Goal: Task Accomplishment & Management: Manage account settings

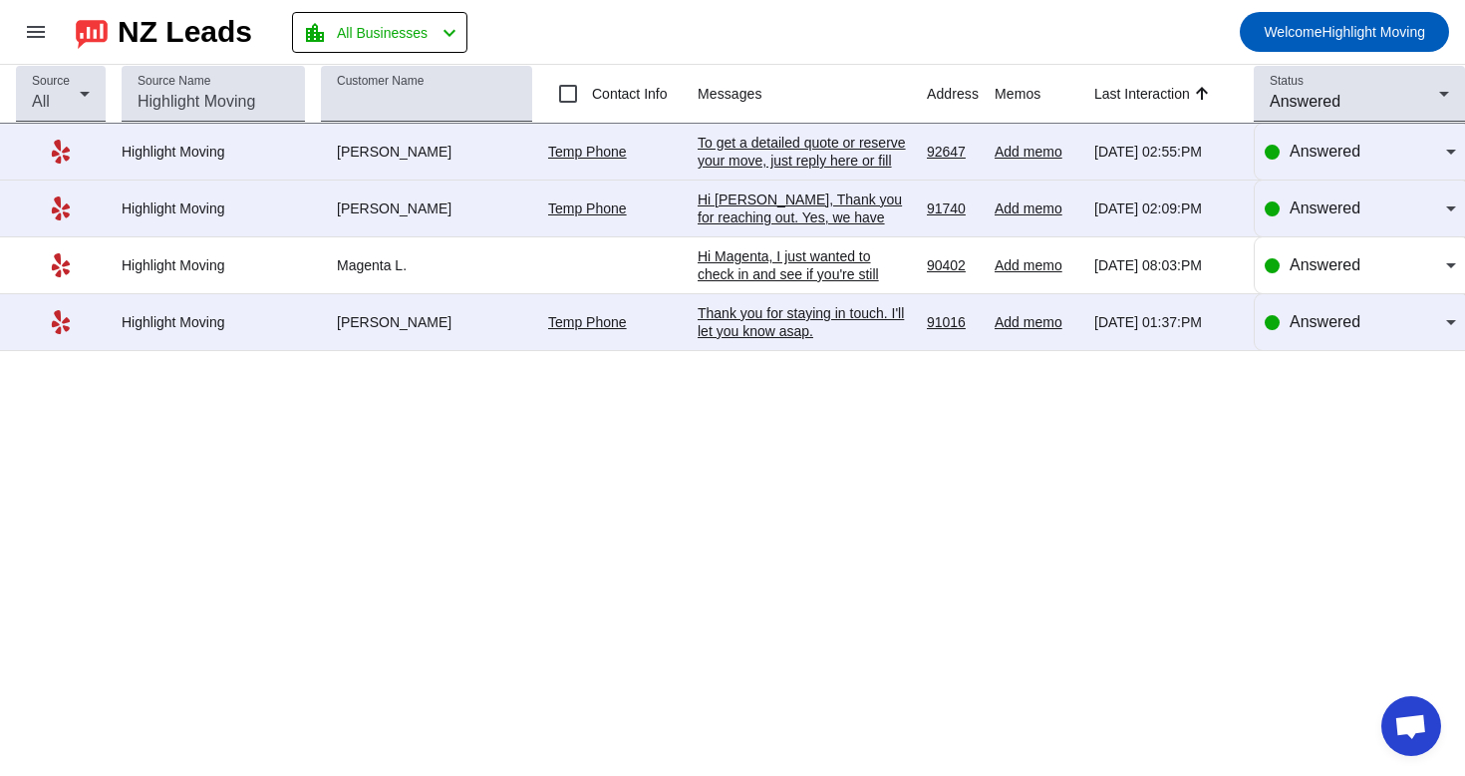
click at [837, 200] on div "Hi [PERSON_NAME], Thank you for reaching out. Yes, we have available spots for …" at bounding box center [804, 226] width 213 height 72
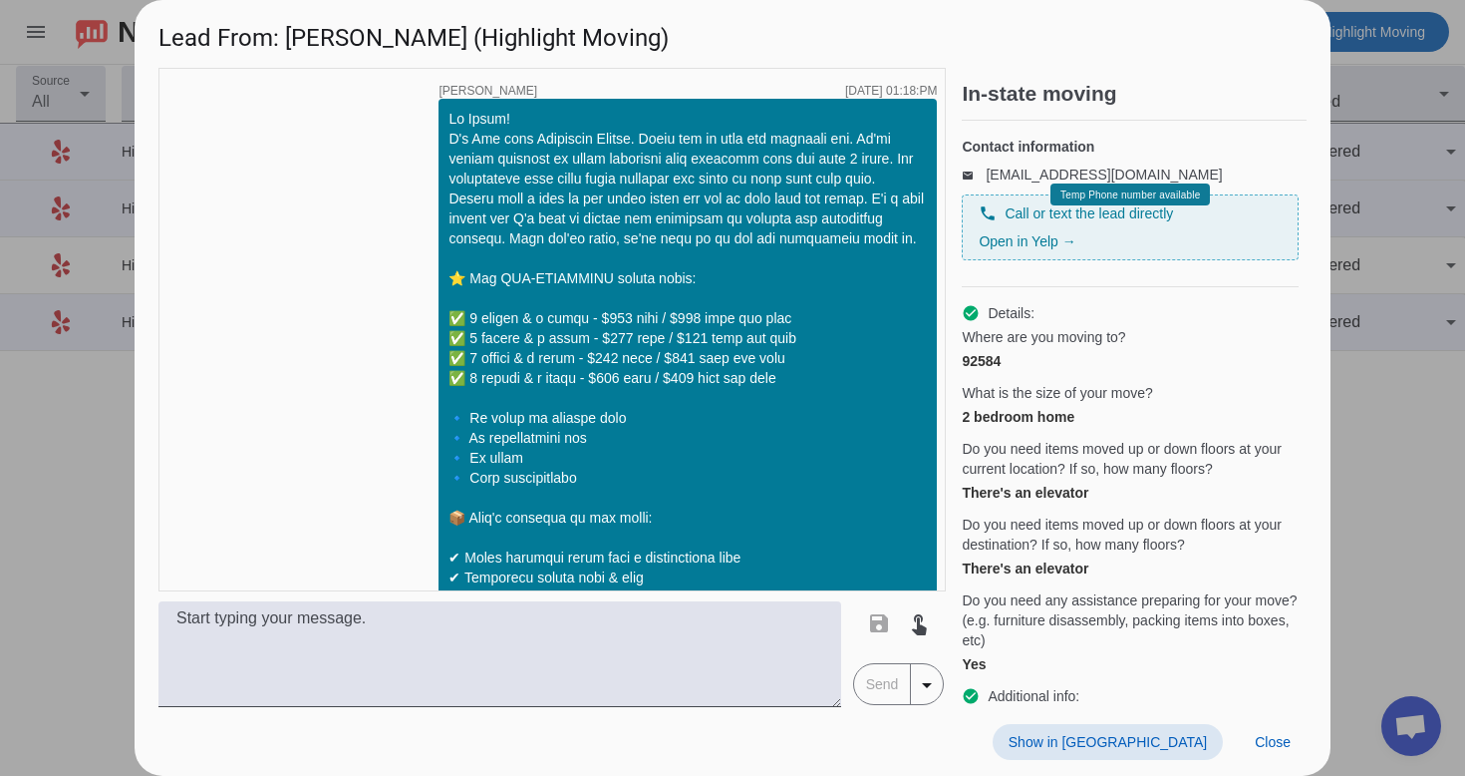
scroll to position [898, 0]
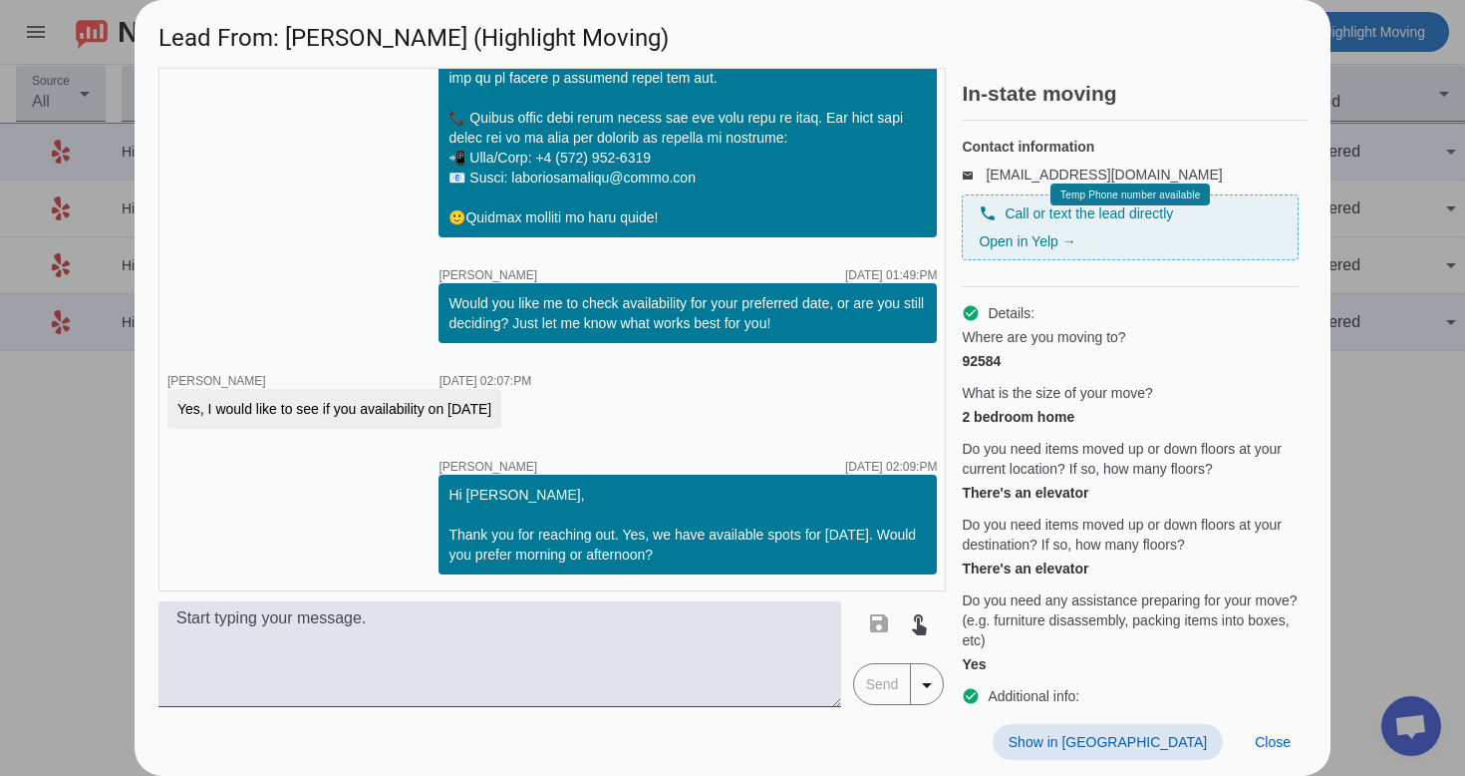
click at [1176, 737] on span "Show in [GEOGRAPHIC_DATA]" at bounding box center [1108, 742] width 198 height 16
click at [1288, 739] on span "Close" at bounding box center [1273, 742] width 36 height 16
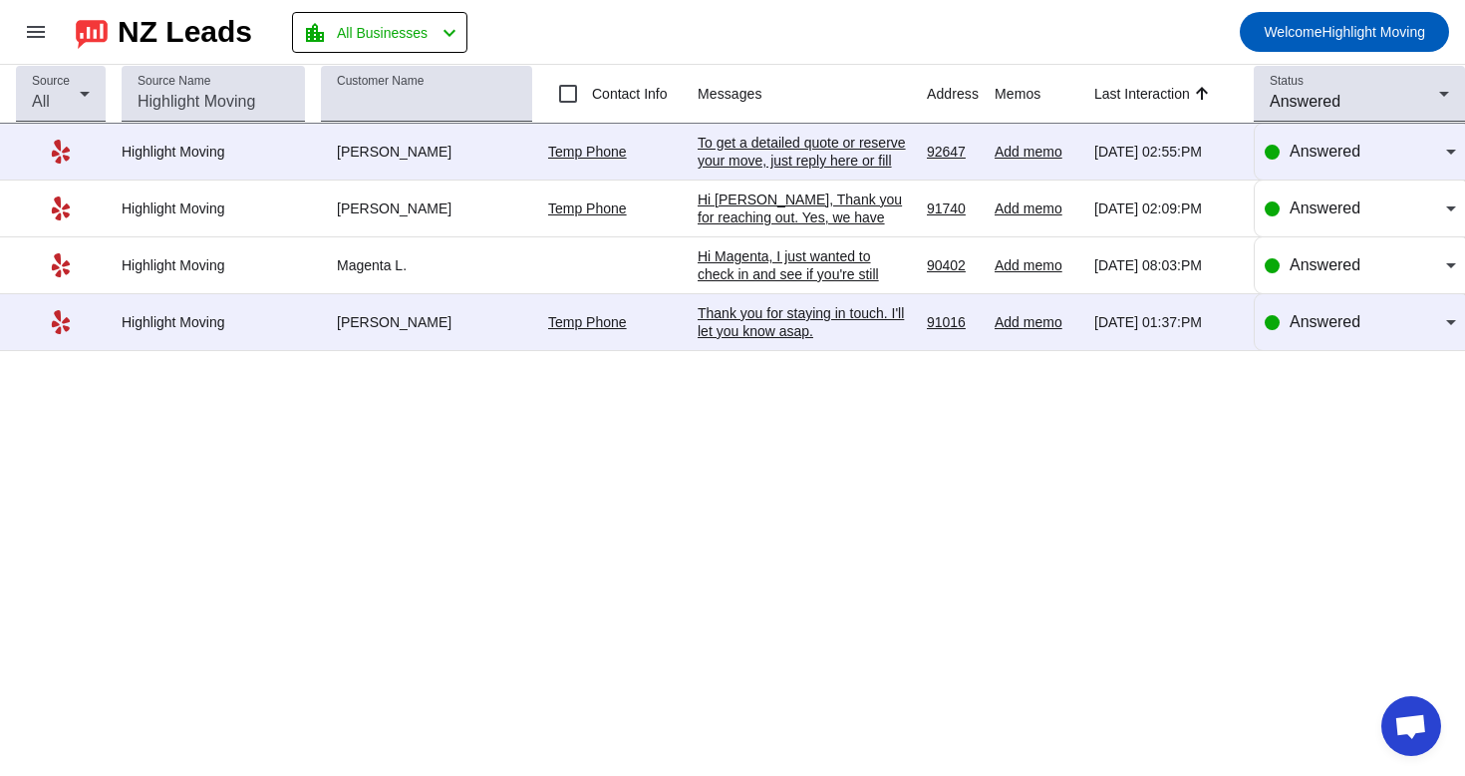
click at [1015, 625] on div "Source All Source Name Customer Name Contact Info Messages Address Memos Last I…" at bounding box center [732, 420] width 1465 height 711
click at [1313, 117] on div "Status Answered" at bounding box center [1359, 94] width 179 height 56
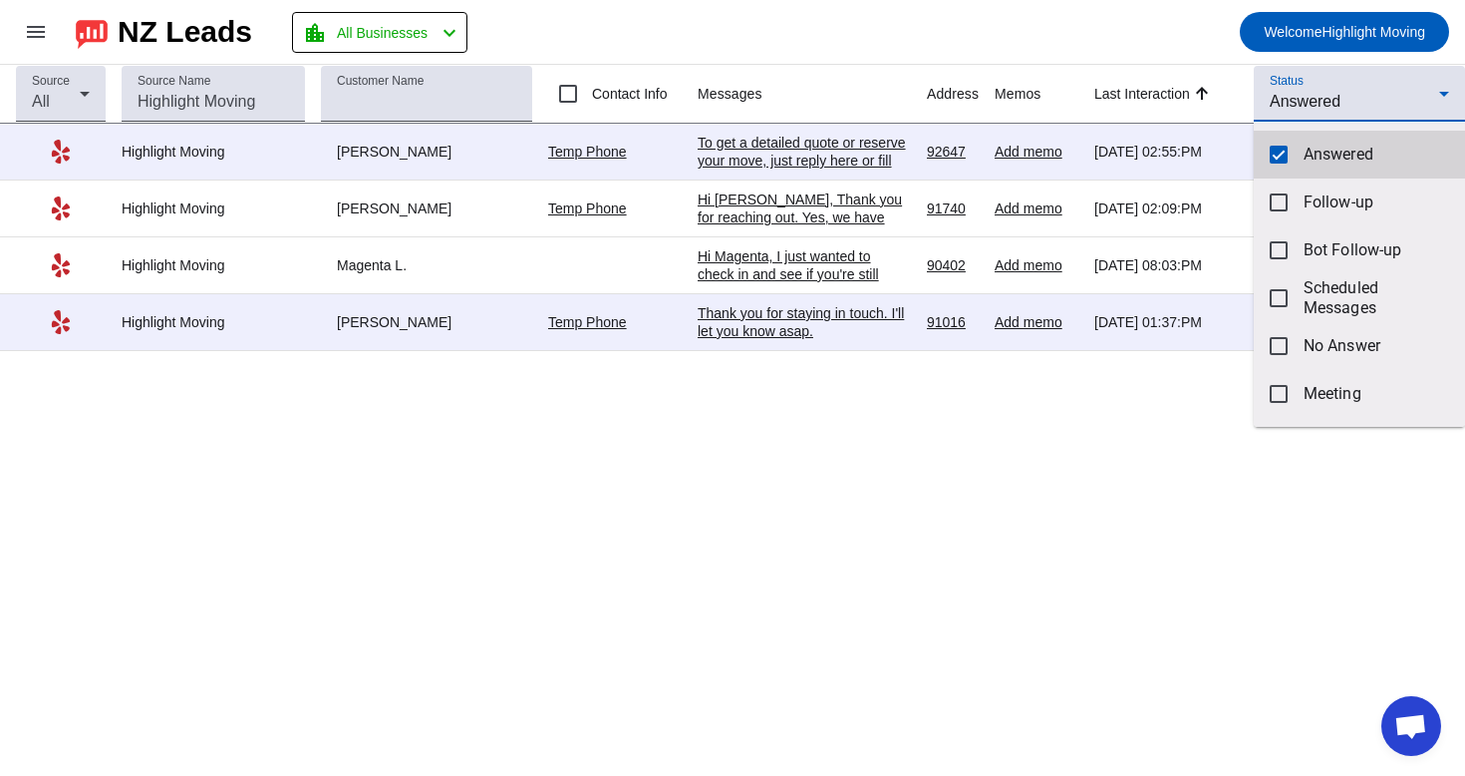
click at [1277, 158] on mat-pseudo-checkbox at bounding box center [1279, 155] width 18 height 18
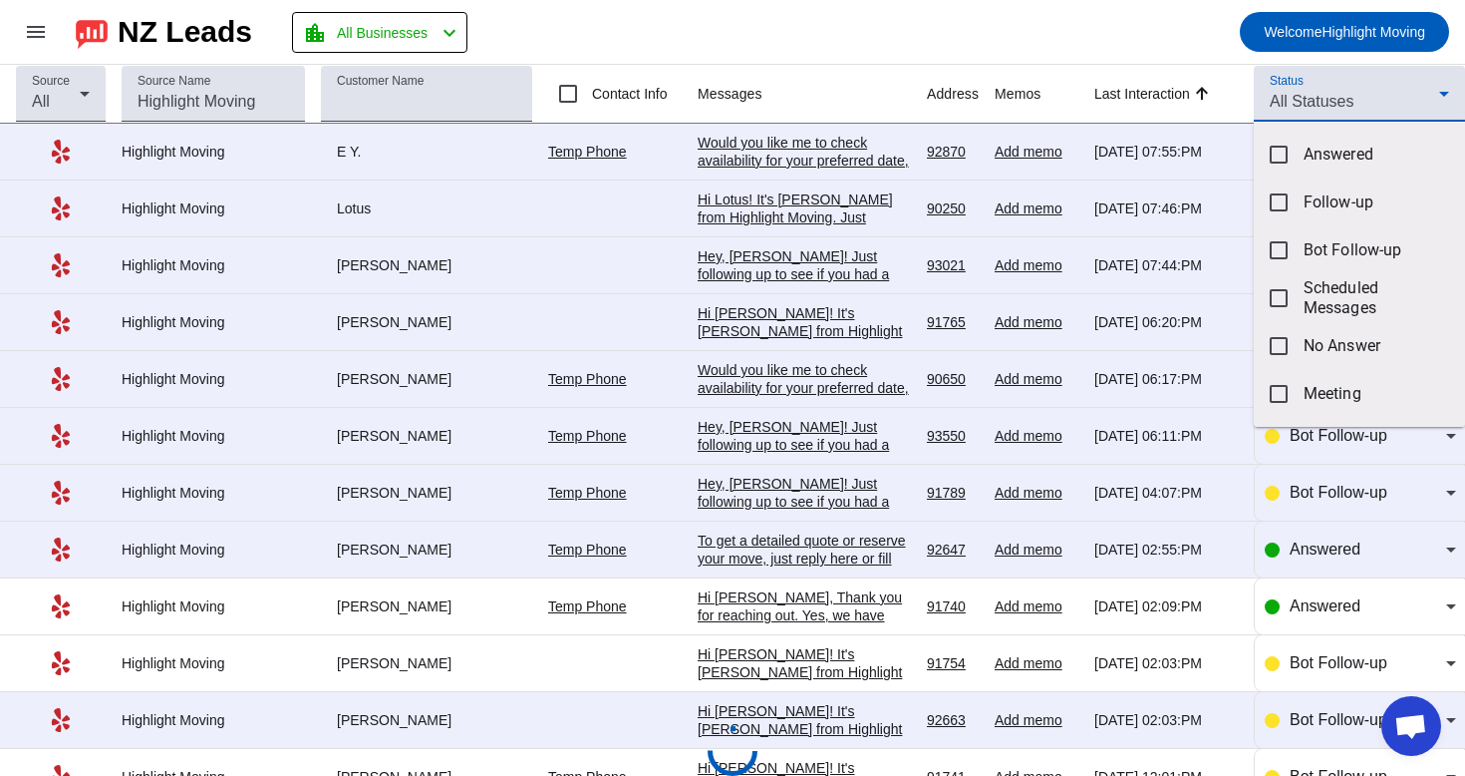
click at [1342, 98] on div at bounding box center [732, 388] width 1465 height 776
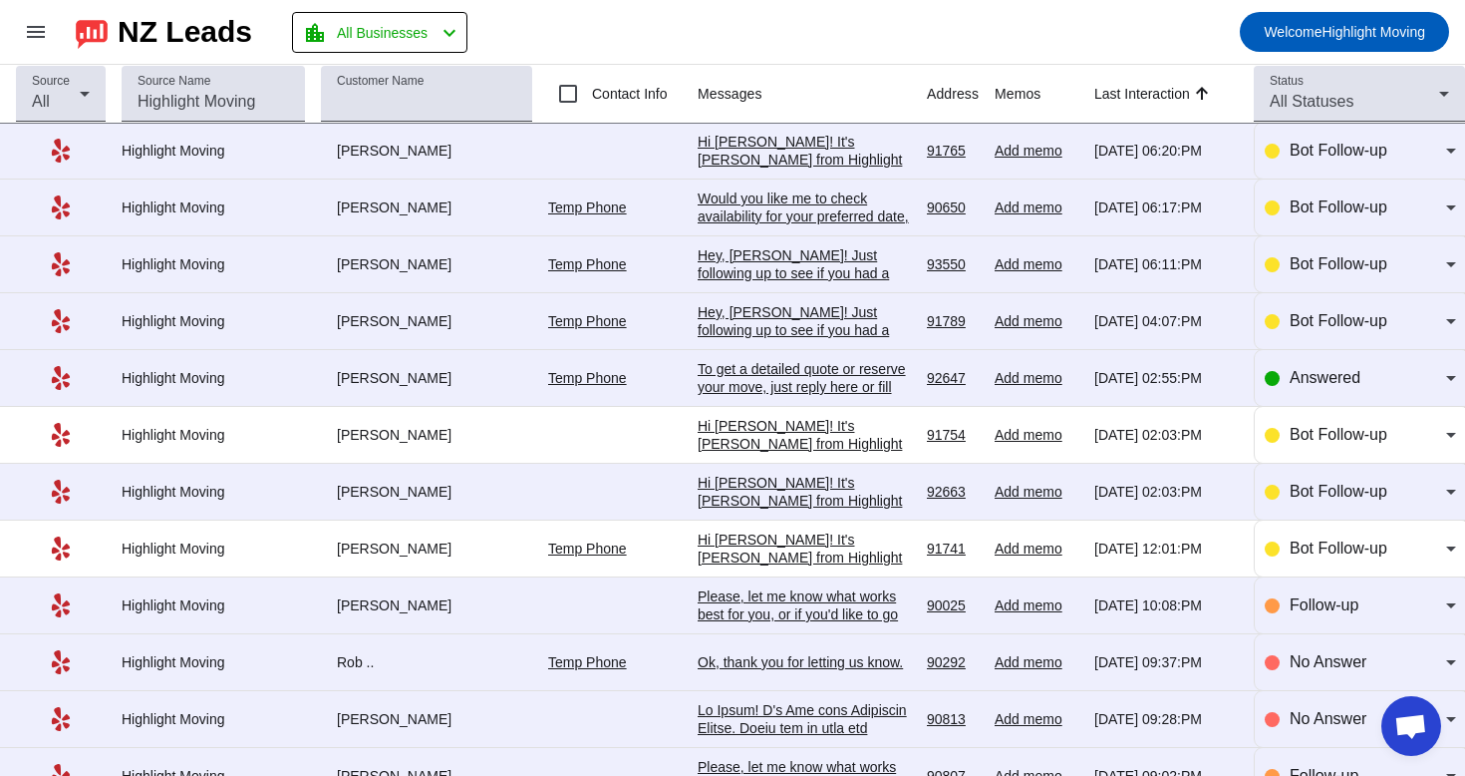
scroll to position [322, 0]
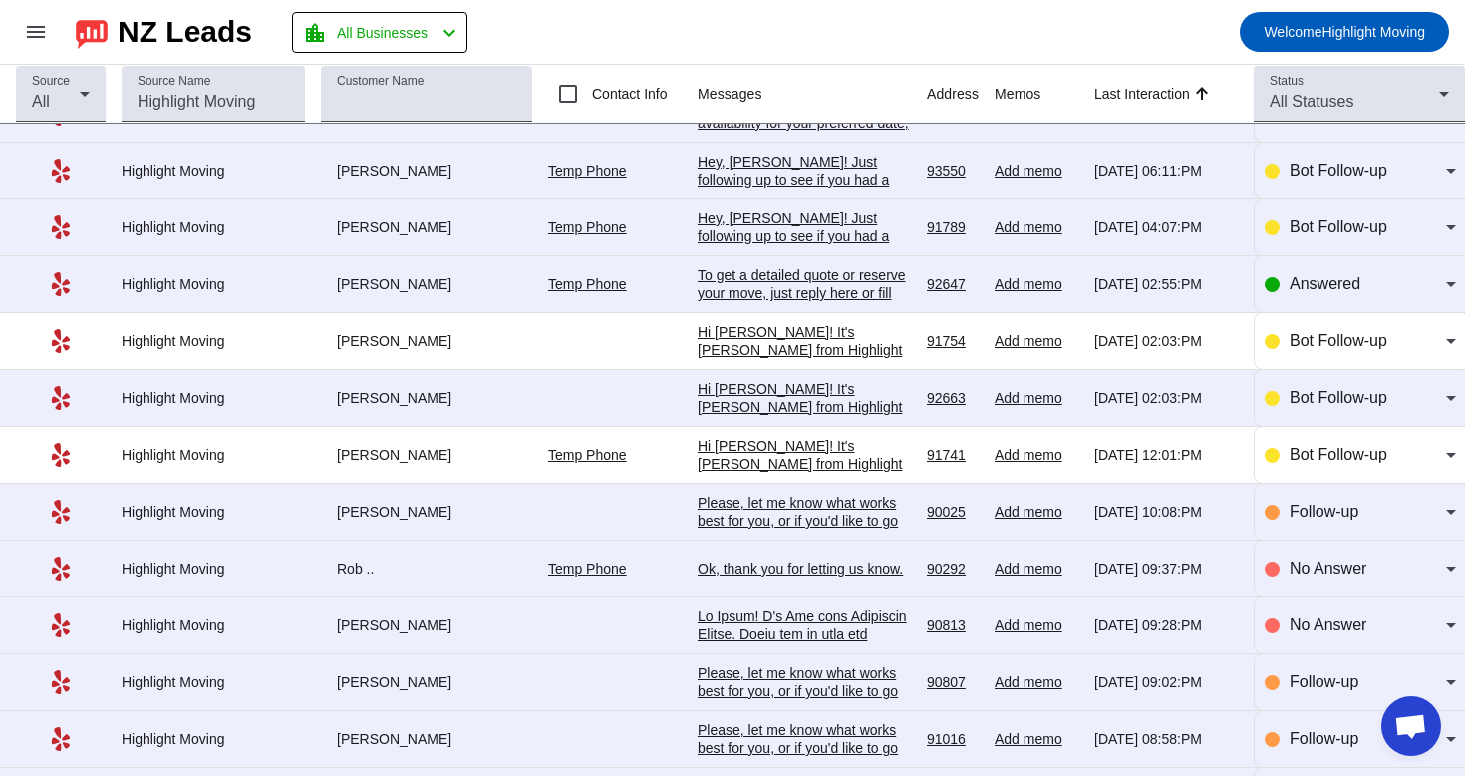
click at [755, 476] on div "Hi [PERSON_NAME]! It's [PERSON_NAME] from Highlight Moving. Just following up t…" at bounding box center [804, 634] width 213 height 395
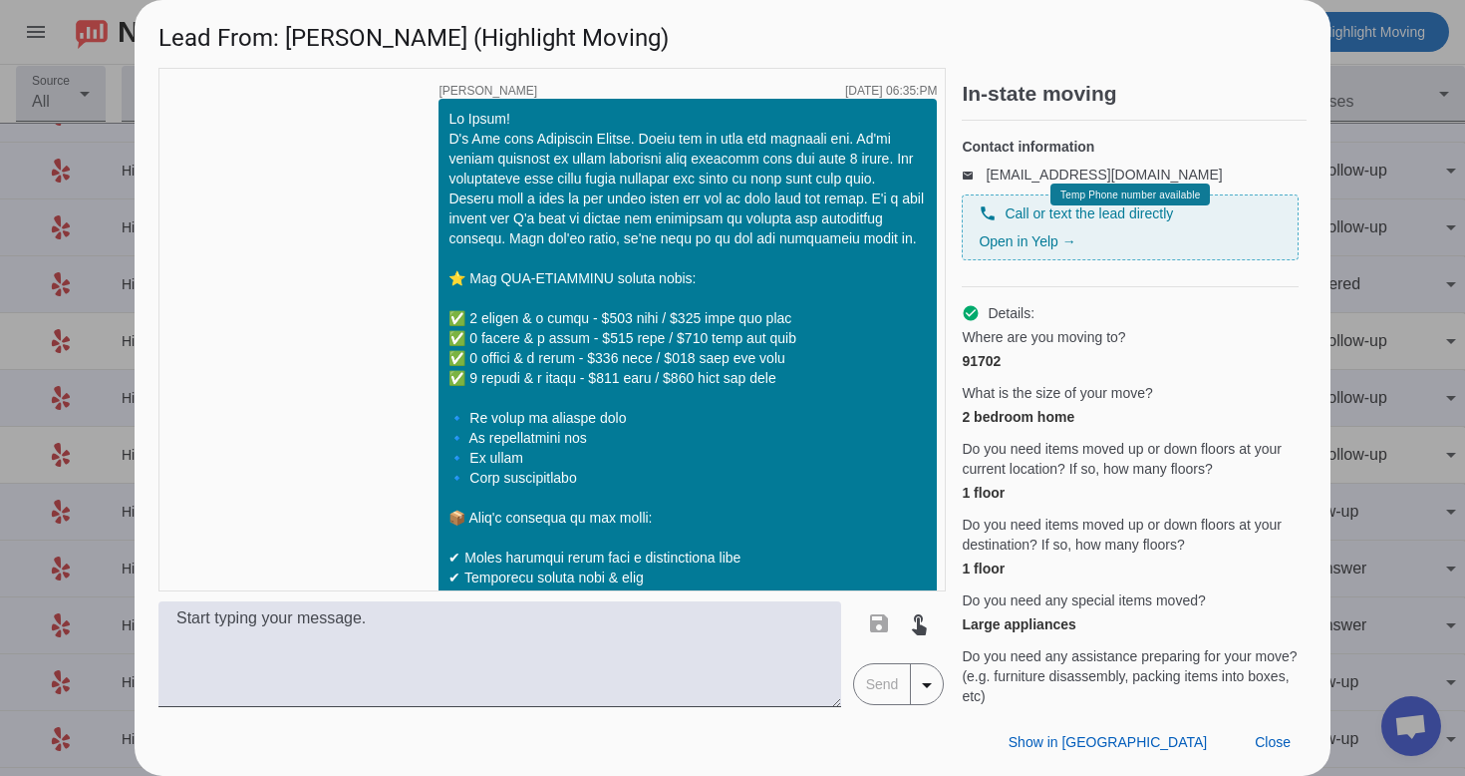
scroll to position [1377, 0]
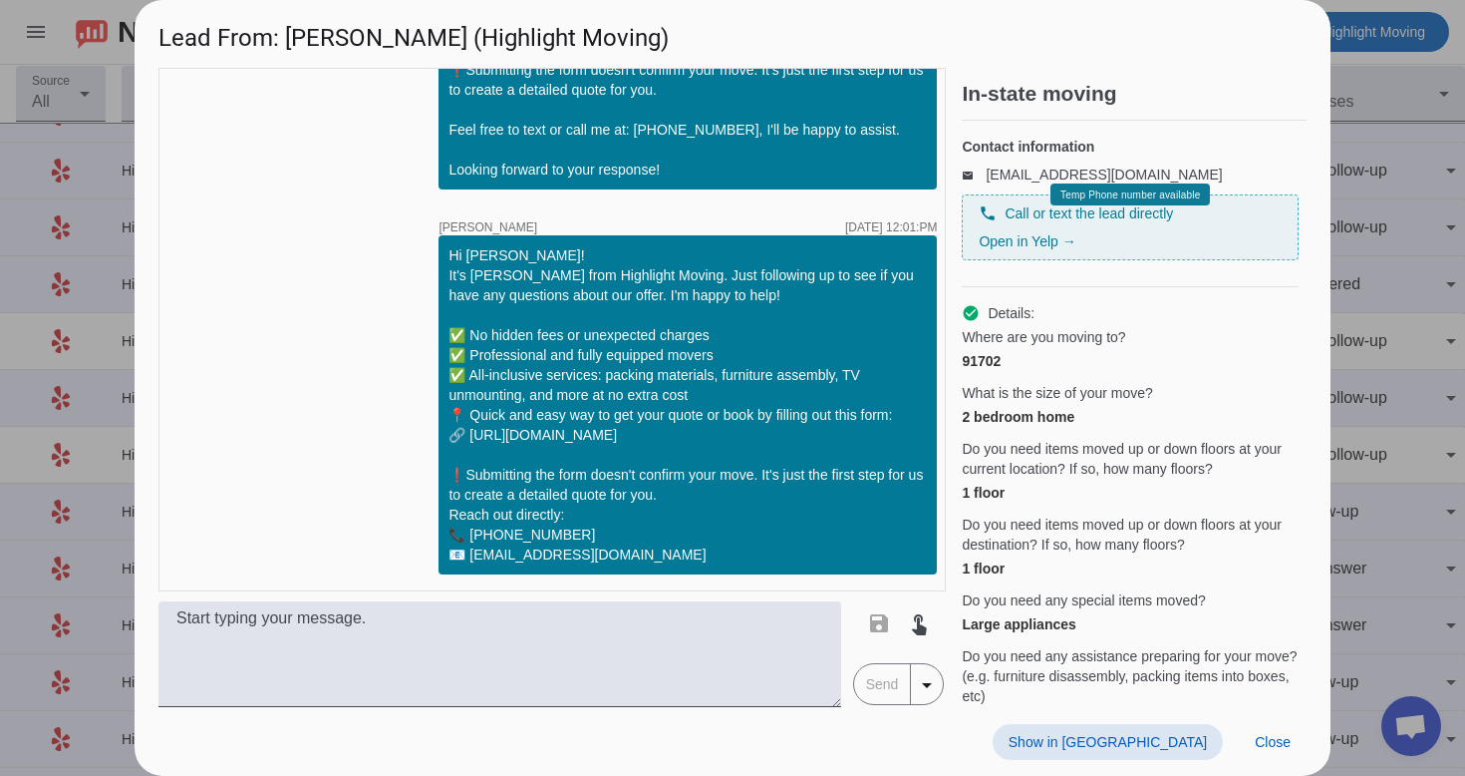
click at [1175, 751] on span at bounding box center [1108, 742] width 230 height 36
click at [1277, 737] on span "Close" at bounding box center [1273, 742] width 36 height 16
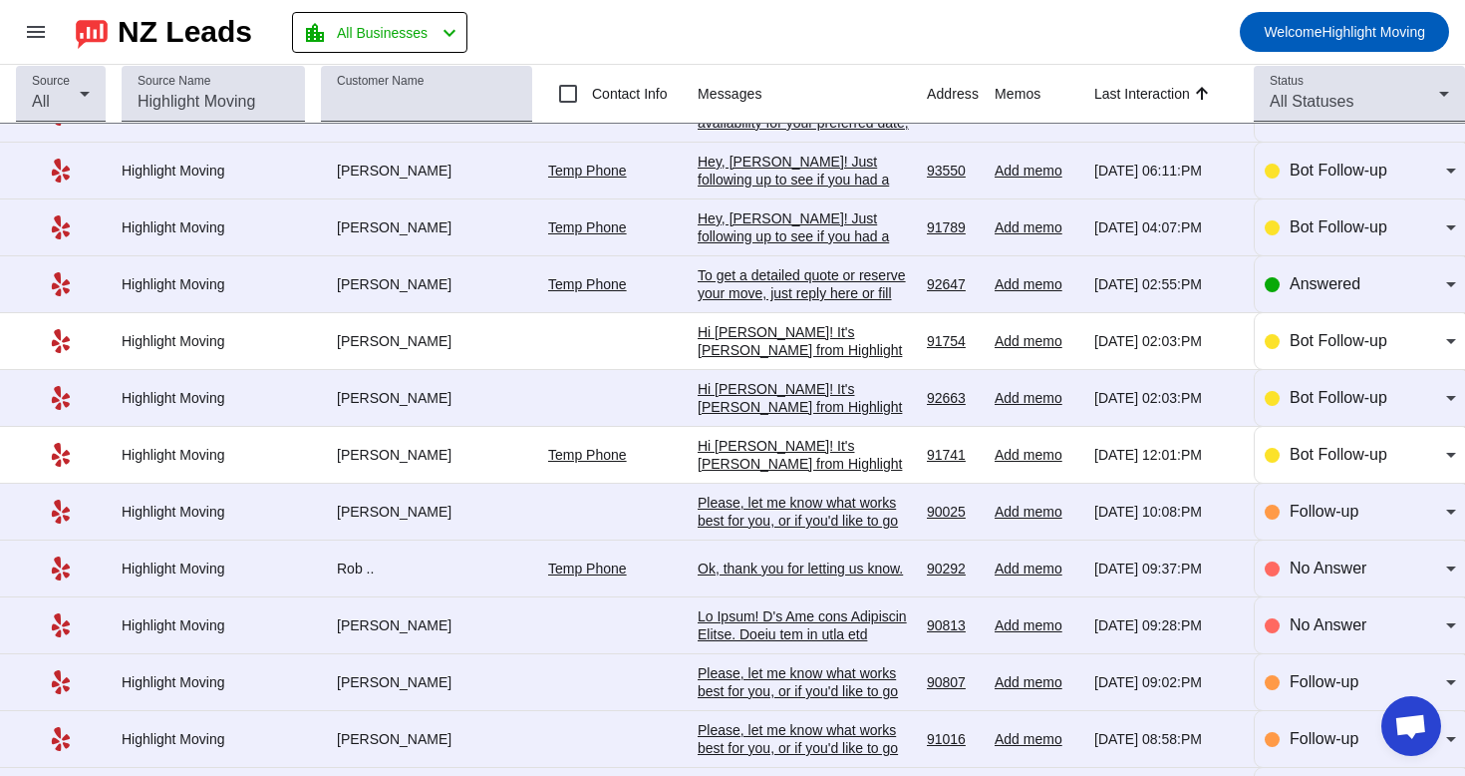
click at [792, 409] on div "Hi [PERSON_NAME]! It's [PERSON_NAME] from Highlight Moving. Just following up t…" at bounding box center [804, 577] width 213 height 395
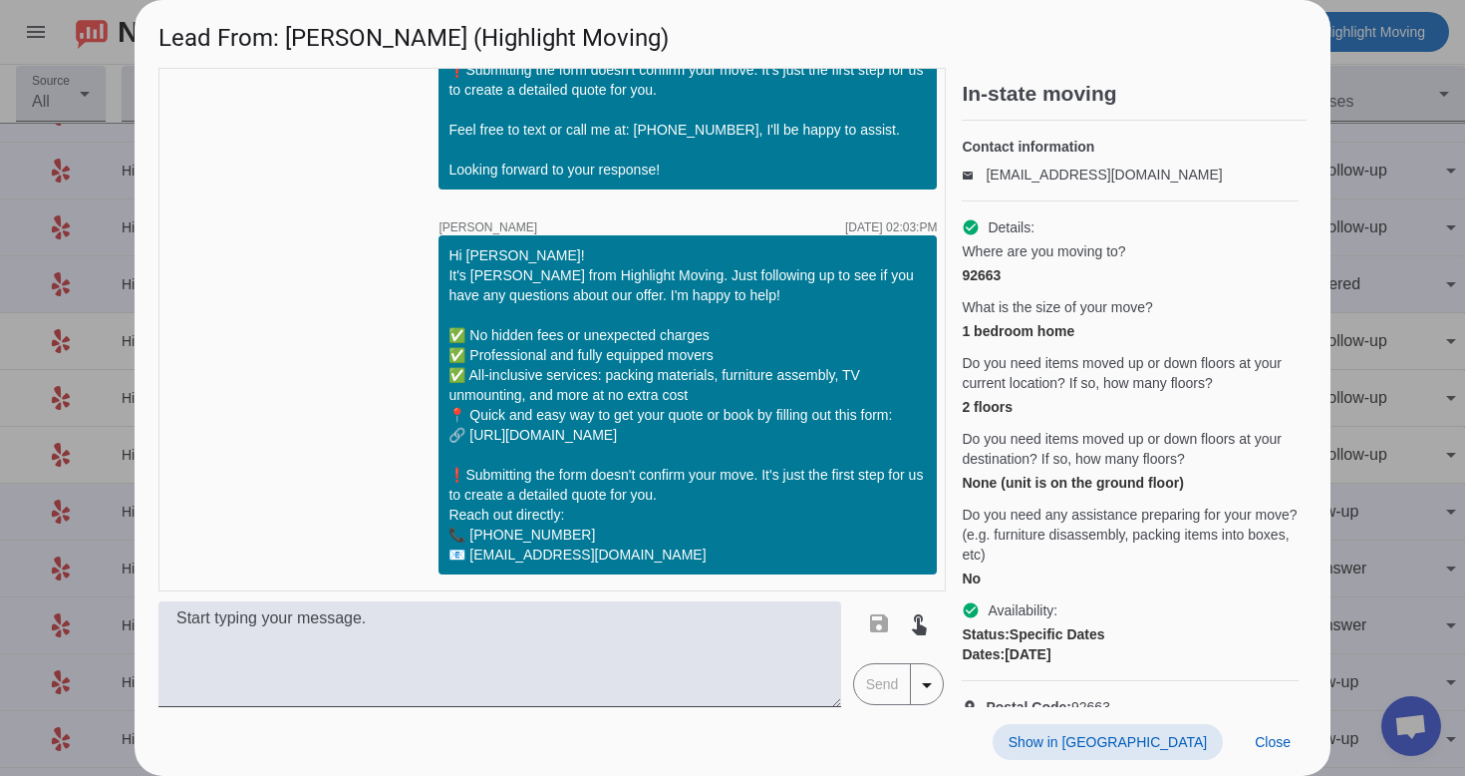
click at [1182, 741] on span "Show in [GEOGRAPHIC_DATA]" at bounding box center [1108, 742] width 198 height 16
click at [1253, 747] on span at bounding box center [1273, 742] width 68 height 36
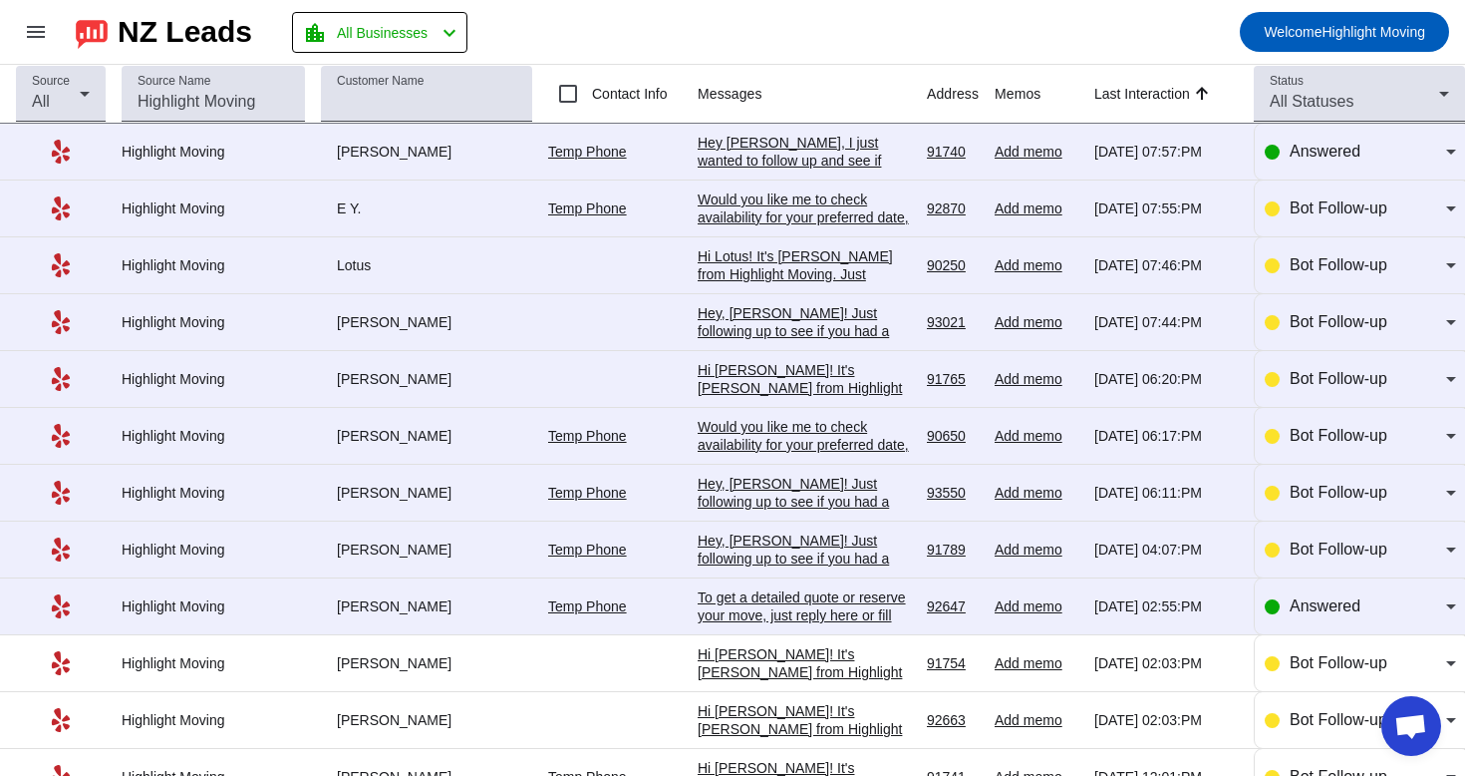
scroll to position [0, 0]
click at [829, 620] on div "To get a detailed quote or reserve your move, just reply here or fill out this …" at bounding box center [804, 642] width 213 height 108
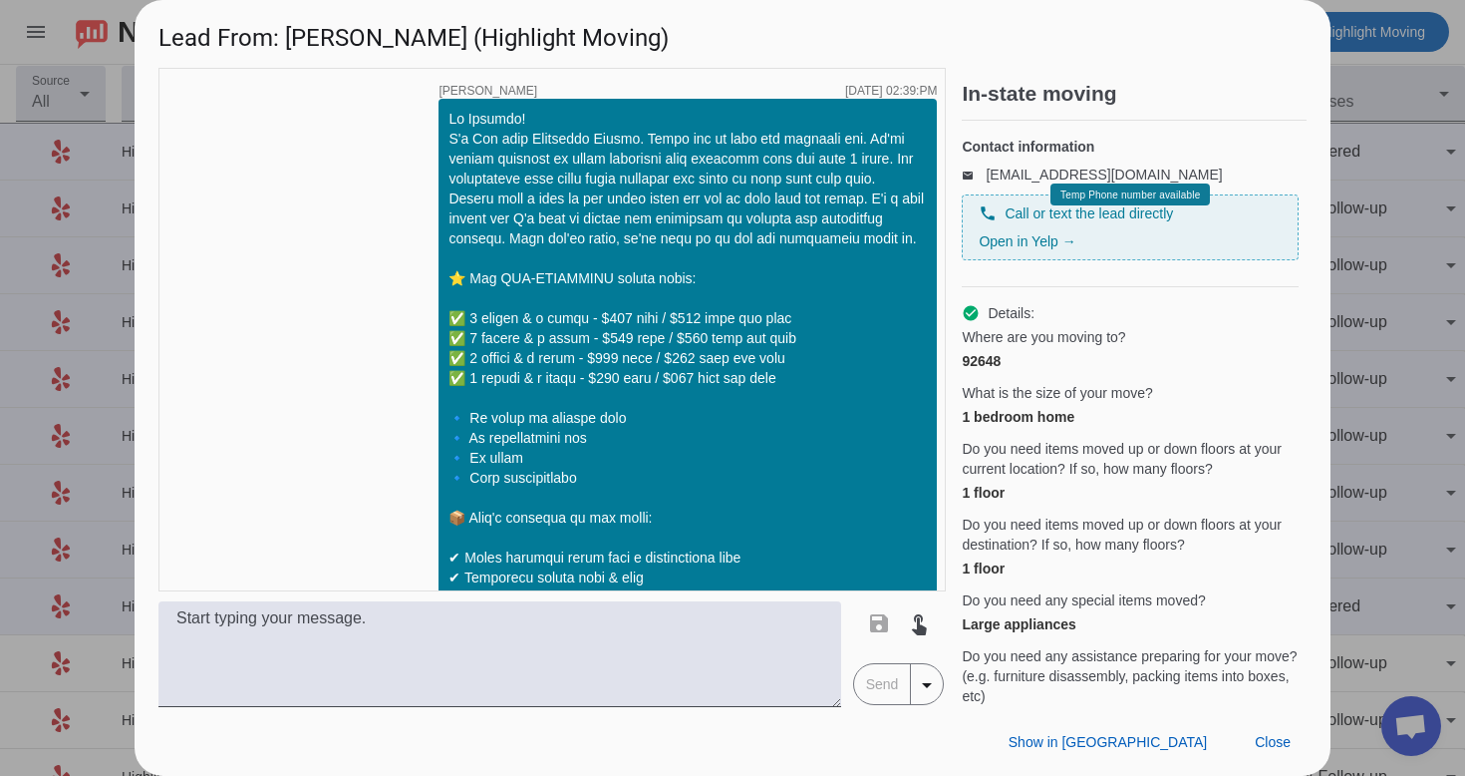
scroll to position [1277, 0]
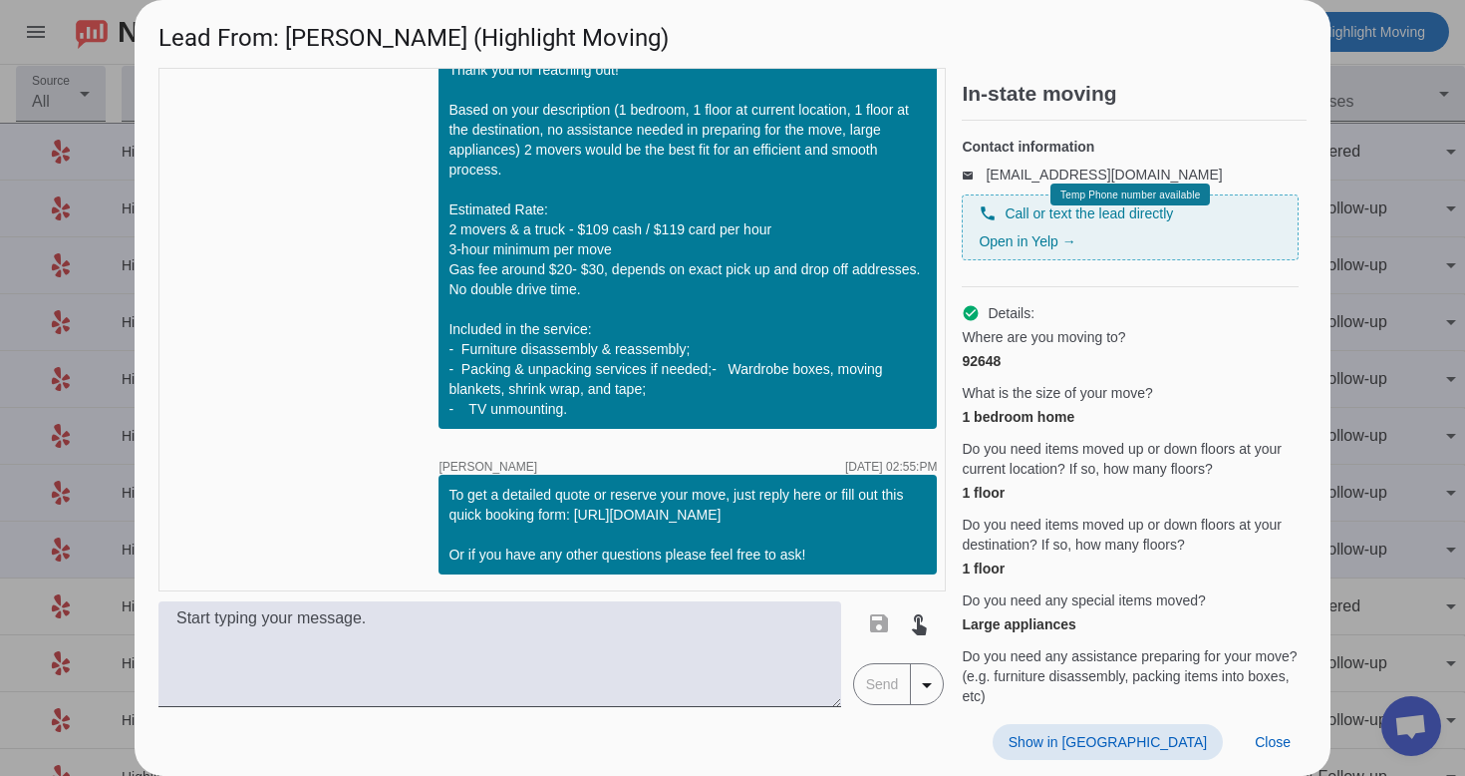
click at [1188, 741] on span "Show in [GEOGRAPHIC_DATA]" at bounding box center [1108, 742] width 198 height 16
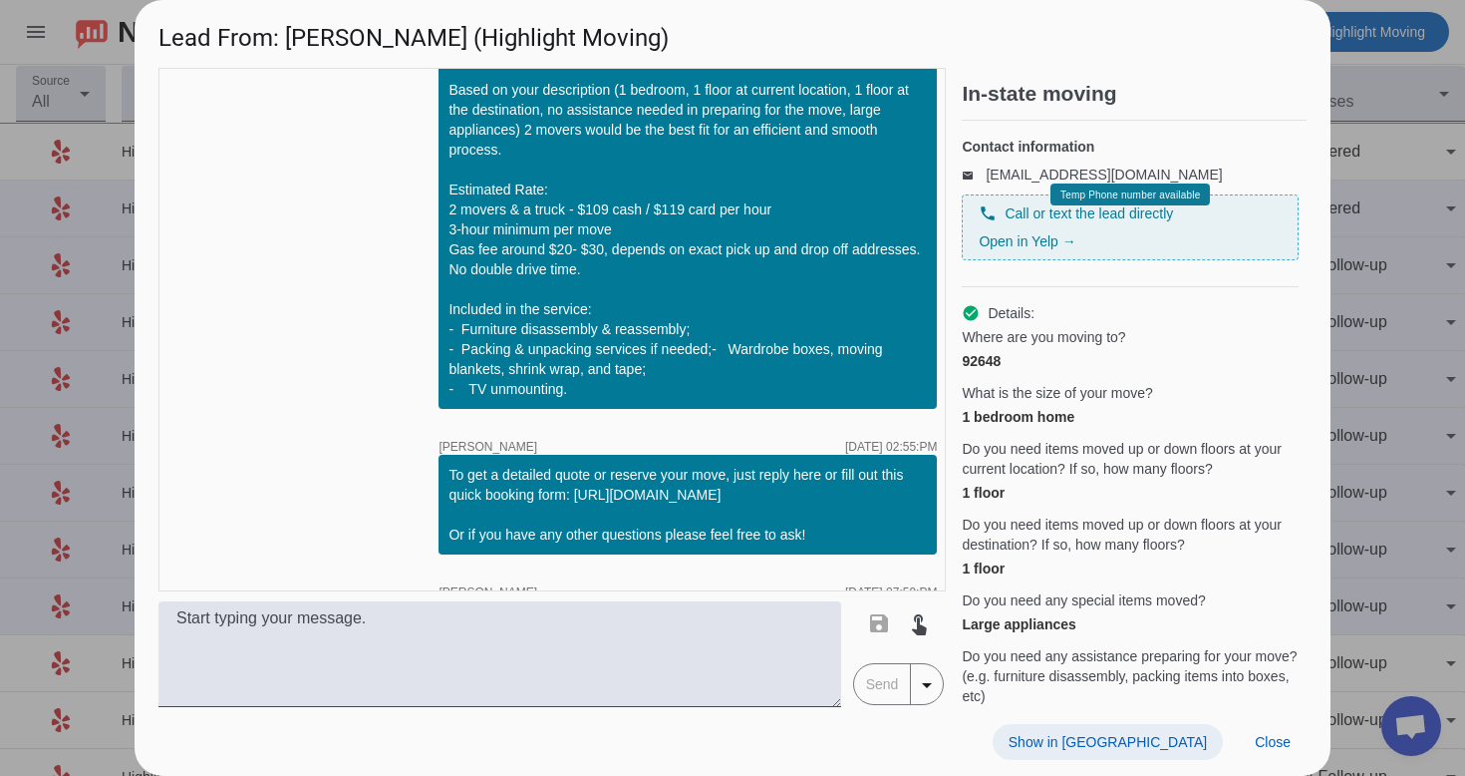
scroll to position [1522, 0]
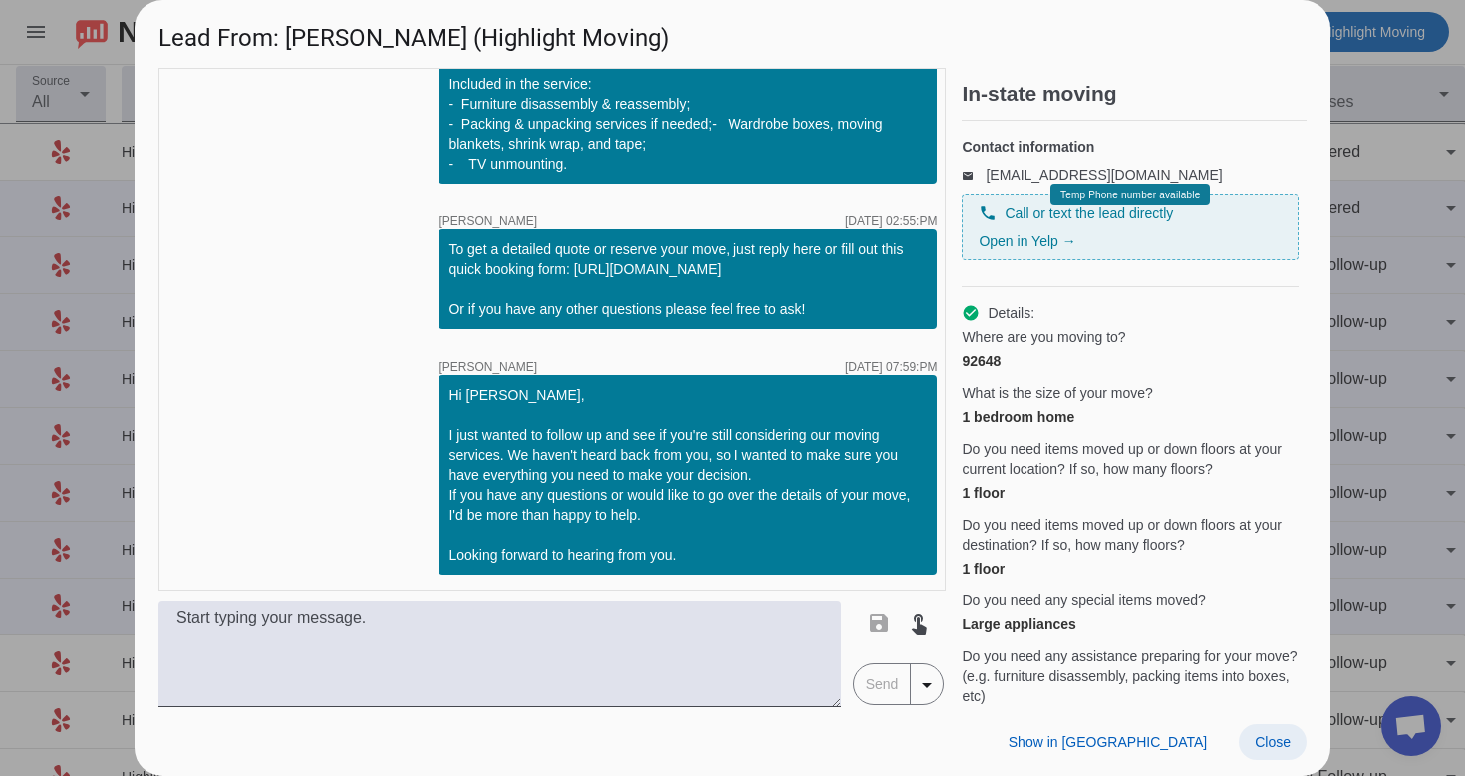
click at [1263, 734] on span "Close" at bounding box center [1273, 742] width 36 height 16
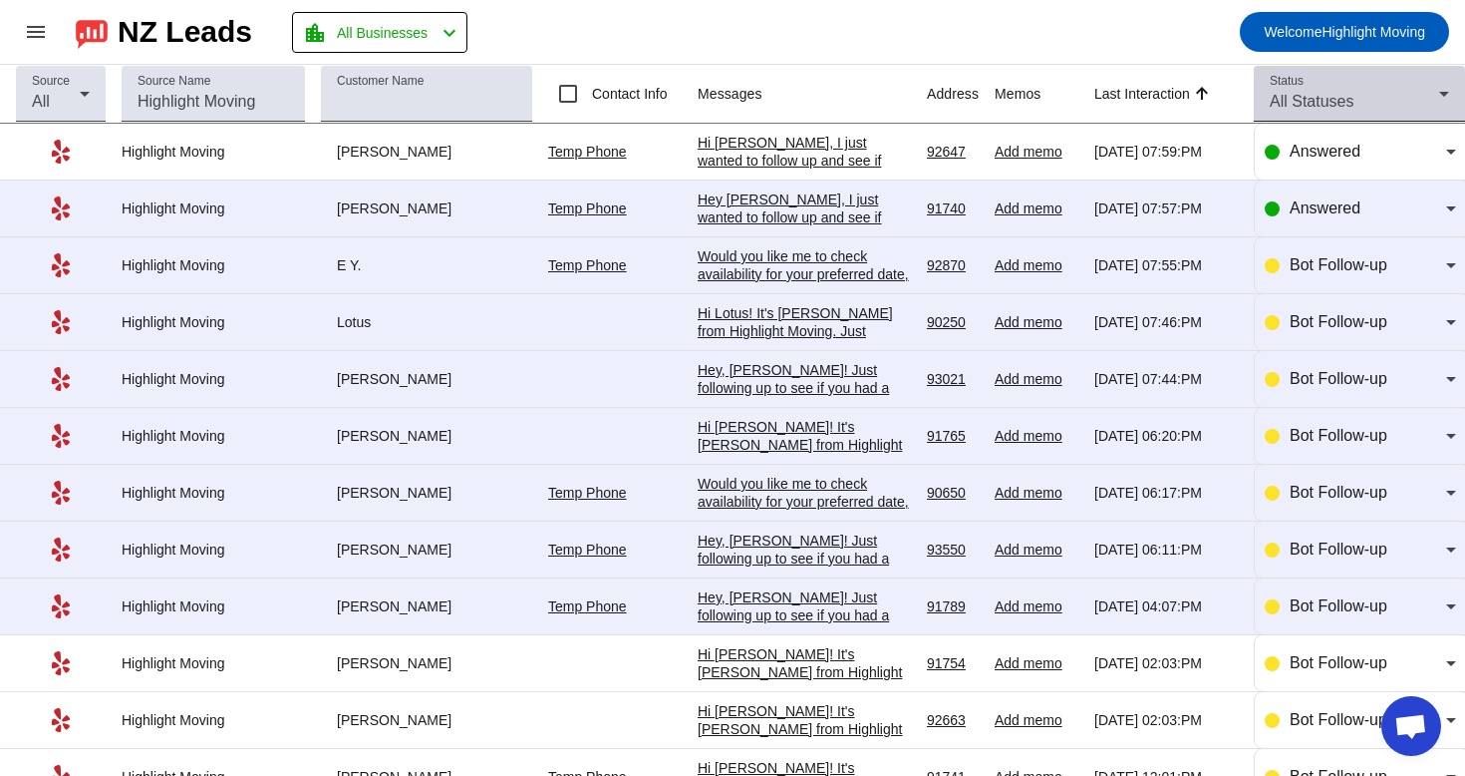
scroll to position [0, 0]
click at [1367, 107] on div "All Statuses" at bounding box center [1354, 102] width 169 height 24
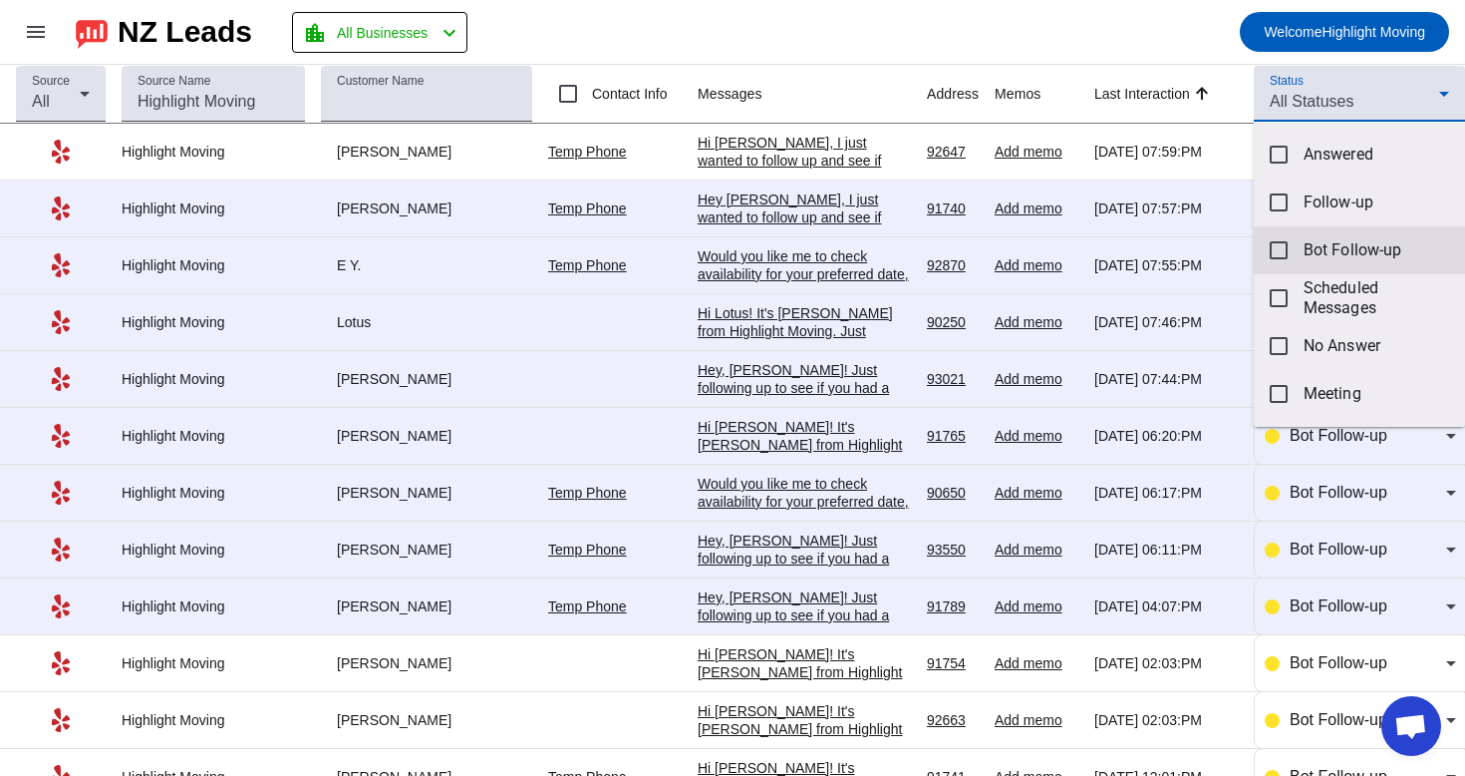
click at [1310, 232] on mat-option "Bot Follow-up" at bounding box center [1359, 250] width 211 height 48
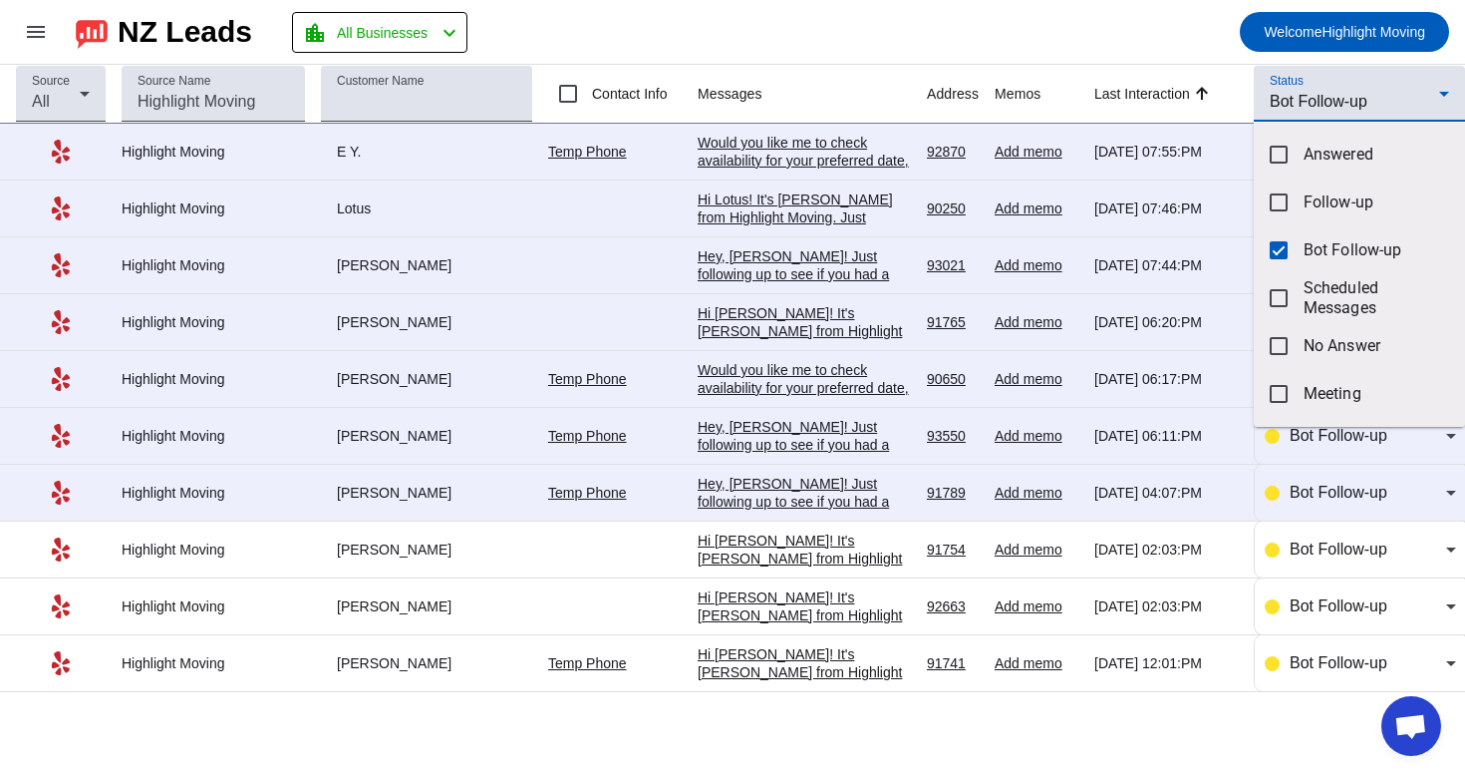
click at [1163, 31] on div at bounding box center [732, 388] width 1465 height 776
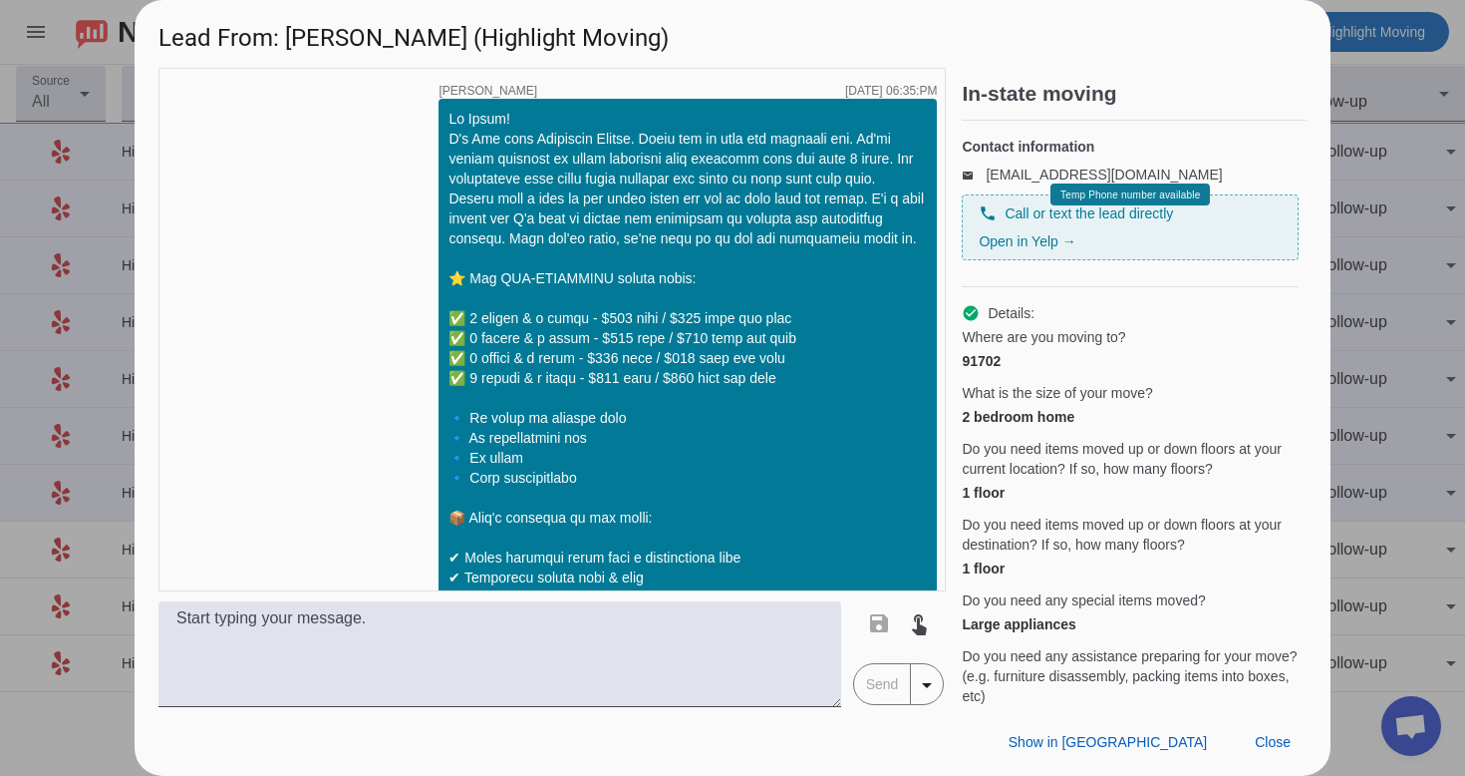
scroll to position [1377, 0]
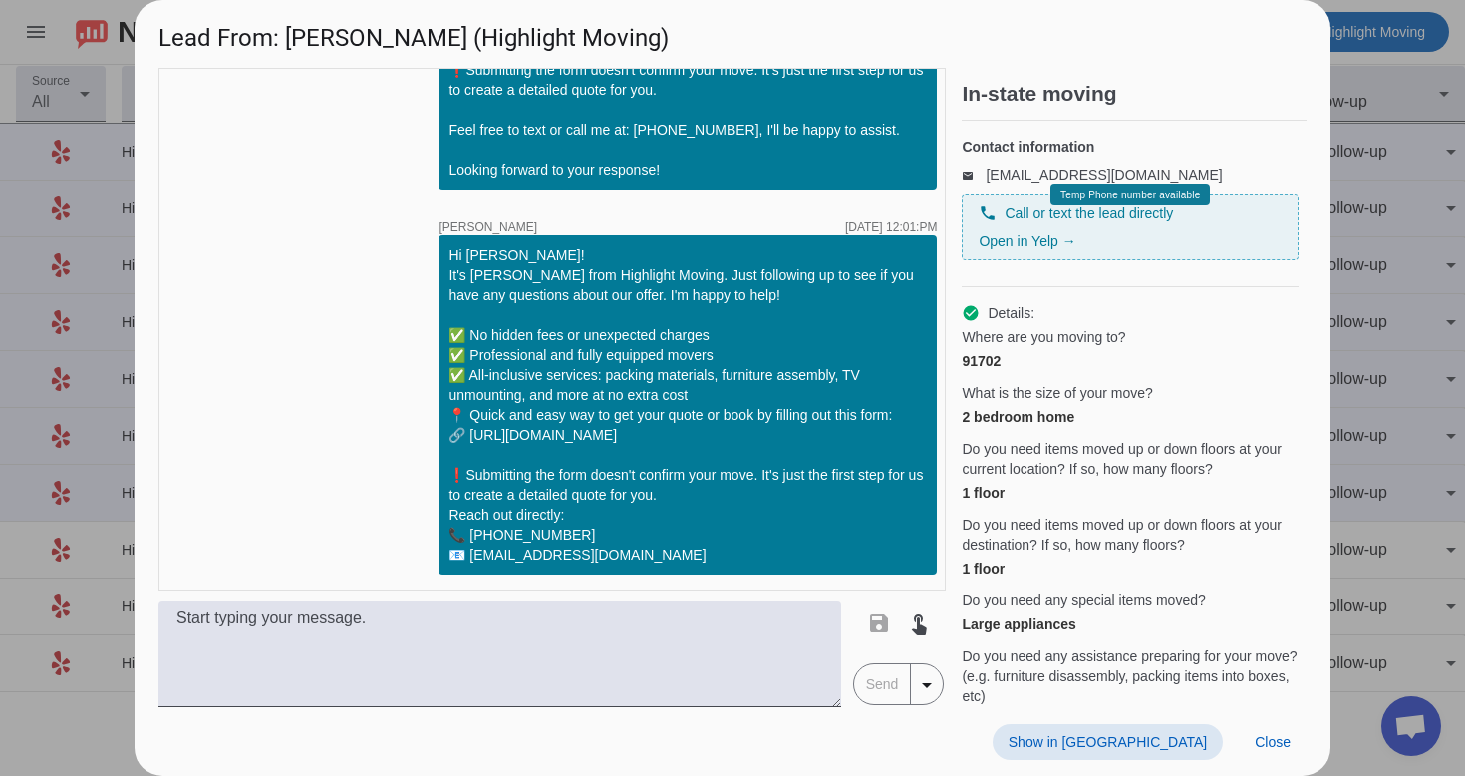
click at [1140, 734] on span "Show in [GEOGRAPHIC_DATA]" at bounding box center [1108, 742] width 198 height 16
click at [1273, 739] on span "Close" at bounding box center [1273, 742] width 36 height 16
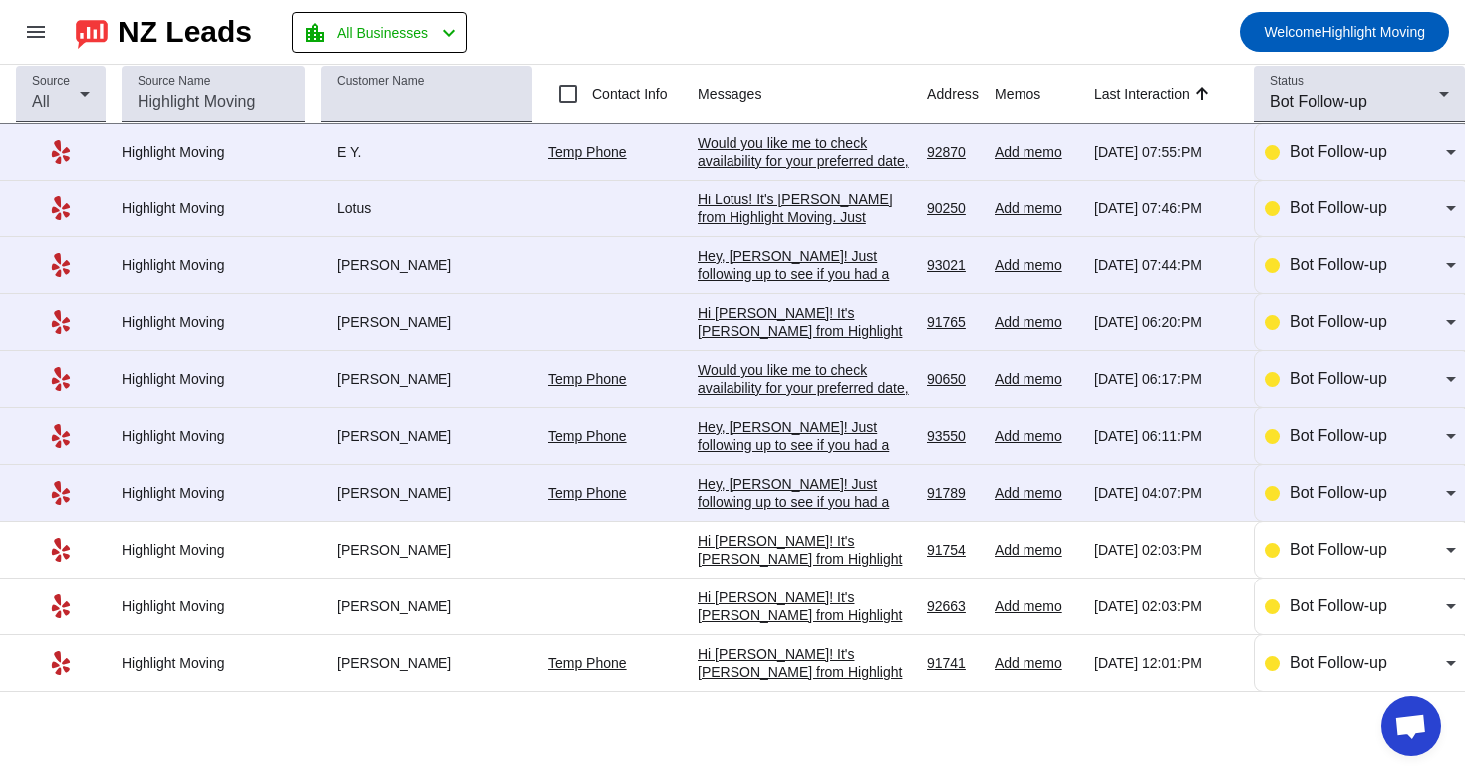
scroll to position [0, 0]
click at [1323, 675] on mat-select "Bot Follow-up" at bounding box center [1373, 663] width 166 height 24
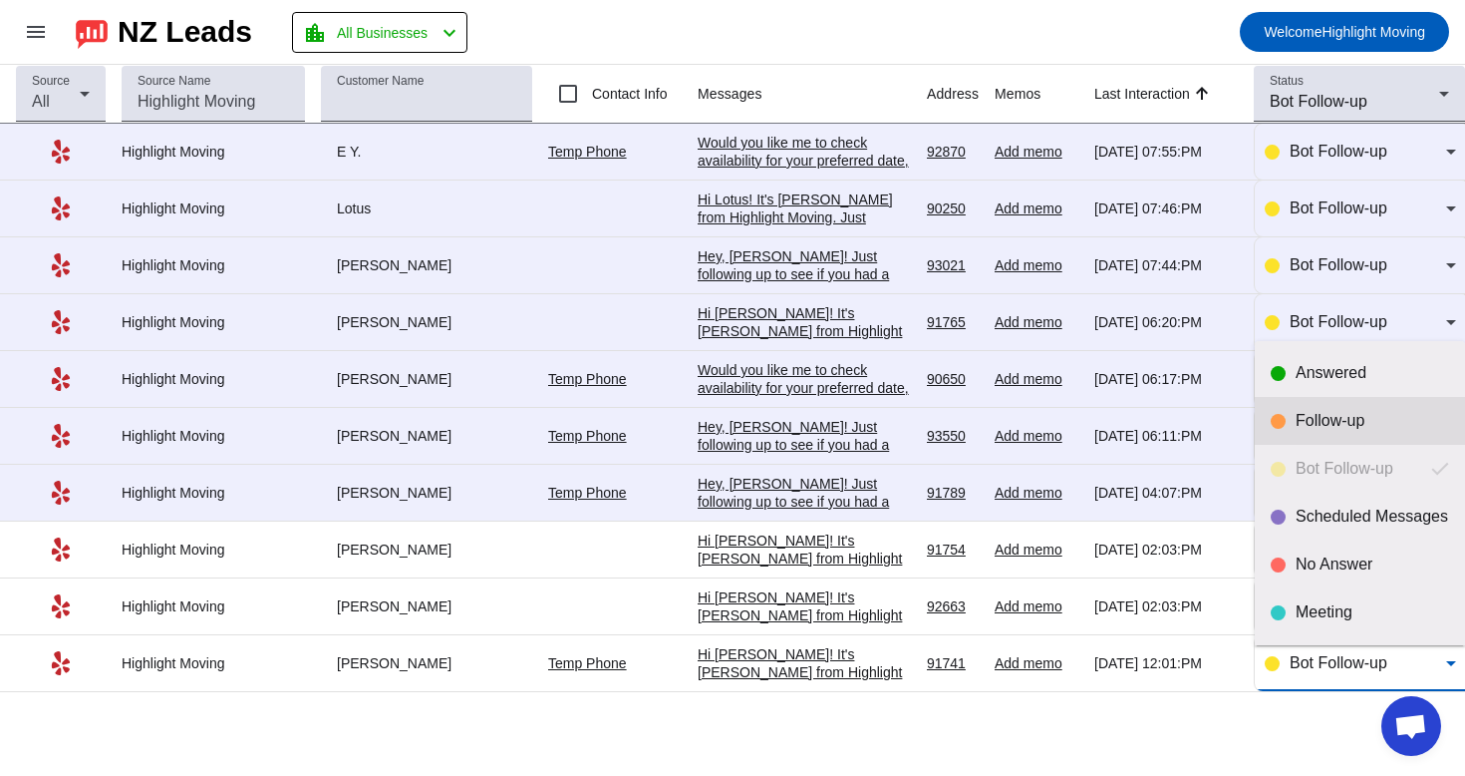
click at [1340, 414] on div "Follow-up" at bounding box center [1373, 421] width 154 height 20
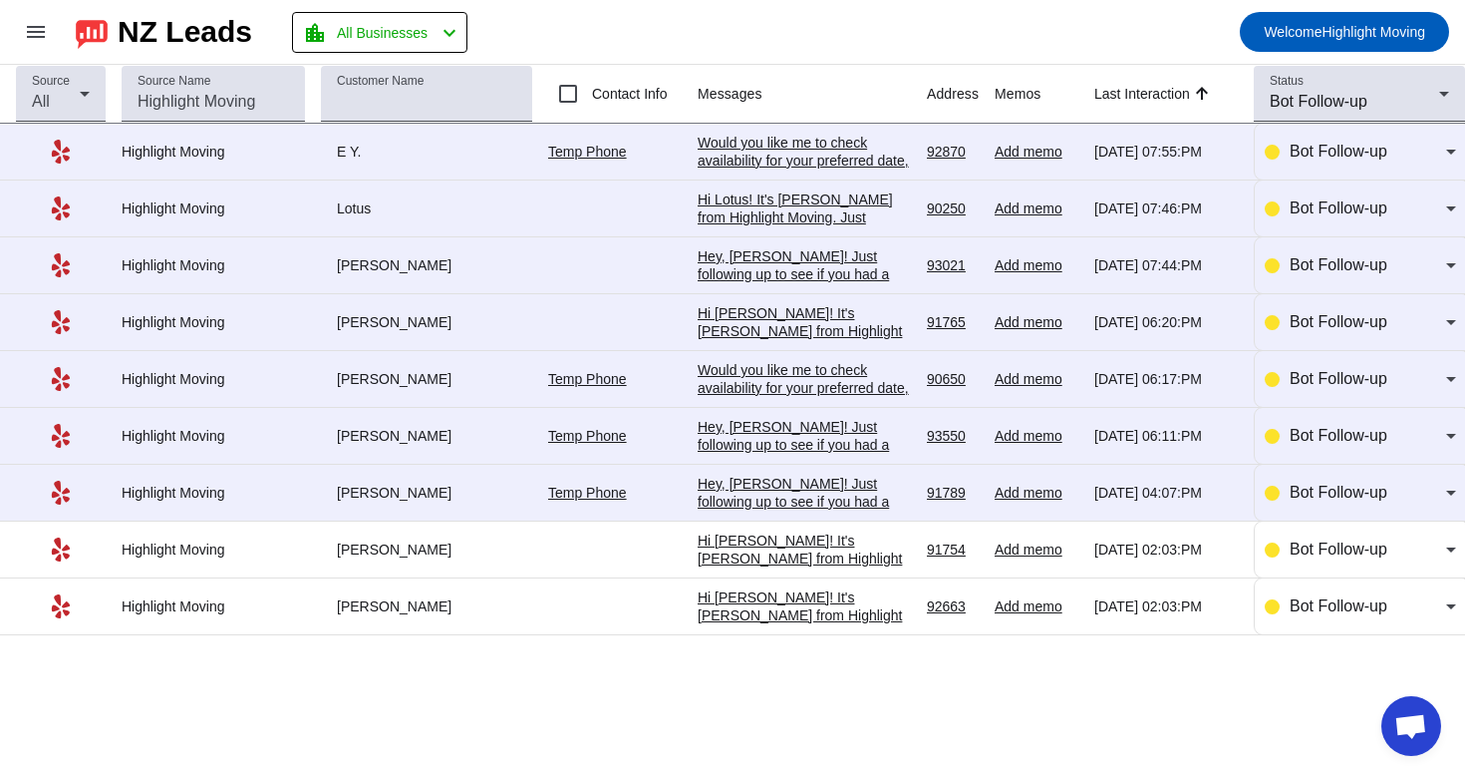
click at [657, 771] on div "Source All Source Name Customer Name Contact Info Messages Address Memos Last I…" at bounding box center [732, 420] width 1465 height 711
click at [774, 617] on div "Hi [PERSON_NAME]! It's [PERSON_NAME] from Highlight Moving. Just following up t…" at bounding box center [804, 785] width 213 height 395
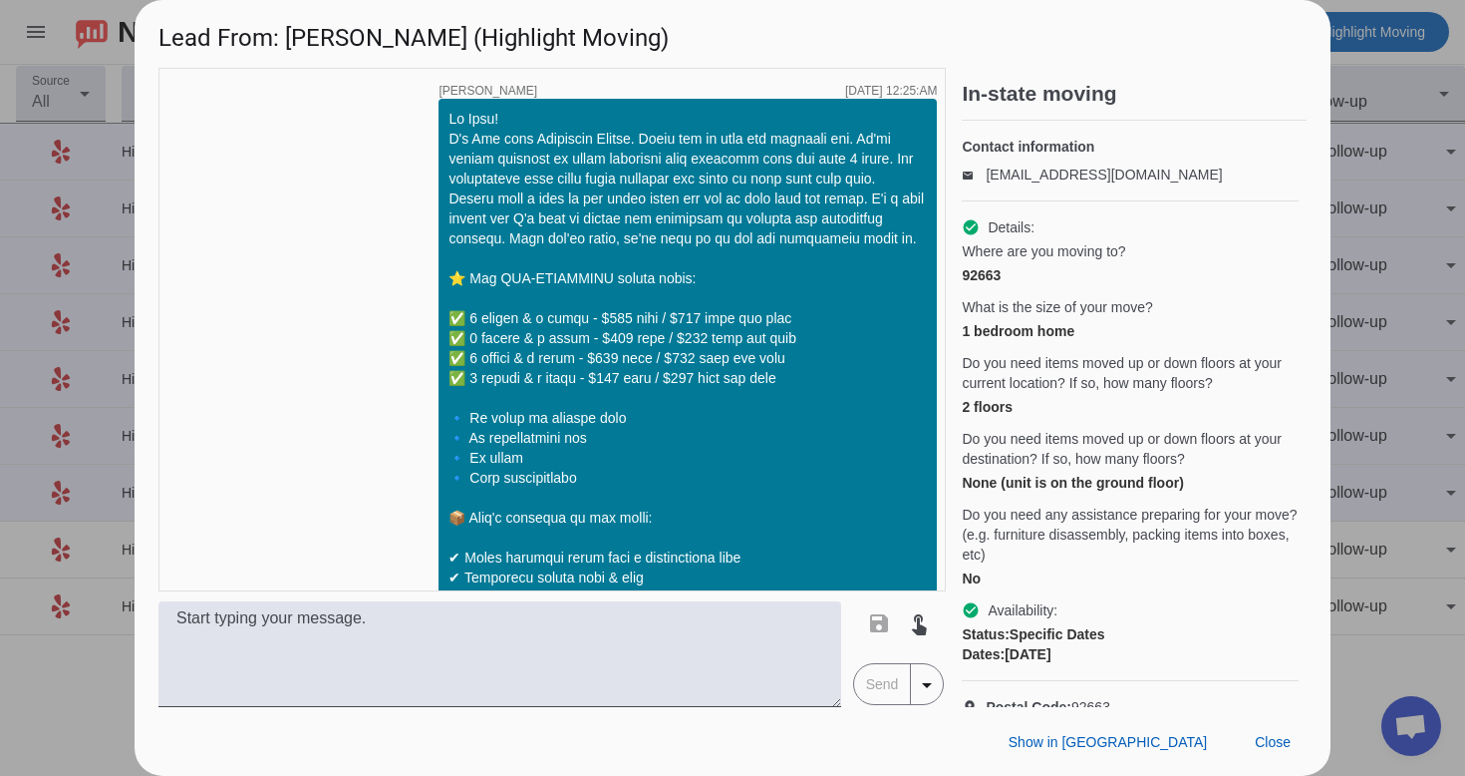
scroll to position [1377, 0]
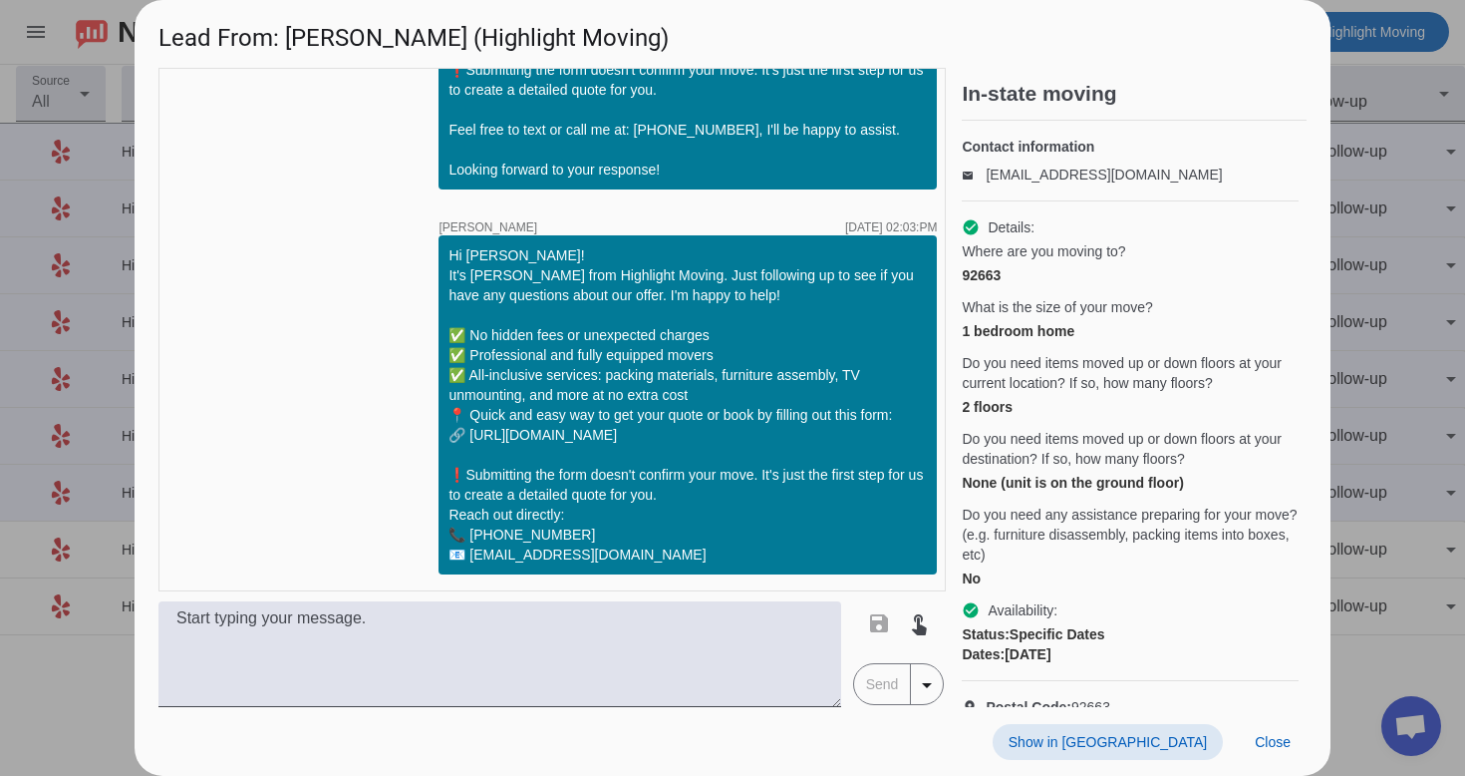
click at [1129, 724] on span at bounding box center [1108, 742] width 230 height 36
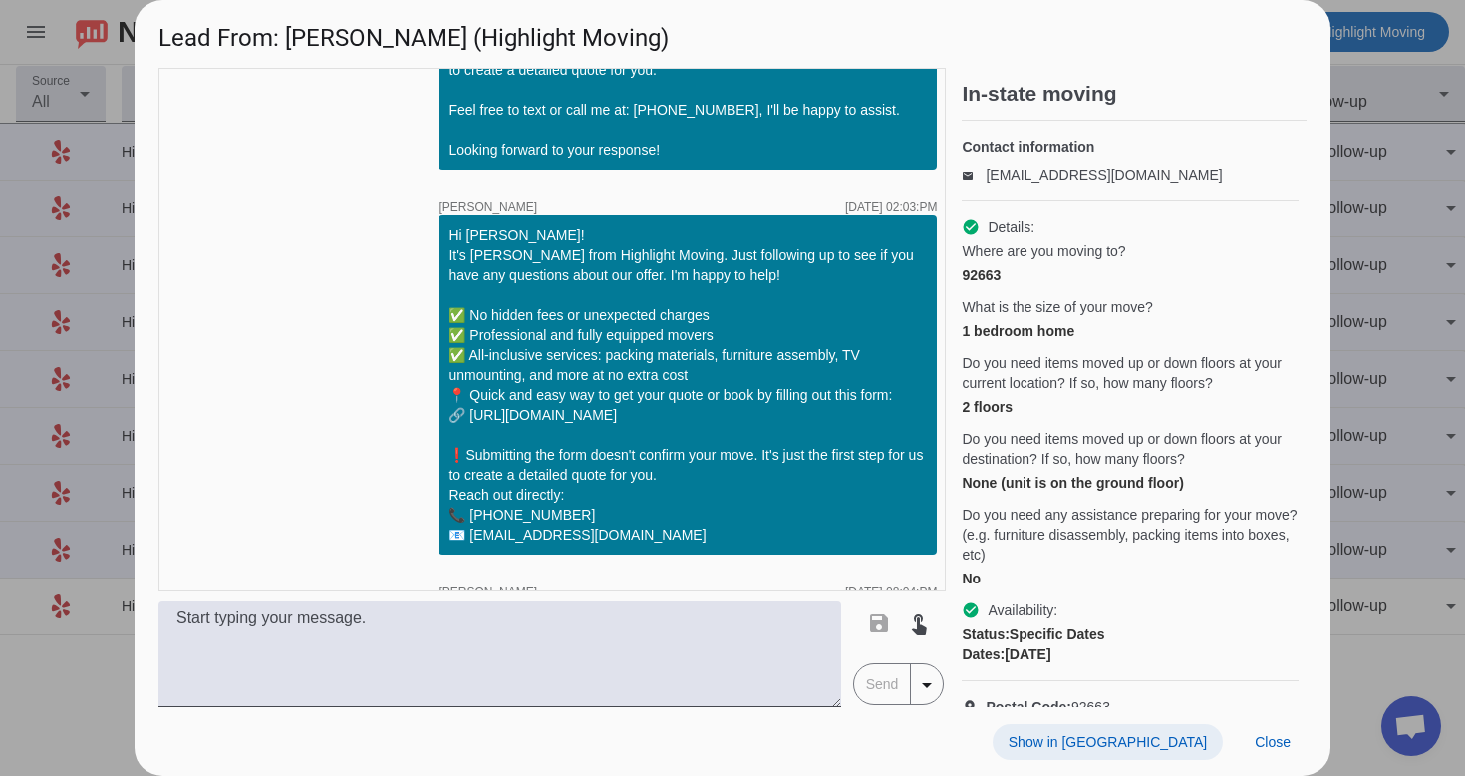
scroll to position [1987, 0]
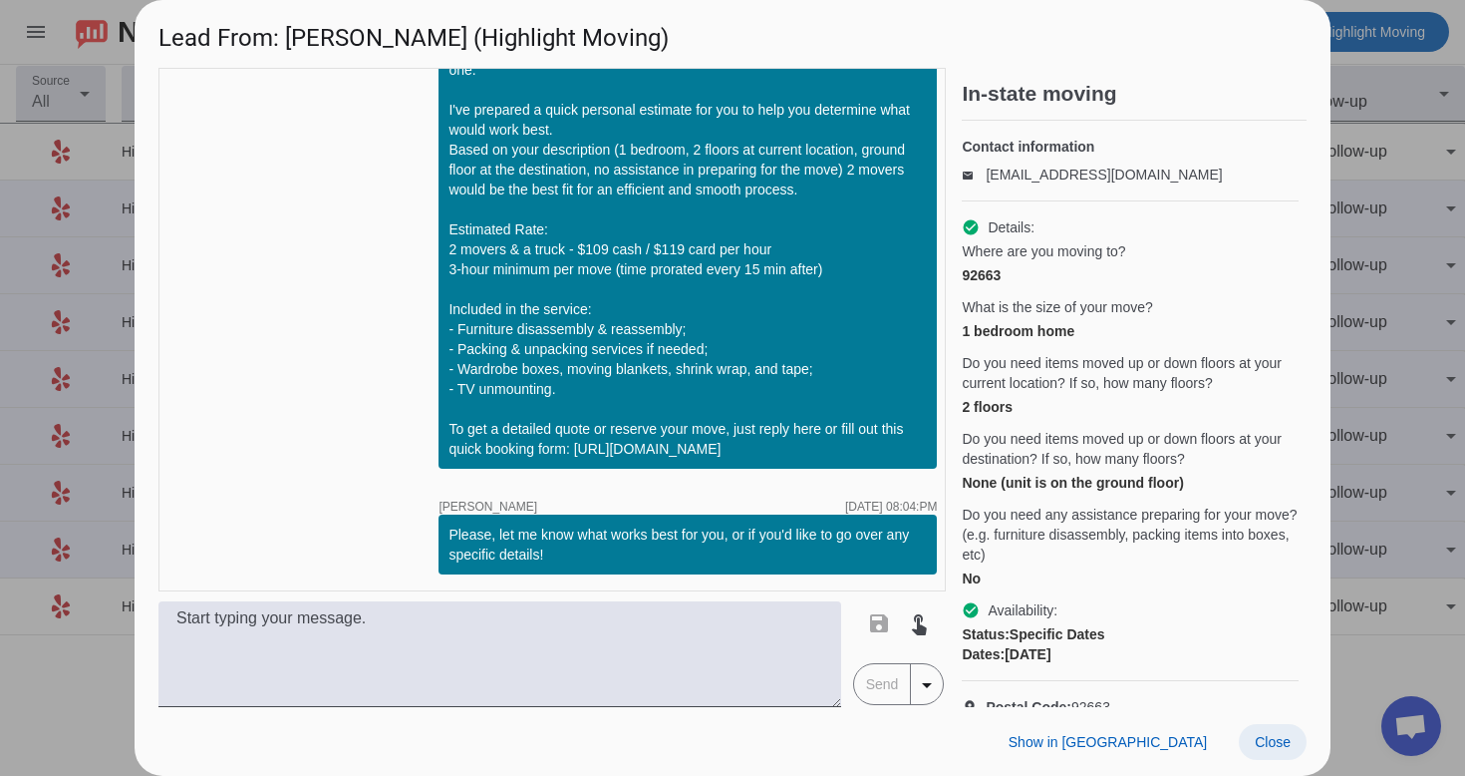
click at [1293, 749] on span at bounding box center [1273, 742] width 68 height 36
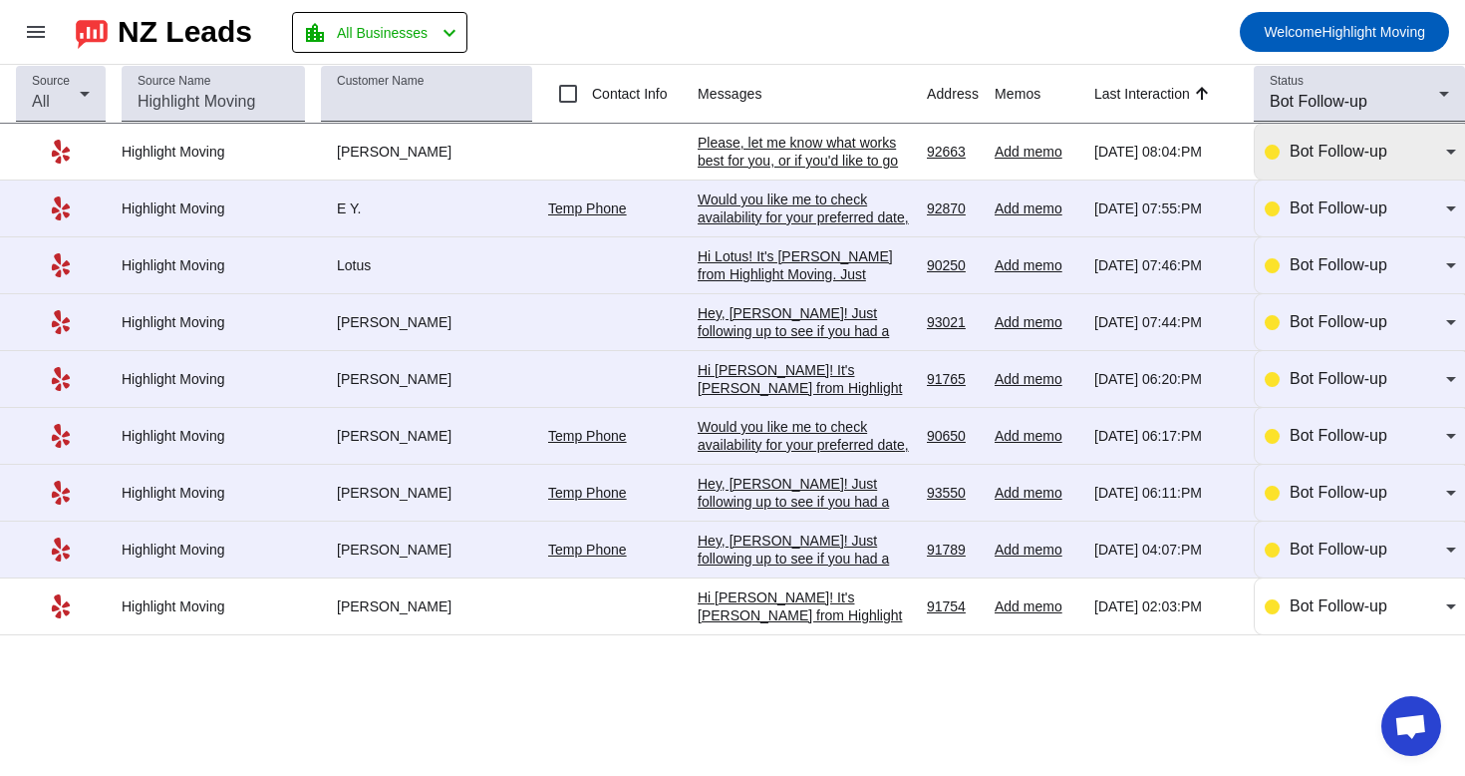
click at [1425, 155] on div "Bot Follow-up" at bounding box center [1368, 152] width 157 height 24
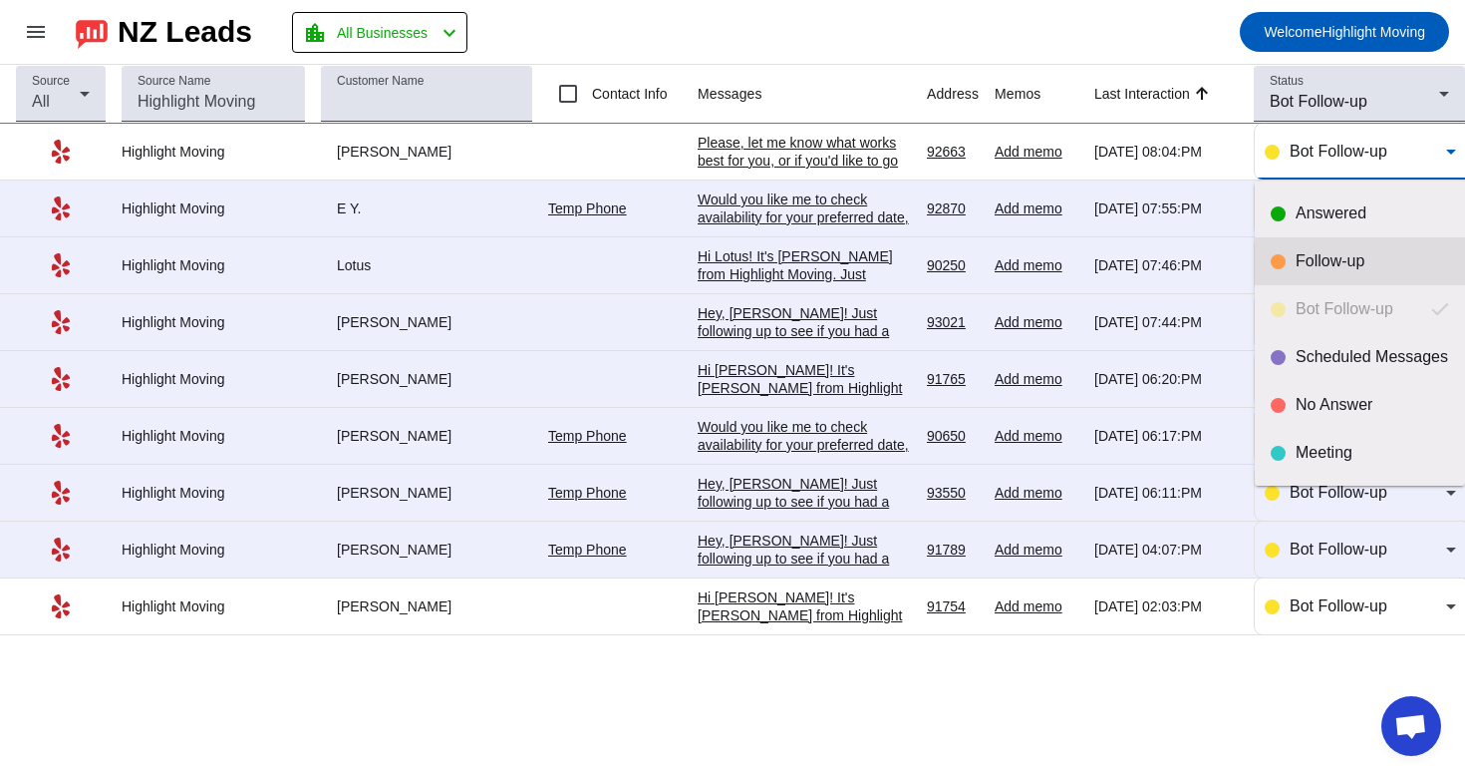
click at [1334, 274] on mat-option "Follow-up" at bounding box center [1360, 261] width 210 height 48
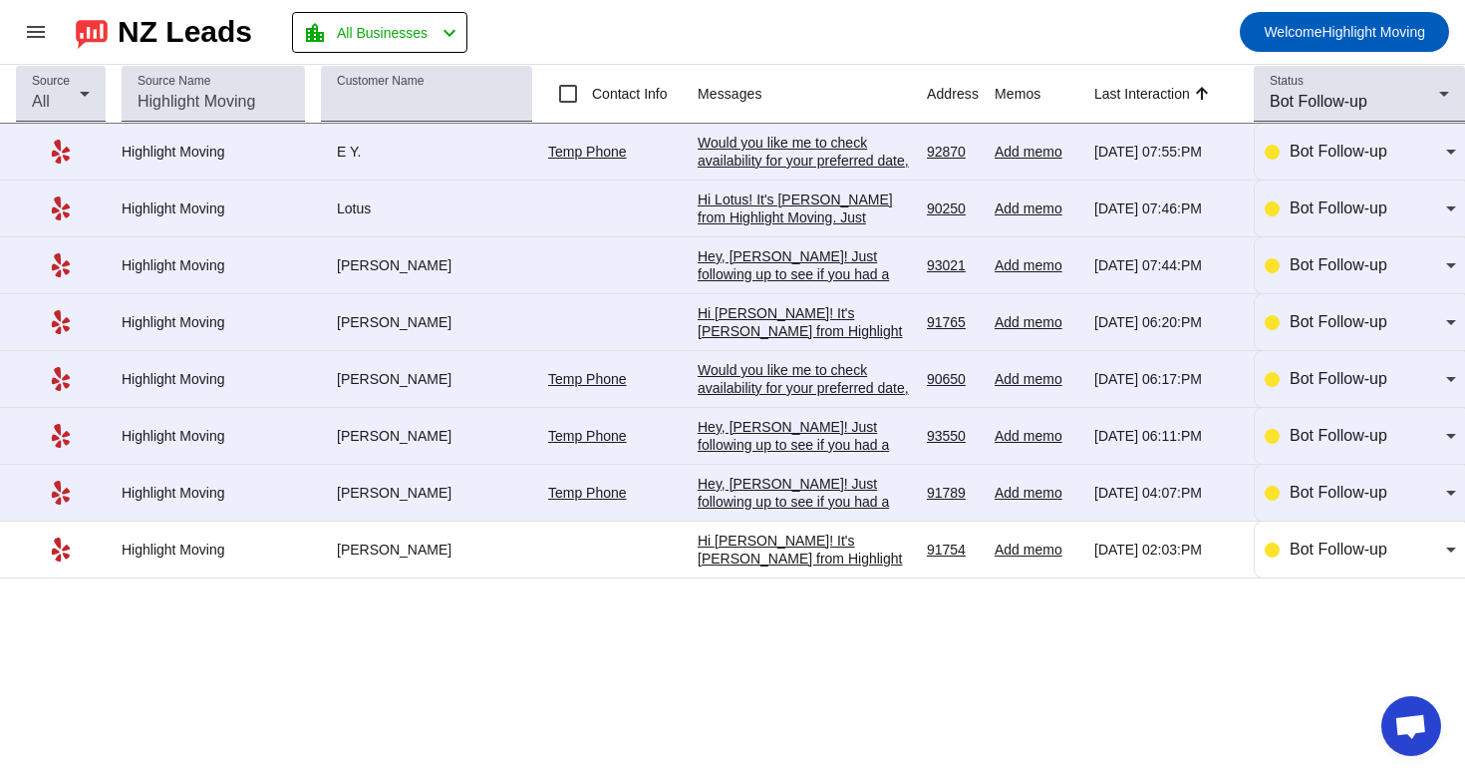
click at [849, 548] on div "Hi [PERSON_NAME]! It's [PERSON_NAME] from Highlight Moving. Just following up t…" at bounding box center [804, 728] width 213 height 395
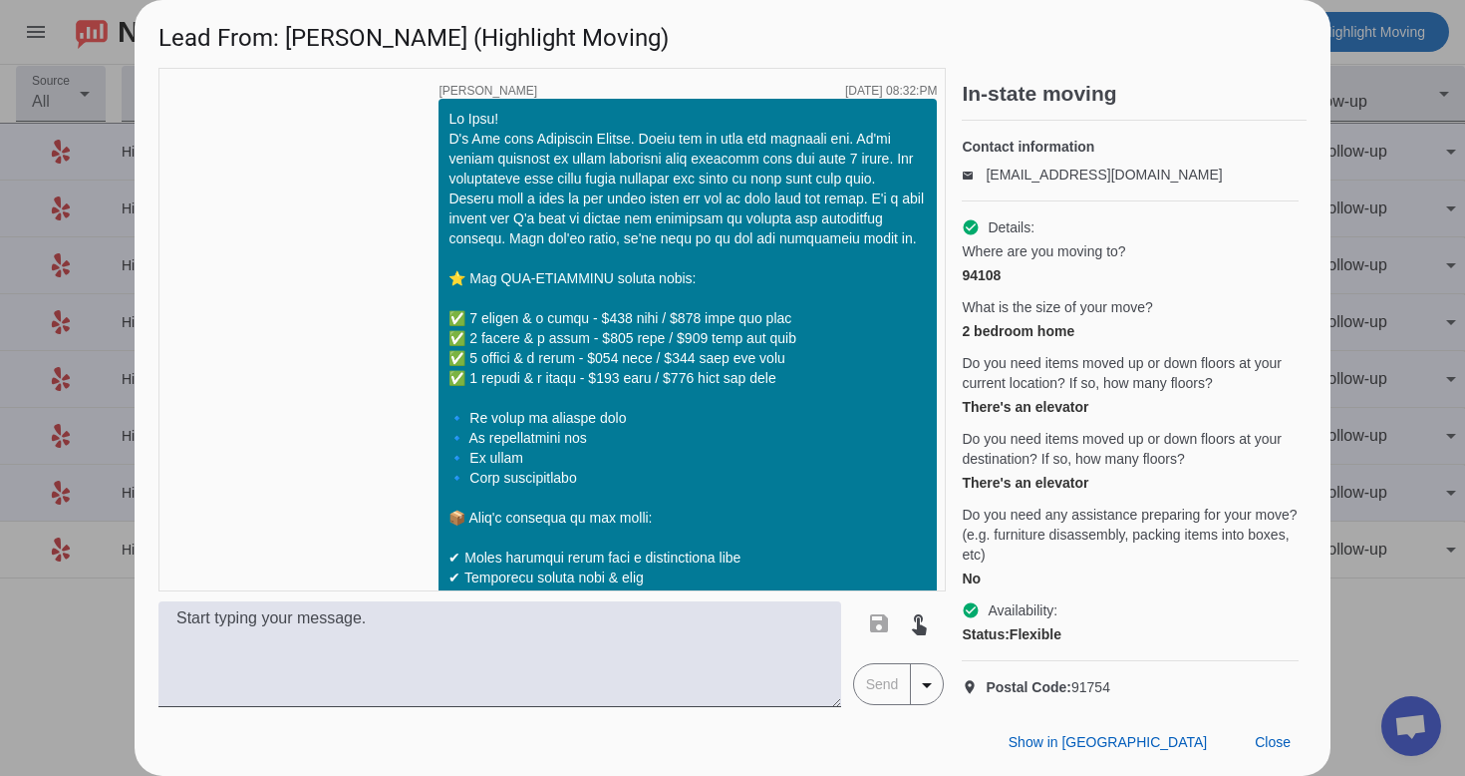
scroll to position [1377, 0]
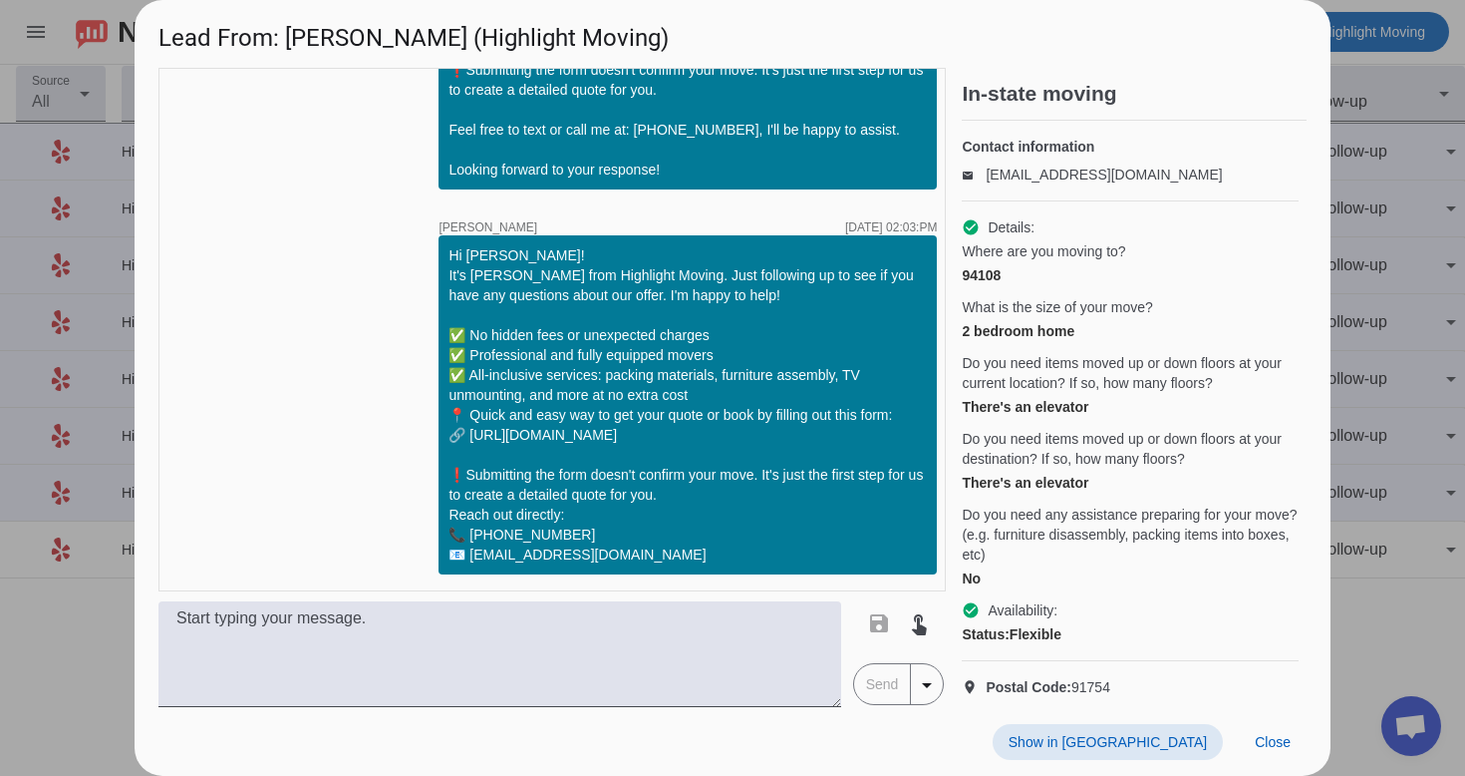
click at [1134, 745] on span "Show in [GEOGRAPHIC_DATA]" at bounding box center [1108, 742] width 198 height 16
click at [1263, 746] on span "Close" at bounding box center [1273, 742] width 36 height 16
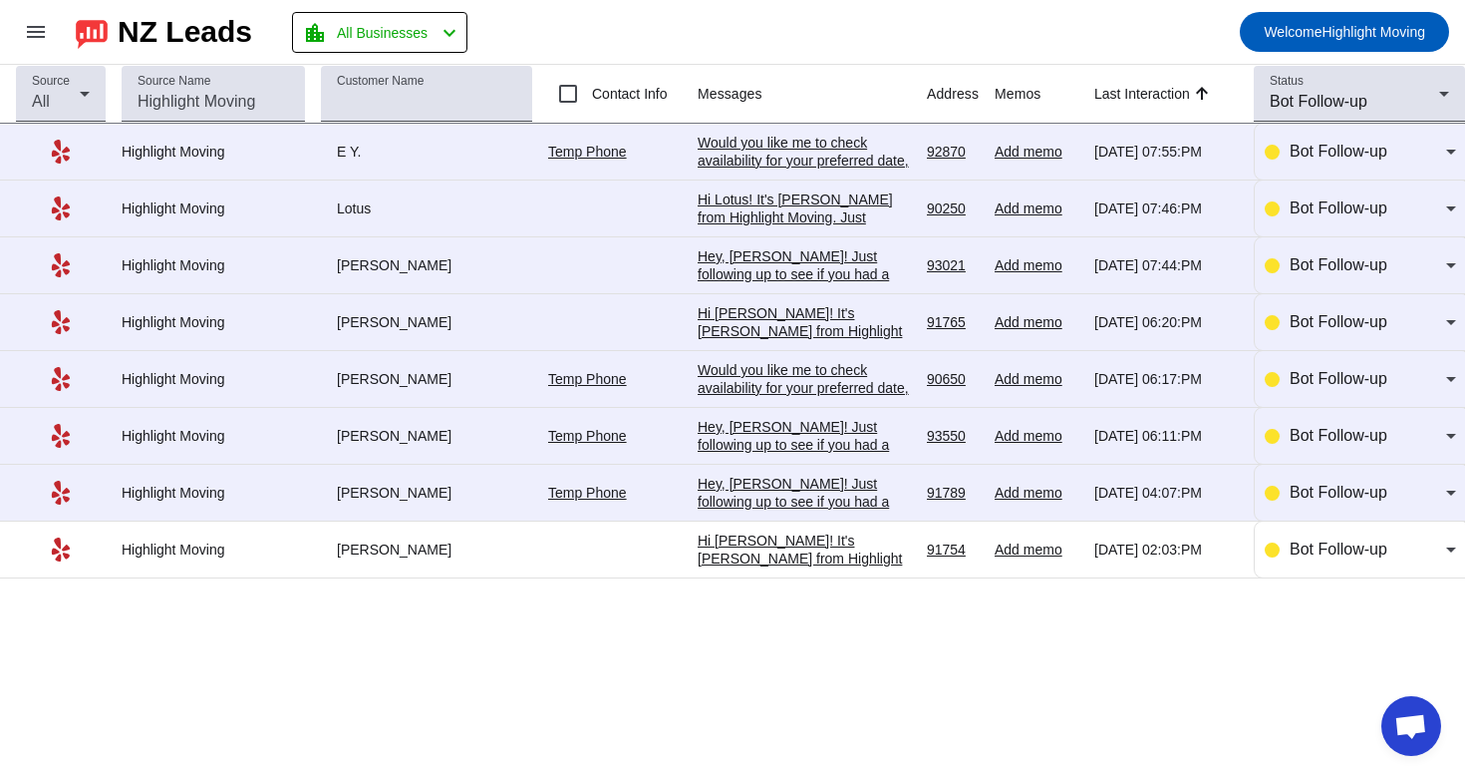
click at [857, 481] on div "Hey, [PERSON_NAME]! Just following up to see if you had a chance to review our …" at bounding box center [804, 618] width 213 height 287
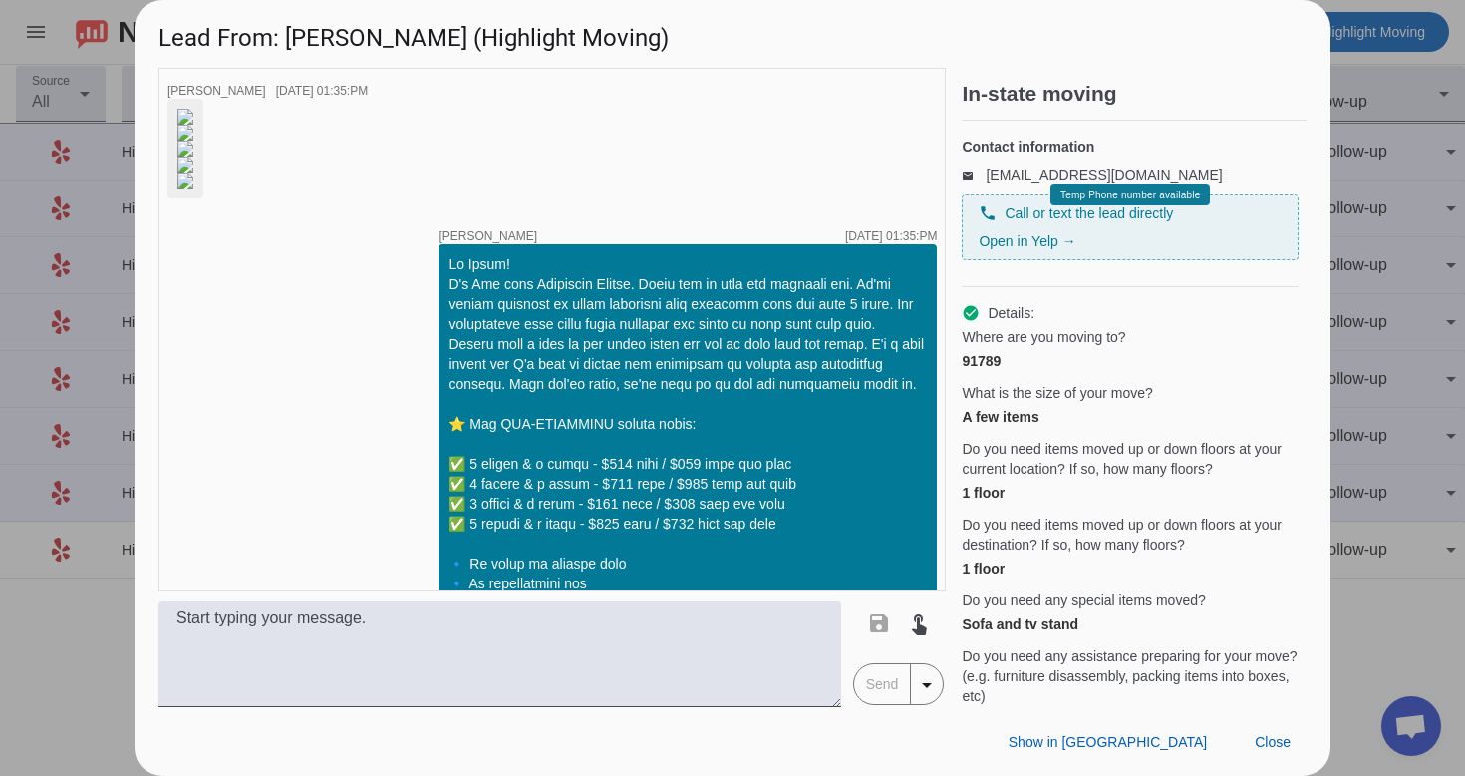
scroll to position [1058, 0]
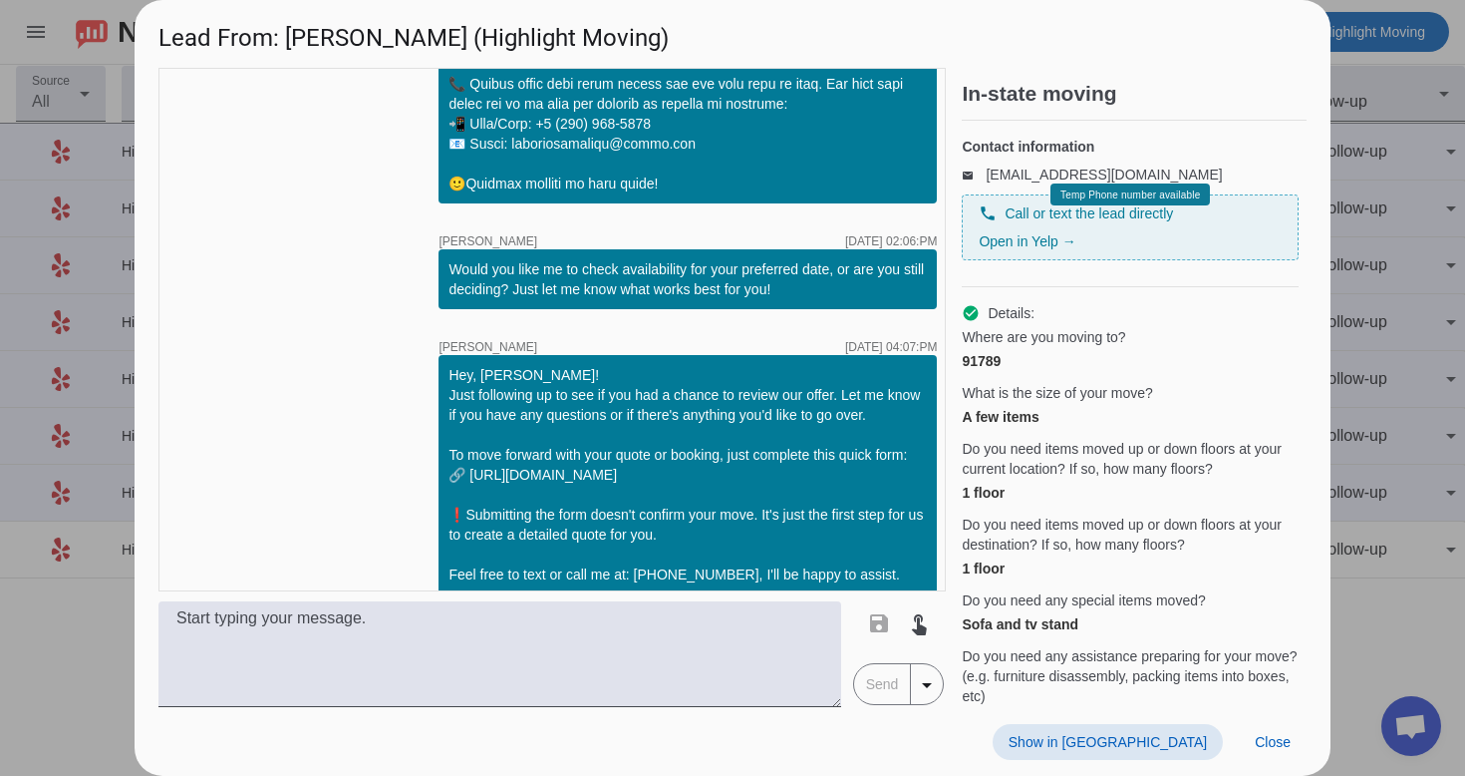
click at [1175, 744] on span "Show in [GEOGRAPHIC_DATA]" at bounding box center [1108, 742] width 198 height 16
click at [1278, 730] on span at bounding box center [1273, 742] width 68 height 36
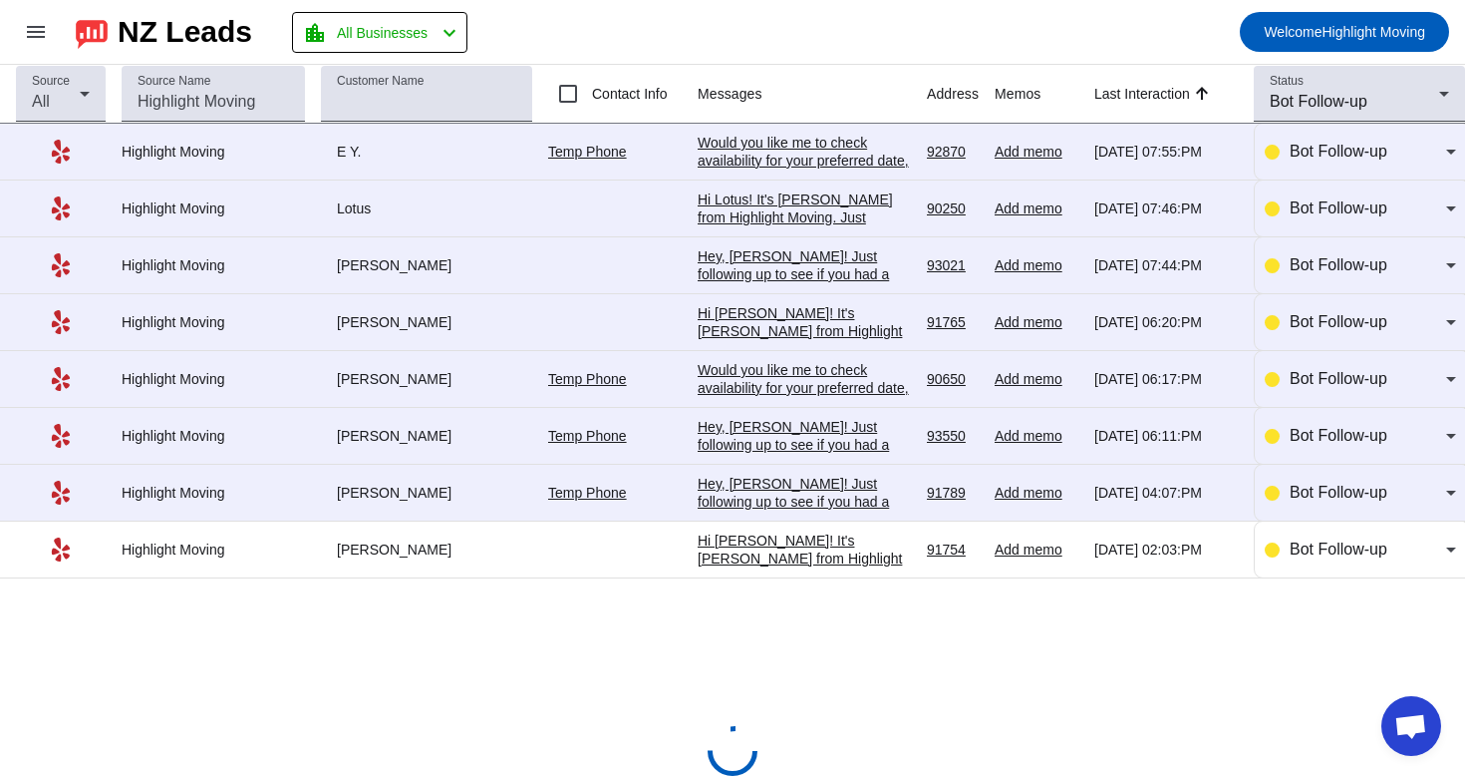
scroll to position [0, 0]
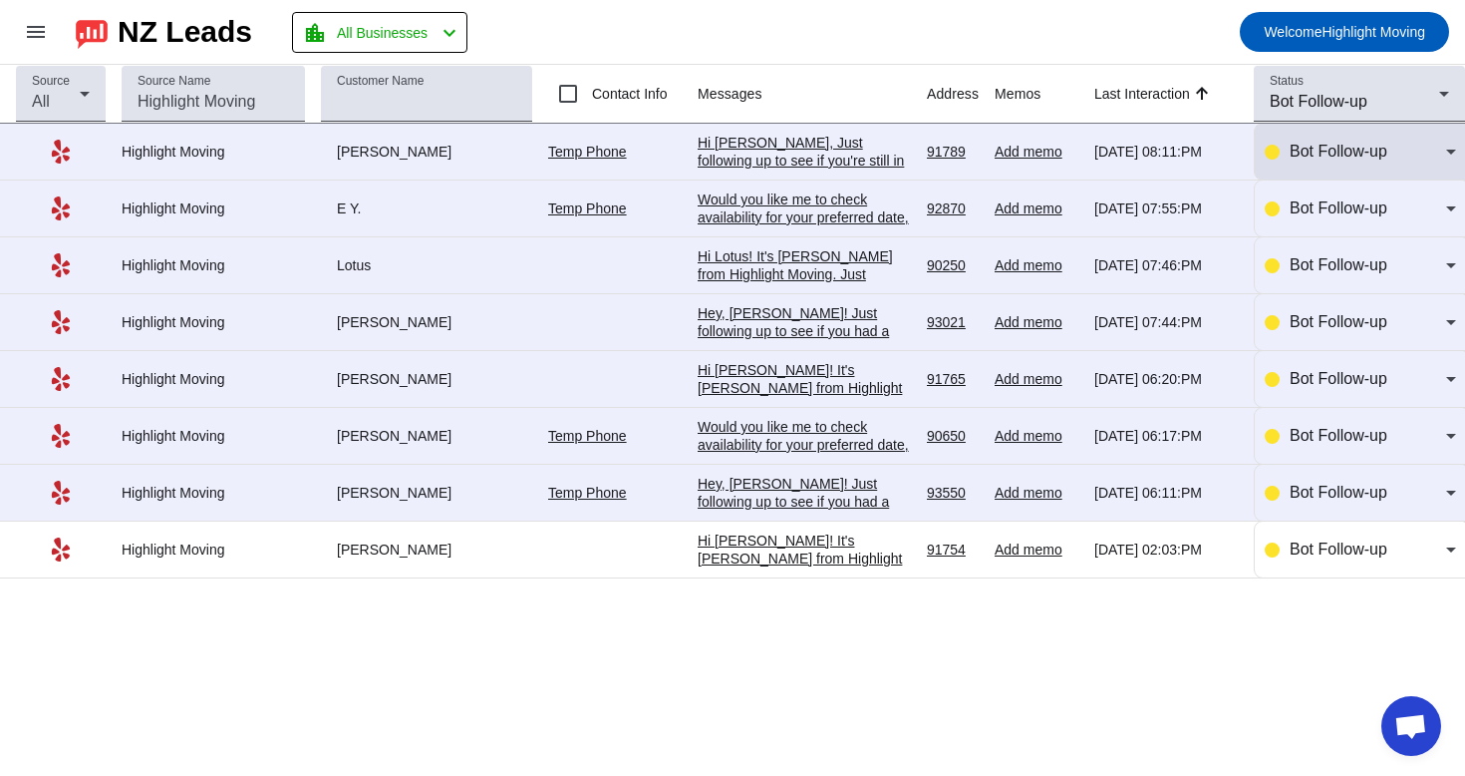
click at [1324, 163] on mat-select "Bot Follow-up" at bounding box center [1373, 152] width 166 height 24
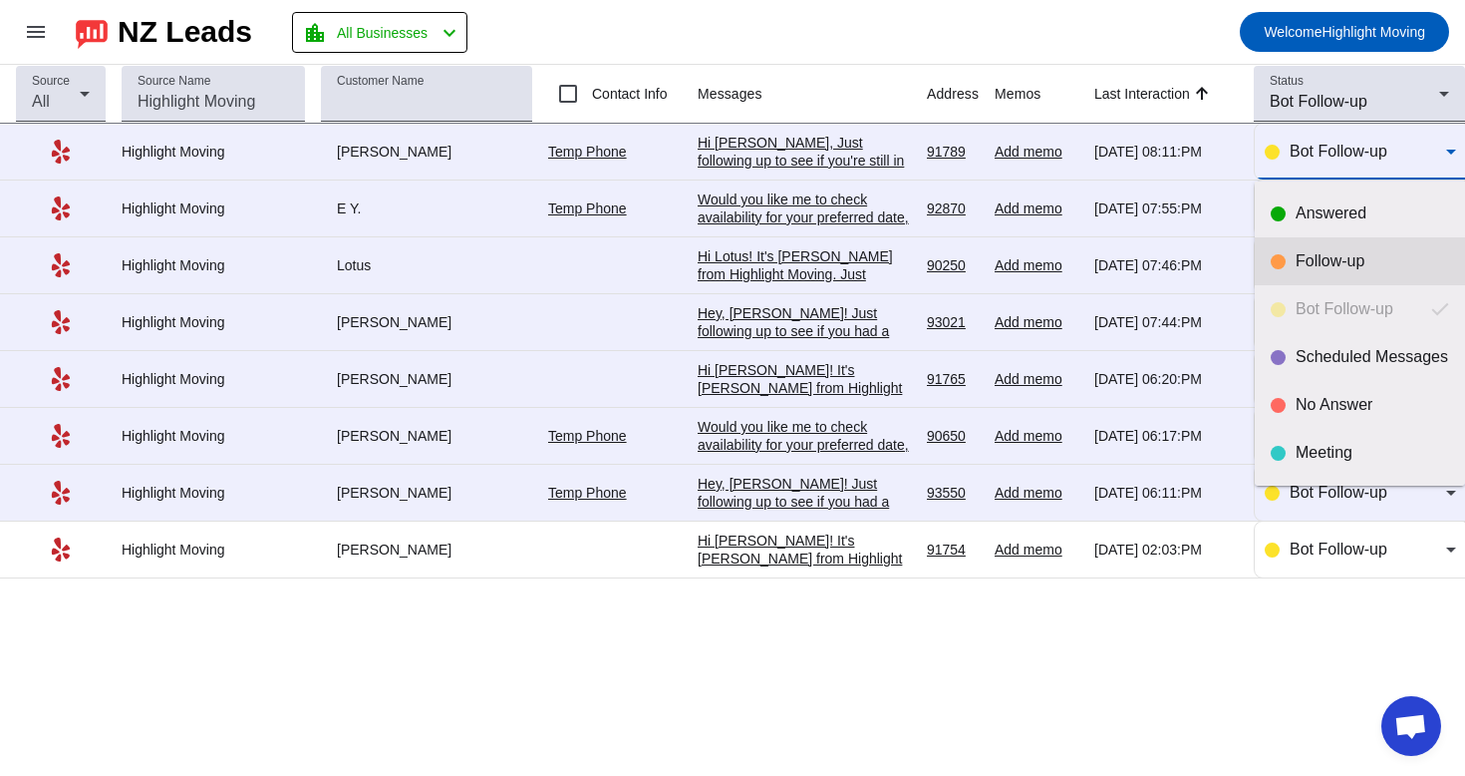
click at [1306, 267] on div "Follow-up" at bounding box center [1373, 261] width 154 height 20
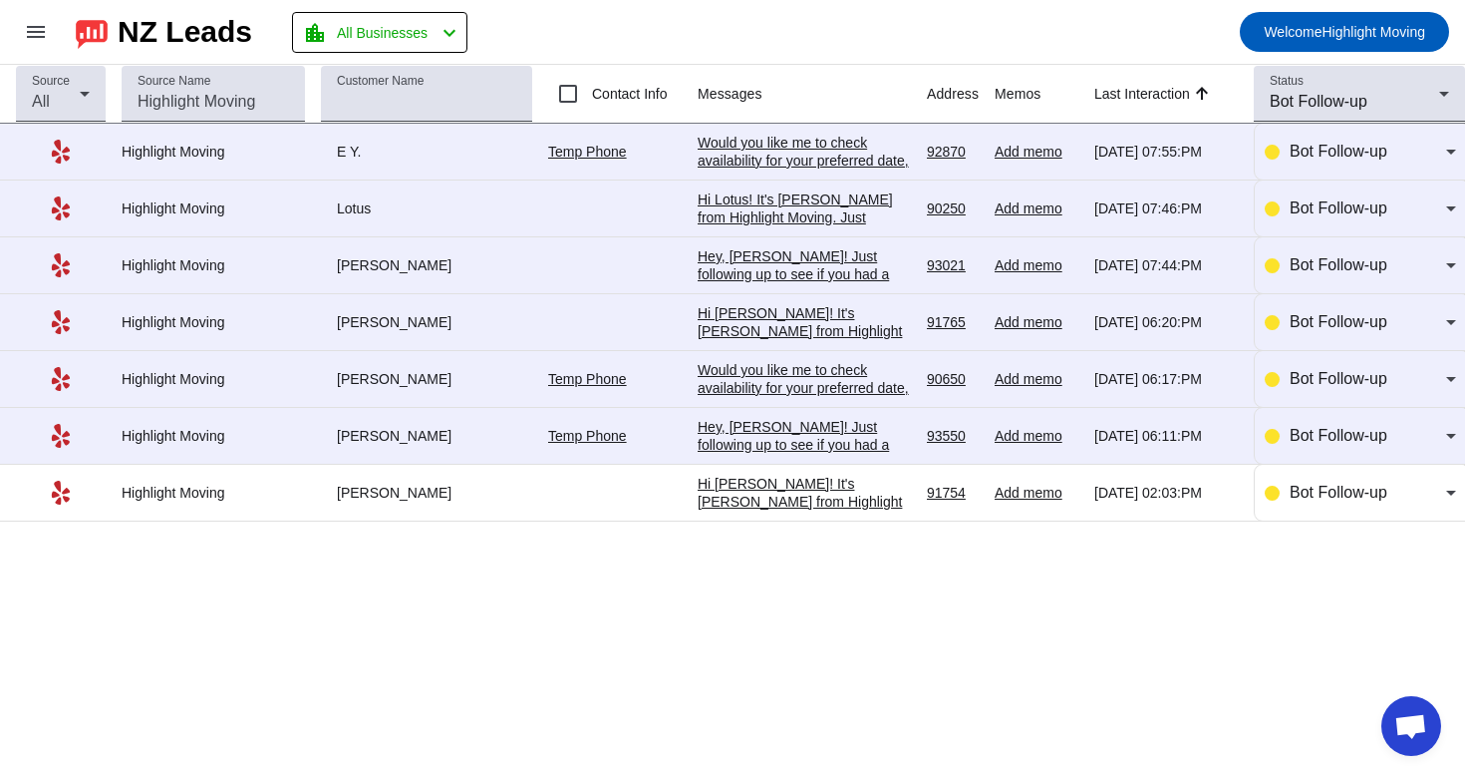
click at [728, 434] on div "Hey, [PERSON_NAME]! Just following up to see if you had a chance to review our …" at bounding box center [804, 561] width 213 height 287
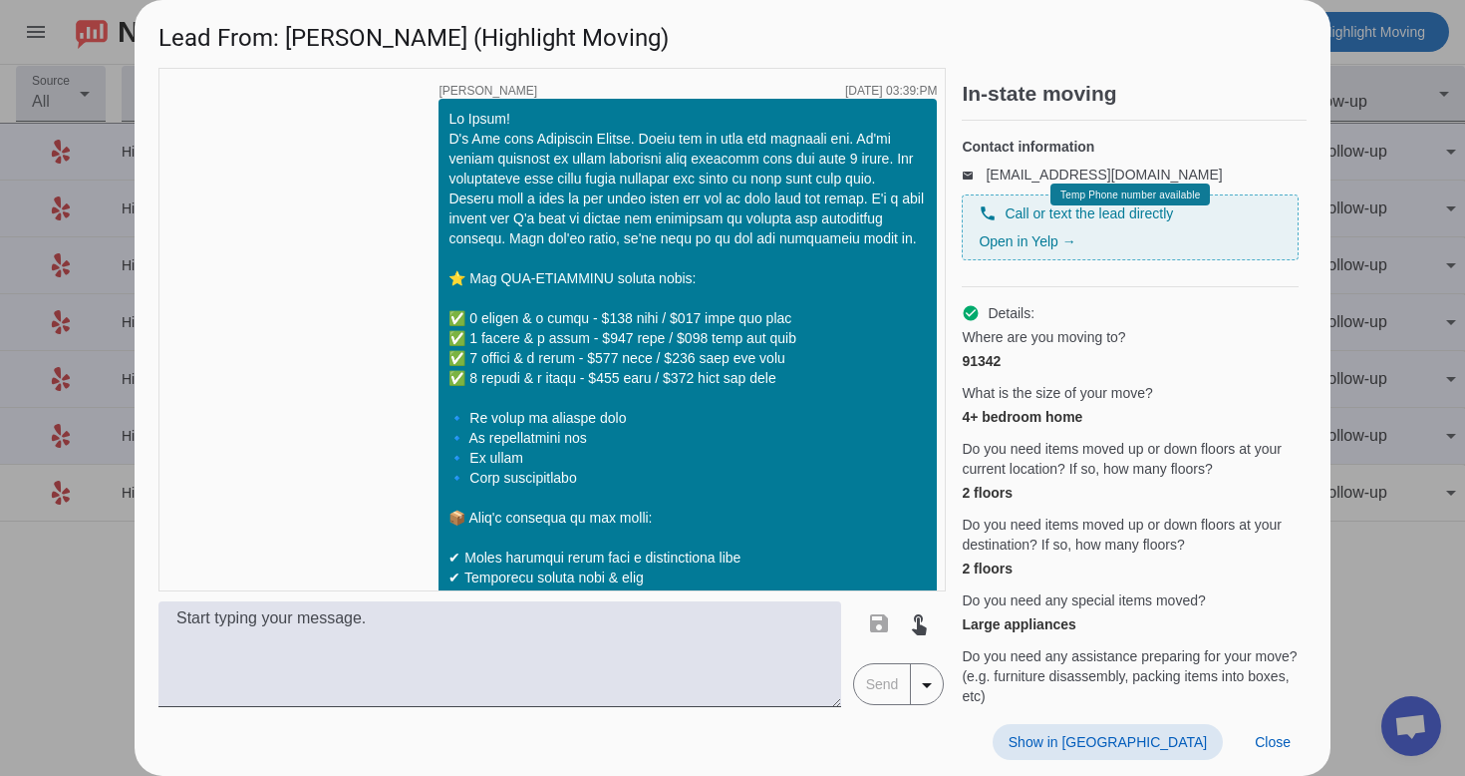
scroll to position [992, 0]
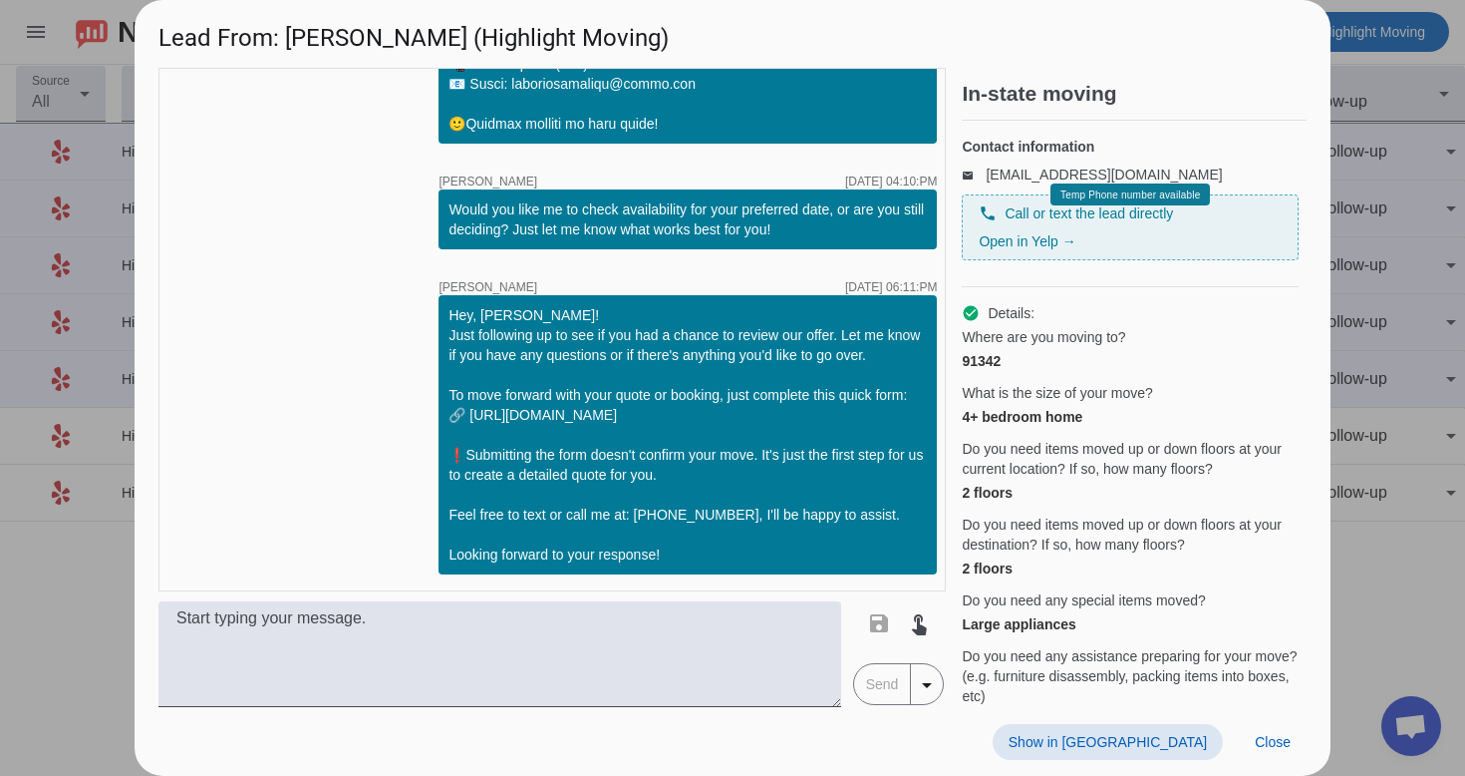
click at [1158, 738] on span "Show in [GEOGRAPHIC_DATA]" at bounding box center [1108, 742] width 198 height 16
click at [1279, 754] on span at bounding box center [1273, 742] width 68 height 36
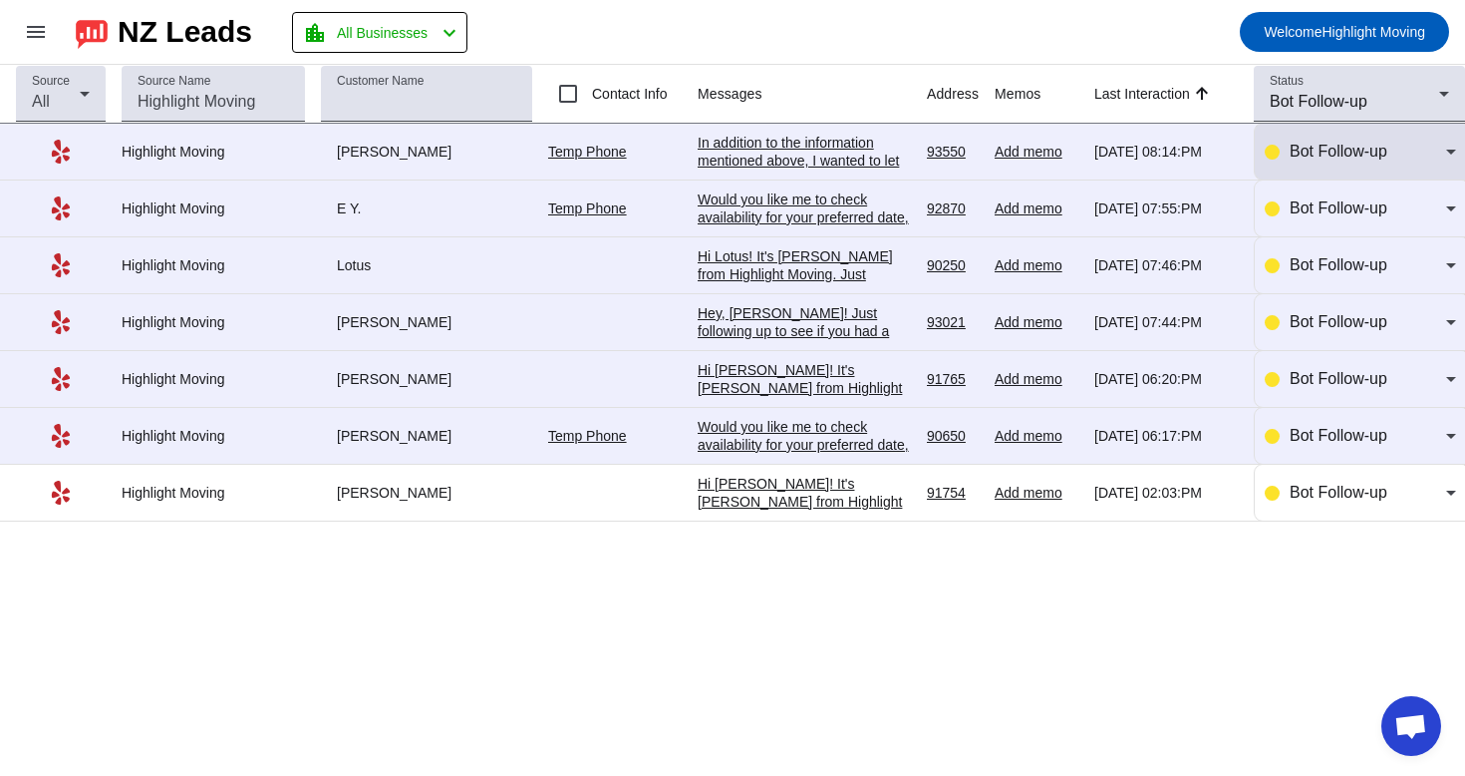
click at [1280, 150] on div "Bot Follow-up" at bounding box center [1360, 152] width 191 height 24
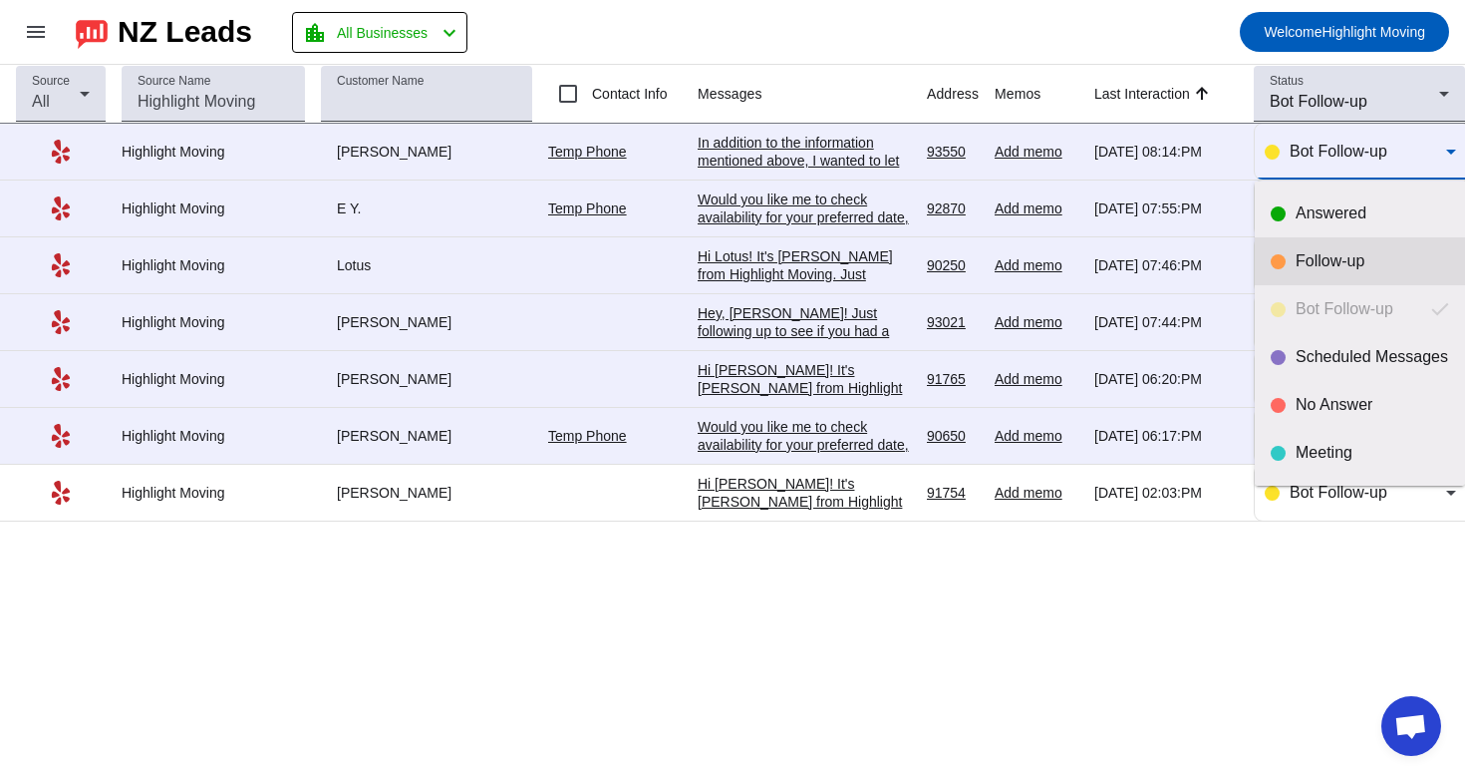
click at [1276, 254] on div at bounding box center [1278, 261] width 15 height 15
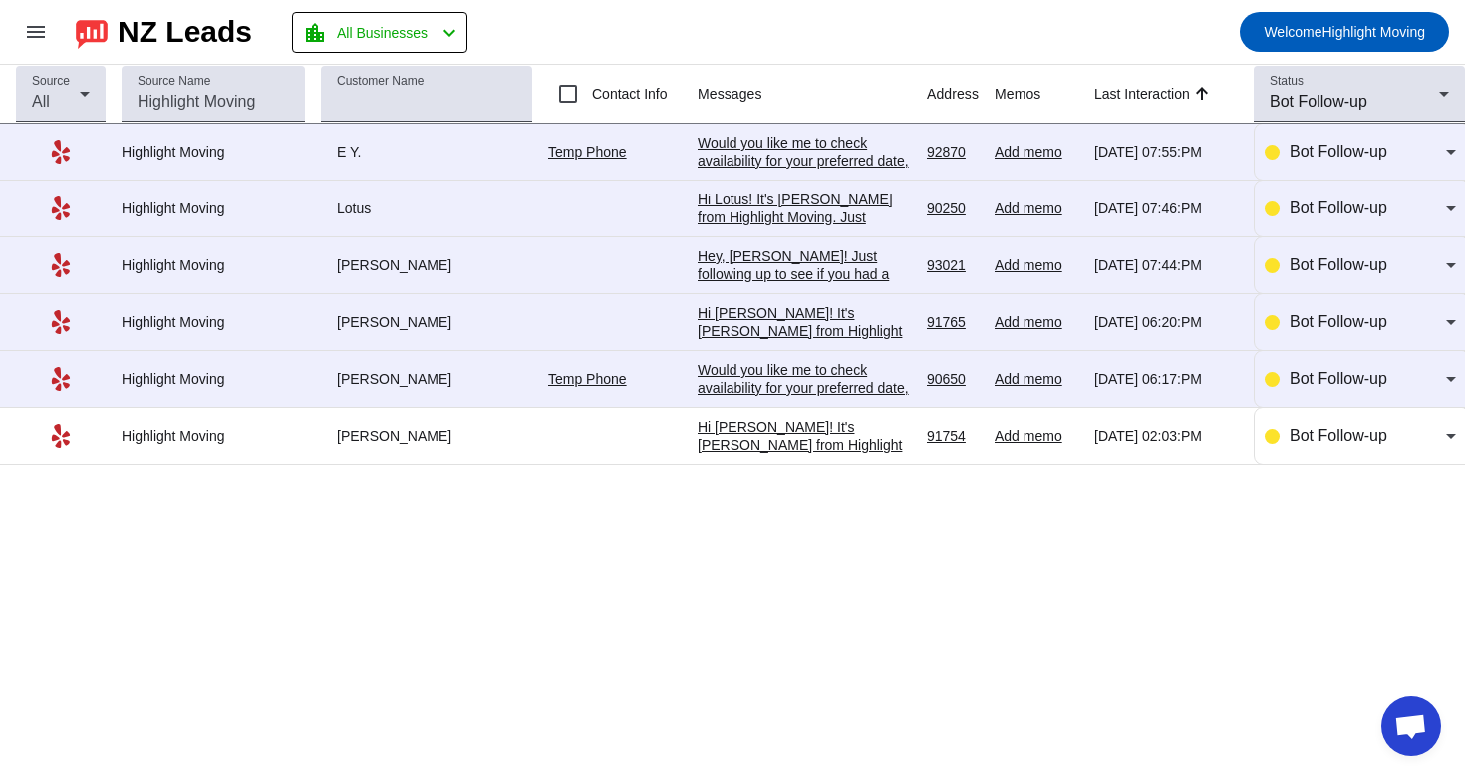
click at [796, 398] on div "Would you like me to check availability for your preferred date, or are you sti…" at bounding box center [804, 397] width 213 height 72
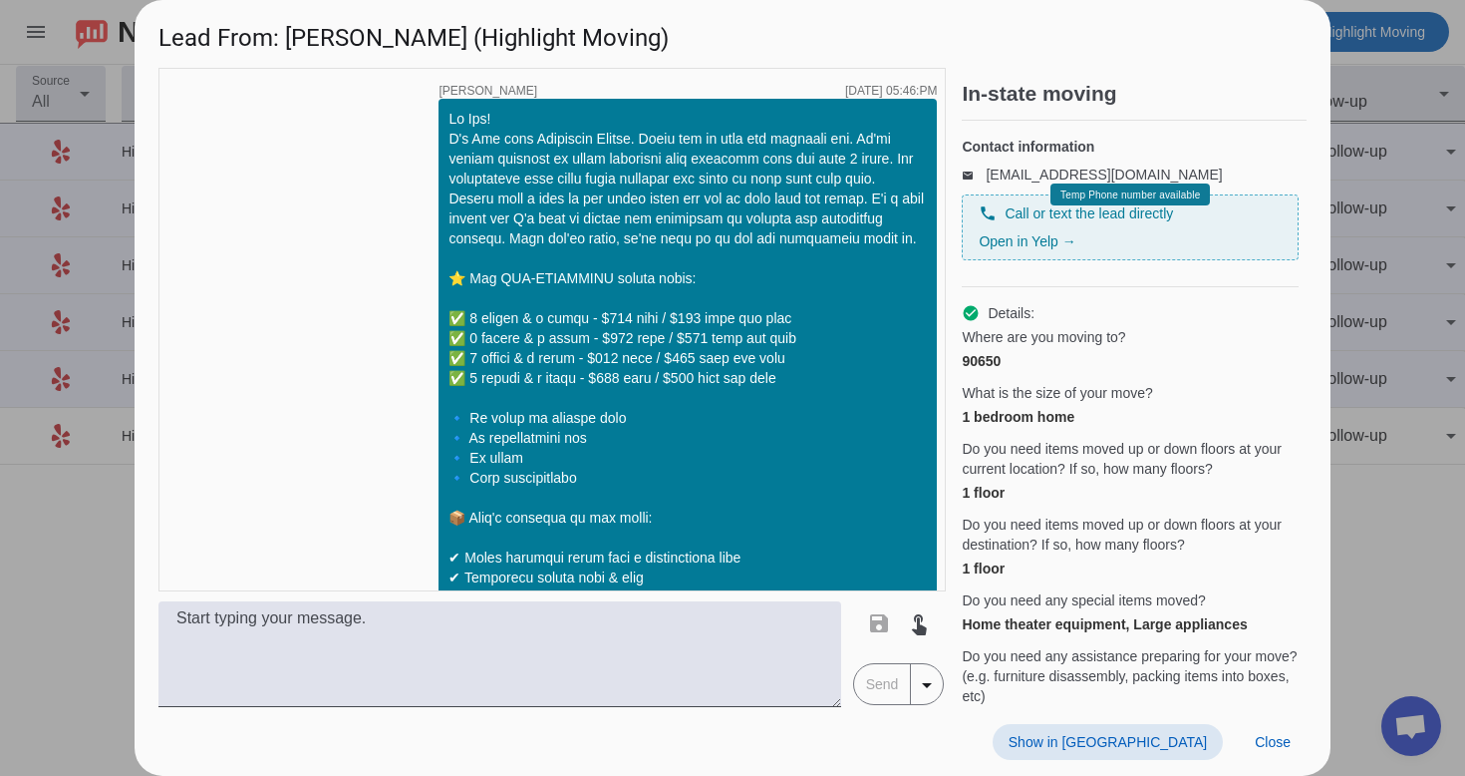
scroll to position [667, 0]
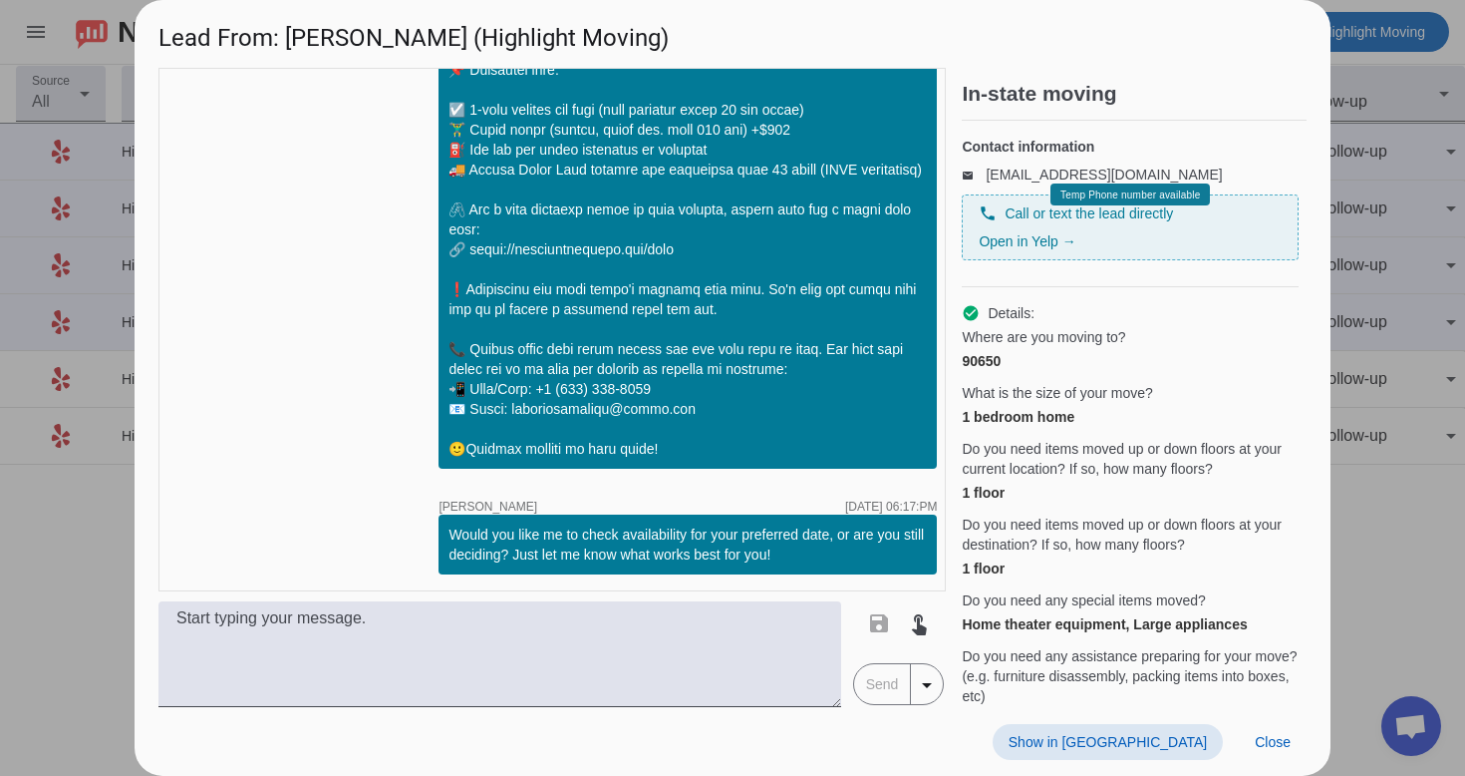
click at [1149, 732] on span at bounding box center [1108, 742] width 230 height 36
click at [997, 634] on div "Home theater equipment, Large appliances" at bounding box center [1130, 624] width 337 height 20
click at [1036, 634] on div "Home theater equipment, Large appliances" at bounding box center [1130, 624] width 337 height 20
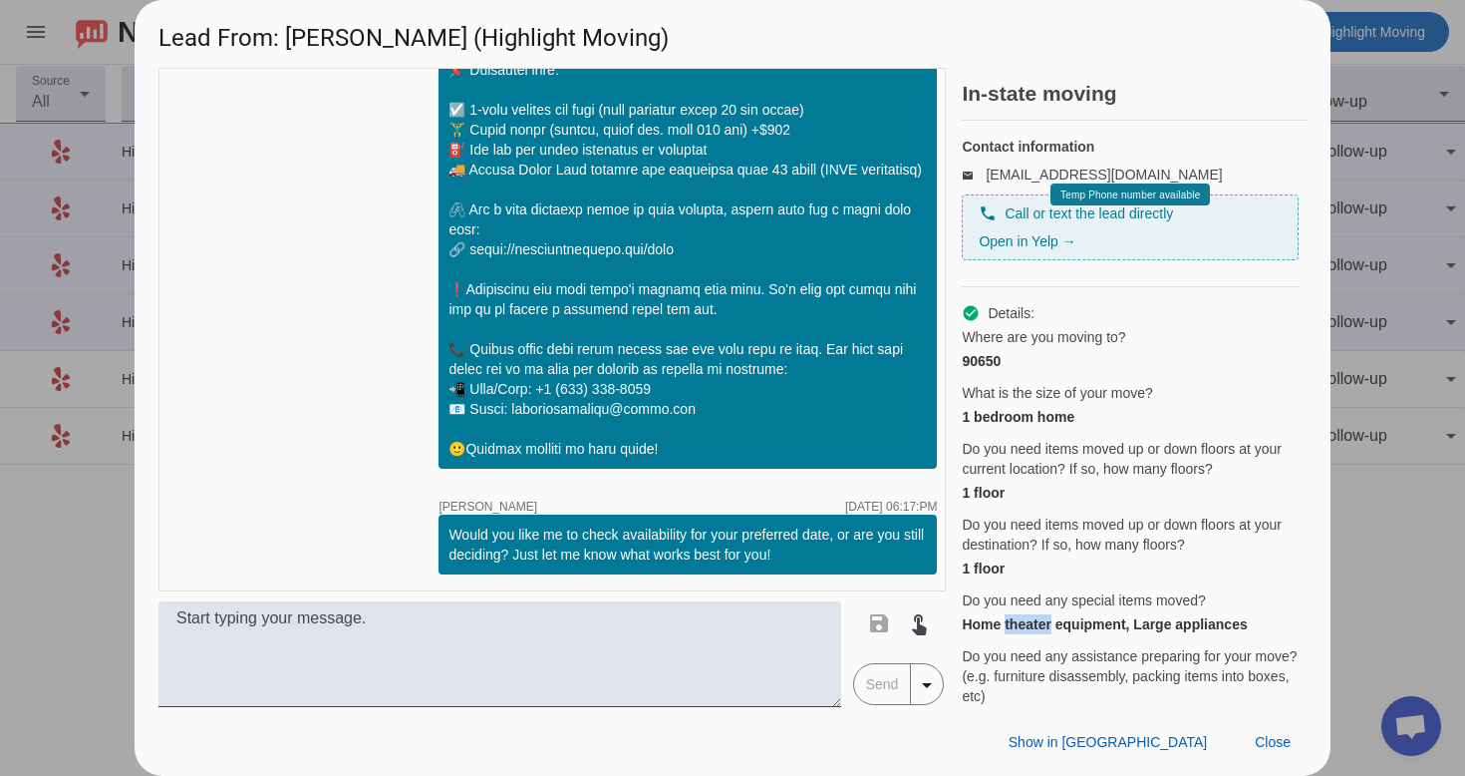
click at [1036, 634] on div "Home theater equipment, Large appliances" at bounding box center [1130, 624] width 337 height 20
click at [1140, 610] on span "Do you need any special items moved?" at bounding box center [1083, 600] width 243 height 20
click at [998, 634] on div "Home theater equipment, Large appliances" at bounding box center [1130, 624] width 337 height 20
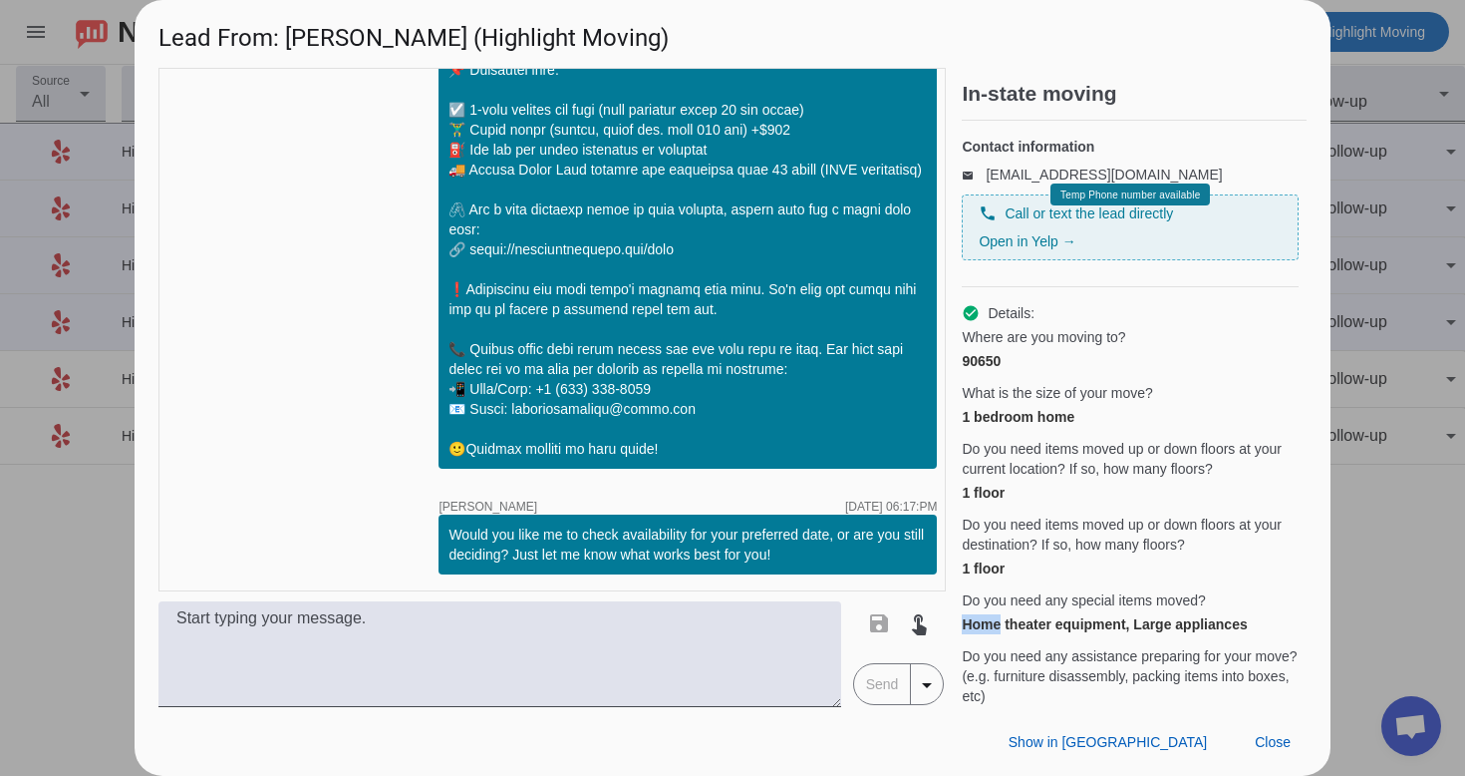
click at [1015, 634] on div "Home theater equipment, Large appliances" at bounding box center [1130, 624] width 337 height 20
click at [1263, 734] on span "Close" at bounding box center [1273, 742] width 36 height 16
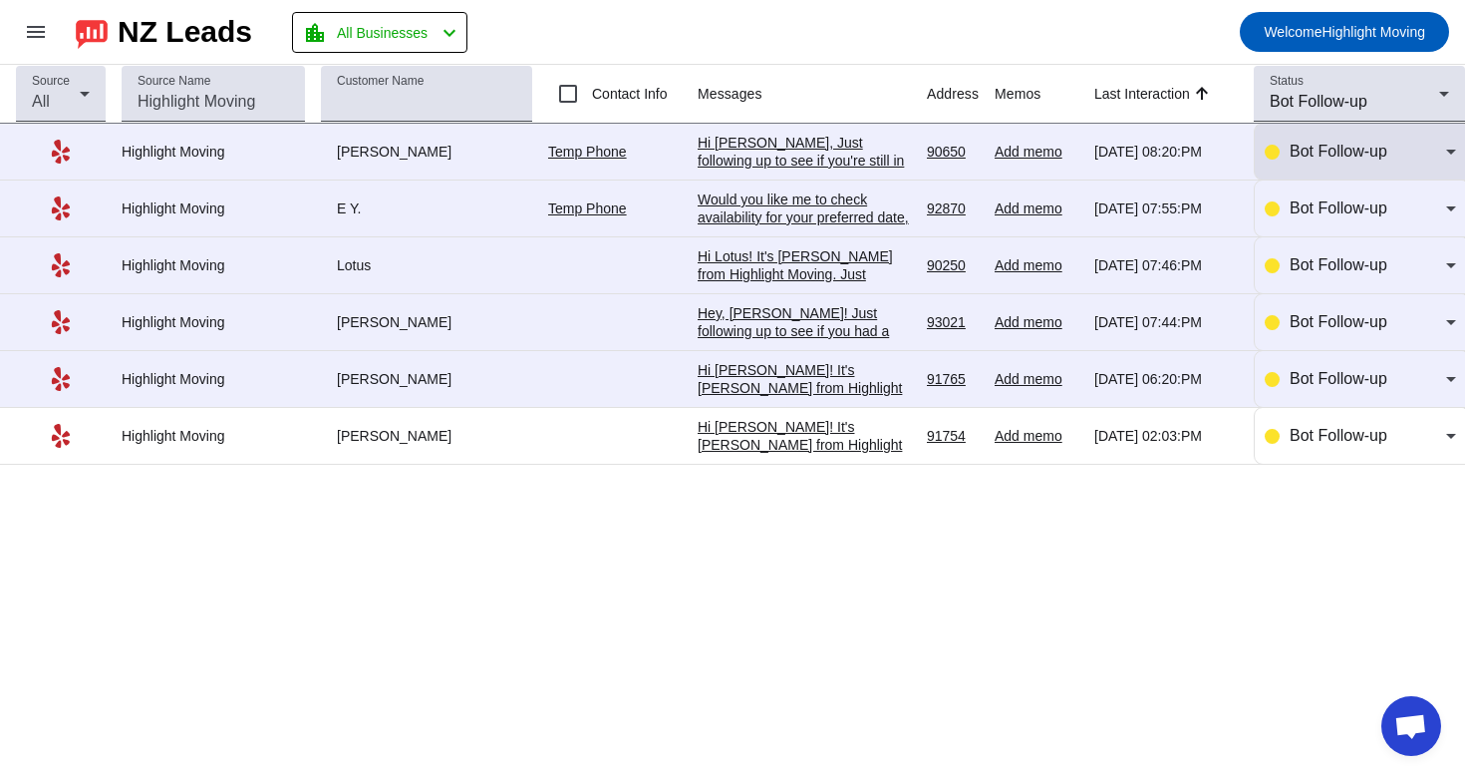
click at [1399, 159] on div "Bot Follow-up" at bounding box center [1368, 152] width 157 height 24
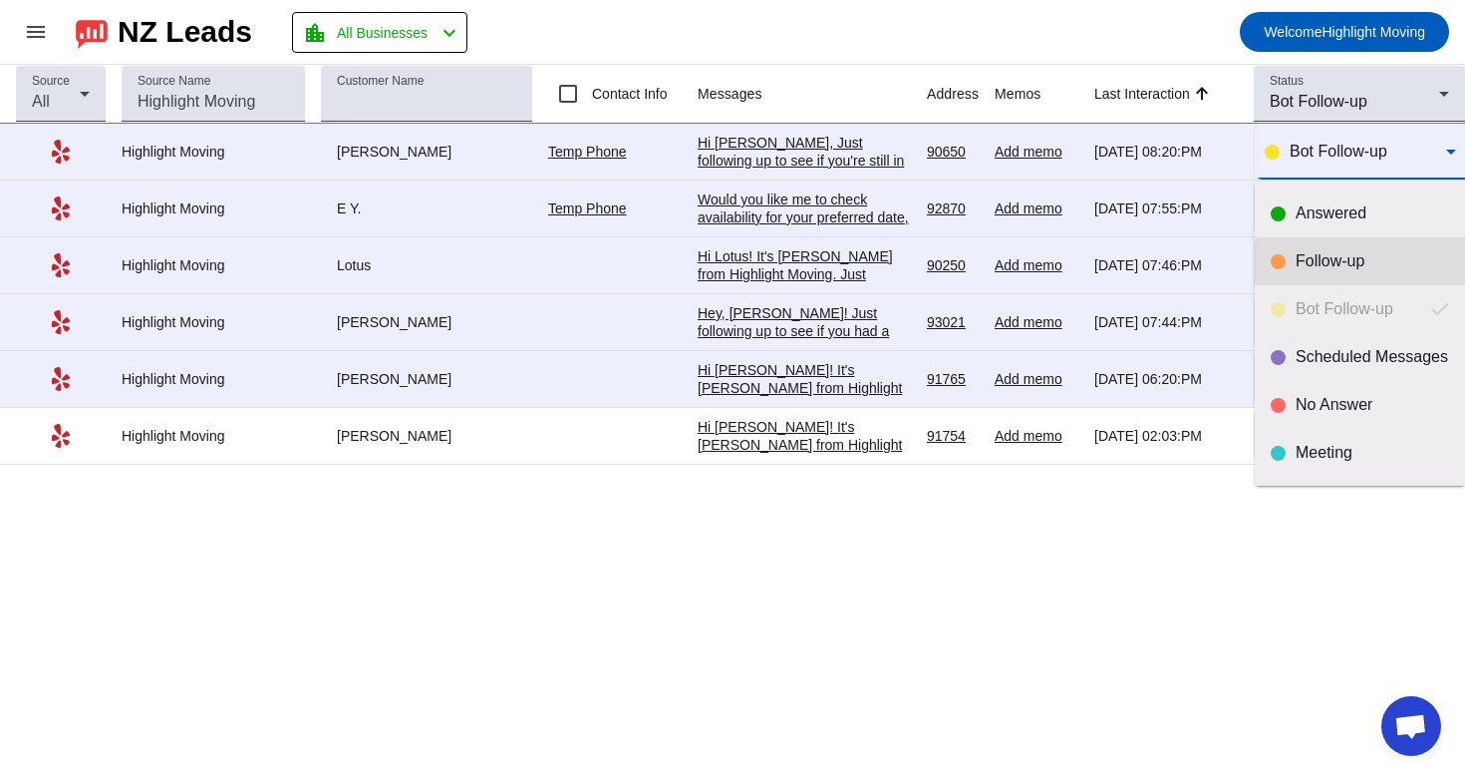
click at [1317, 253] on div "Follow-up" at bounding box center [1373, 261] width 154 height 20
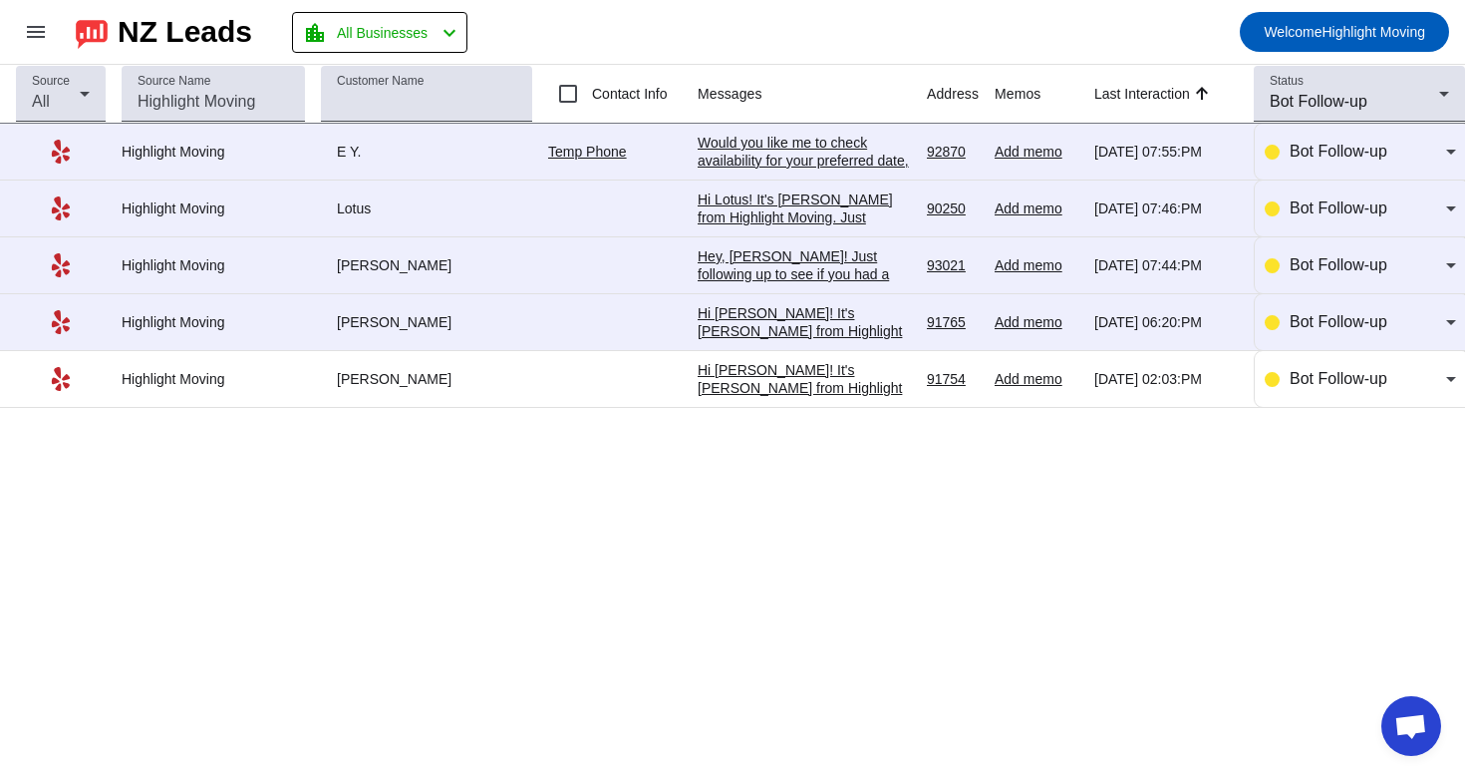
click at [1153, 54] on mat-toolbar-row "menu NZ Leads location_city All Businesses chevron_left Welcome Highlight Moving" at bounding box center [732, 32] width 1465 height 64
click at [857, 335] on div "Hi [PERSON_NAME]! It's [PERSON_NAME] from Highlight Moving. Just following up t…" at bounding box center [804, 501] width 213 height 395
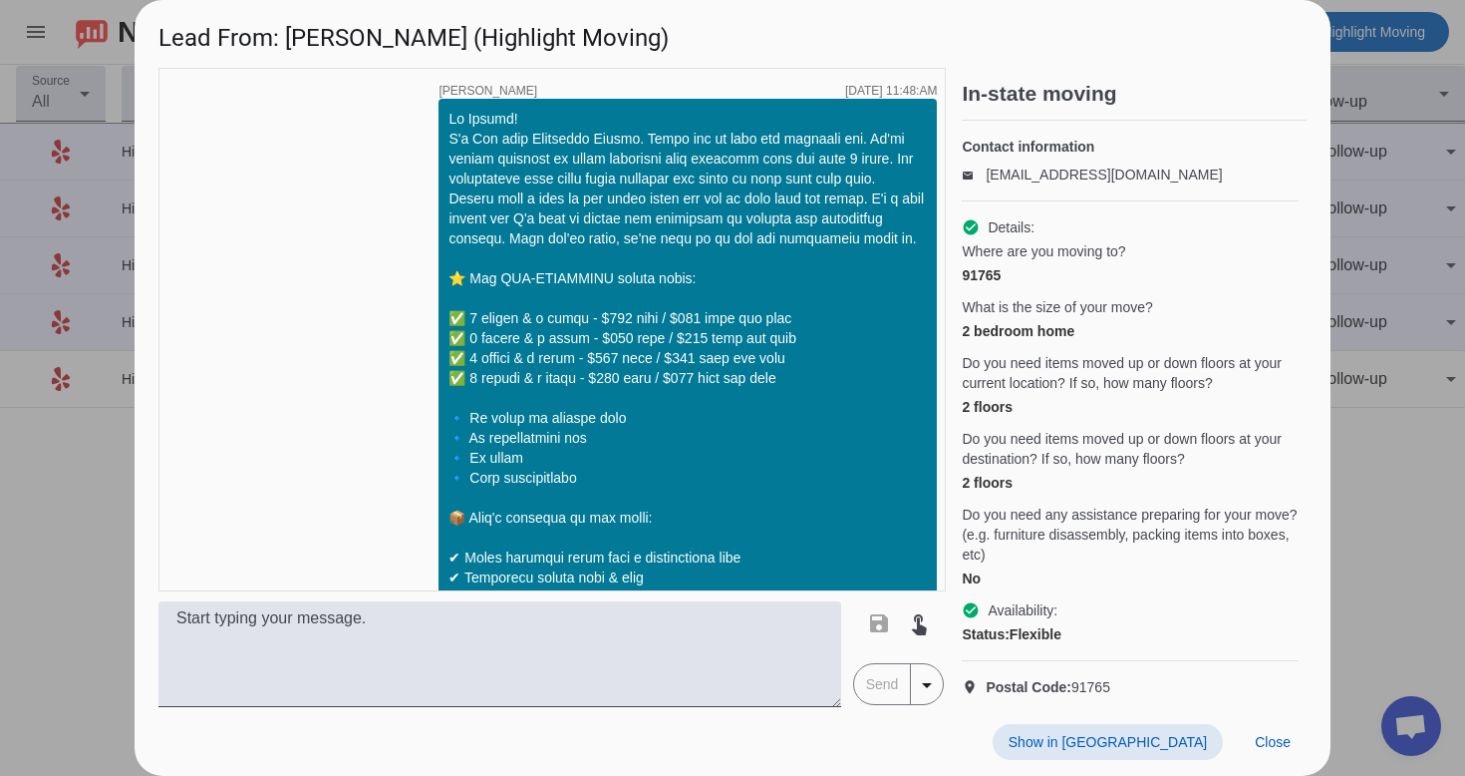
scroll to position [1377, 0]
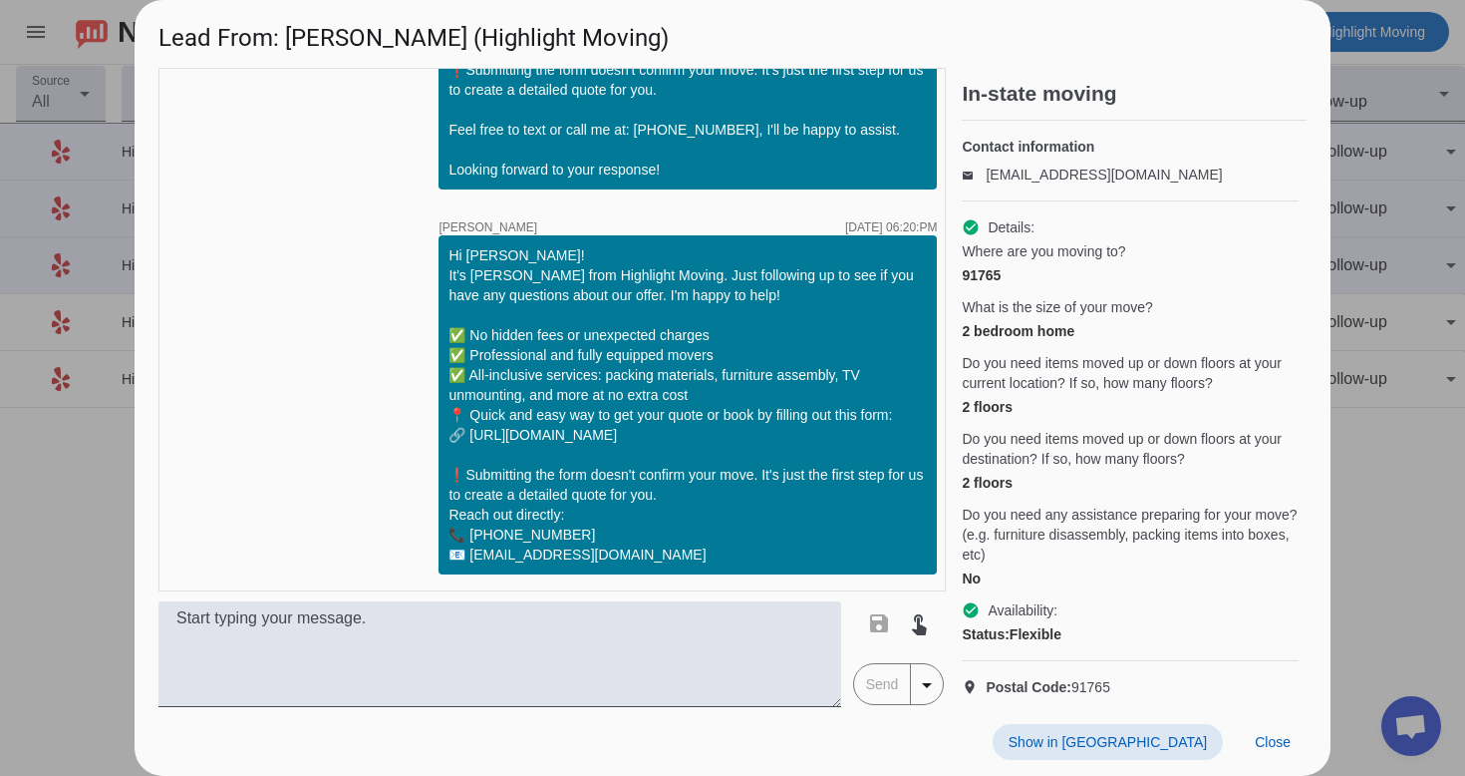
click at [1179, 730] on span at bounding box center [1108, 742] width 230 height 36
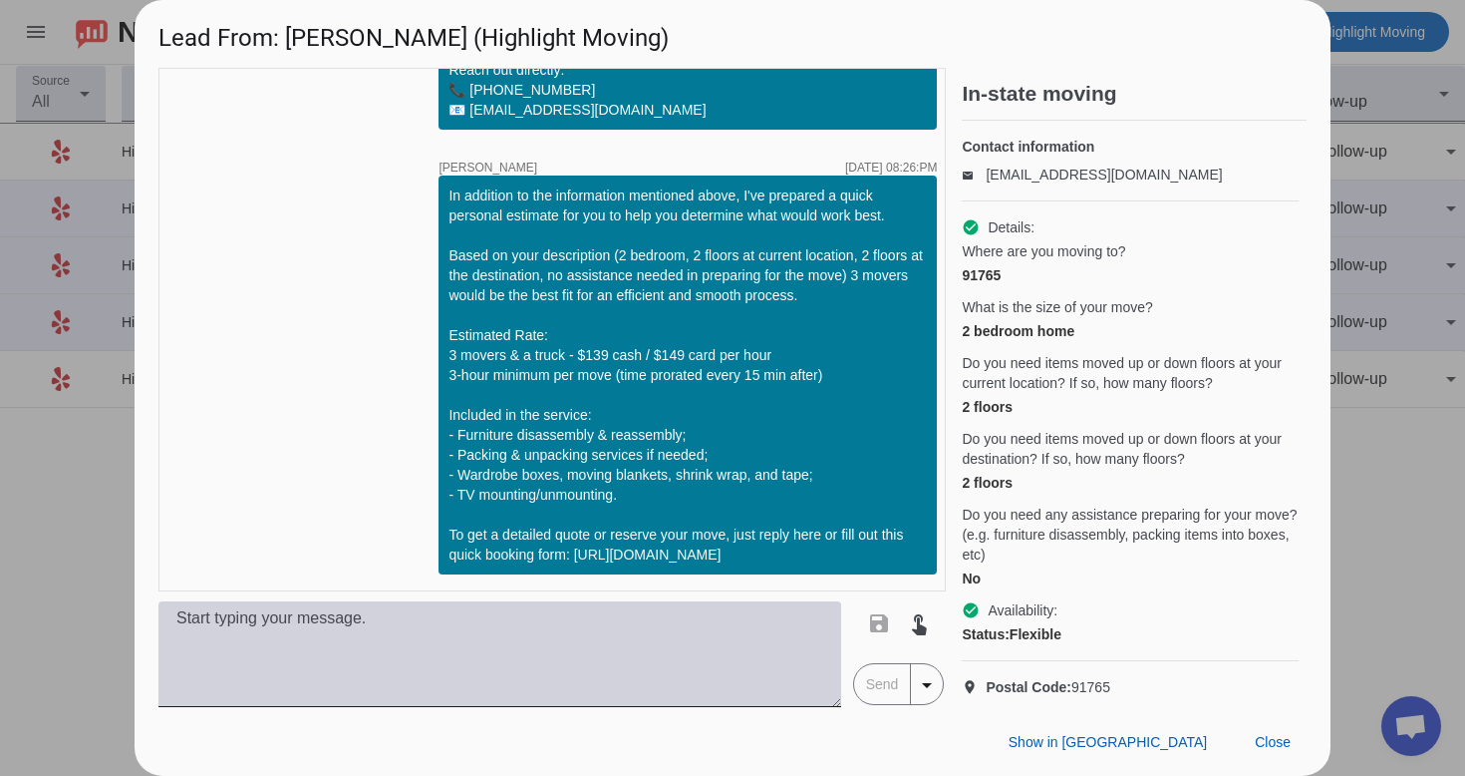
scroll to position [1927, 0]
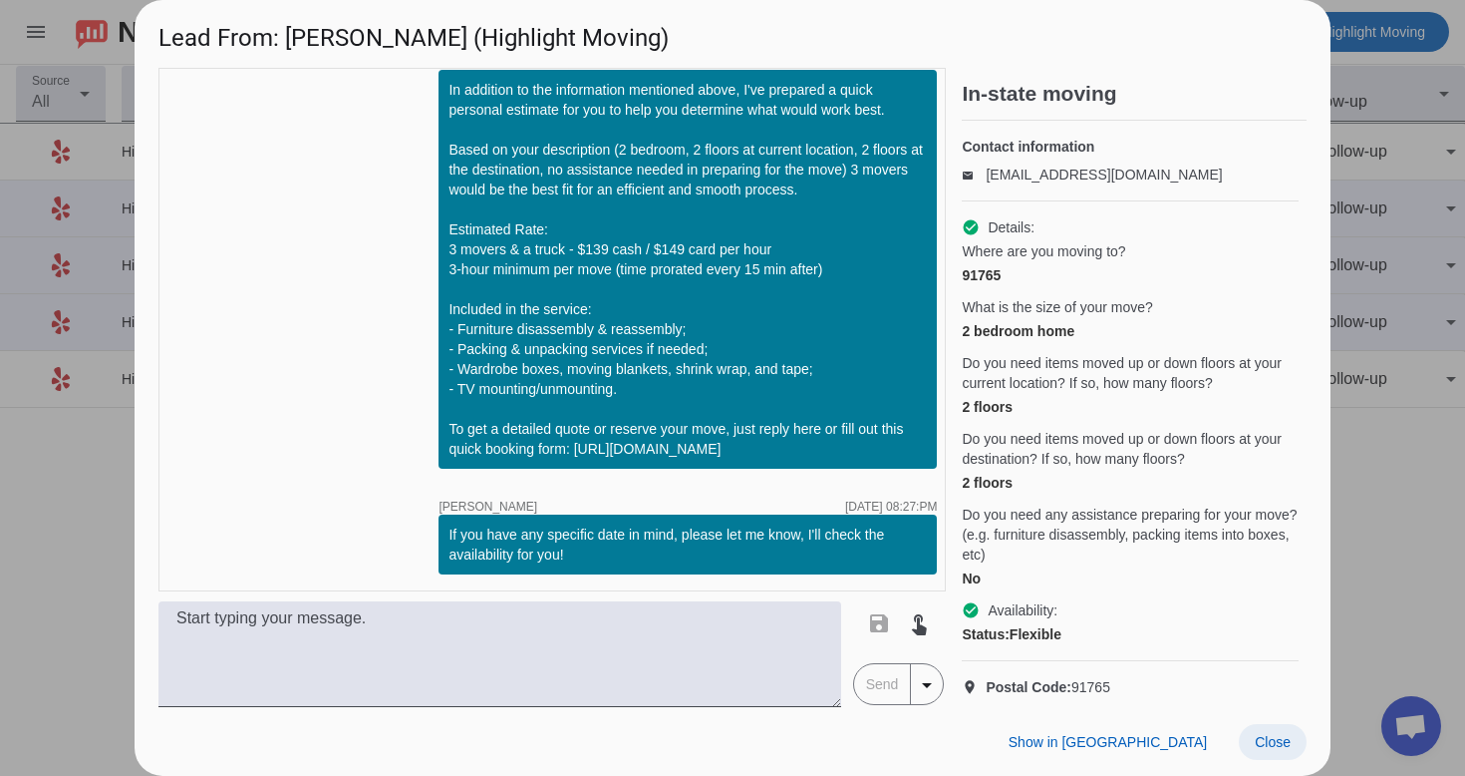
click at [1286, 741] on span "Close" at bounding box center [1273, 742] width 36 height 16
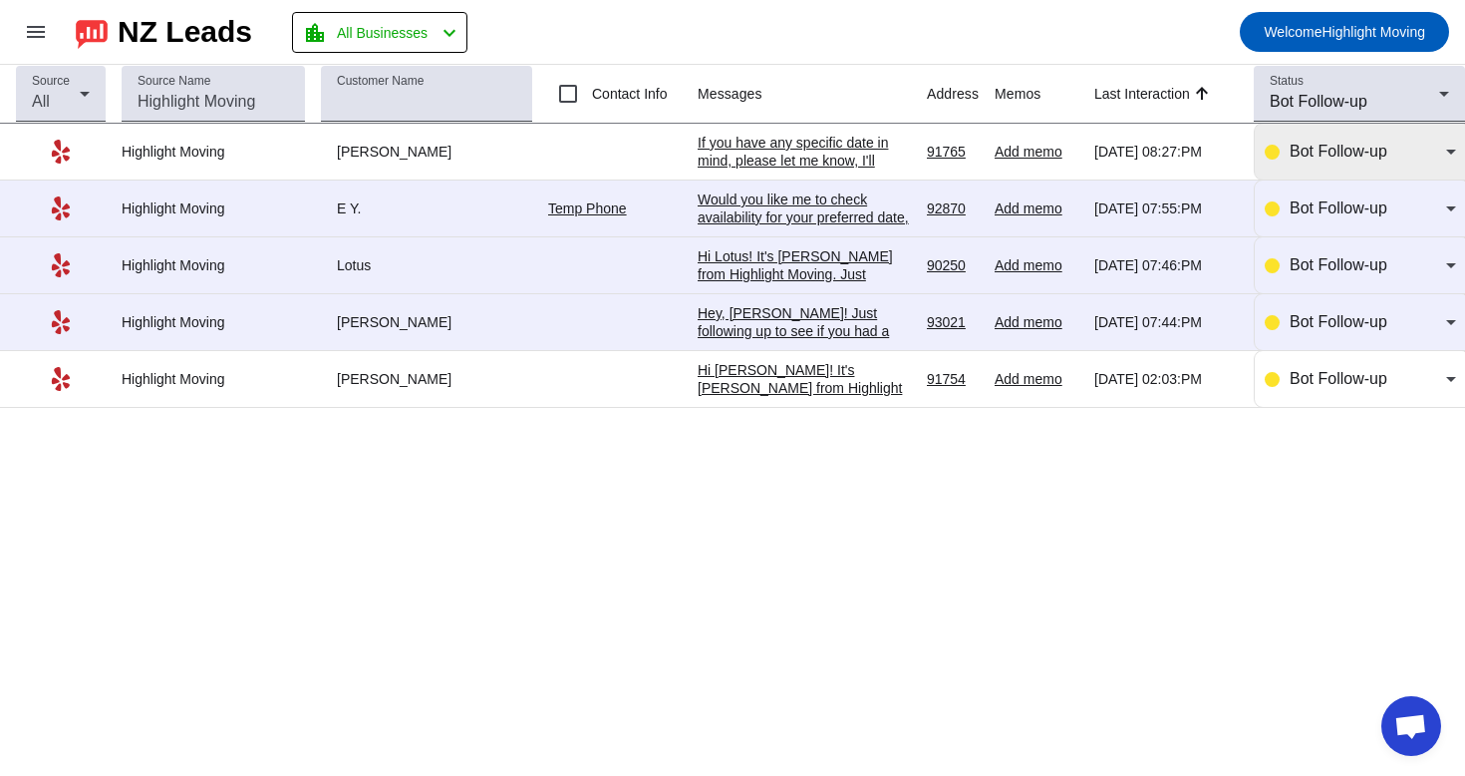
click at [1330, 169] on div "Bot Follow-up" at bounding box center [1360, 152] width 191 height 56
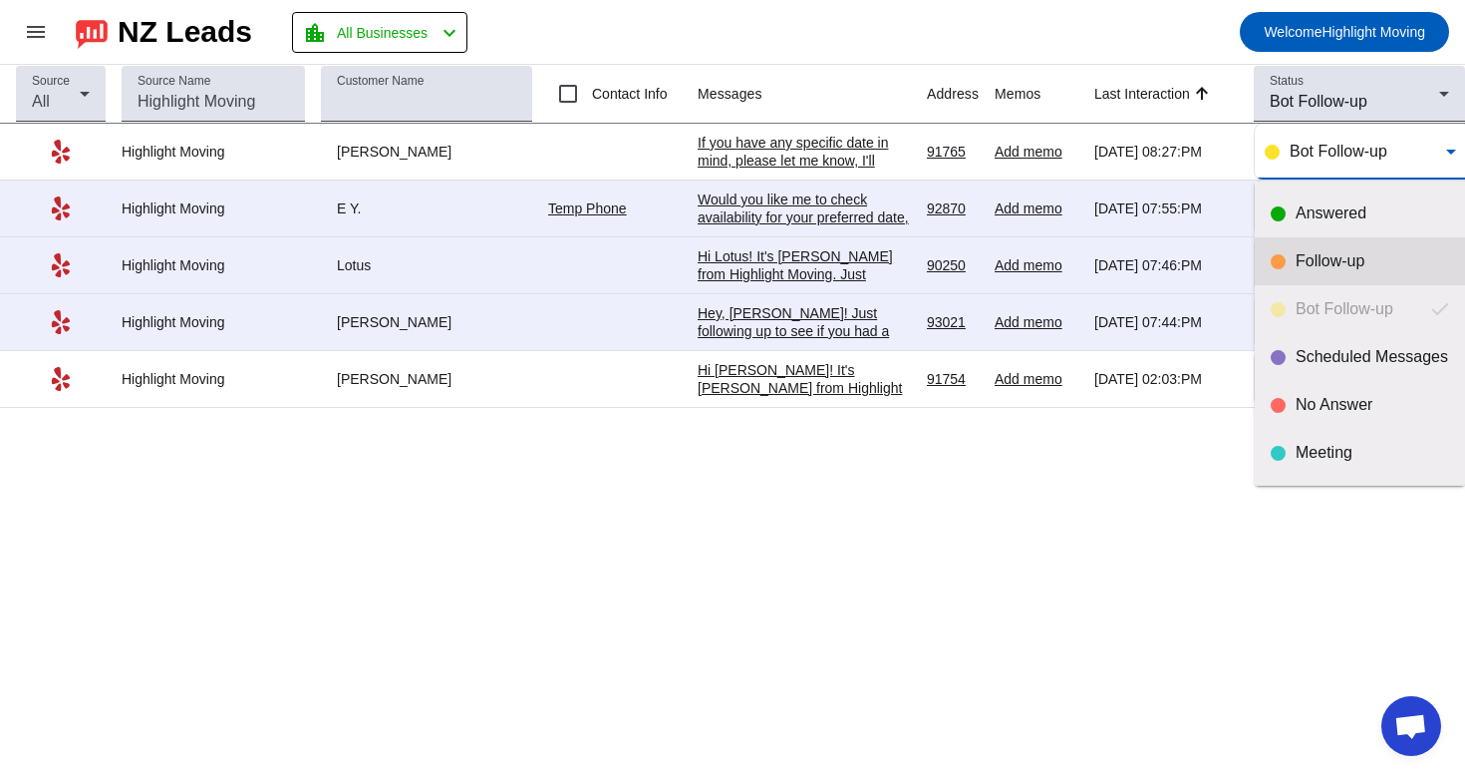
click at [1311, 274] on mat-option "Follow-up" at bounding box center [1360, 261] width 210 height 48
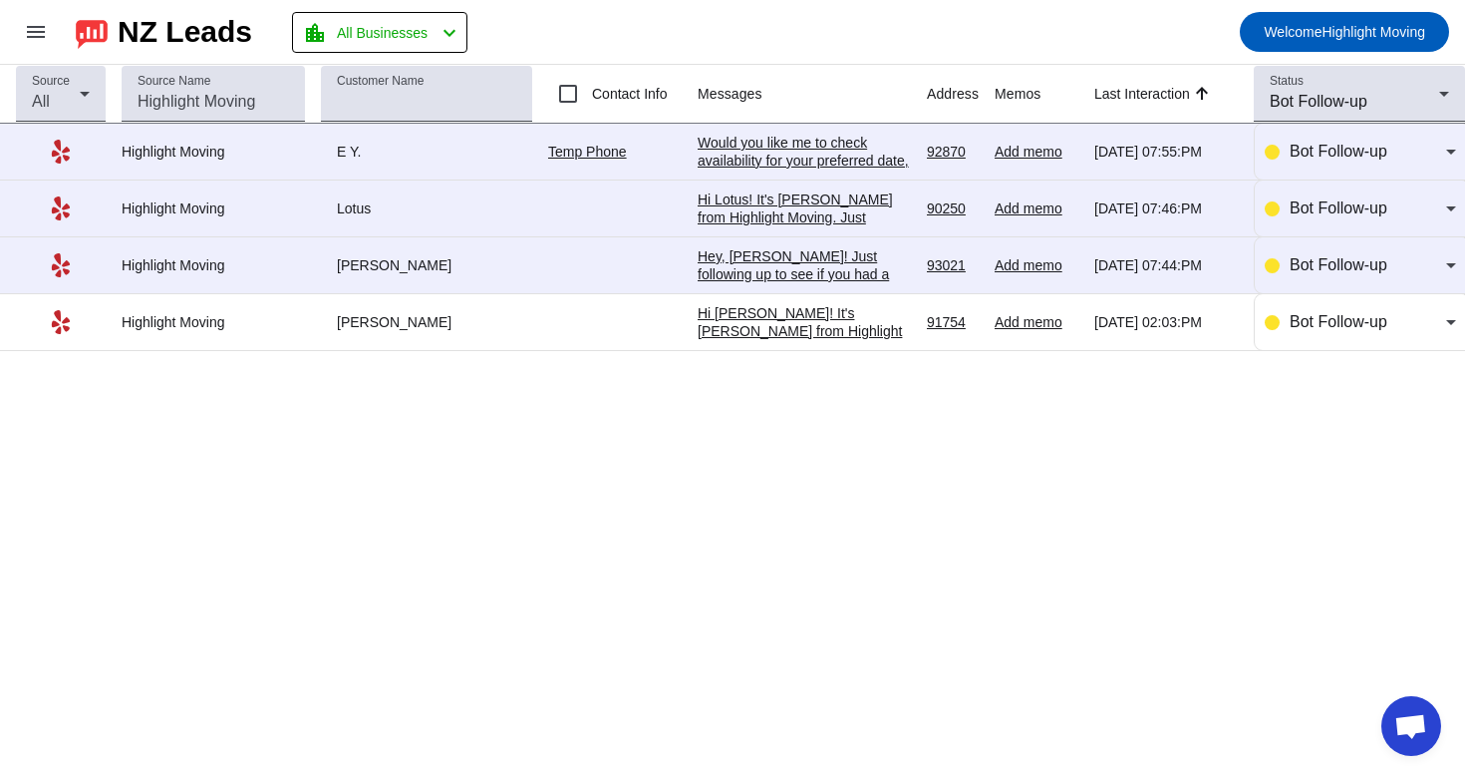
click at [866, 259] on div "Hey, [PERSON_NAME]! Just following up to see if you had a chance to review our …" at bounding box center [804, 390] width 213 height 287
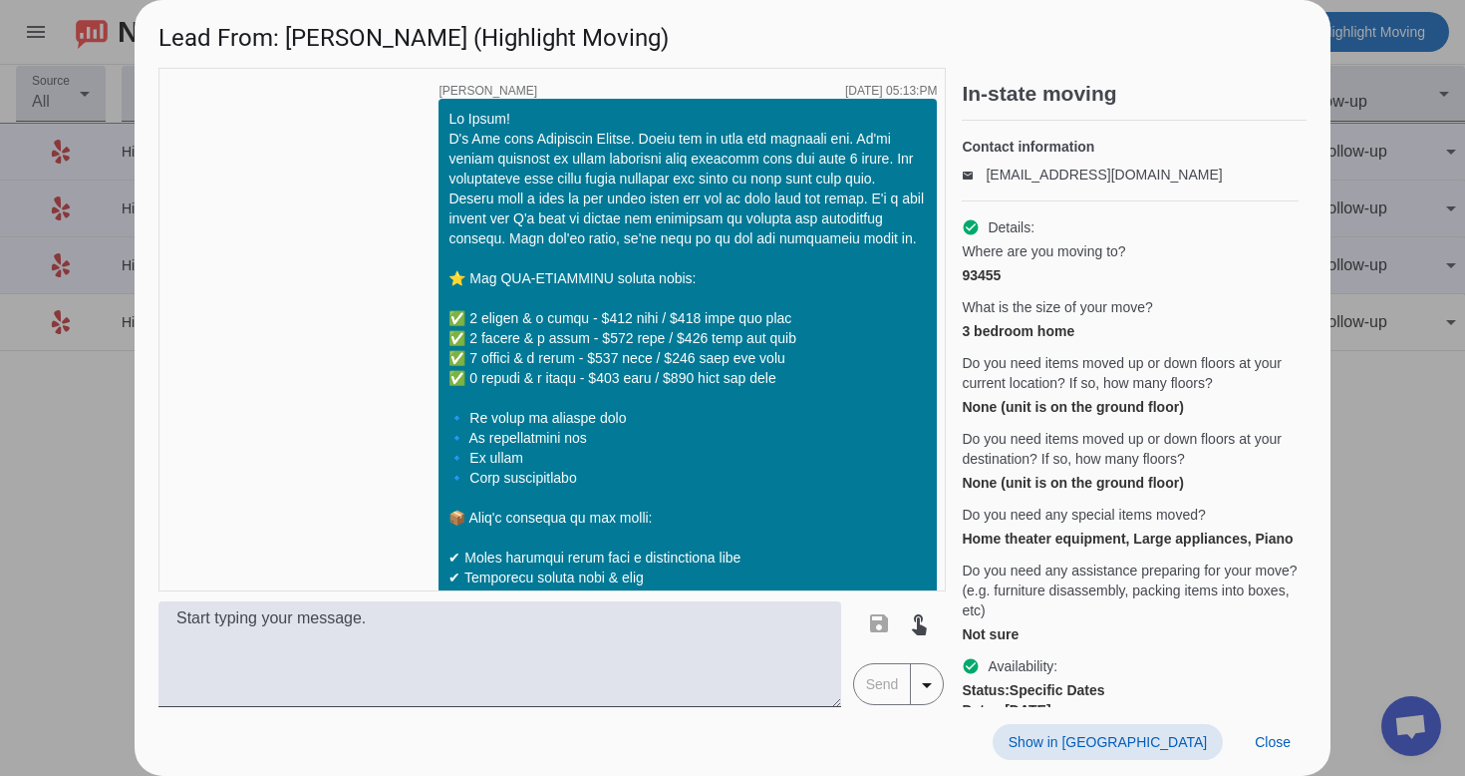
scroll to position [992, 0]
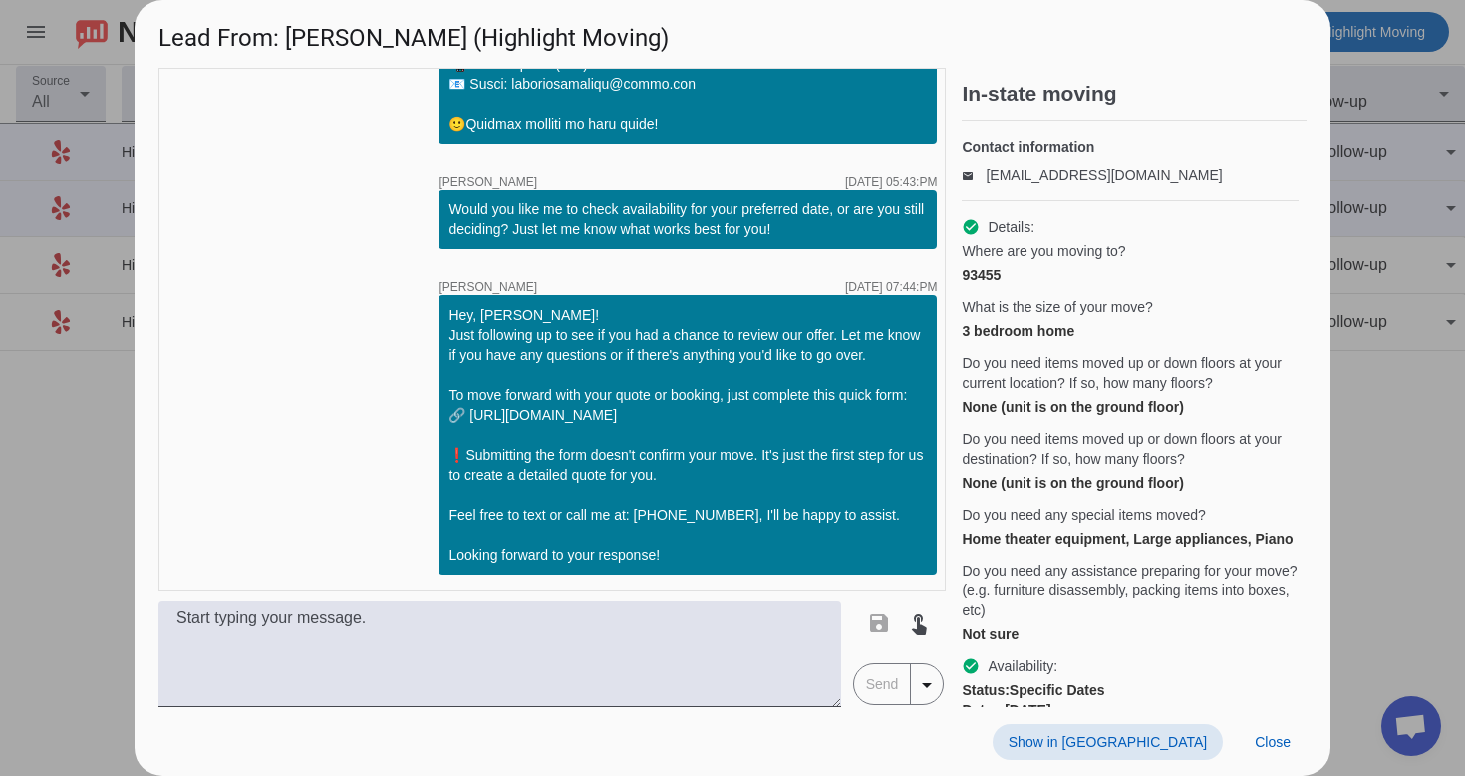
click at [1147, 748] on span "Show in [GEOGRAPHIC_DATA]" at bounding box center [1108, 742] width 198 height 16
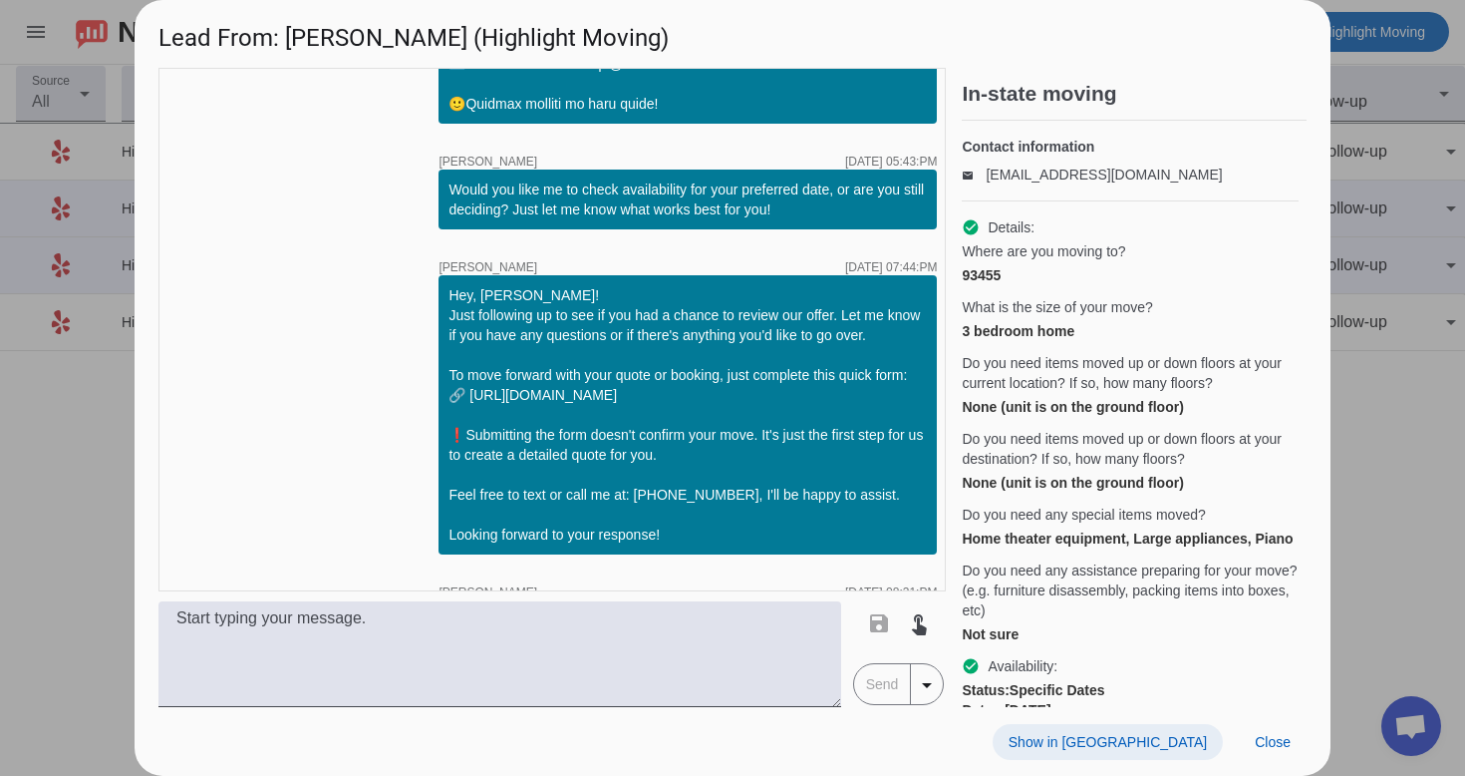
scroll to position [1662, 0]
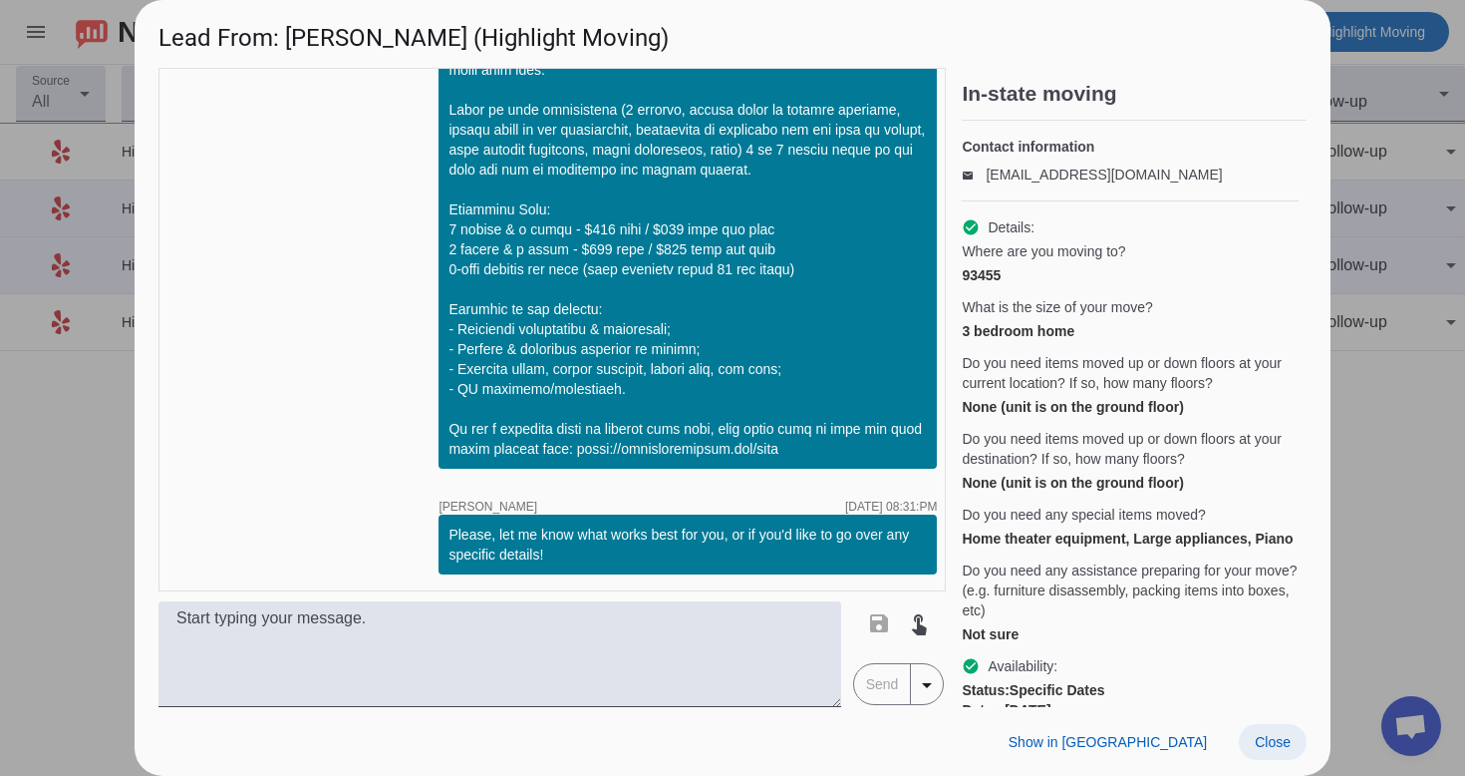
click at [1270, 754] on span at bounding box center [1273, 742] width 68 height 36
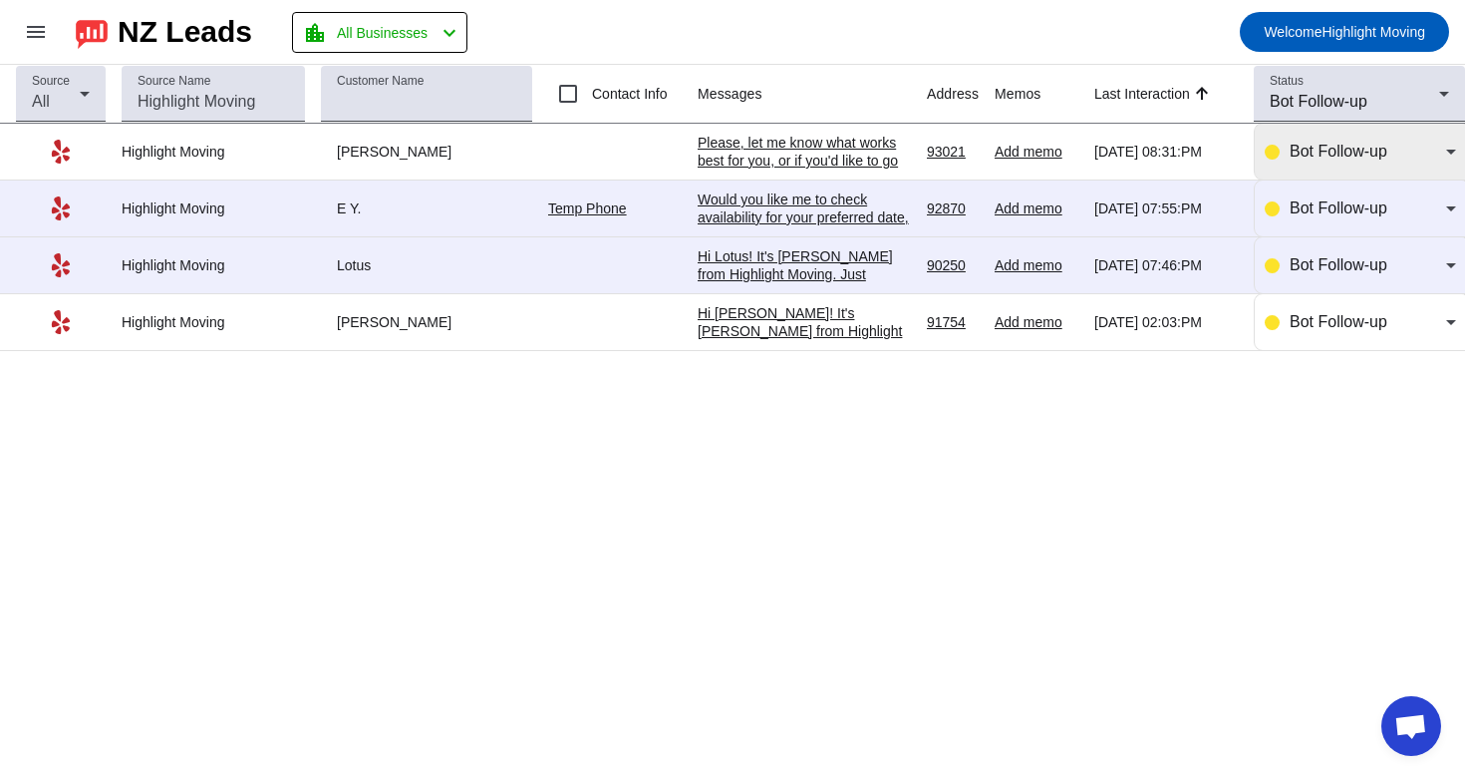
click at [1376, 166] on div "Bot Follow-up" at bounding box center [1360, 152] width 191 height 56
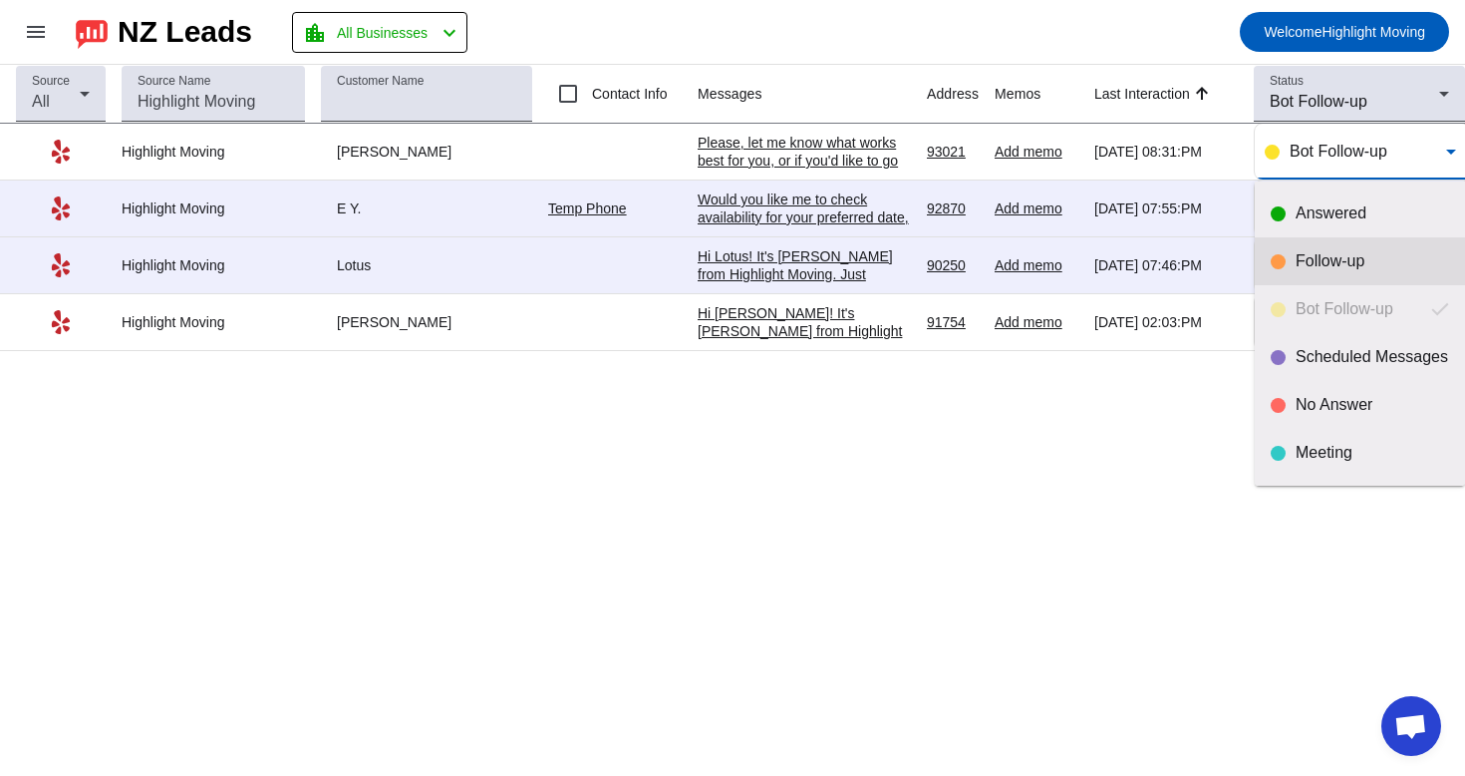
click at [1299, 267] on div "Follow-up" at bounding box center [1373, 261] width 154 height 20
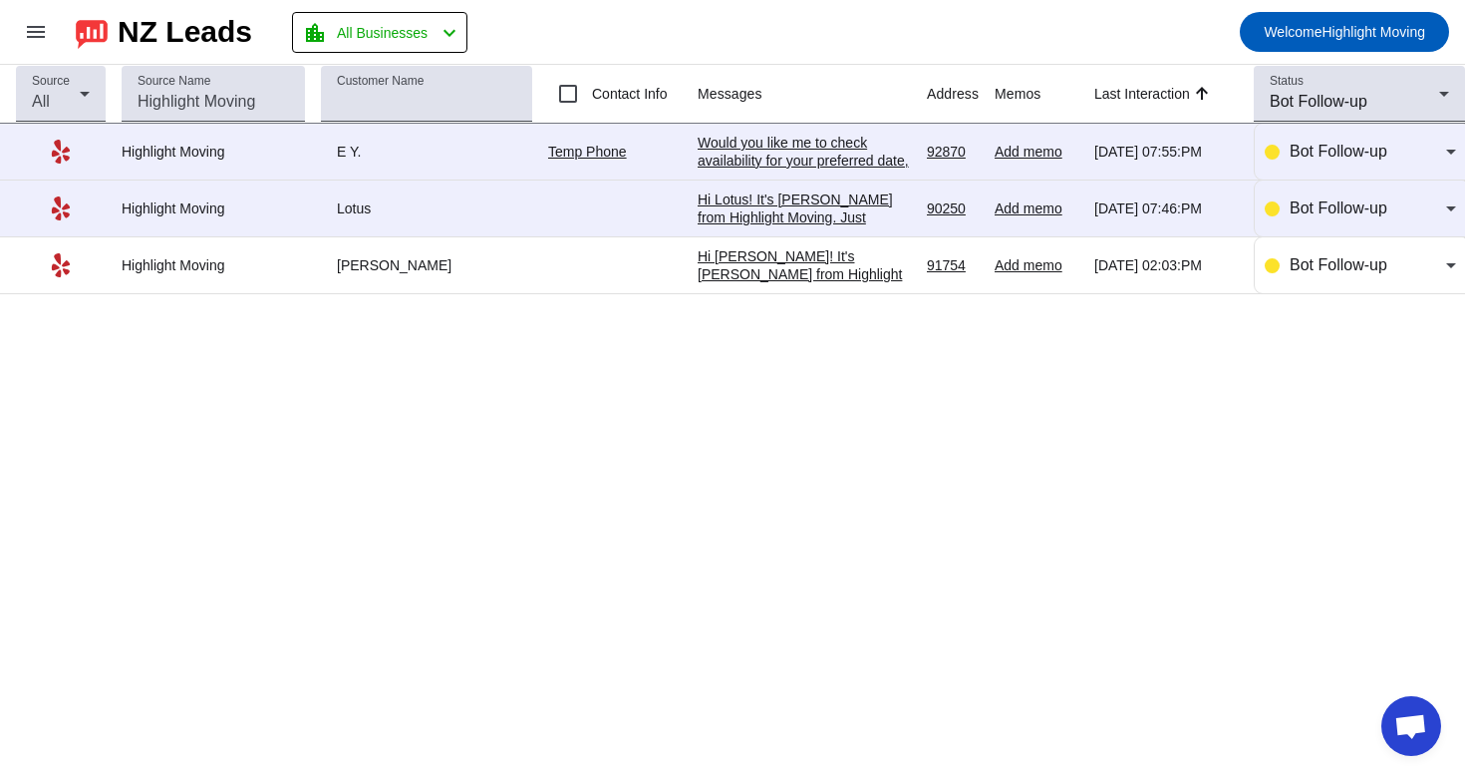
click at [850, 208] on div "Hi Lotus! It's [PERSON_NAME] from Highlight Moving. Just following up to see if…" at bounding box center [804, 378] width 213 height 377
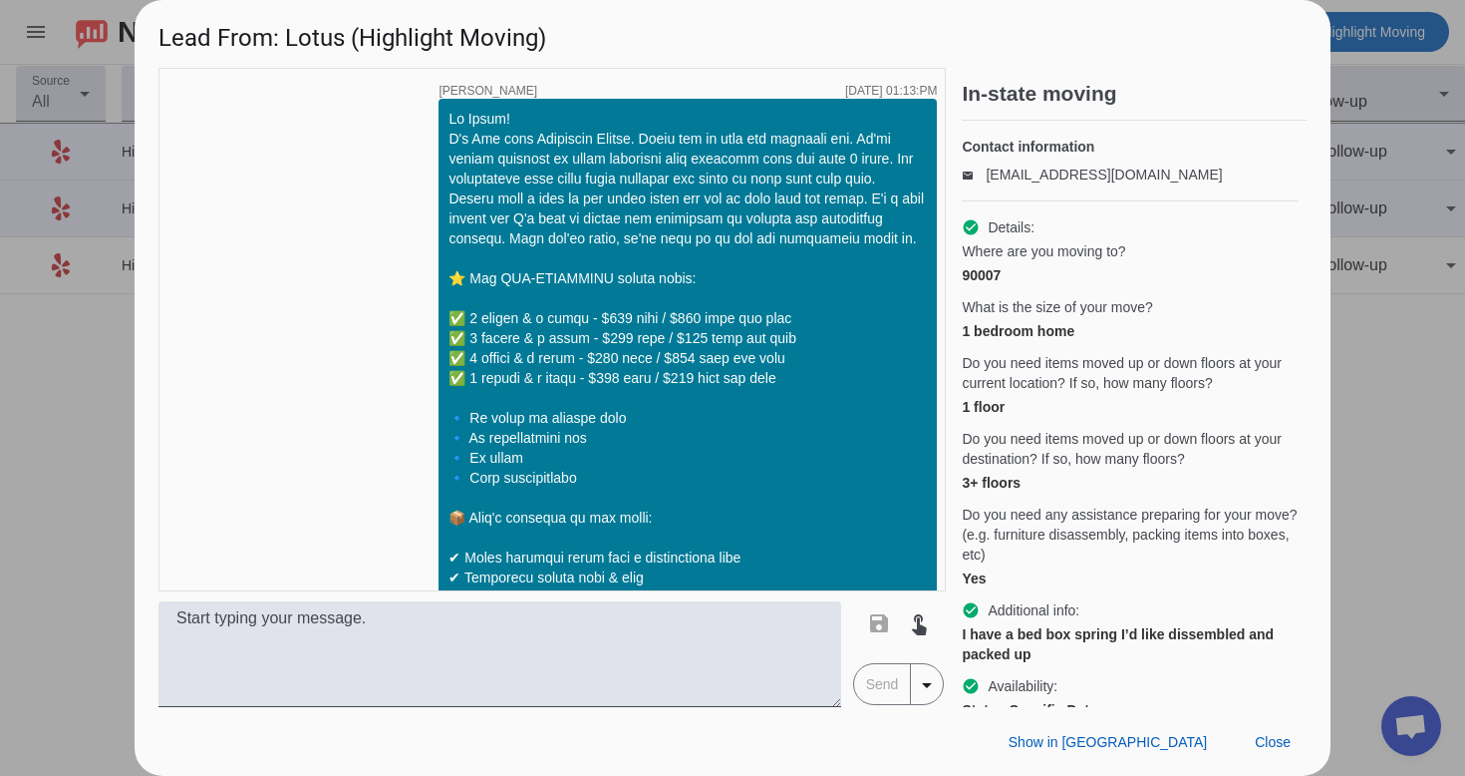
scroll to position [1377, 0]
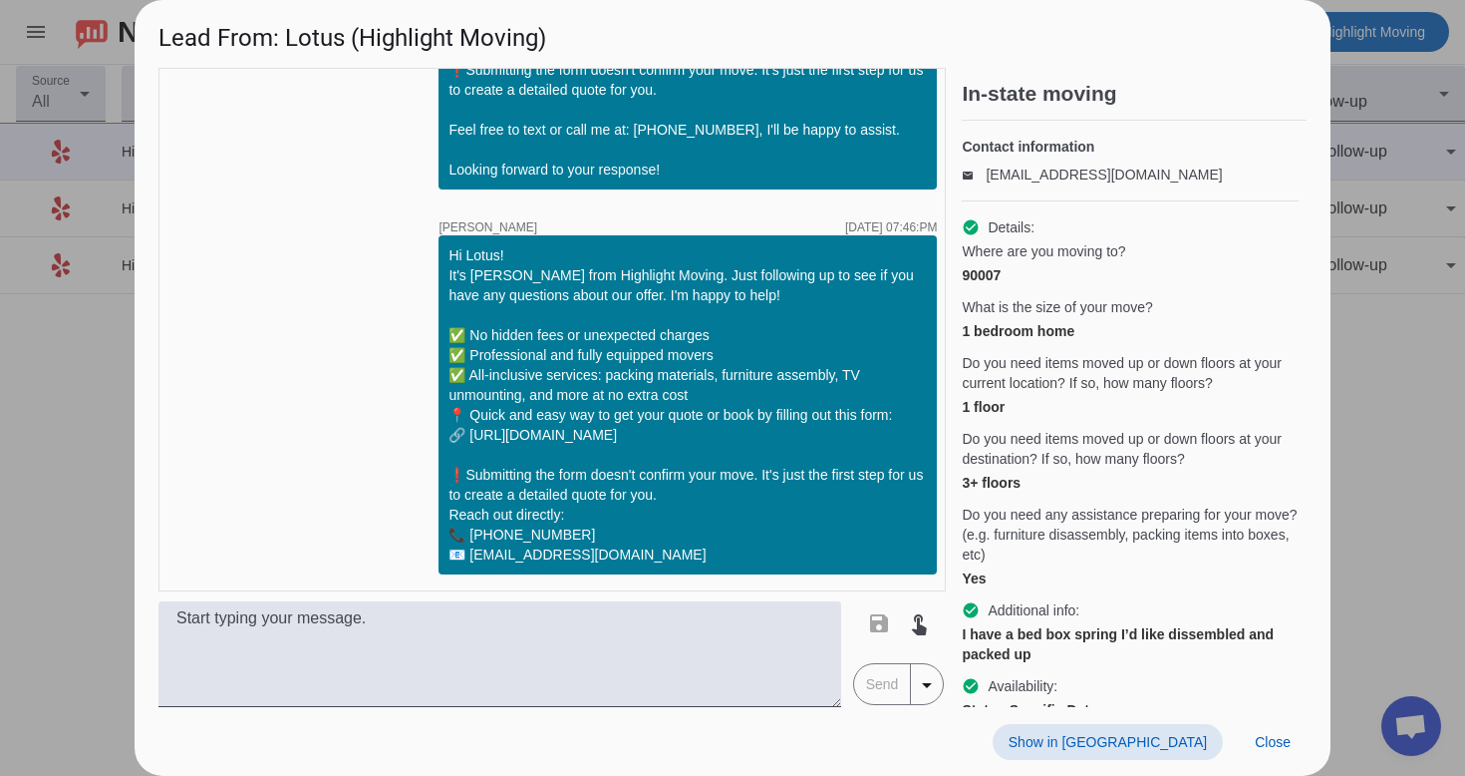
click at [1151, 744] on span "Show in [GEOGRAPHIC_DATA]" at bounding box center [1108, 742] width 198 height 16
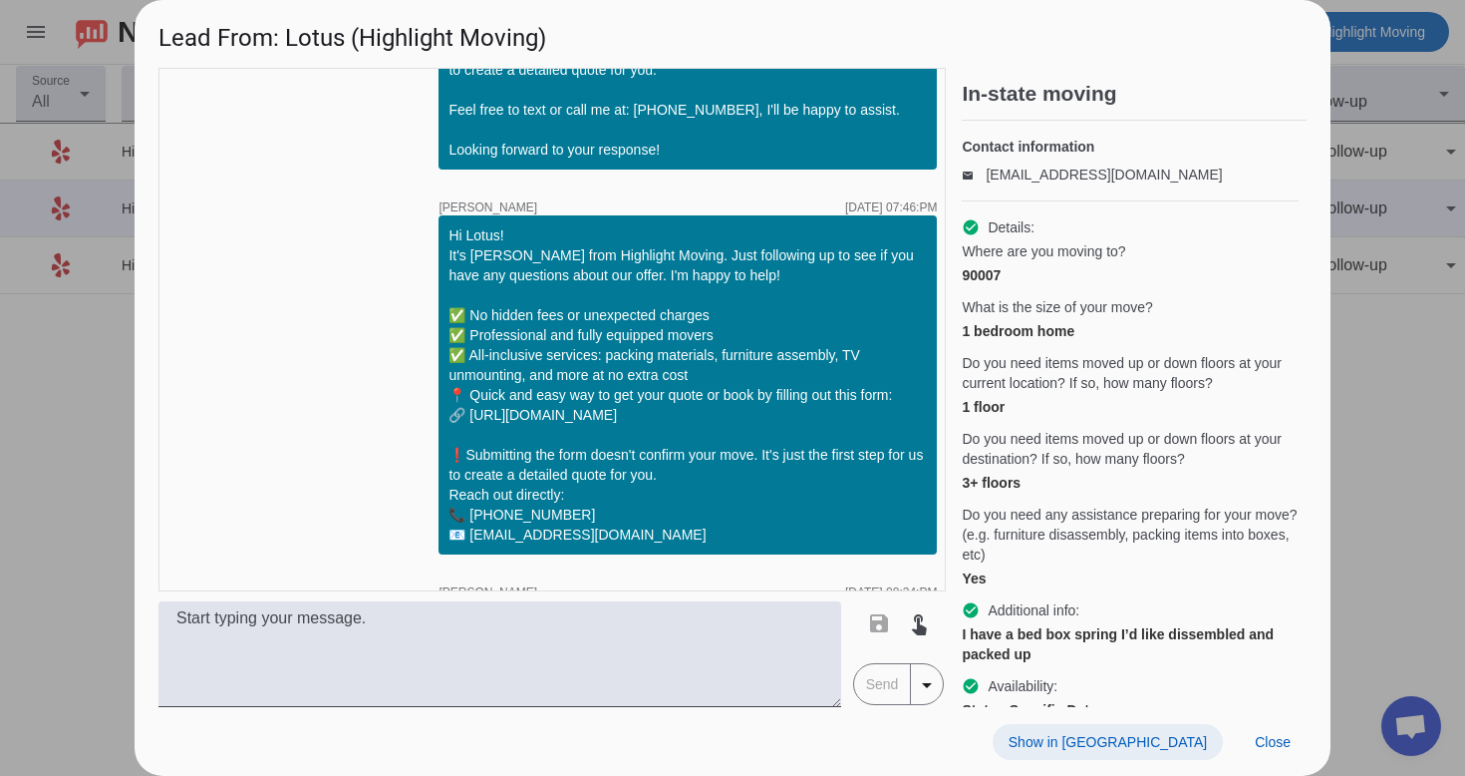
scroll to position [1901, 0]
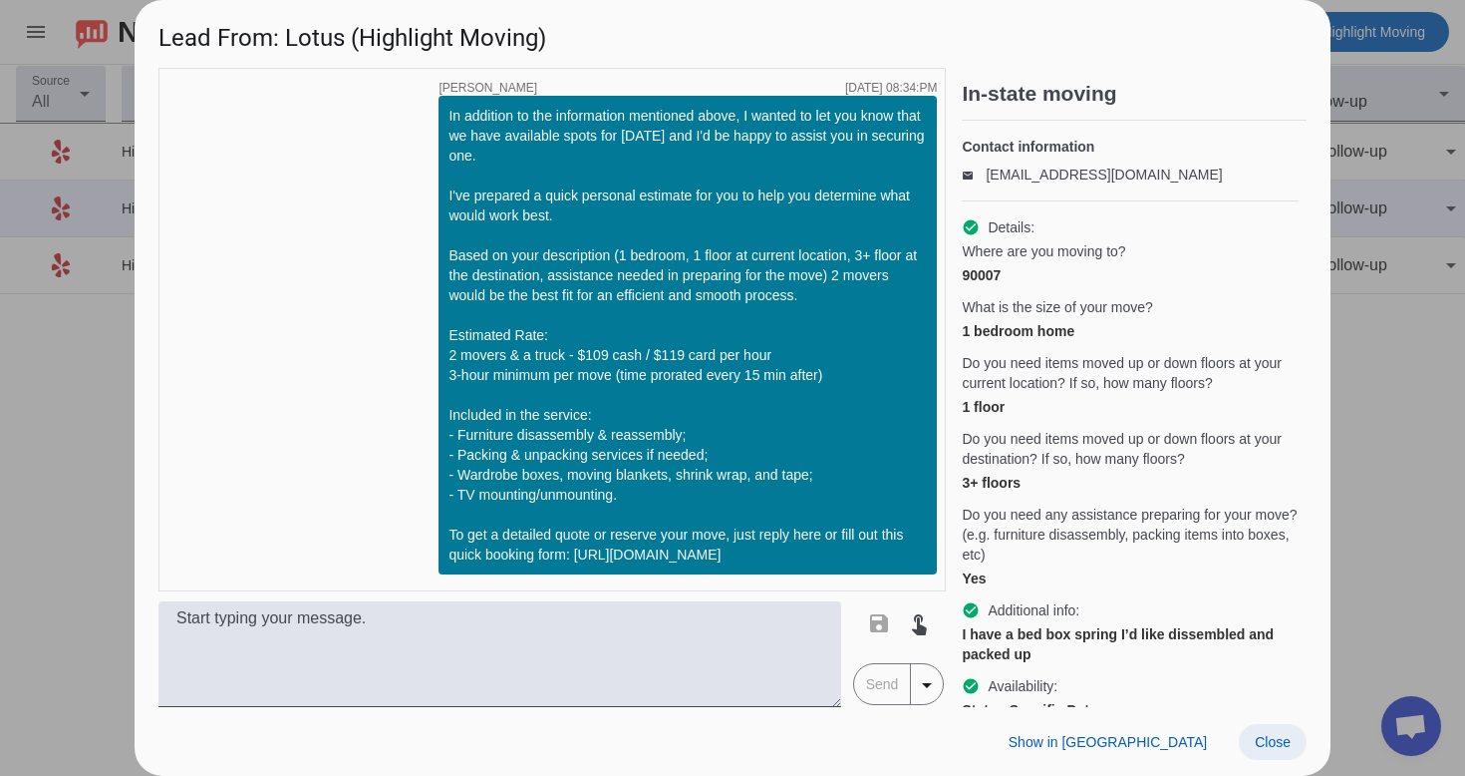
click at [1255, 736] on span "Close" at bounding box center [1273, 742] width 36 height 16
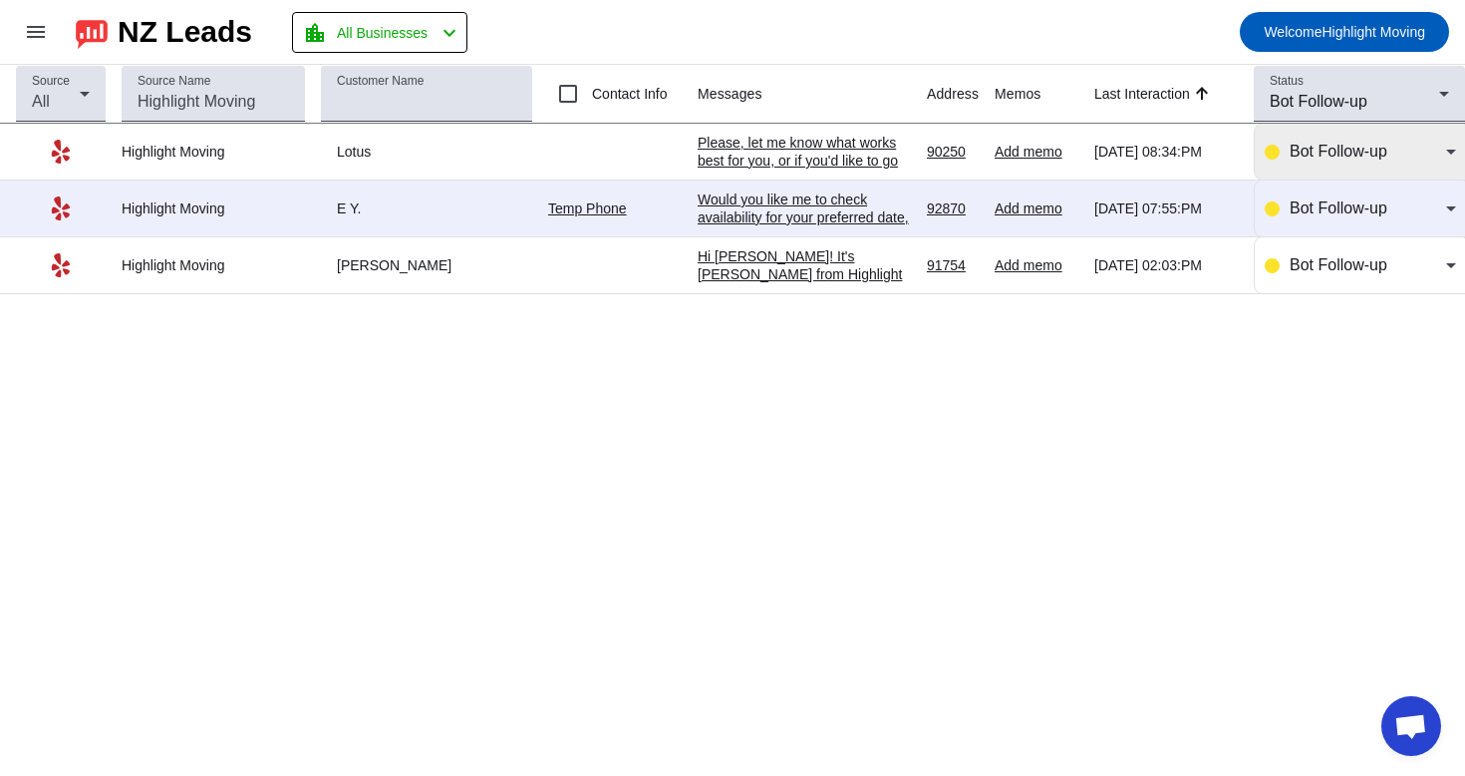
click at [1289, 147] on div "Bot Follow-up" at bounding box center [1360, 152] width 191 height 24
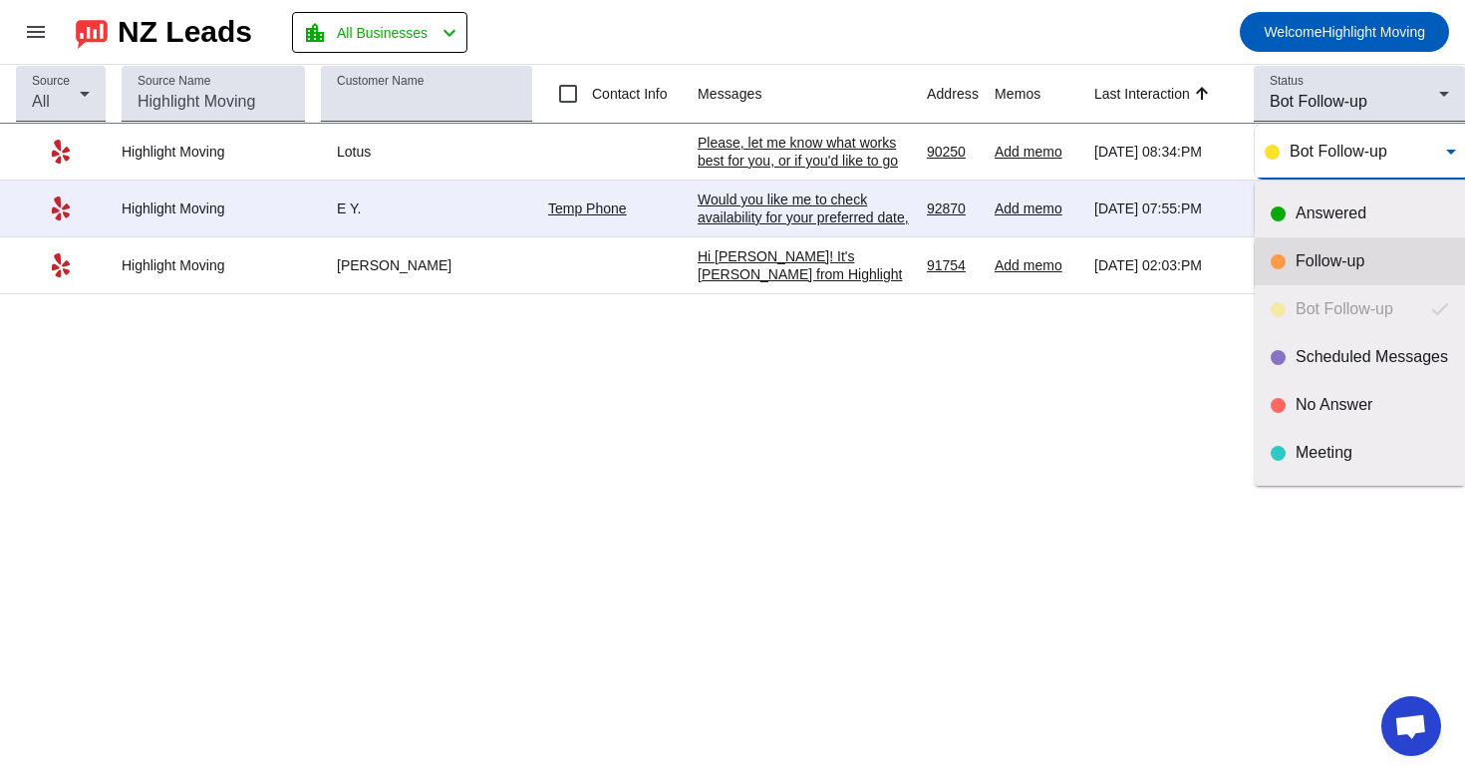
click at [1291, 259] on div "Follow-up" at bounding box center [1360, 261] width 178 height 20
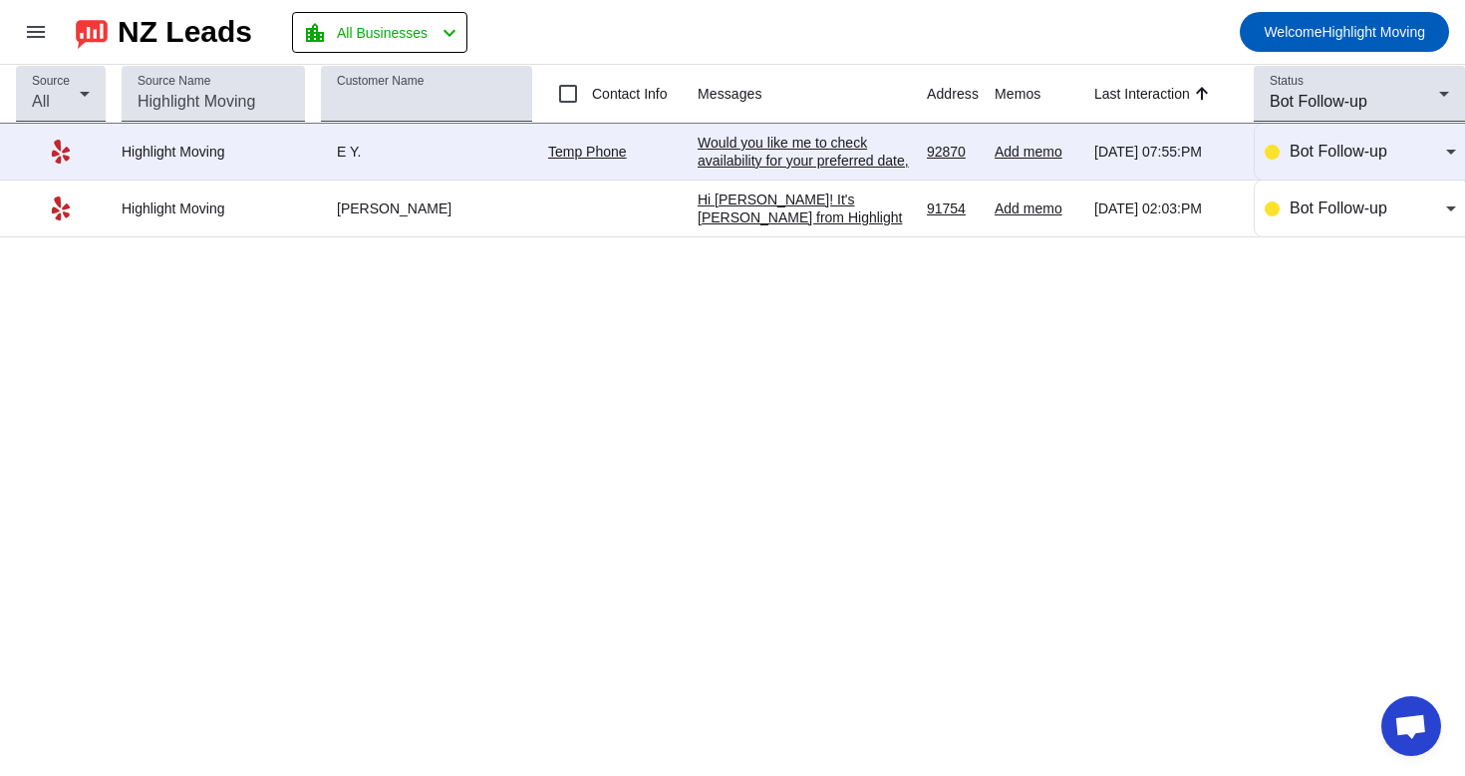
click at [830, 154] on div "Would you like me to check availability for your preferred date, or are you sti…" at bounding box center [804, 170] width 213 height 72
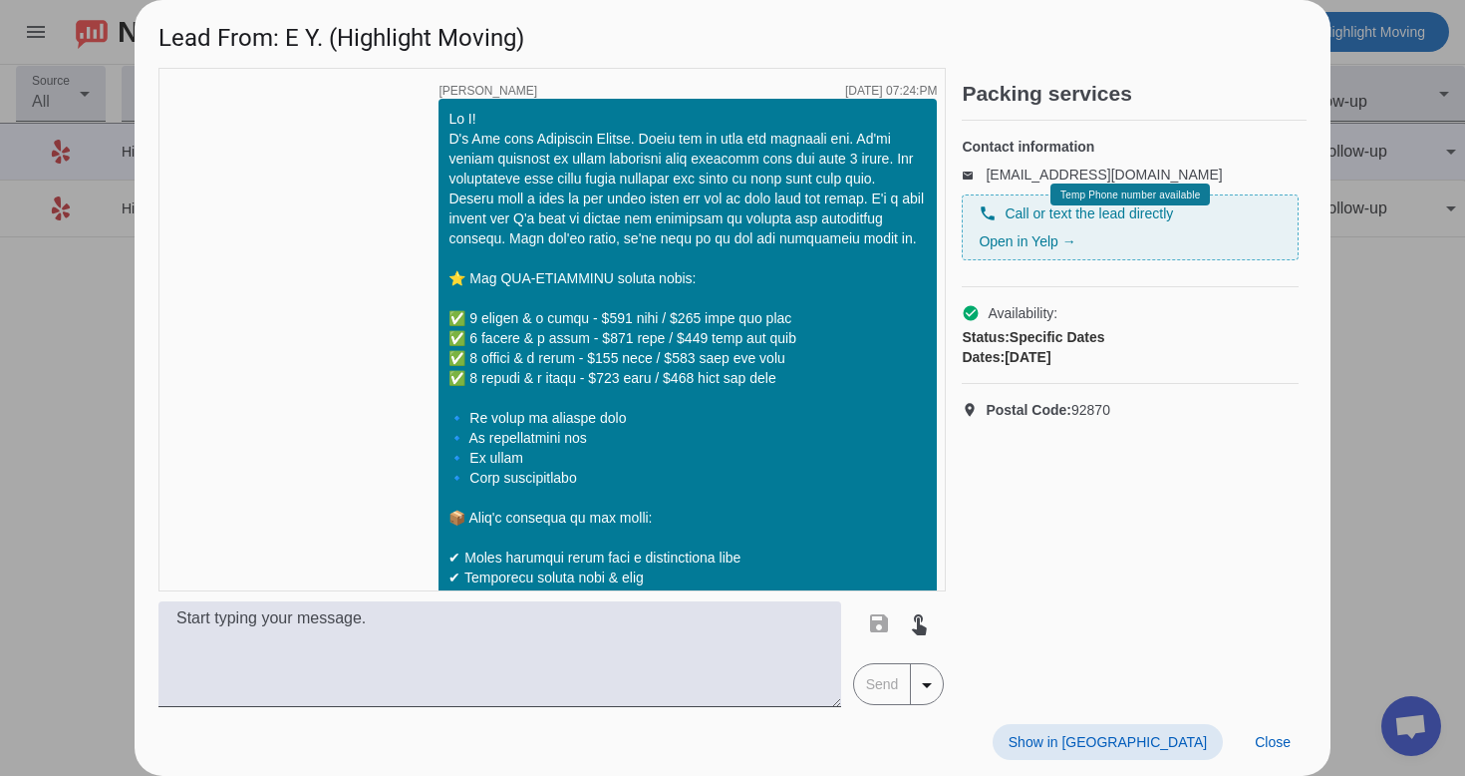
scroll to position [667, 0]
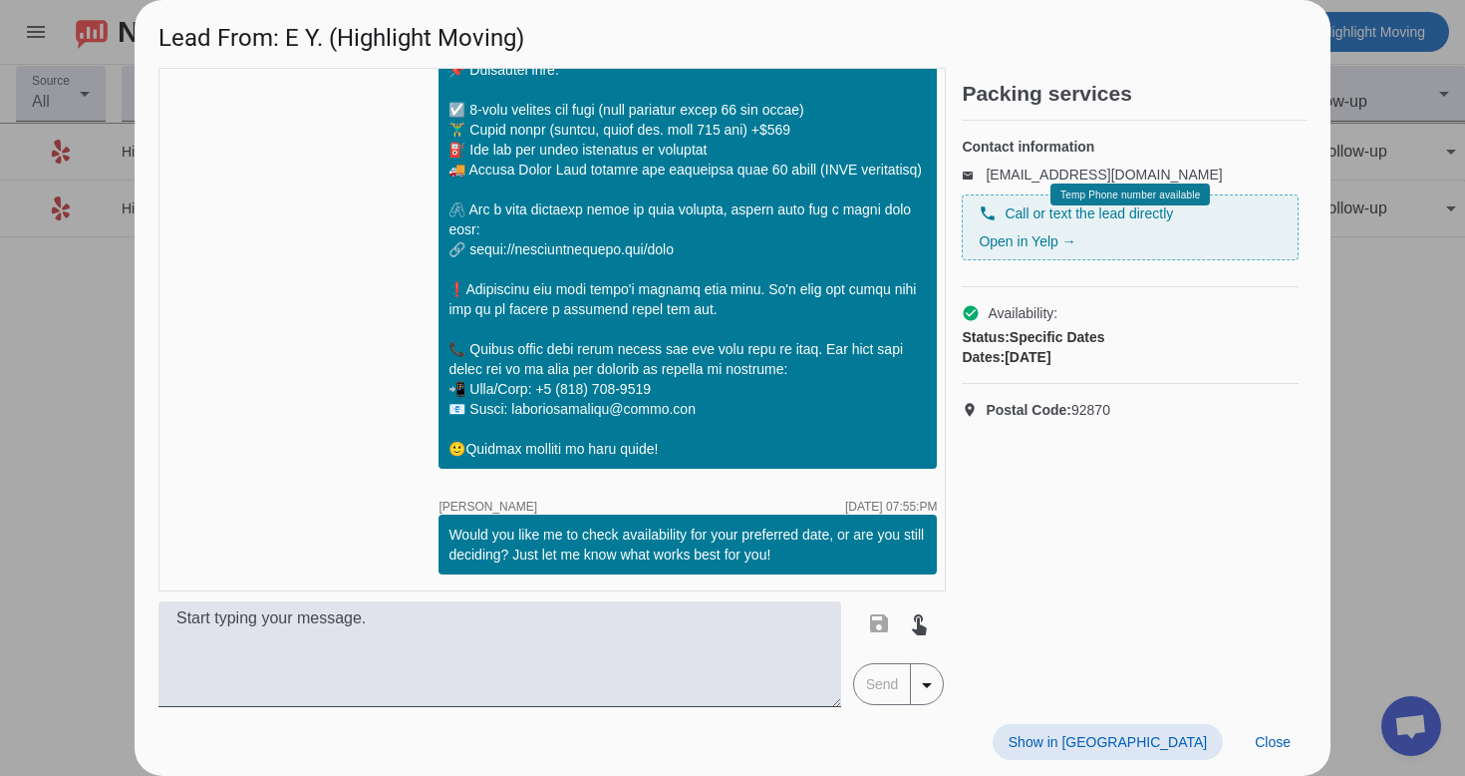
click at [1193, 741] on span "Show in [GEOGRAPHIC_DATA]" at bounding box center [1108, 742] width 198 height 16
click at [1283, 741] on span "Close" at bounding box center [1273, 742] width 36 height 16
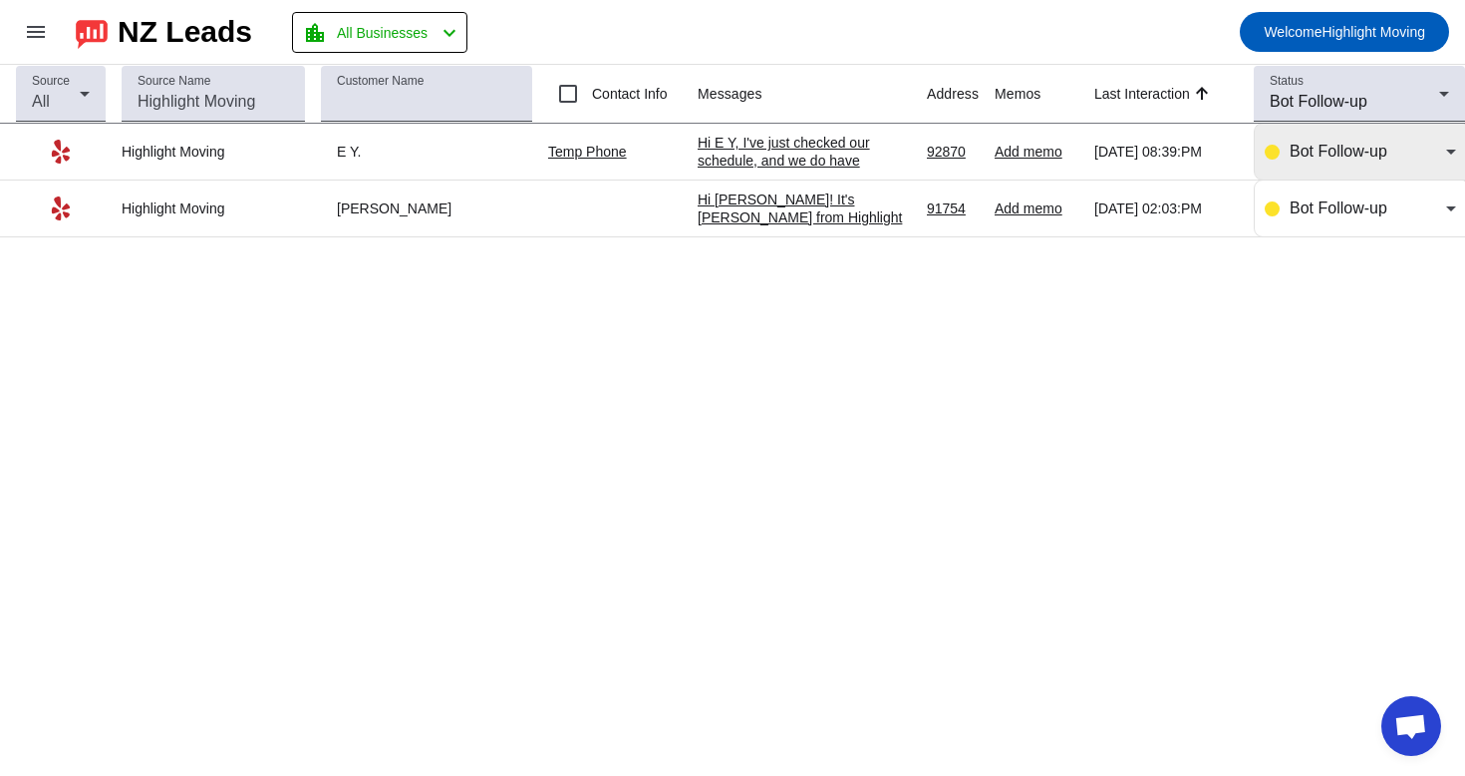
click at [1367, 138] on div "Bot Follow-up" at bounding box center [1360, 152] width 191 height 56
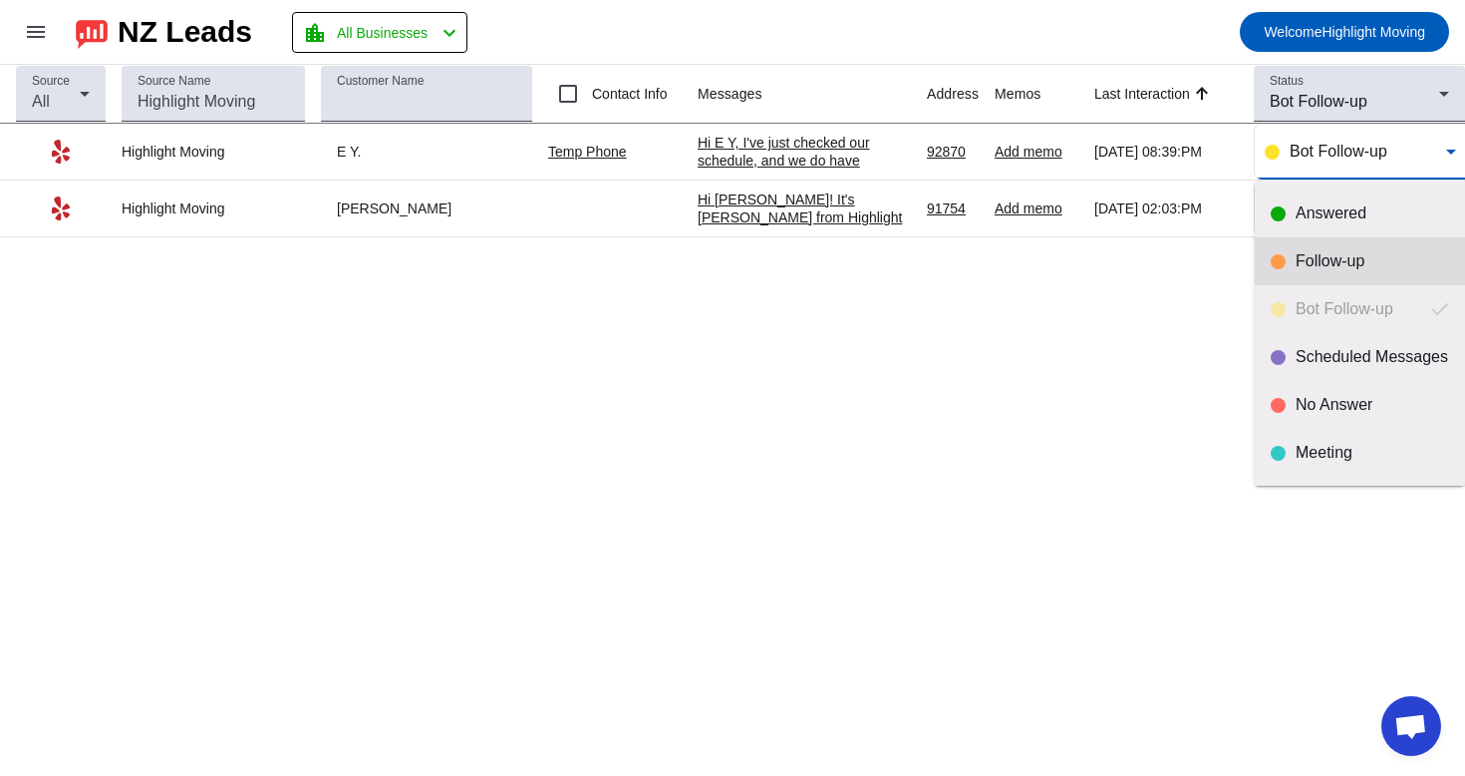
click at [1295, 266] on div "Follow-up" at bounding box center [1360, 261] width 178 height 20
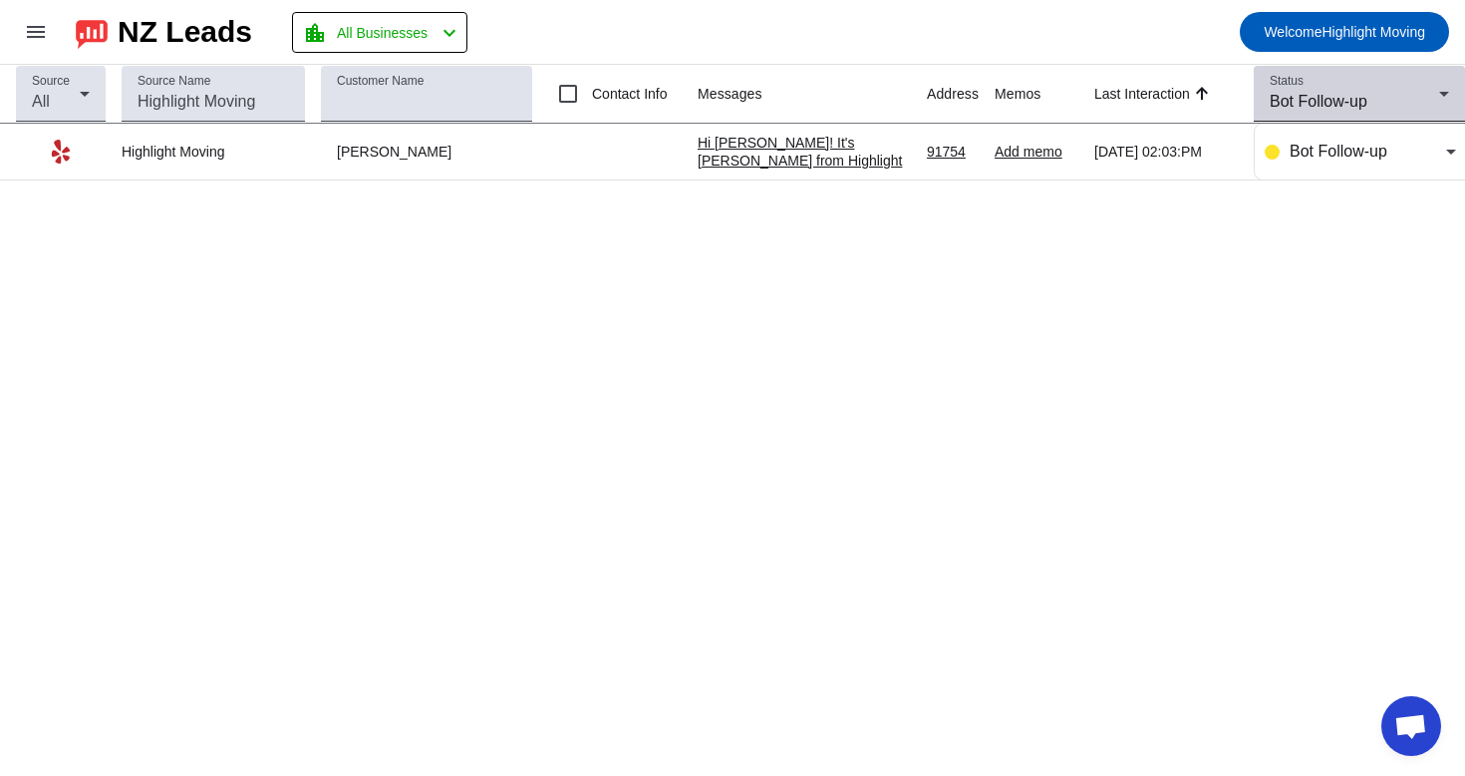
click at [1380, 100] on div "Bot Follow-up" at bounding box center [1354, 102] width 169 height 24
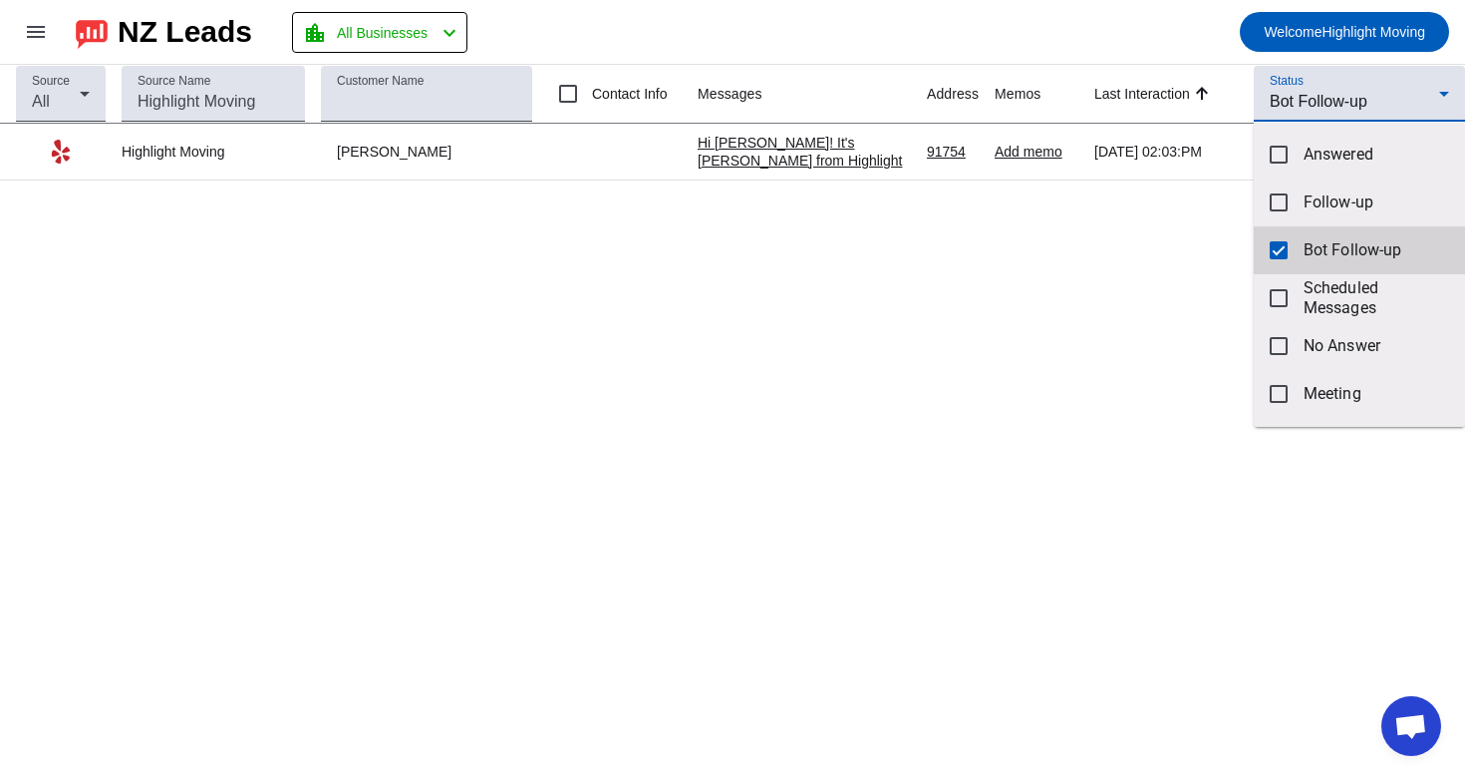
click at [1280, 243] on mat-pseudo-checkbox at bounding box center [1279, 250] width 18 height 18
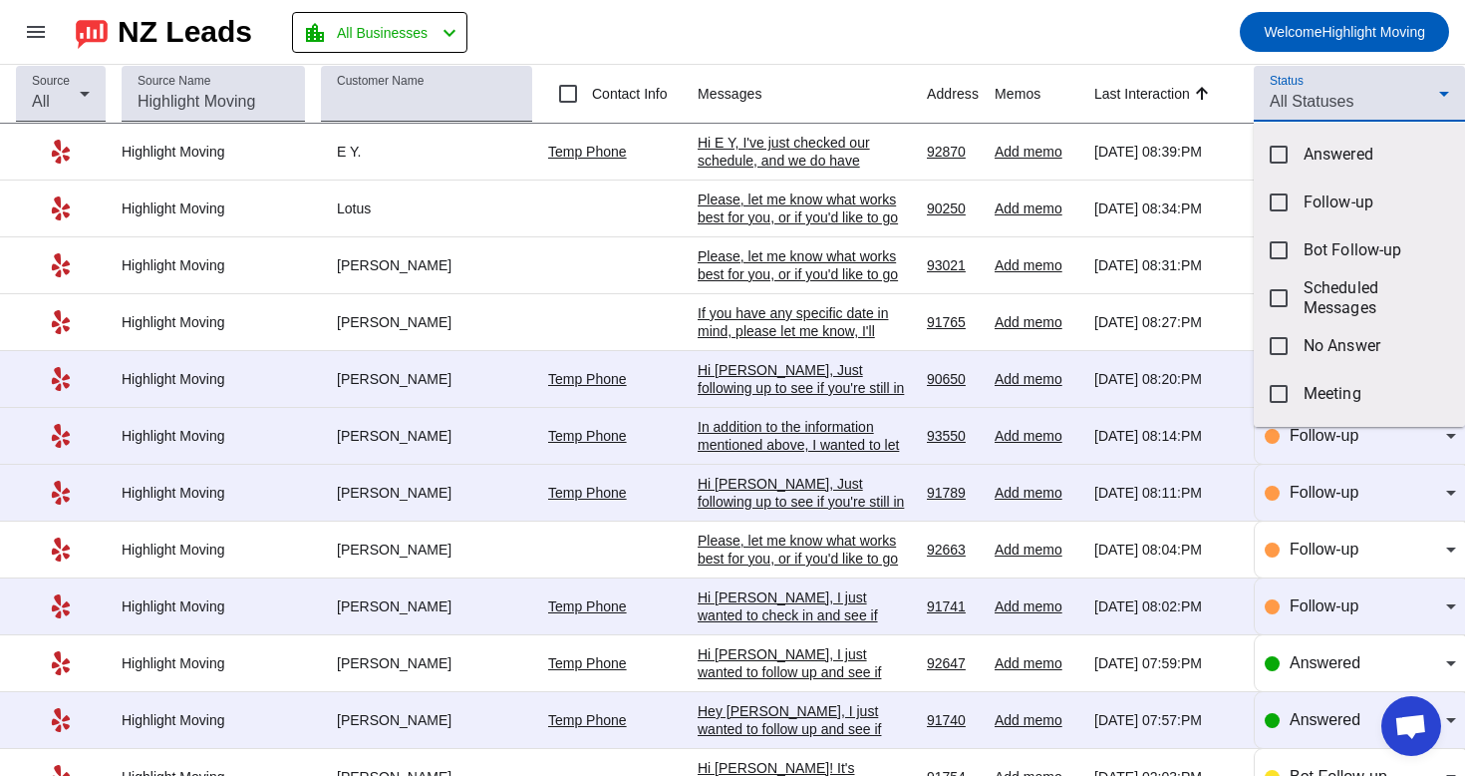
click at [1368, 84] on div at bounding box center [732, 388] width 1465 height 776
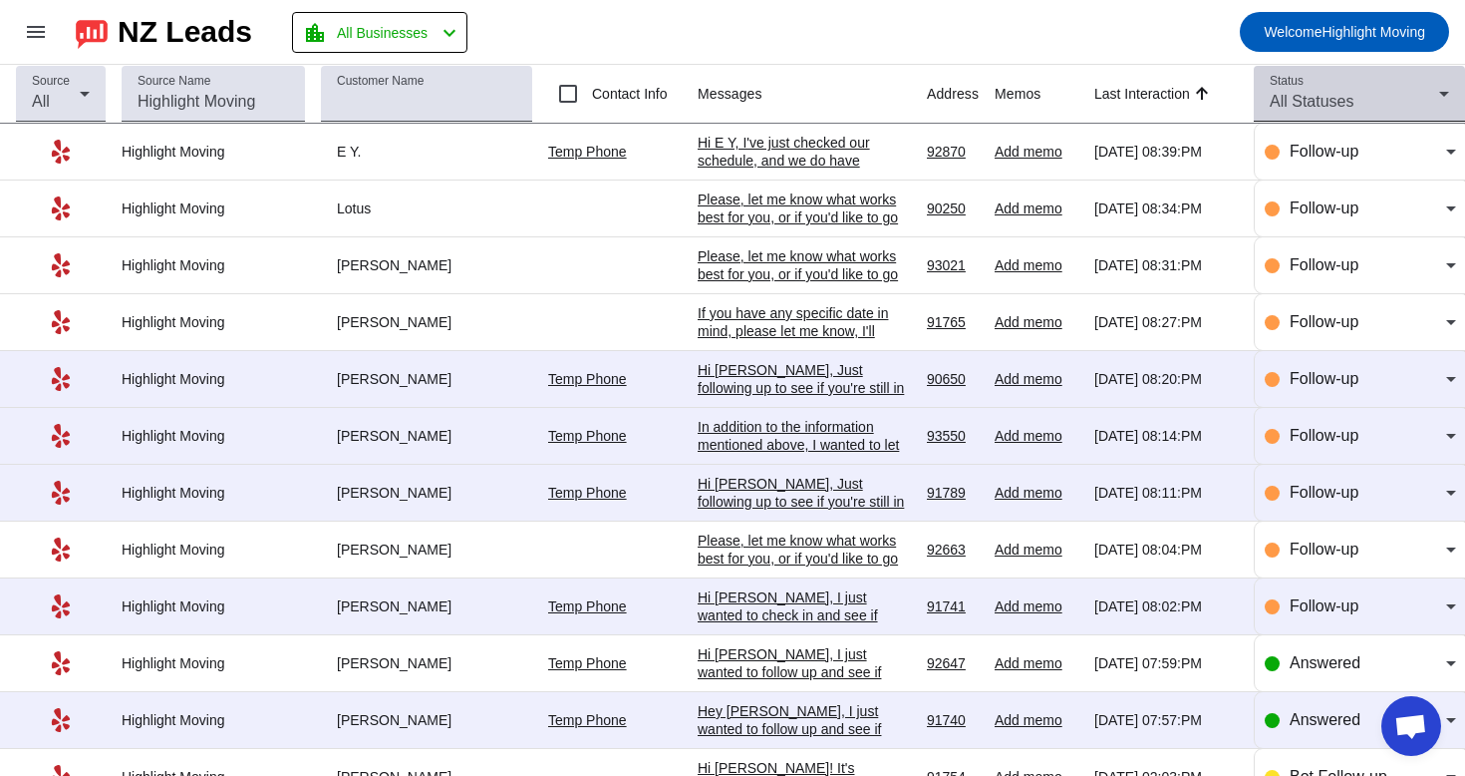
click at [1359, 92] on div "All Statuses" at bounding box center [1354, 102] width 169 height 24
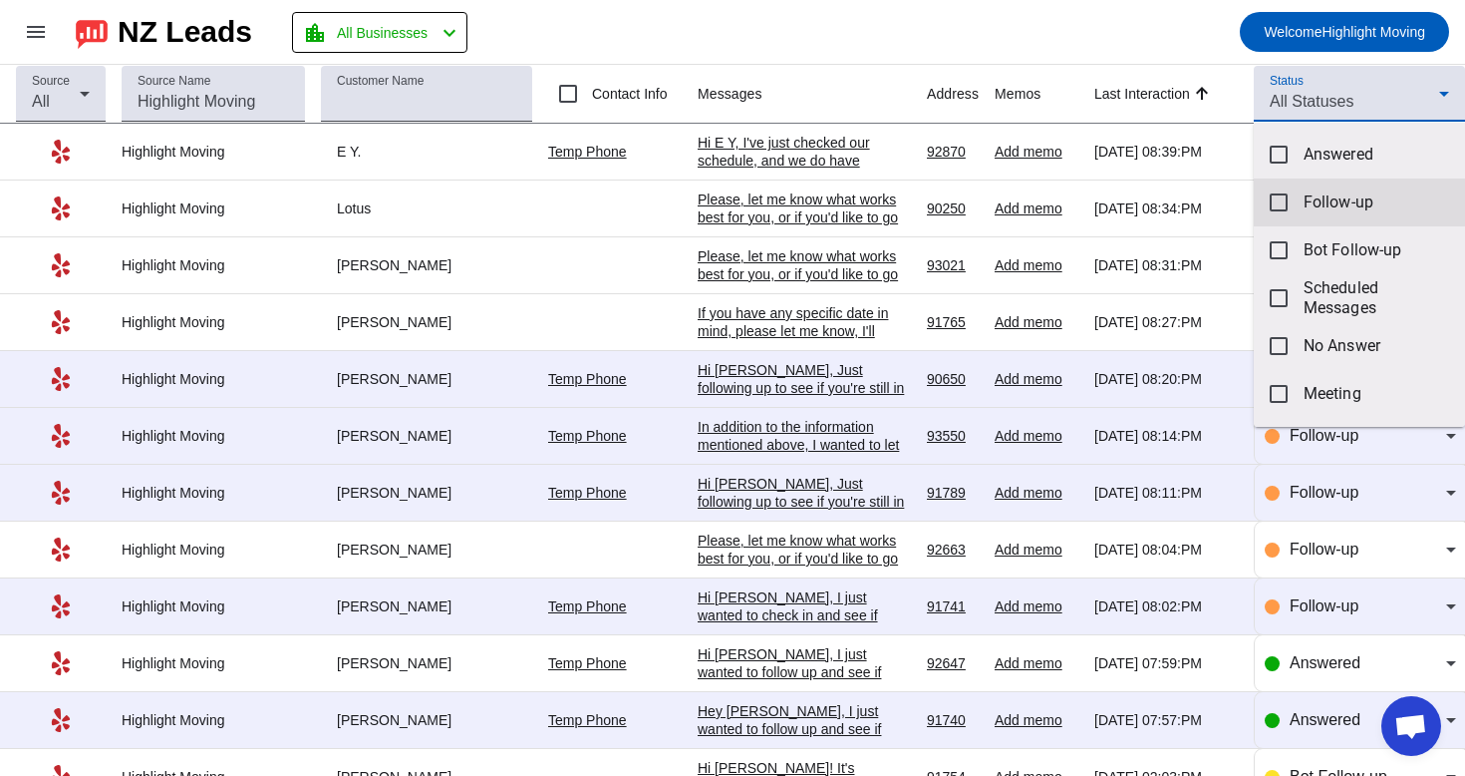
click at [1288, 218] on mat-option "Follow-up" at bounding box center [1359, 202] width 211 height 48
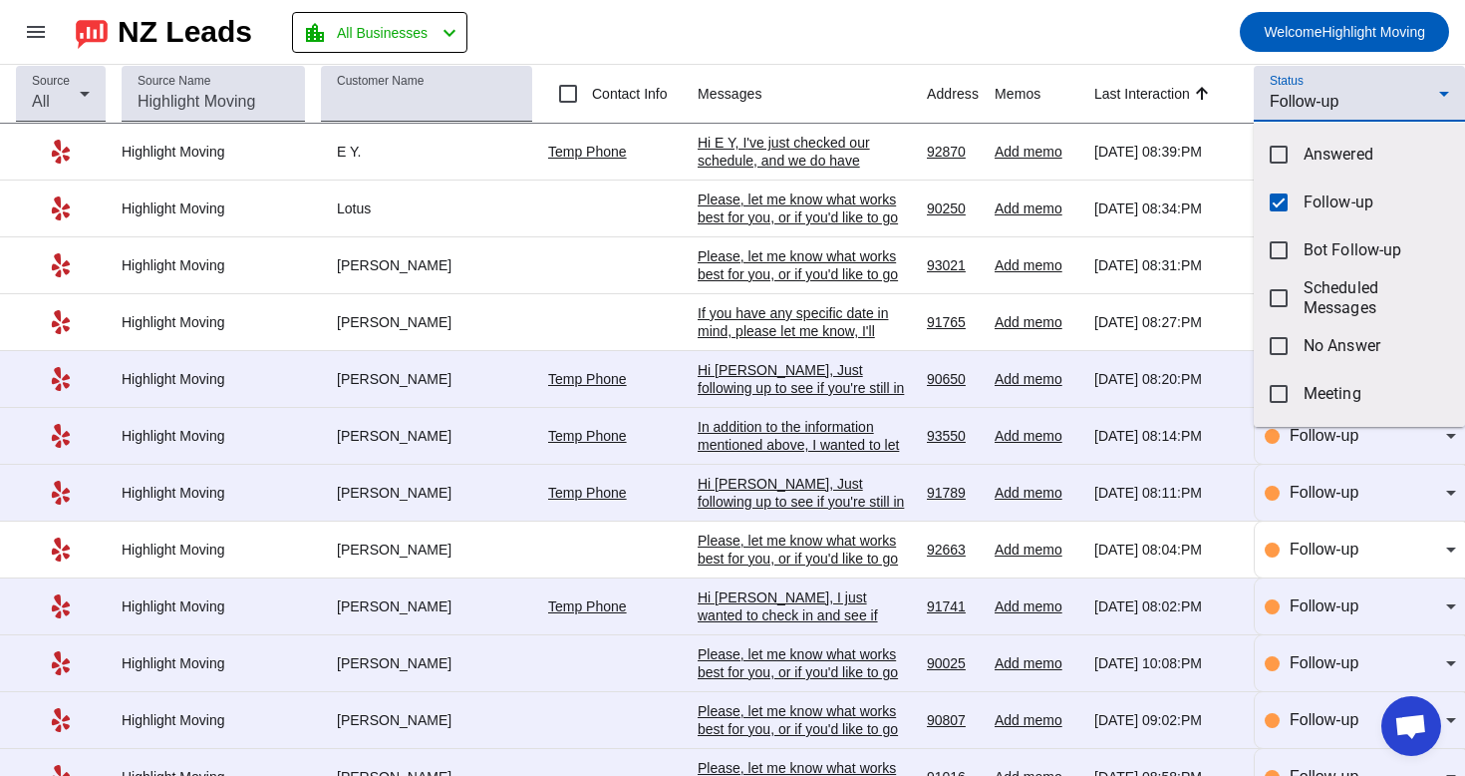
click at [1183, 48] on div at bounding box center [732, 388] width 1465 height 776
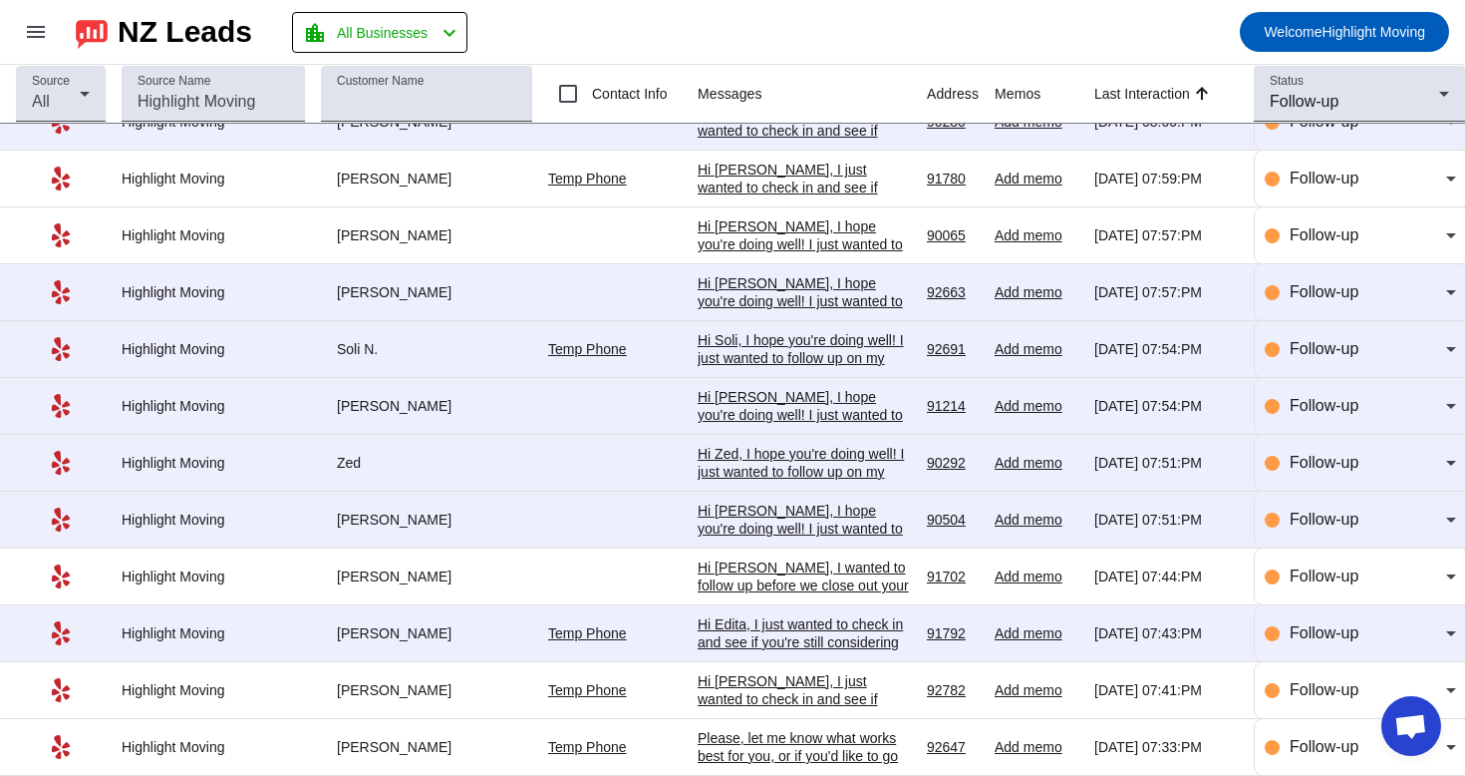
scroll to position [737, 0]
click at [754, 746] on div "Please, let me know what works best for you, or if you'd like to go over any sp…" at bounding box center [804, 756] width 213 height 54
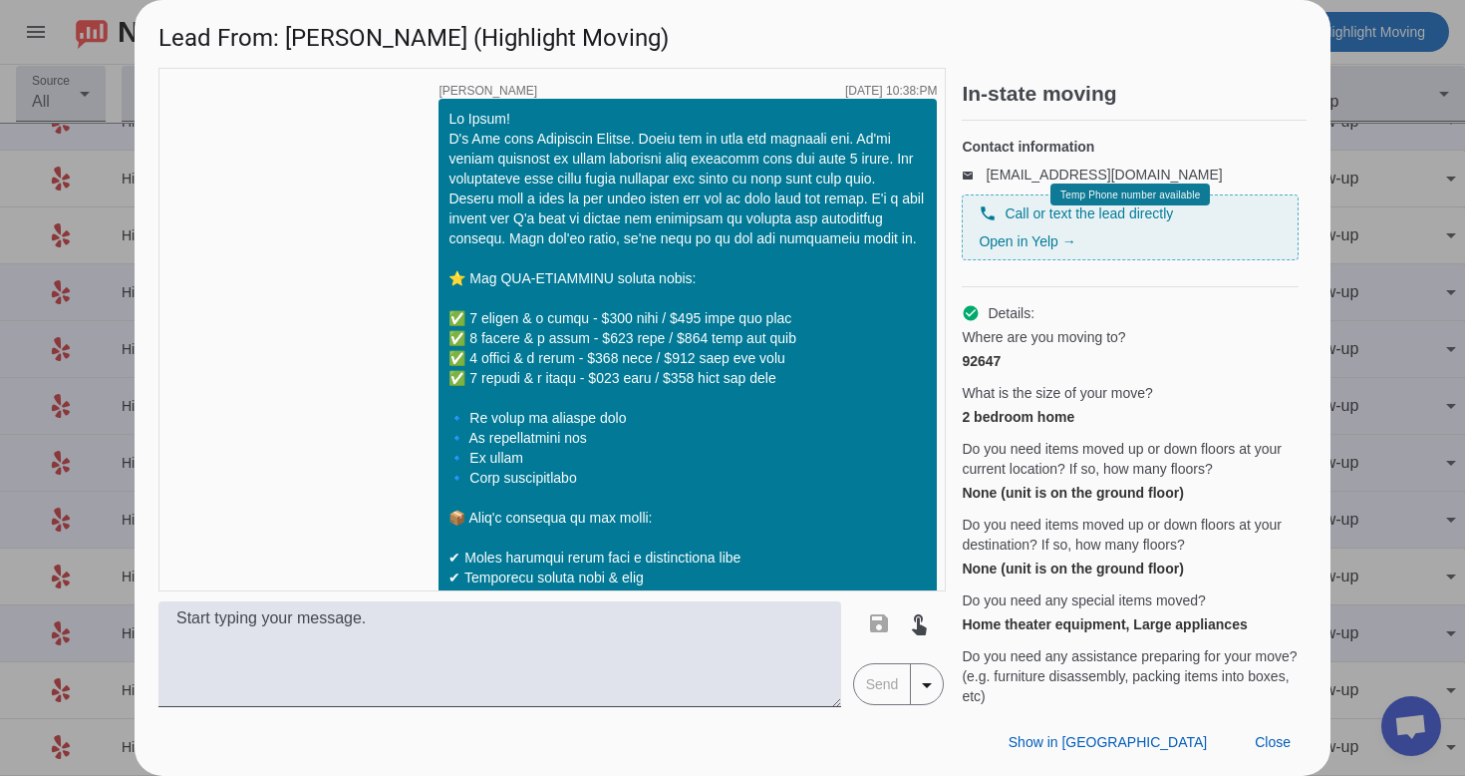
scroll to position [2027, 0]
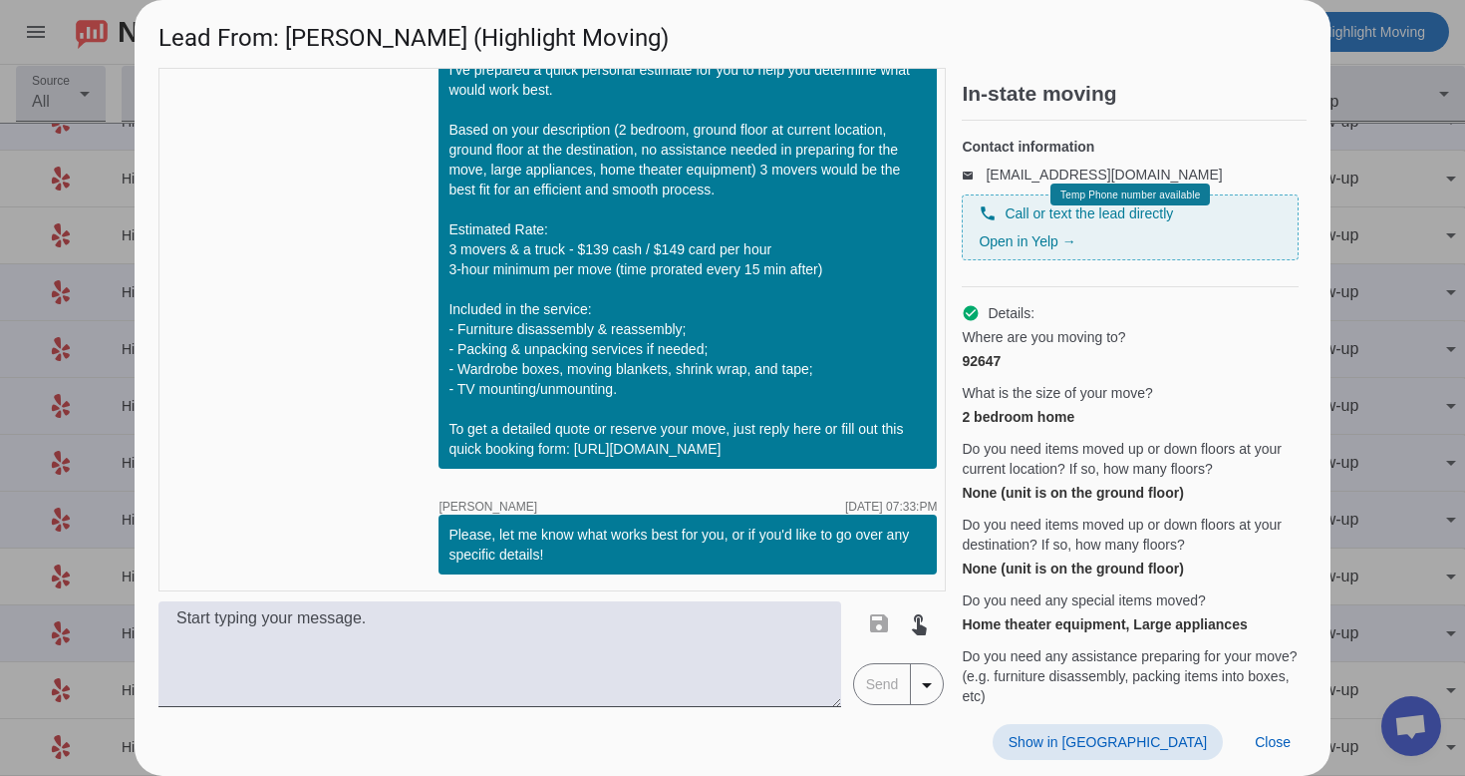
click at [1356, 547] on div at bounding box center [732, 388] width 1465 height 776
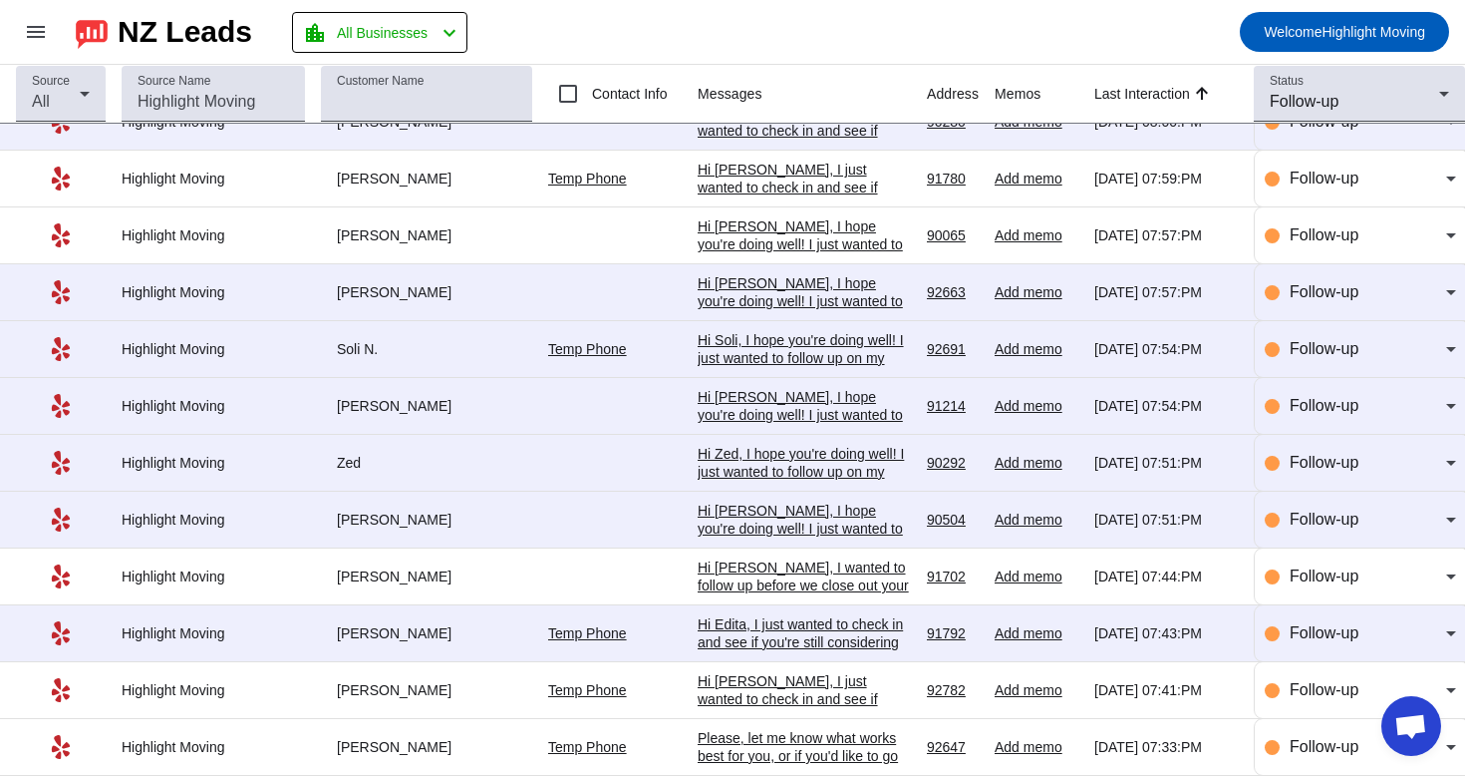
scroll to position [737, 0]
click at [818, 743] on div "Please, let me know what works best for you, or if you'd like to go over any sp…" at bounding box center [804, 756] width 213 height 54
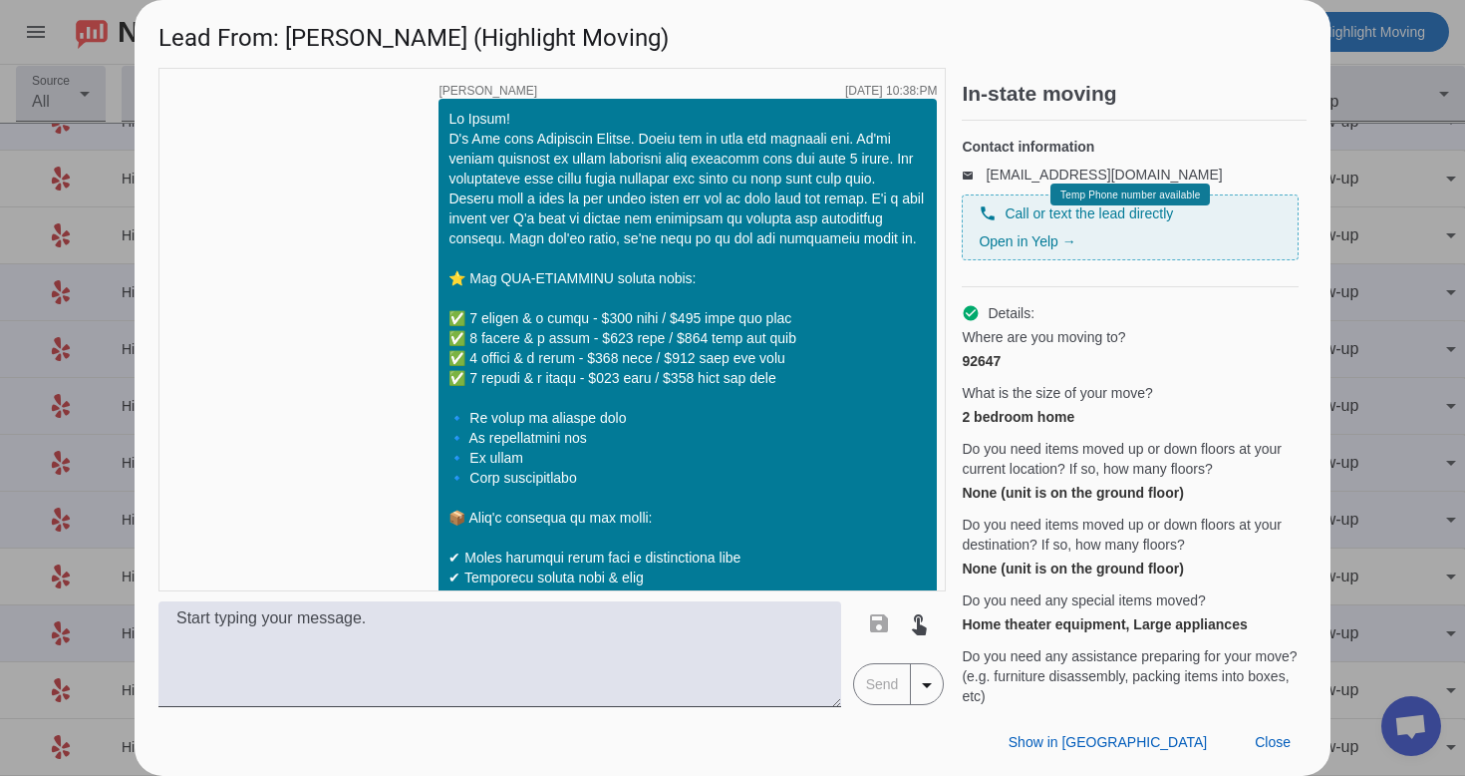
scroll to position [2027, 0]
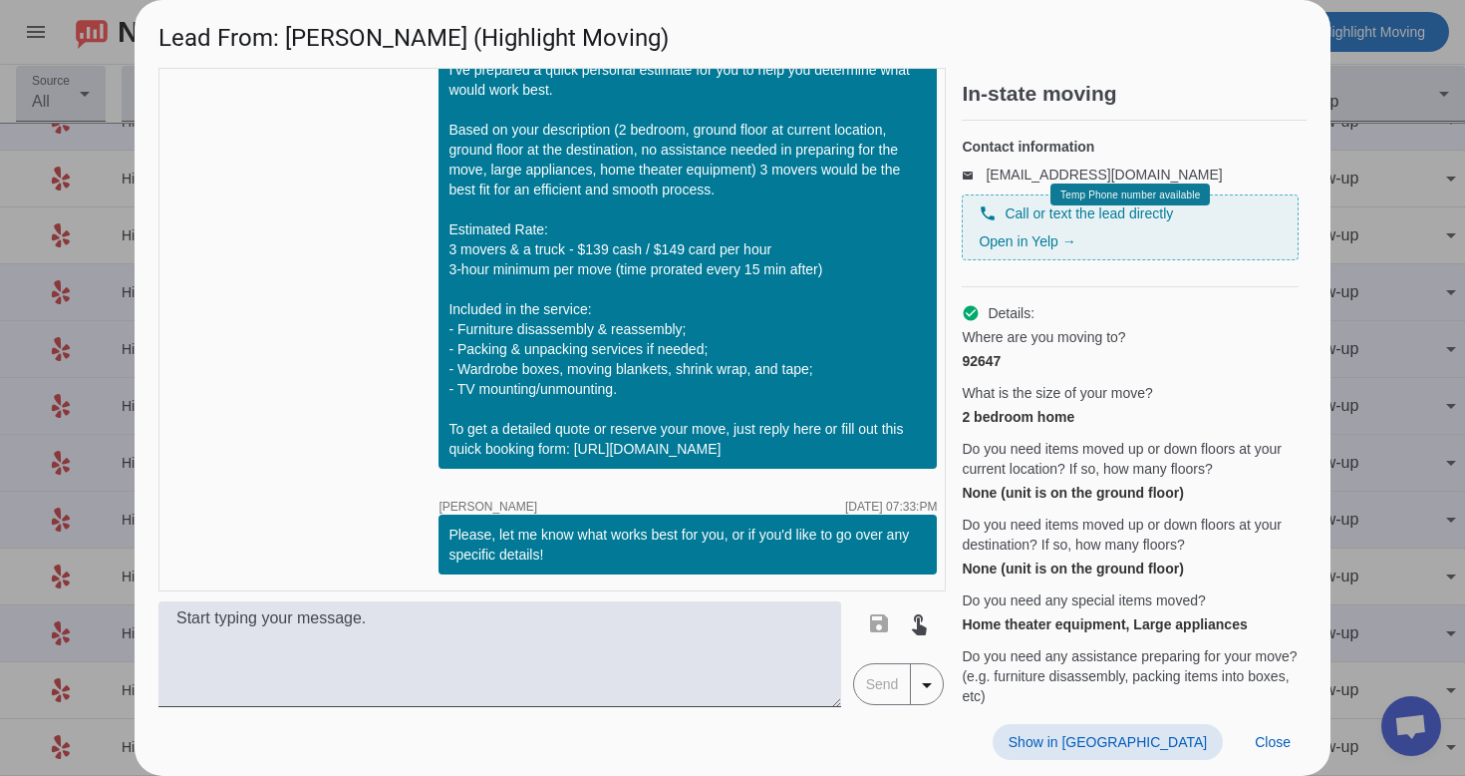
click at [1157, 739] on span "Show in [GEOGRAPHIC_DATA]" at bounding box center [1108, 742] width 198 height 16
click at [1295, 750] on span at bounding box center [1273, 742] width 68 height 36
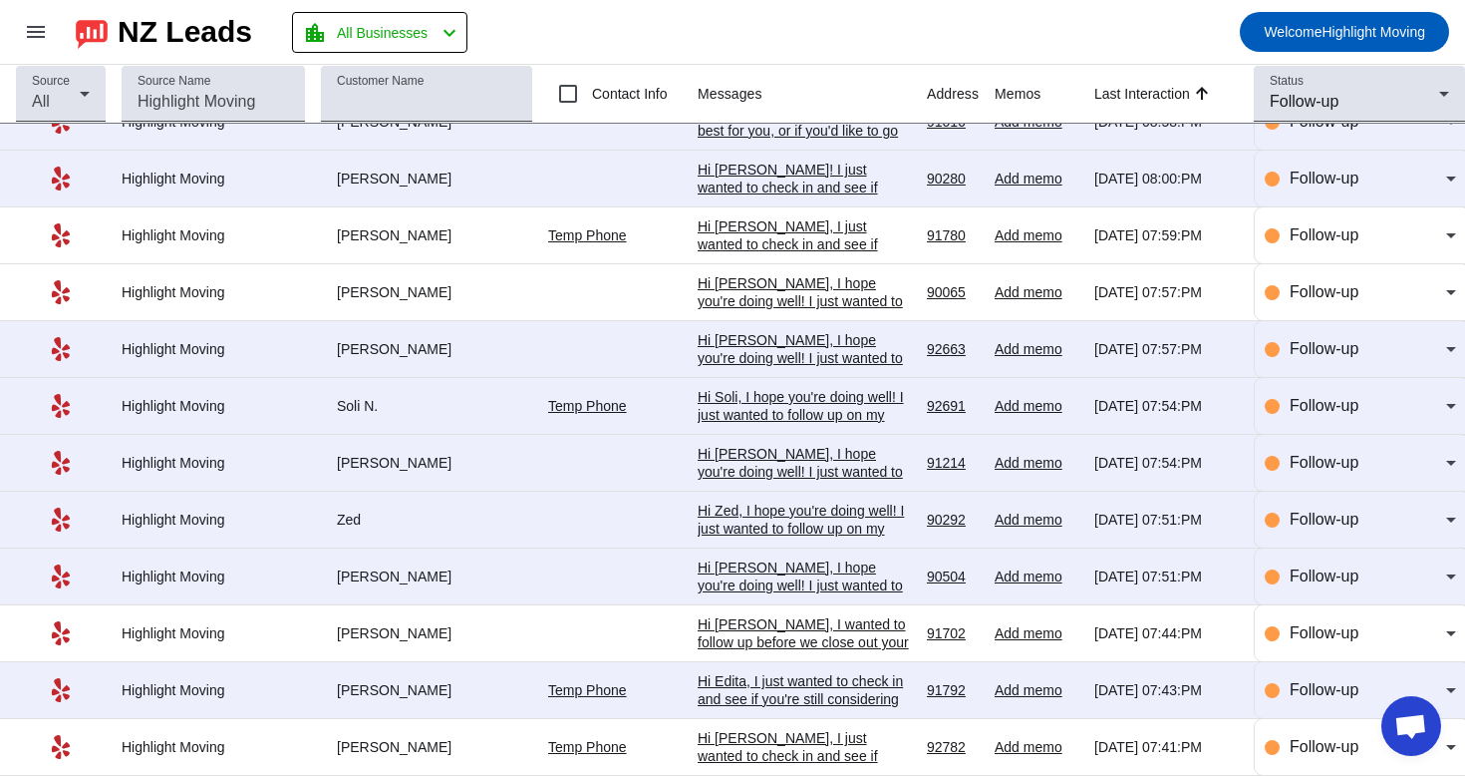
scroll to position [737, 0]
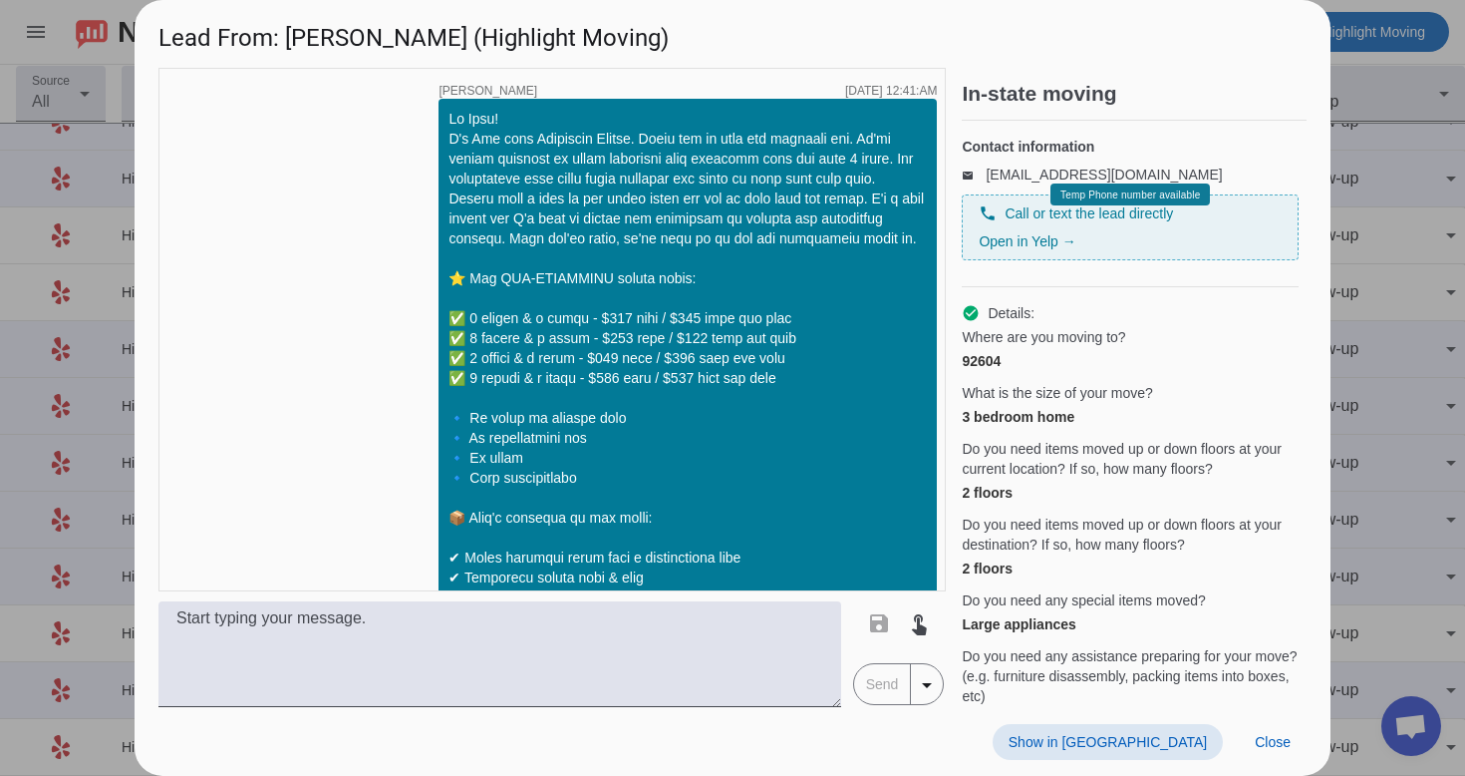
scroll to position [1887, 0]
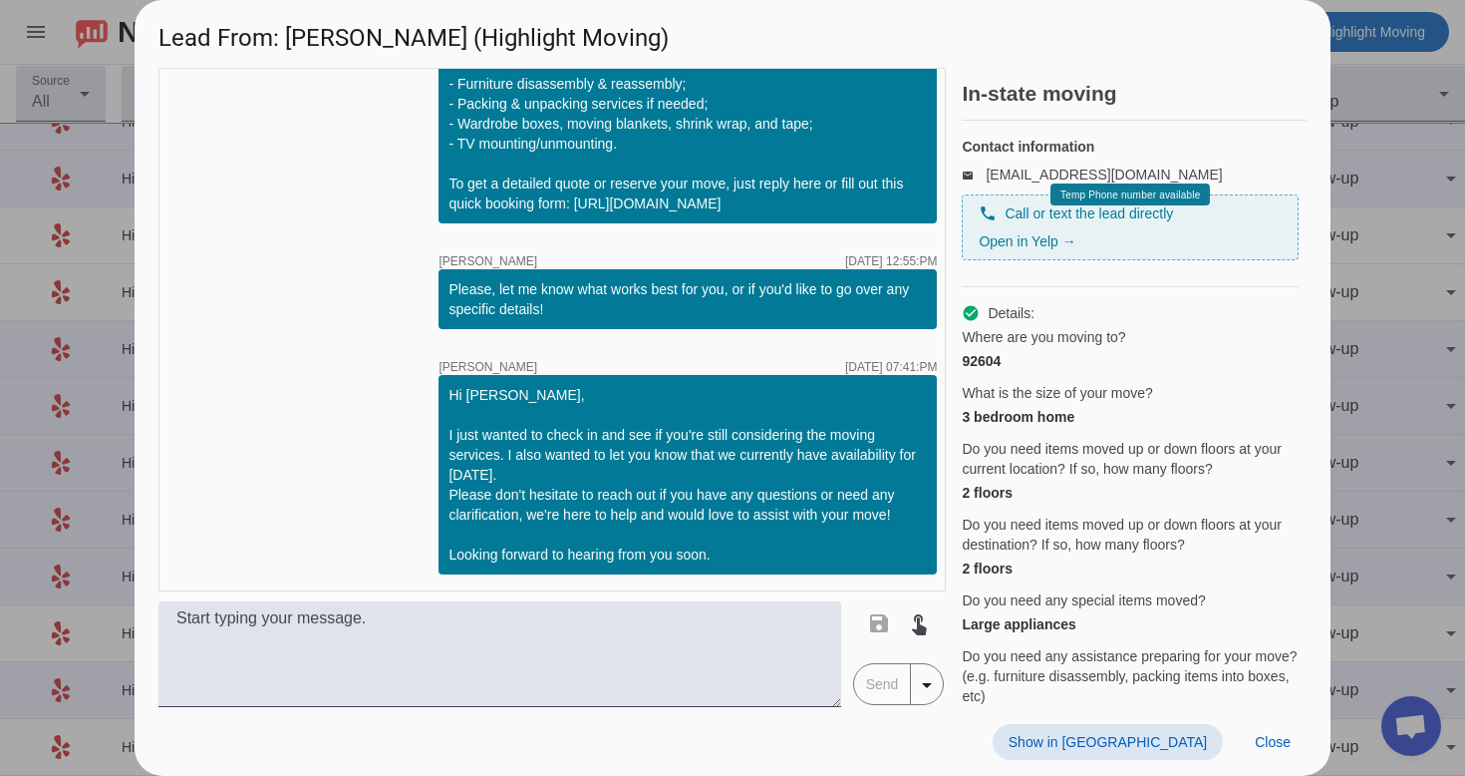
click at [1146, 739] on span "Show in [GEOGRAPHIC_DATA]" at bounding box center [1108, 742] width 198 height 16
click at [1259, 730] on span at bounding box center [1273, 742] width 68 height 36
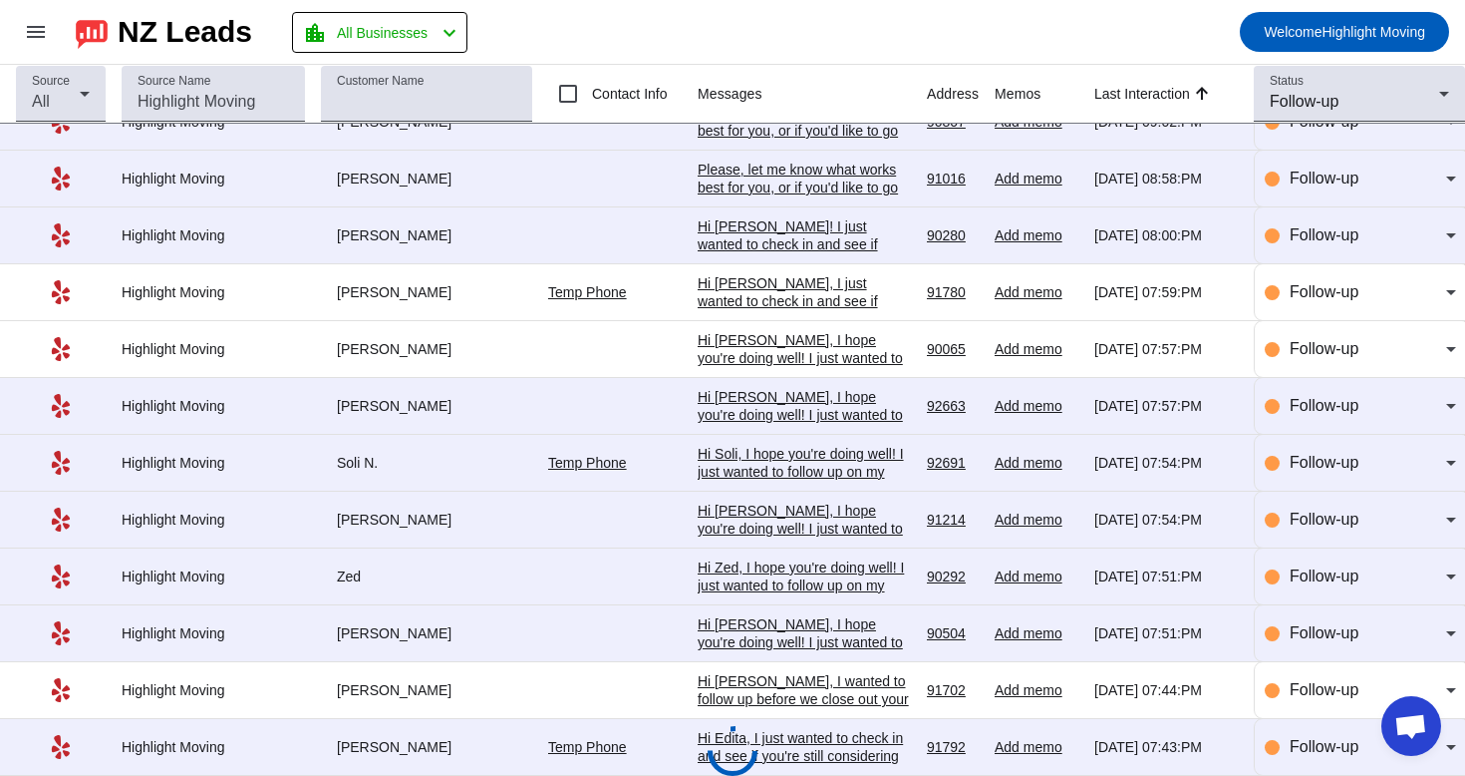
scroll to position [0, 0]
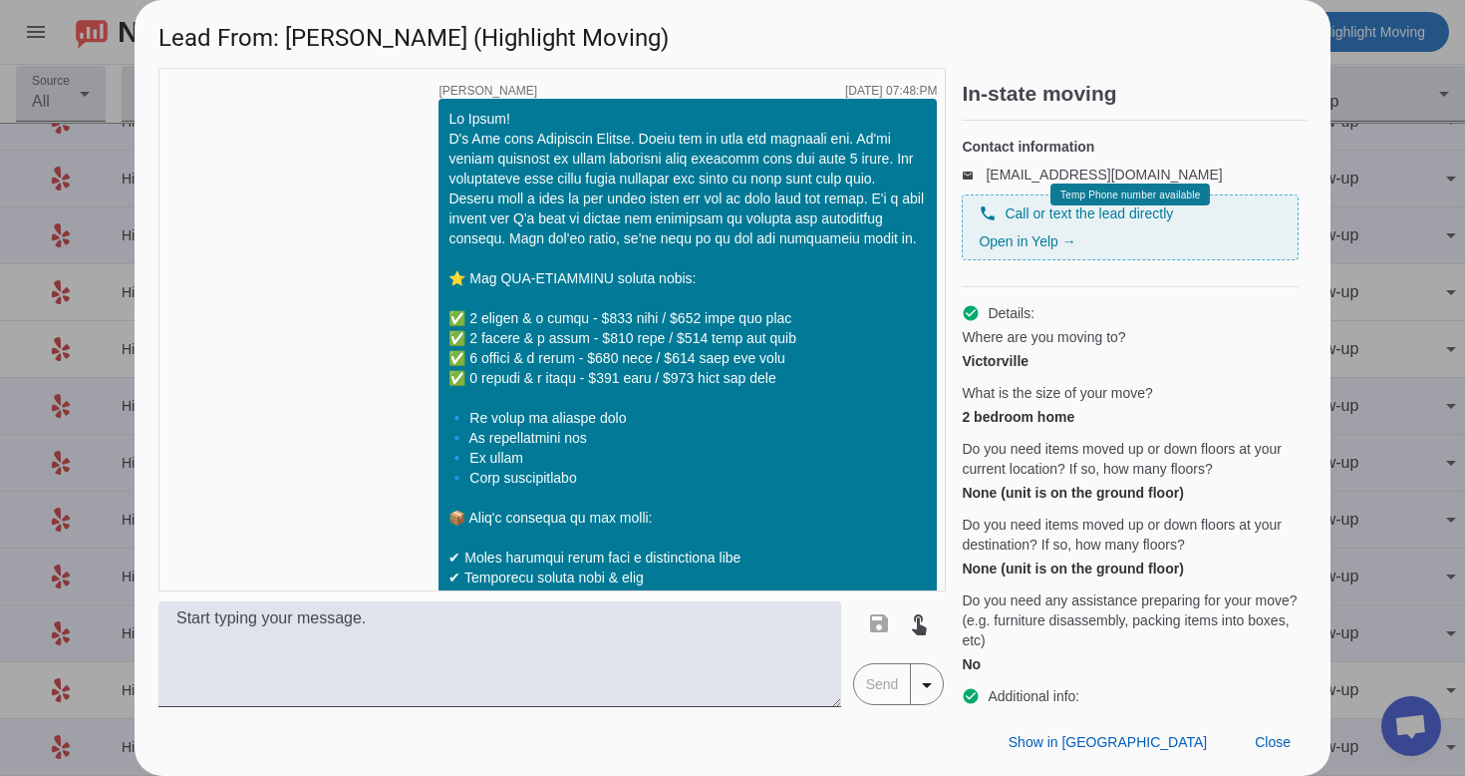
scroll to position [1377, 0]
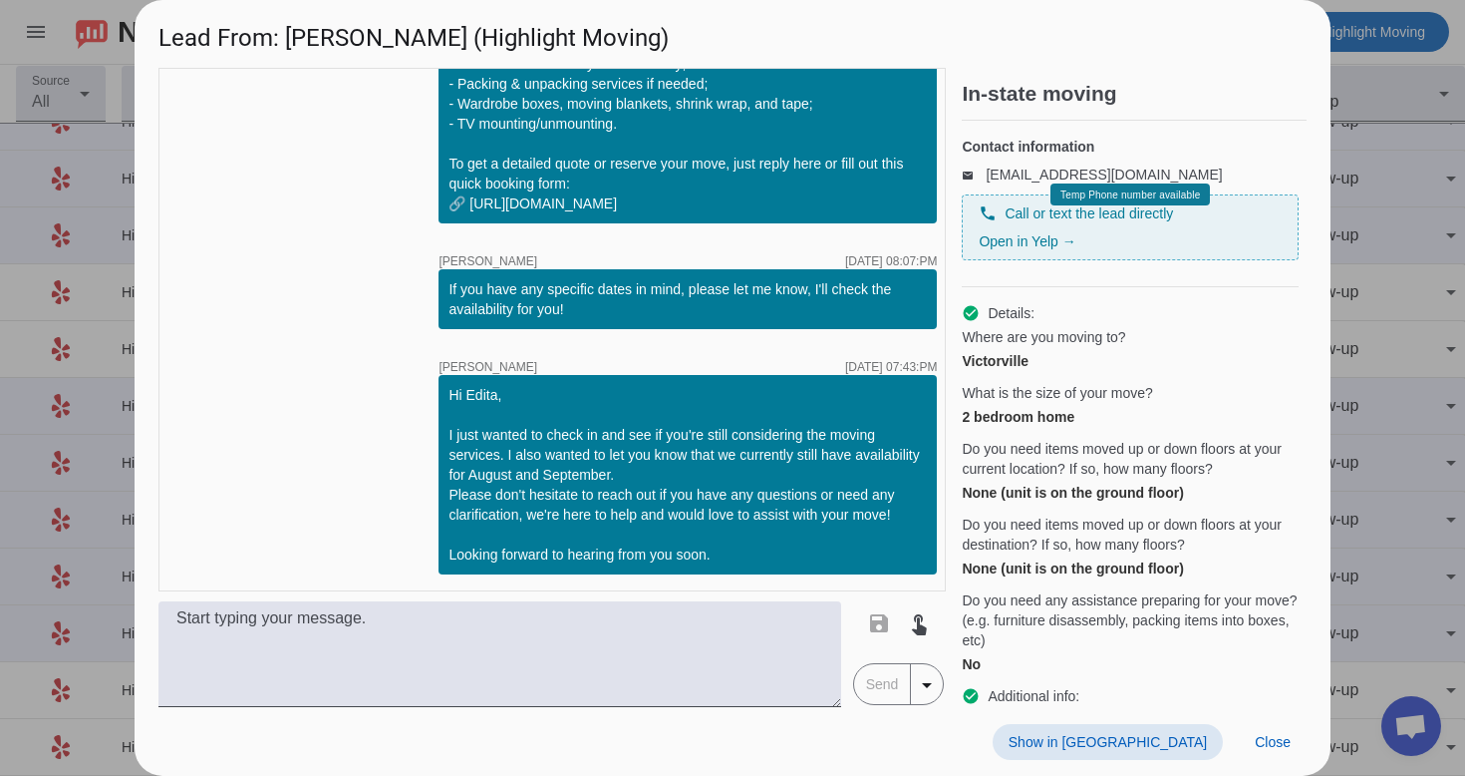
click at [1143, 736] on span "Show in [GEOGRAPHIC_DATA]" at bounding box center [1108, 742] width 198 height 16
click at [1290, 737] on span "Close" at bounding box center [1273, 742] width 36 height 16
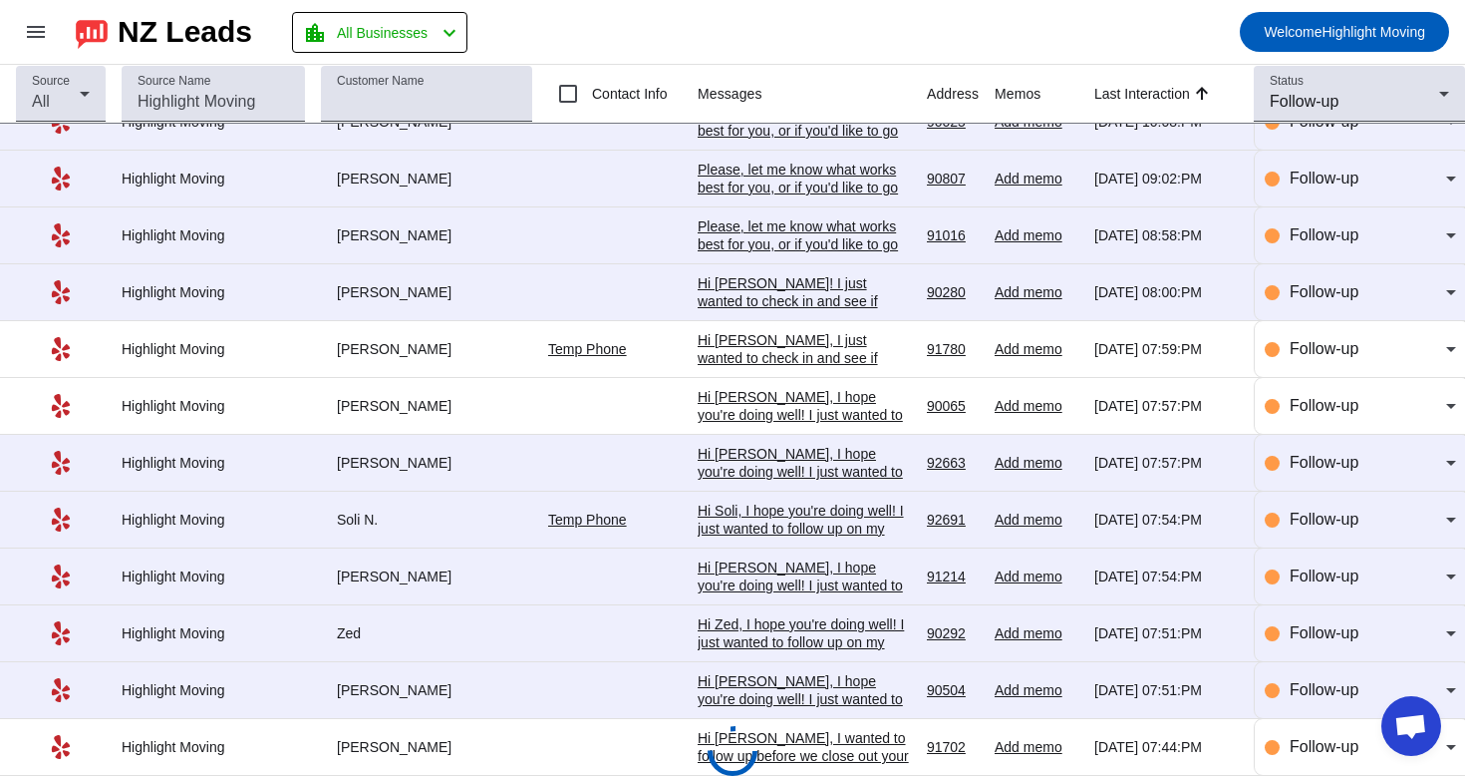
scroll to position [737, 0]
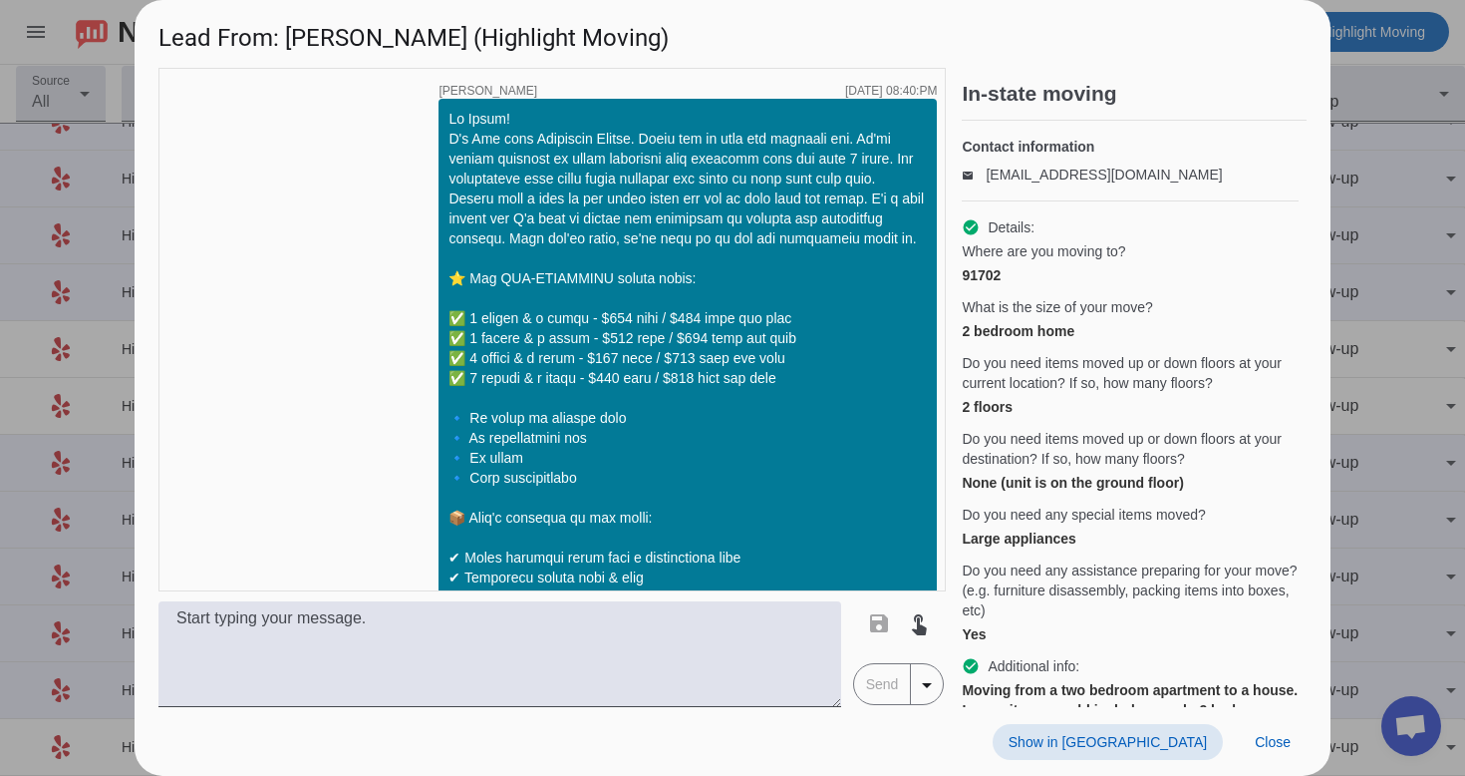
scroll to position [2212, 0]
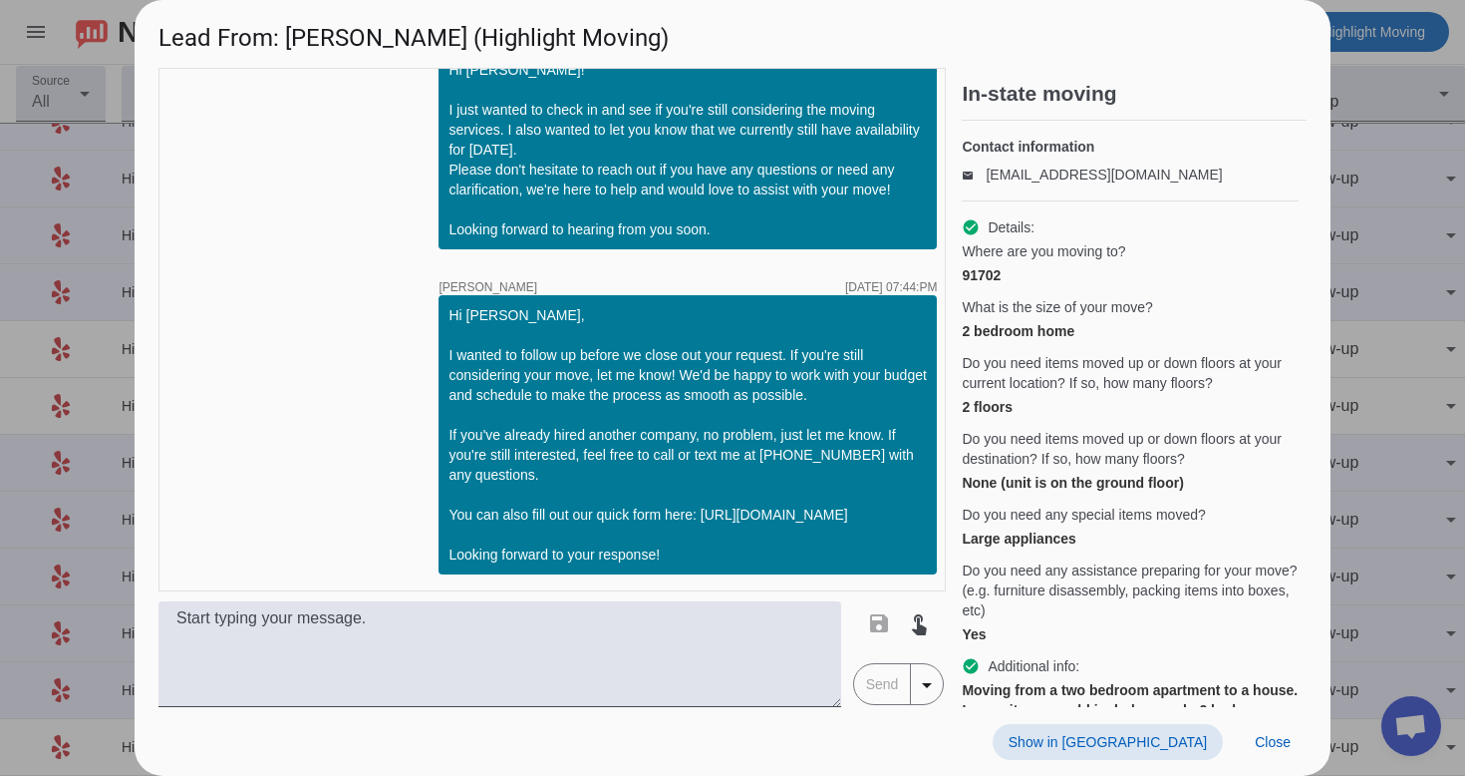
click at [1173, 737] on span "Show in [GEOGRAPHIC_DATA]" at bounding box center [1108, 742] width 198 height 16
click at [1279, 725] on span at bounding box center [1273, 742] width 68 height 36
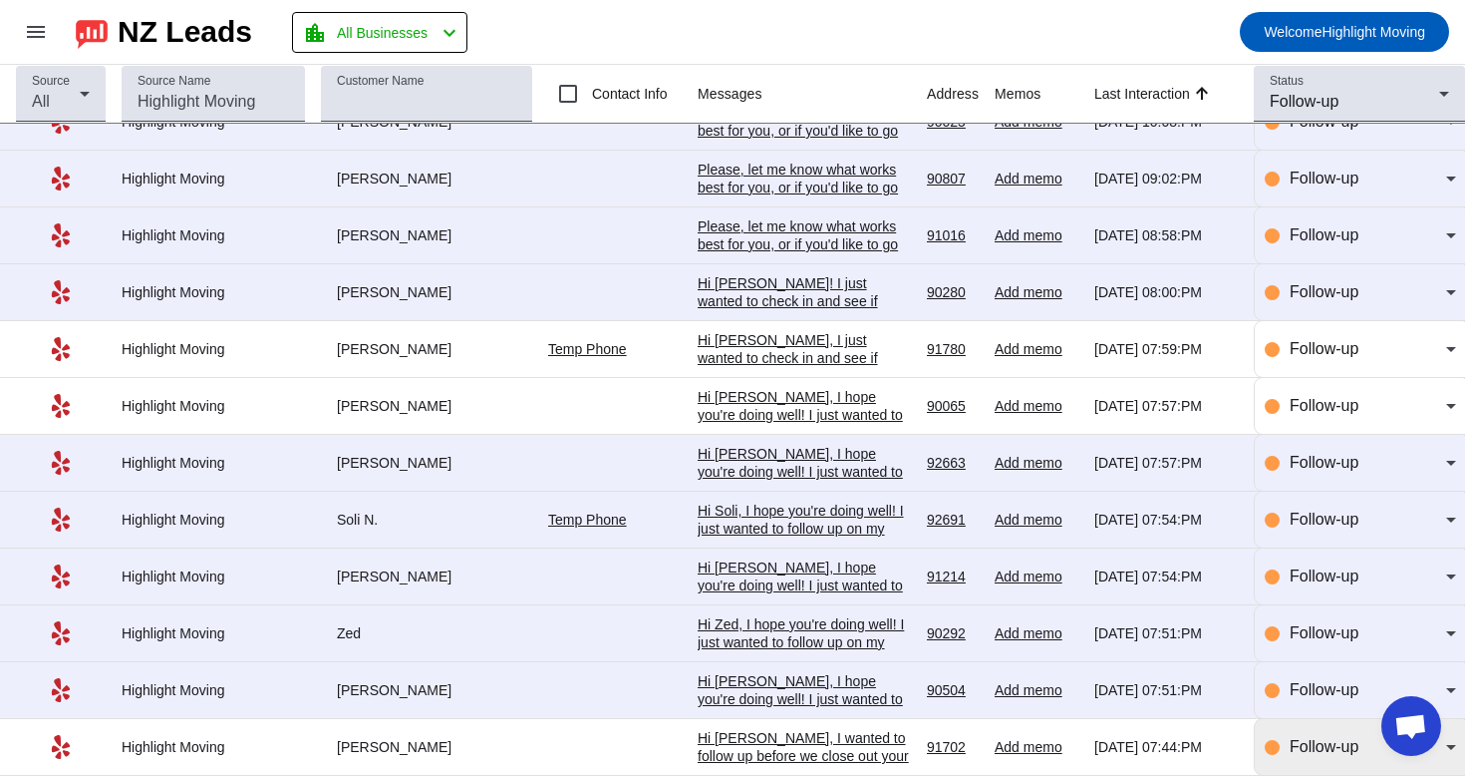
click at [1294, 756] on div "Follow-up" at bounding box center [1368, 747] width 157 height 24
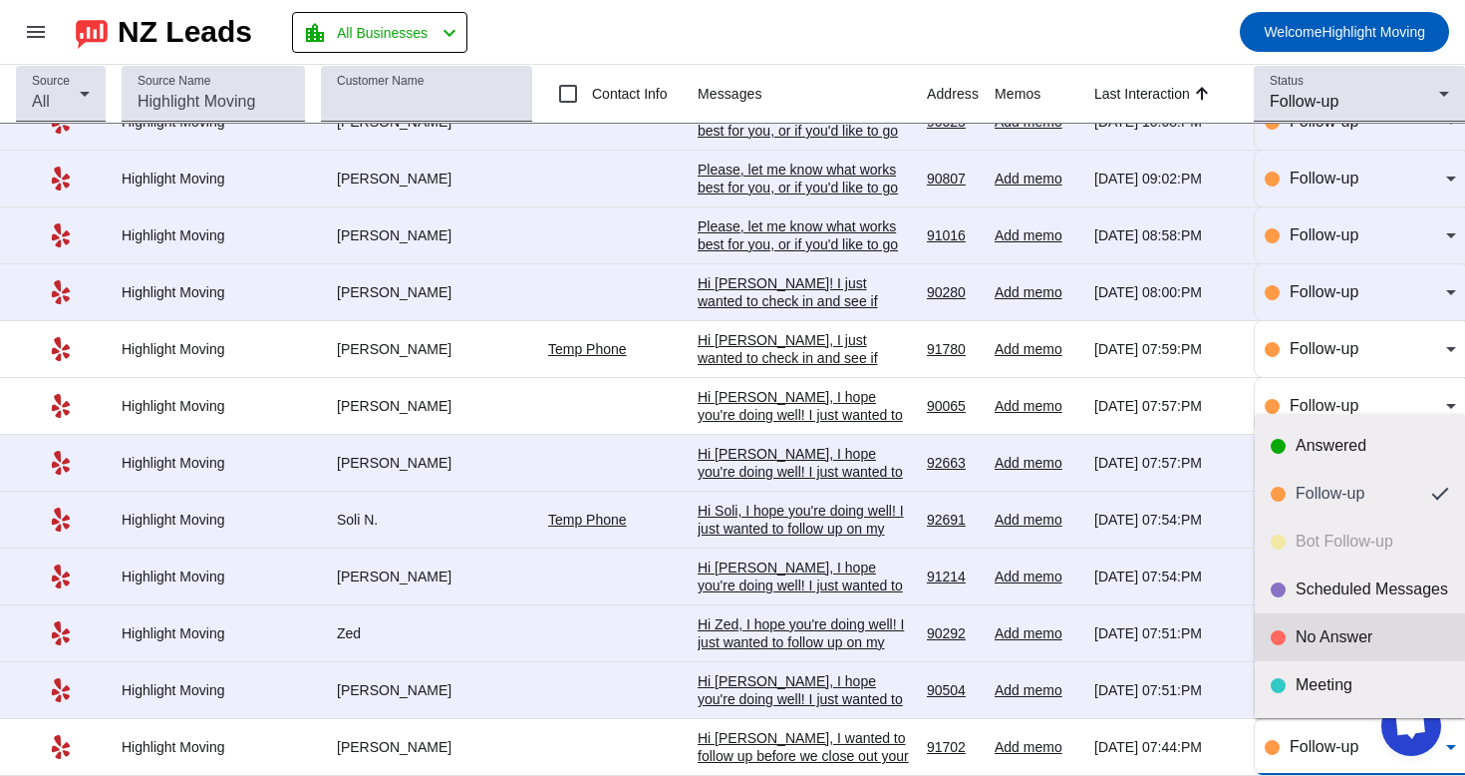
click at [1323, 654] on mat-option "No Answer" at bounding box center [1360, 637] width 210 height 48
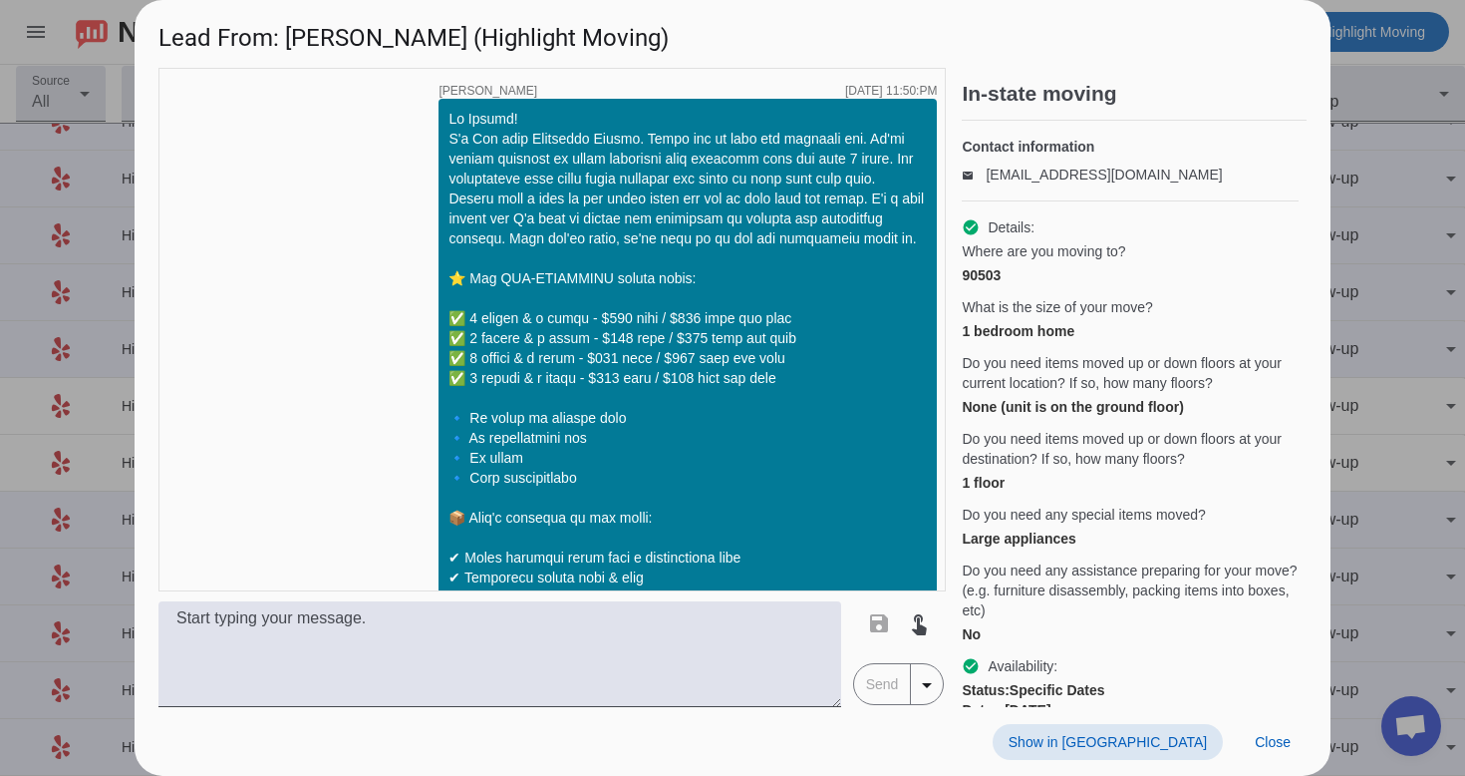
scroll to position [2192, 0]
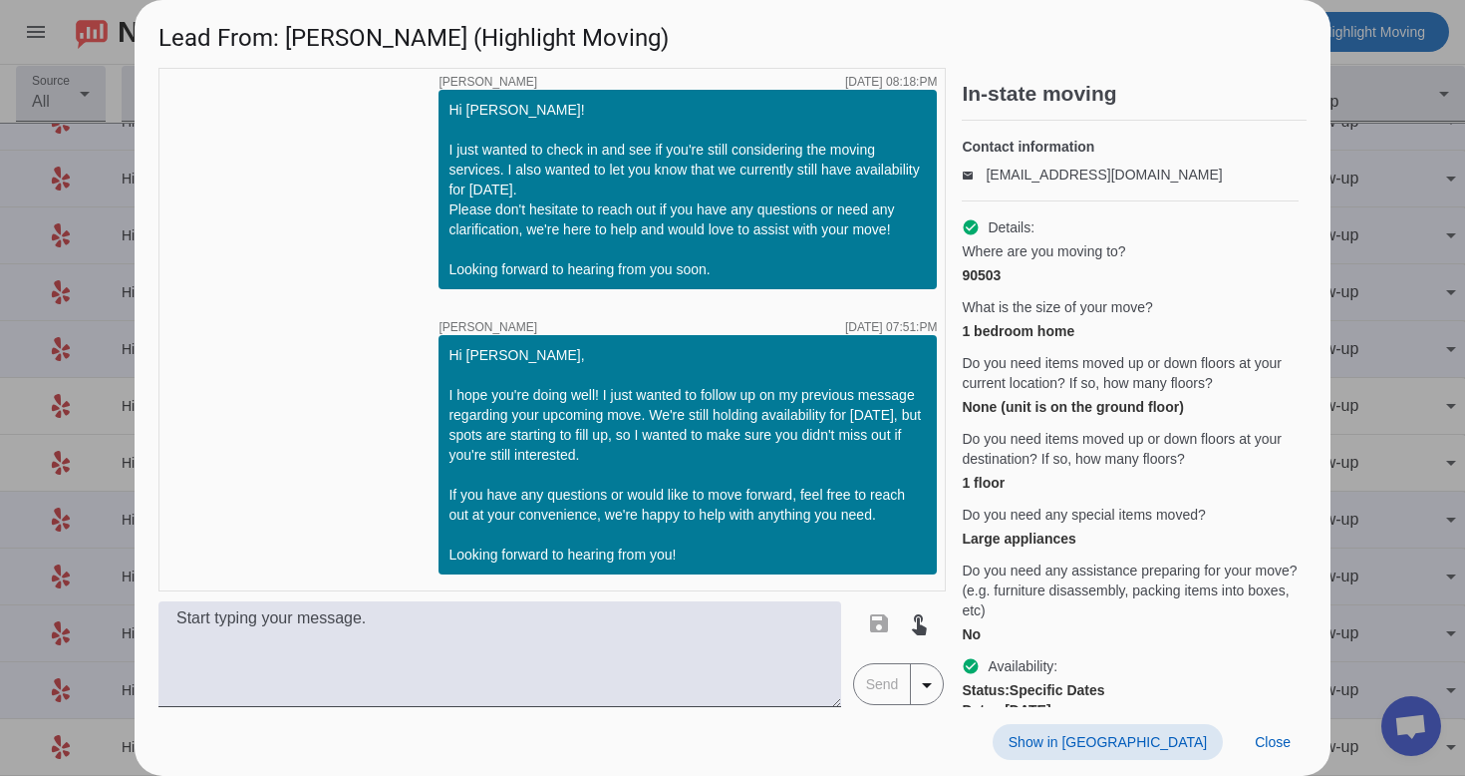
click at [1155, 736] on span "Show in [GEOGRAPHIC_DATA]" at bounding box center [1108, 742] width 198 height 16
click at [1288, 747] on span "Close" at bounding box center [1273, 742] width 36 height 16
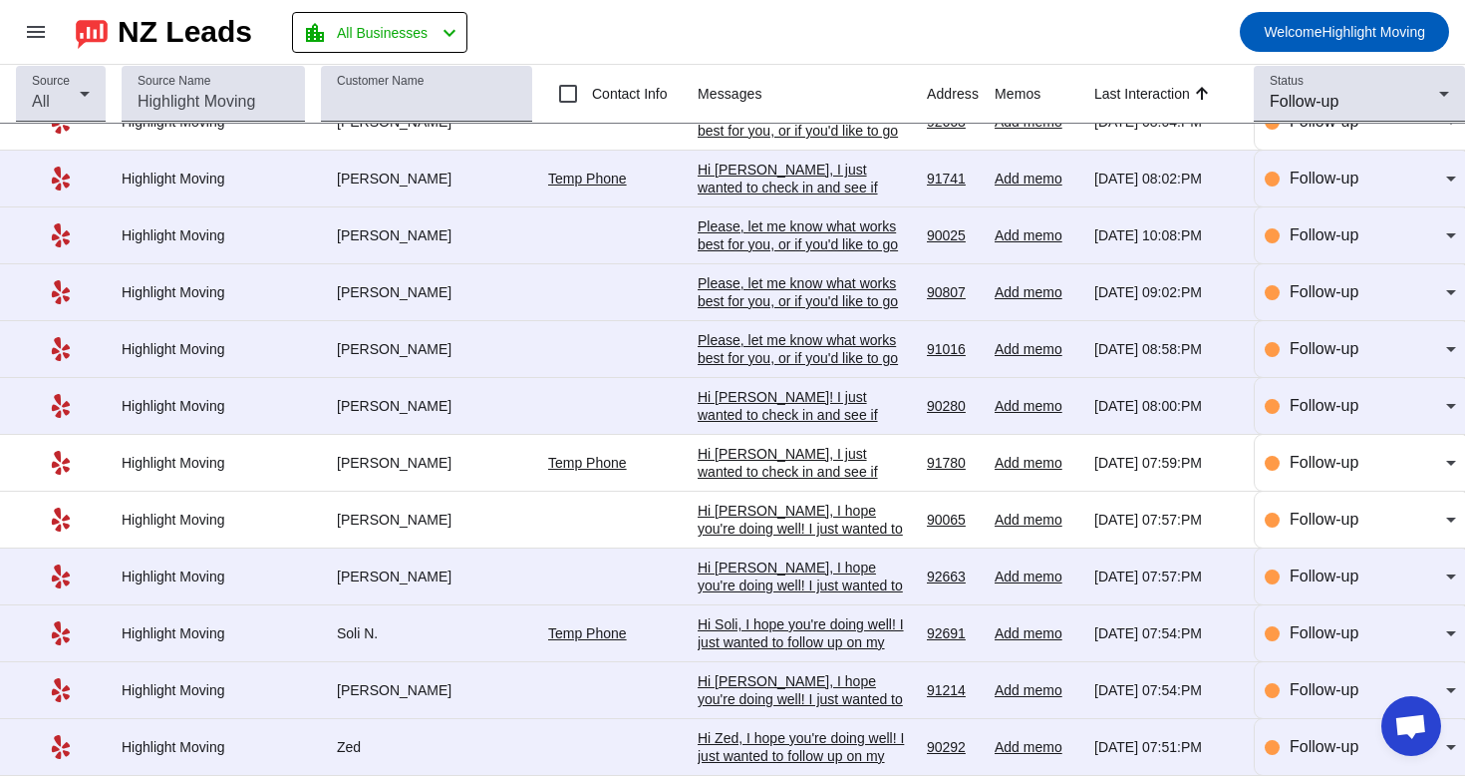
scroll to position [0, 0]
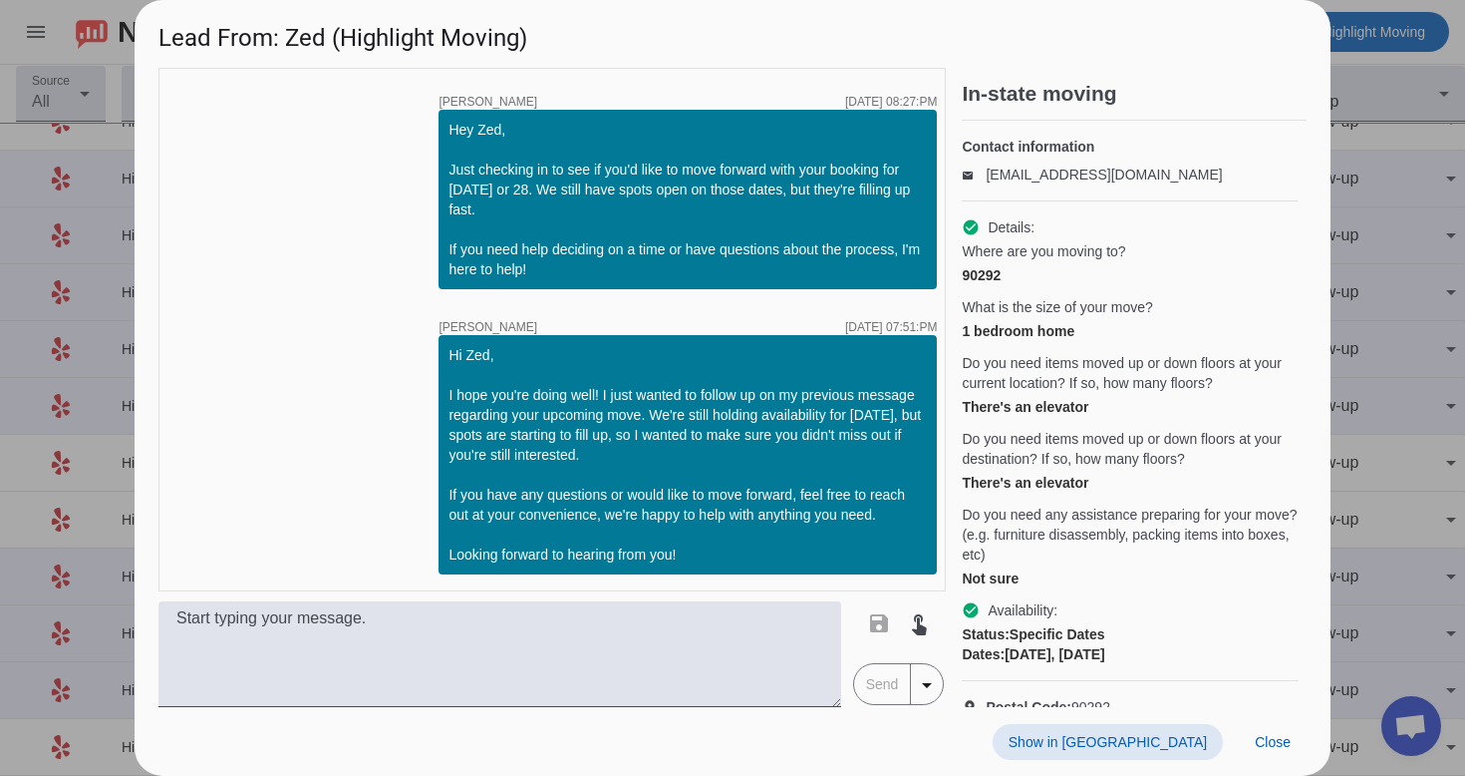
scroll to position [3897, 0]
click at [1146, 734] on span "Show in [GEOGRAPHIC_DATA]" at bounding box center [1108, 742] width 198 height 16
click at [1281, 739] on span "Close" at bounding box center [1273, 742] width 36 height 16
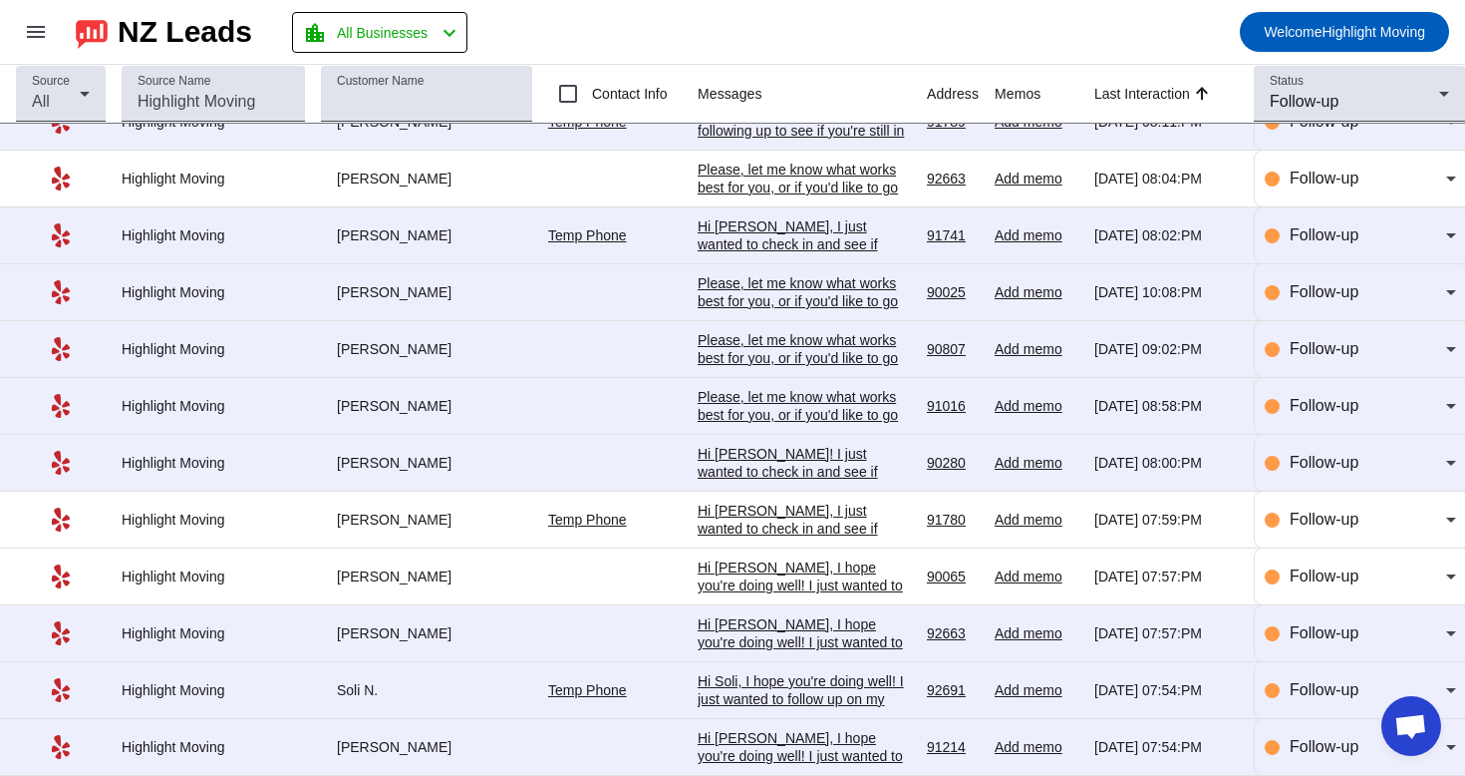
scroll to position [679, 0]
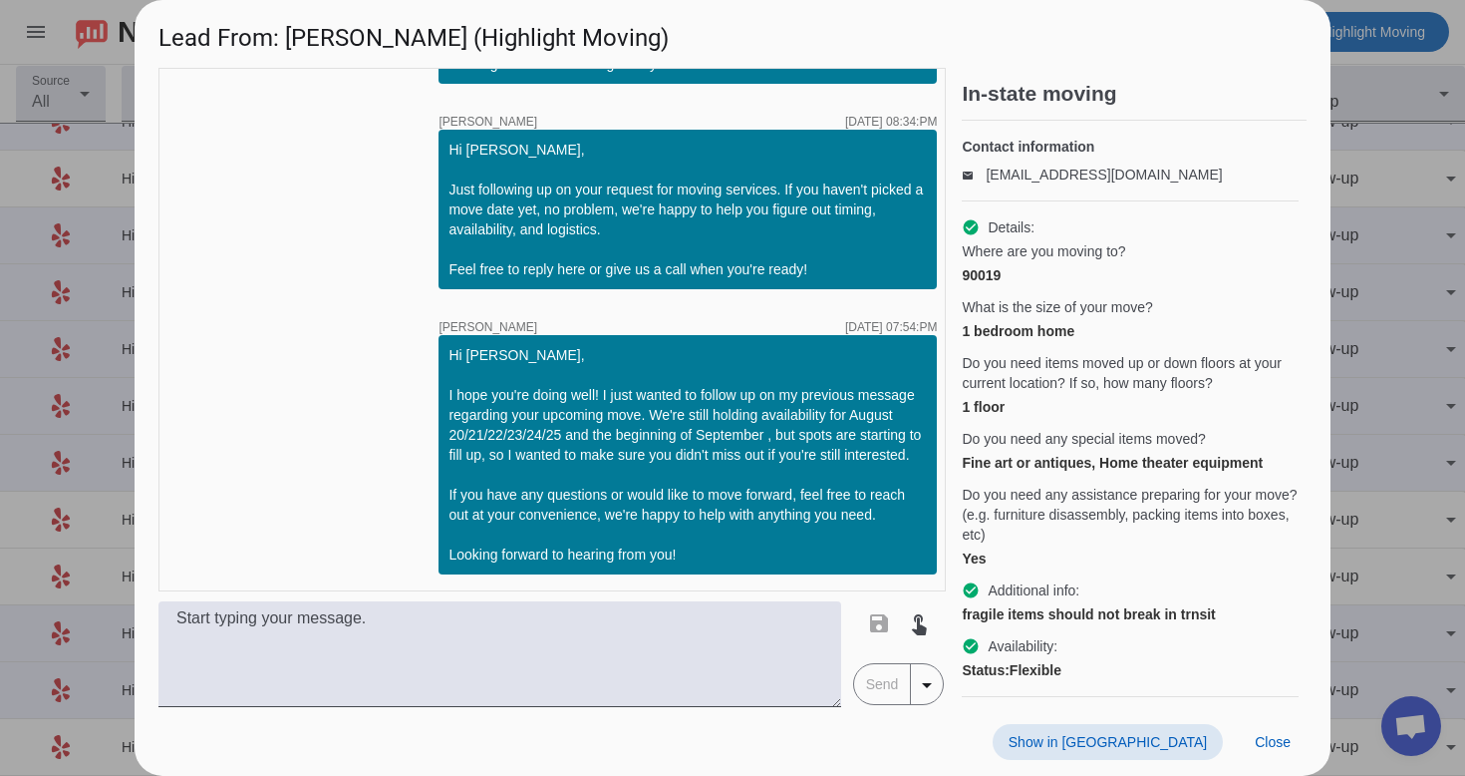
click at [1167, 726] on span at bounding box center [1108, 742] width 230 height 36
click at [1297, 733] on span at bounding box center [1273, 742] width 68 height 36
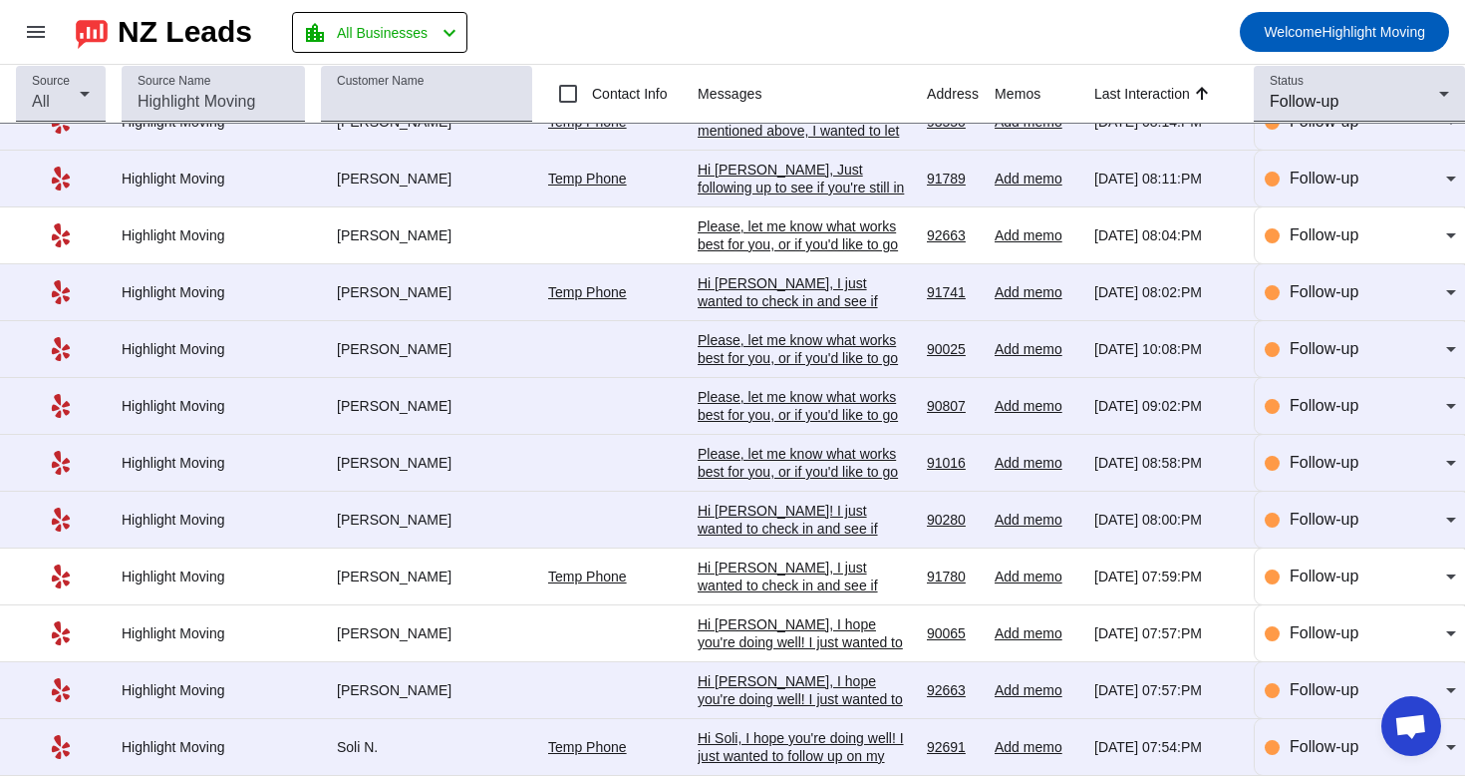
scroll to position [679, 0]
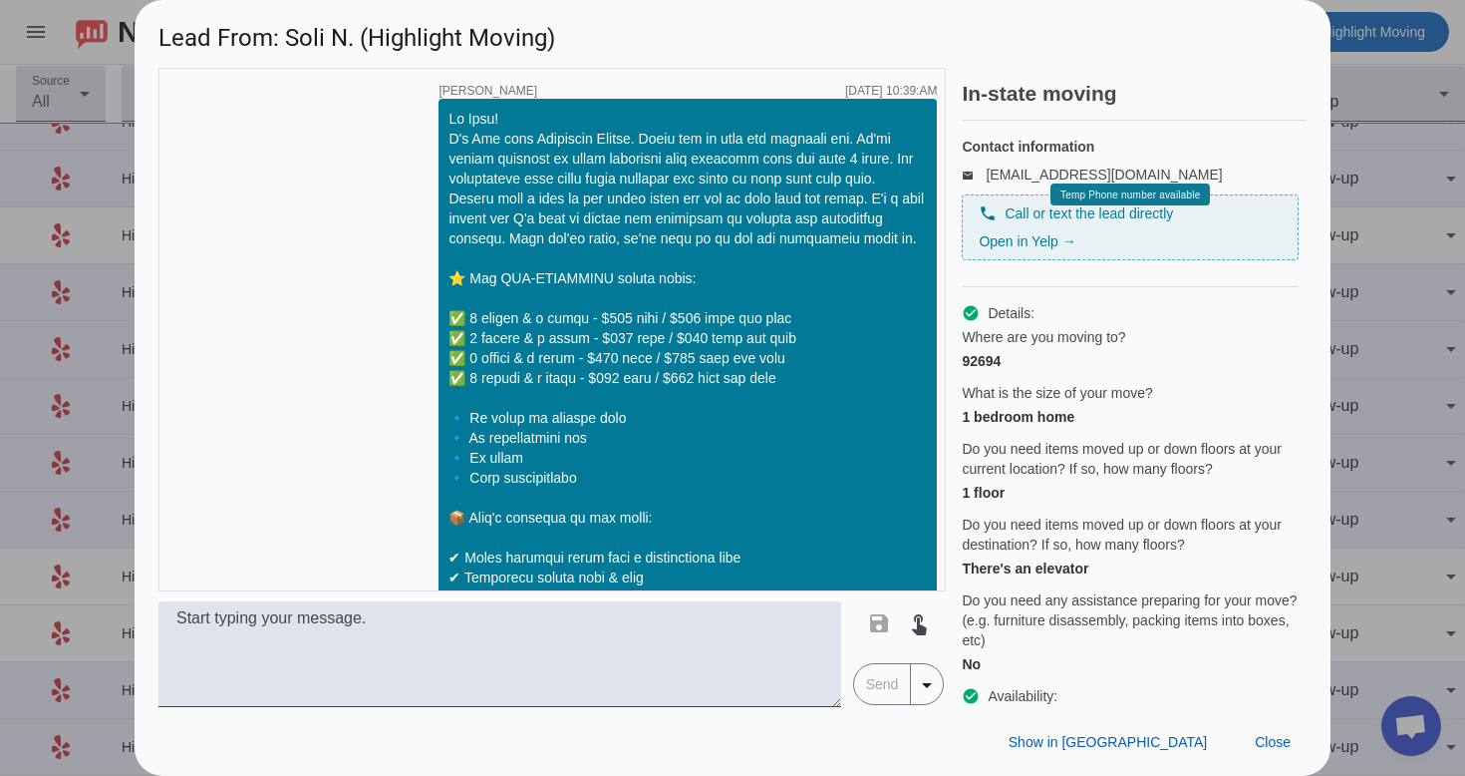
scroll to position [3406, 0]
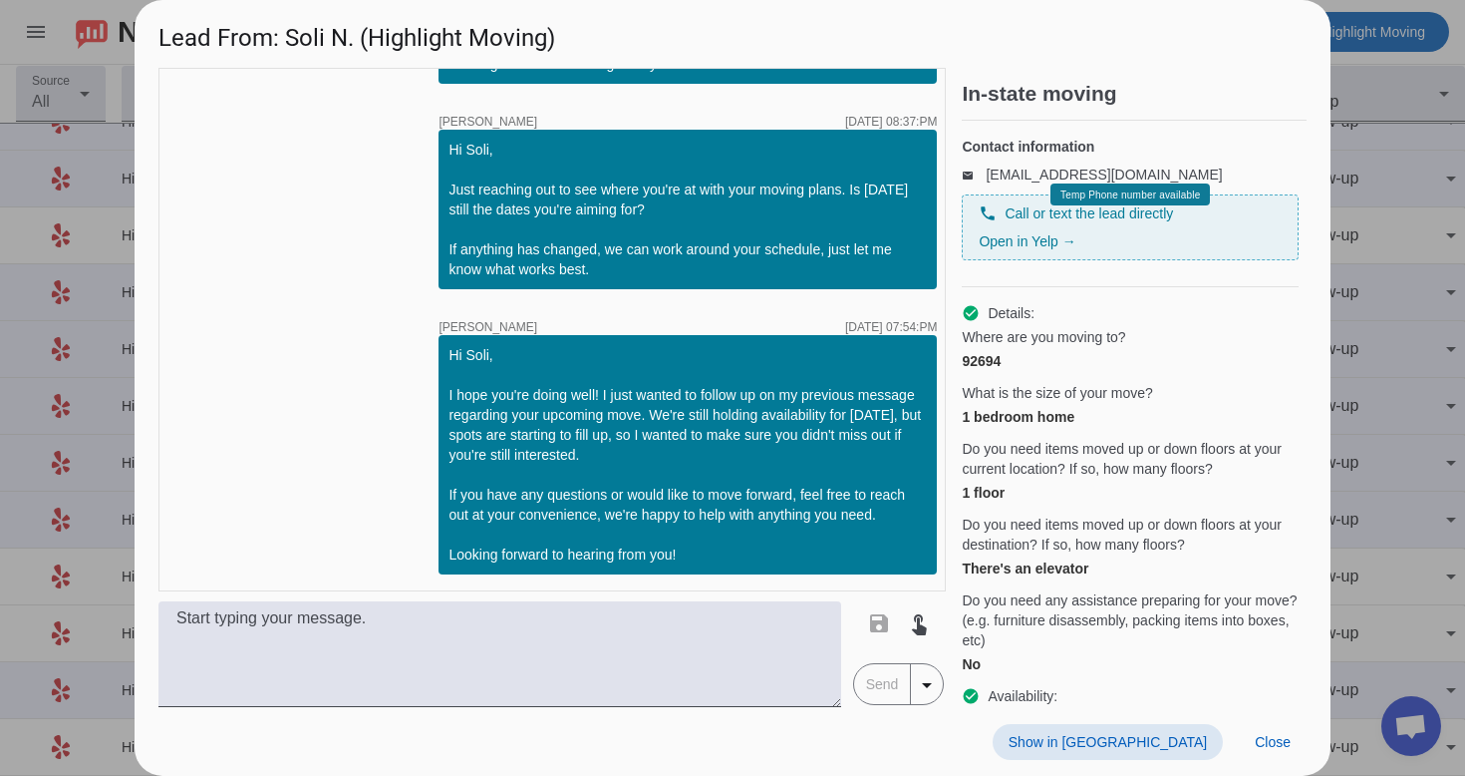
click at [1189, 750] on span at bounding box center [1108, 742] width 230 height 36
click at [1262, 734] on span "Close" at bounding box center [1273, 742] width 36 height 16
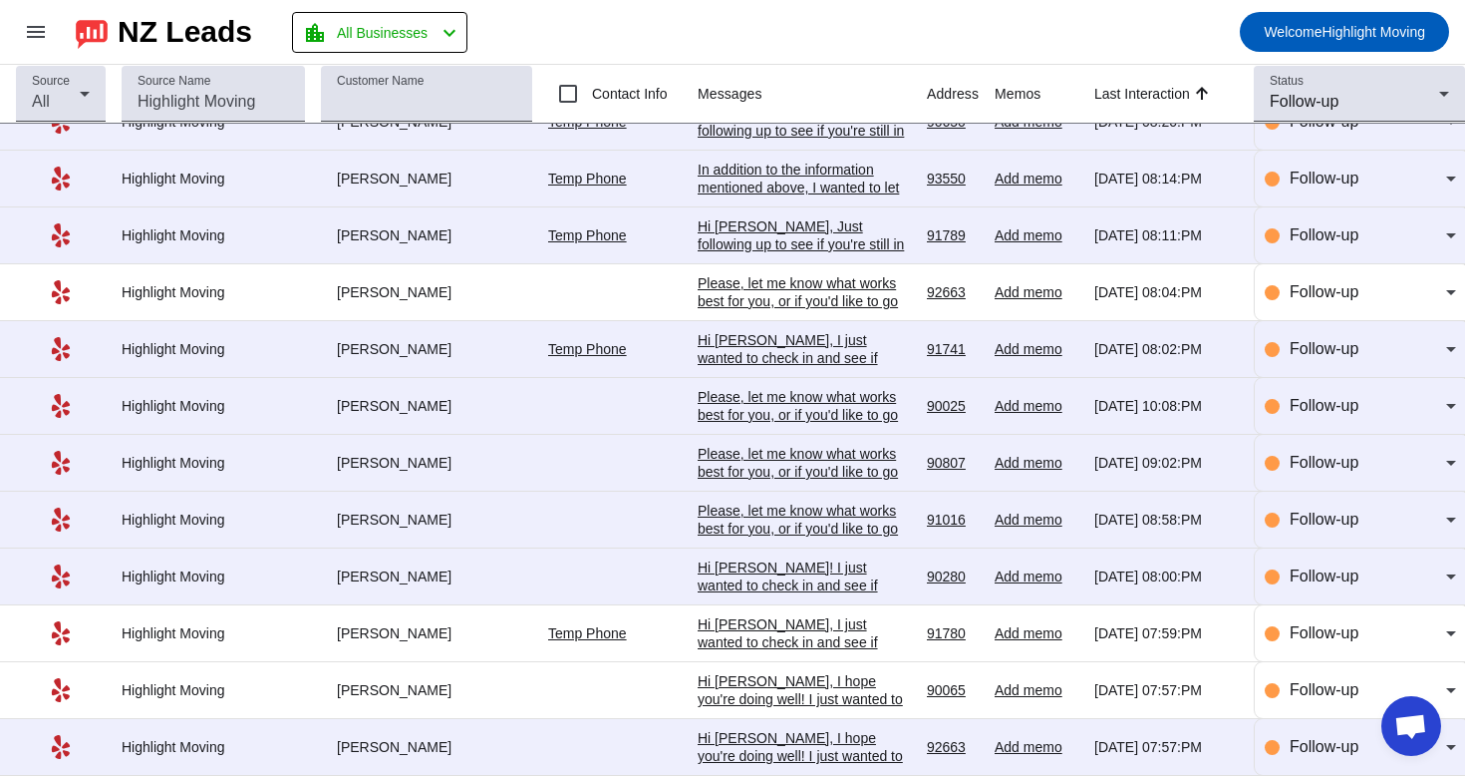
scroll to position [679, 0]
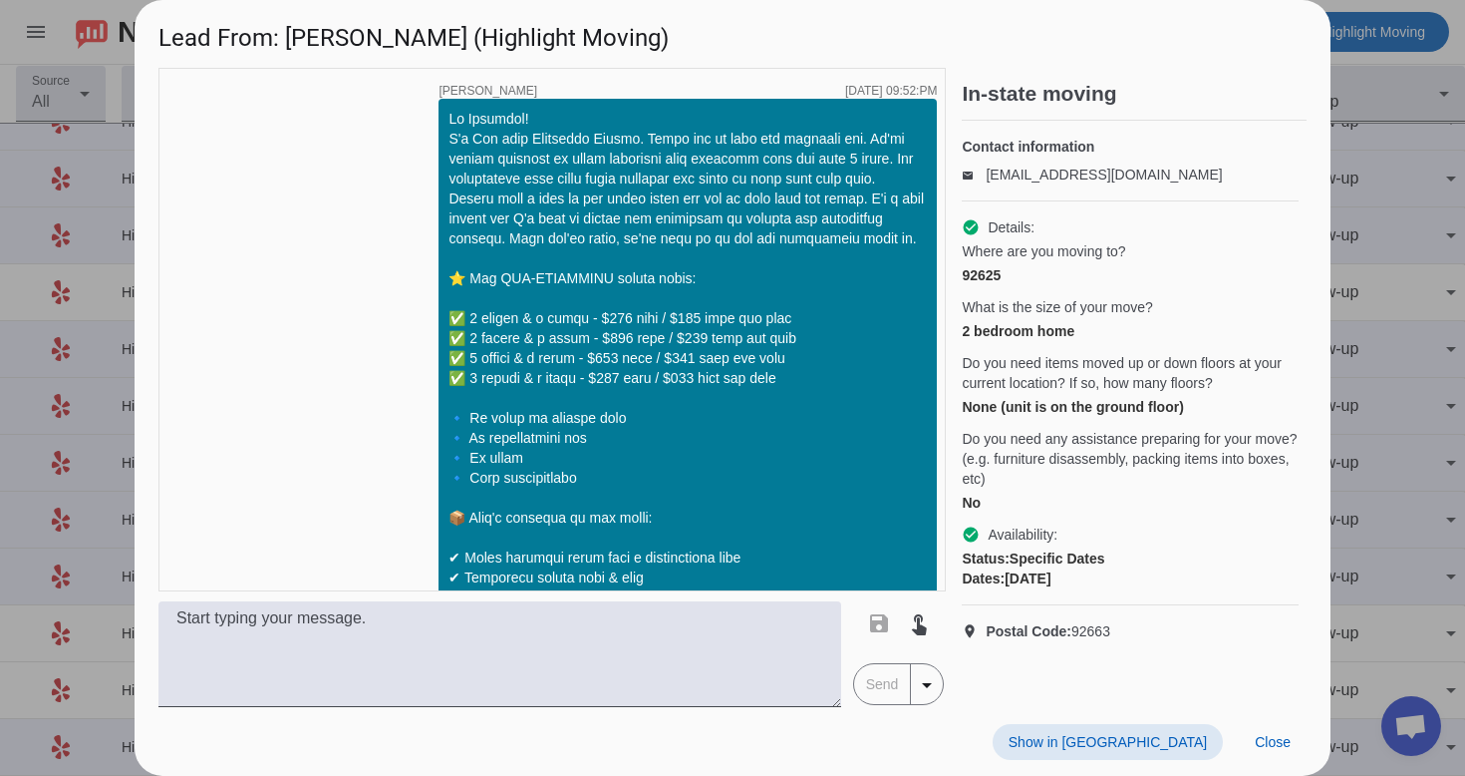
scroll to position [3406, 0]
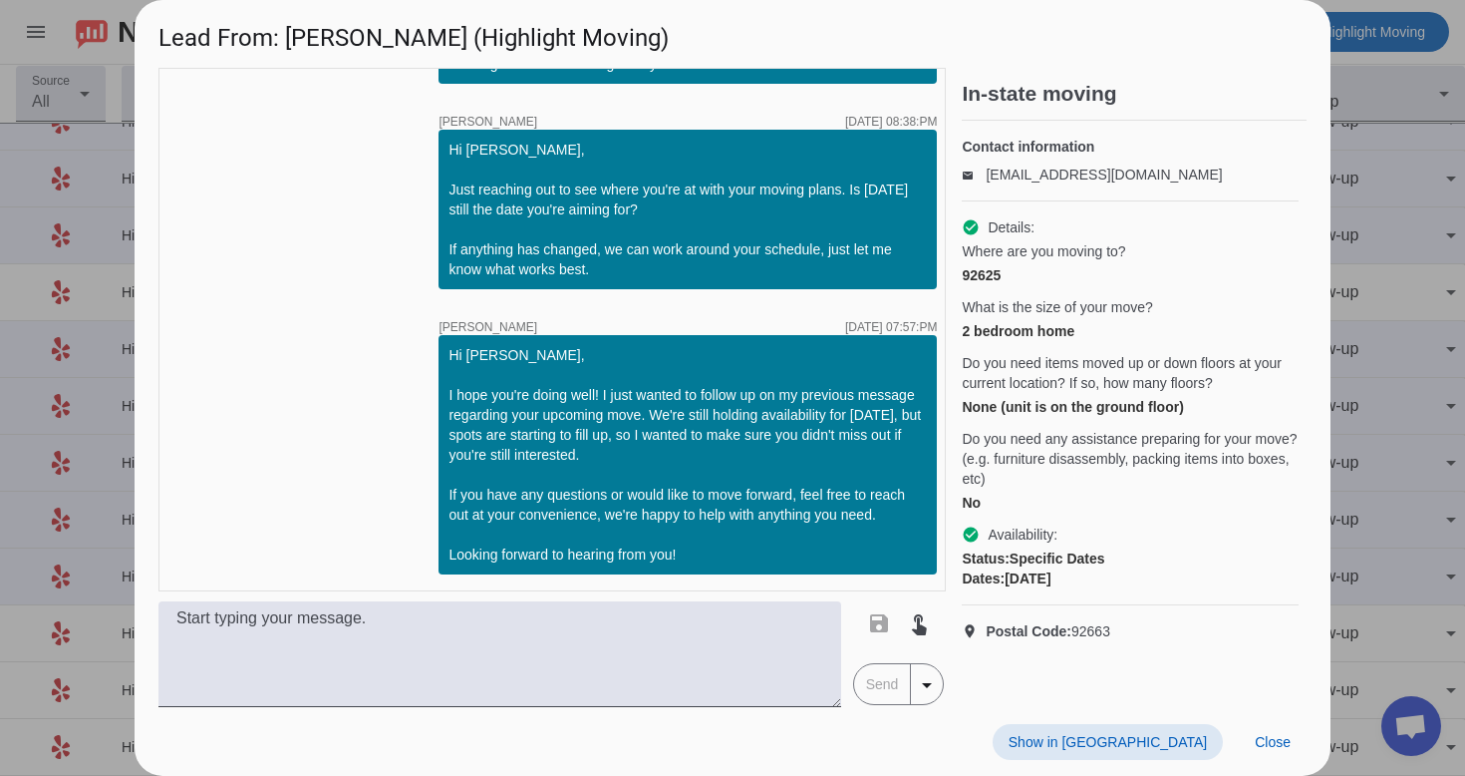
click at [1186, 752] on span at bounding box center [1108, 742] width 230 height 36
click at [1274, 742] on span "Close" at bounding box center [1273, 742] width 36 height 16
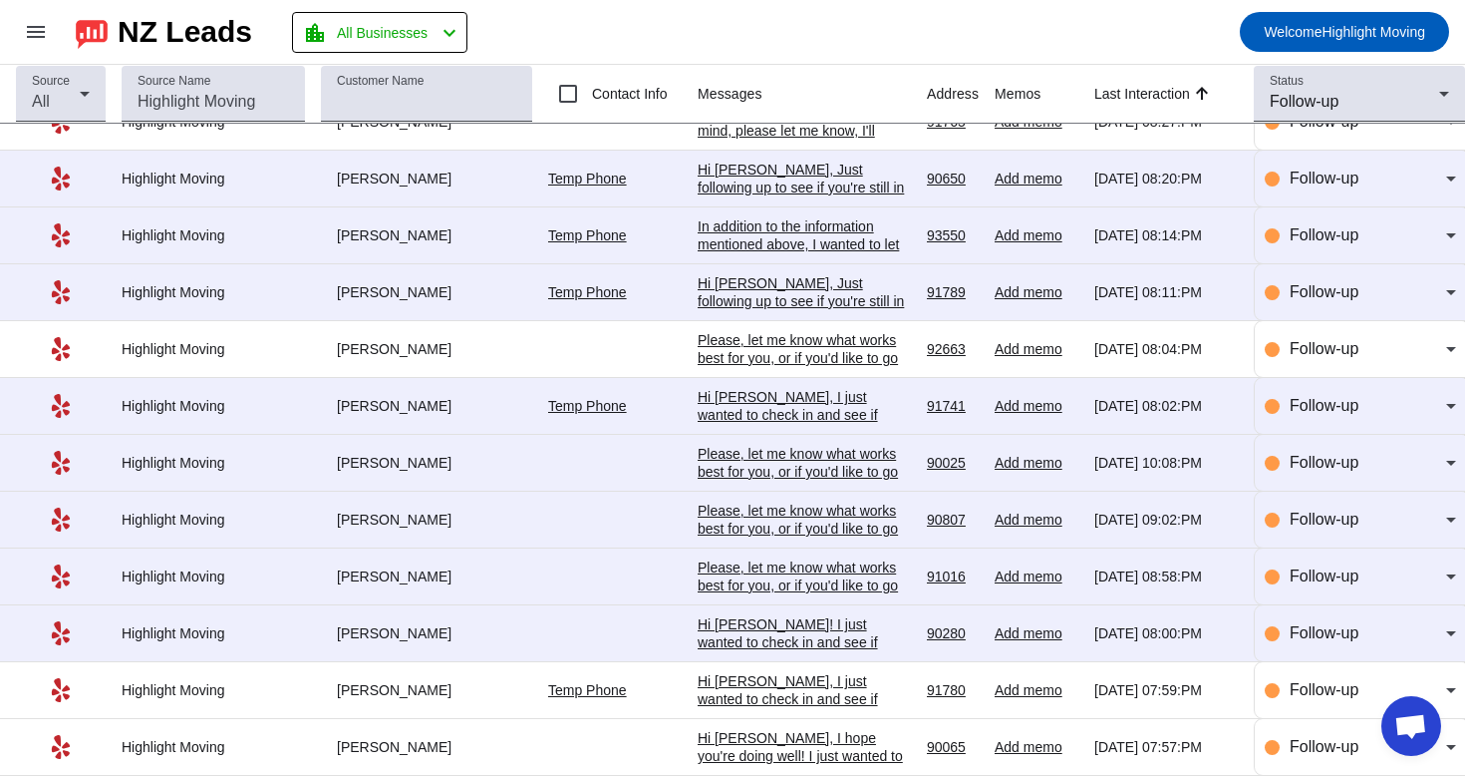
scroll to position [0, 0]
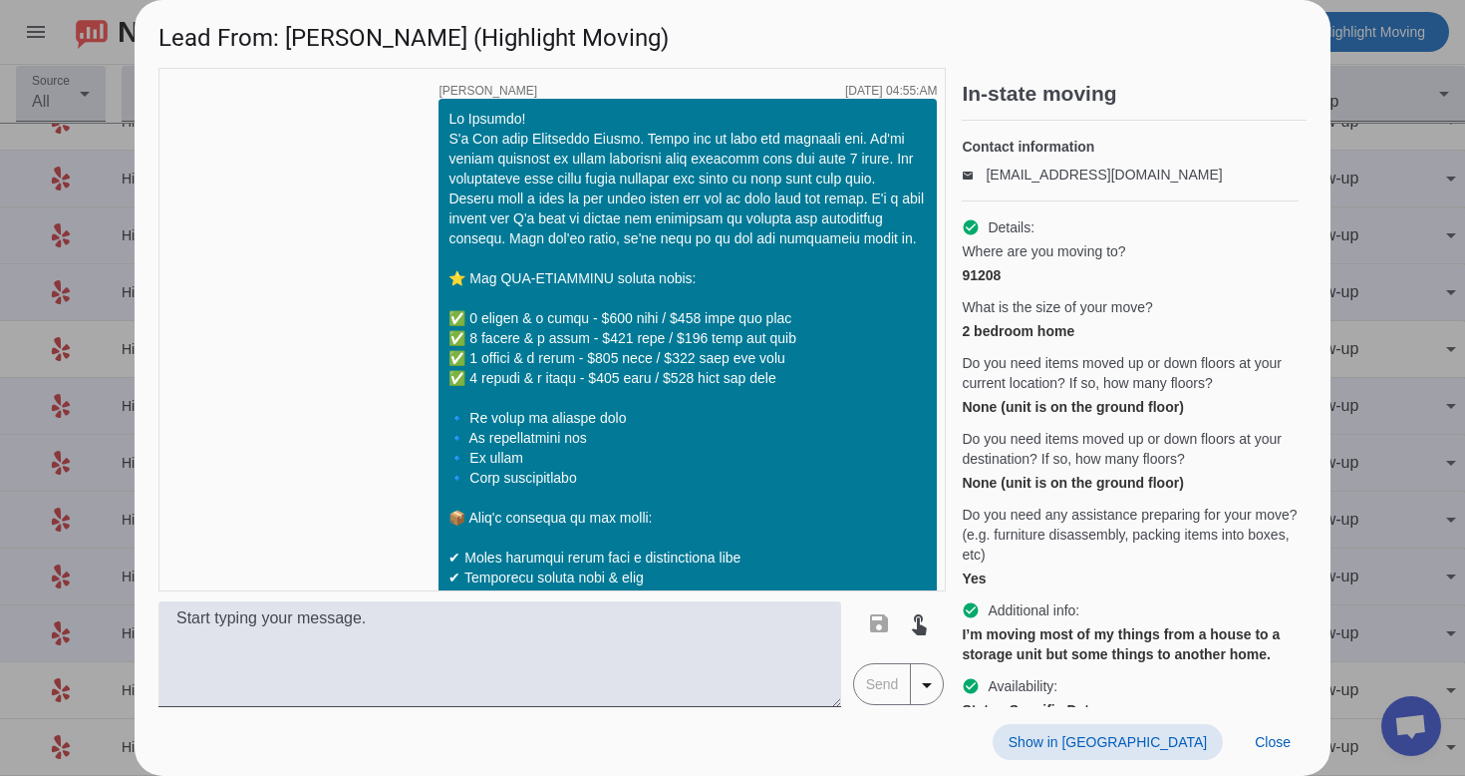
scroll to position [3406, 0]
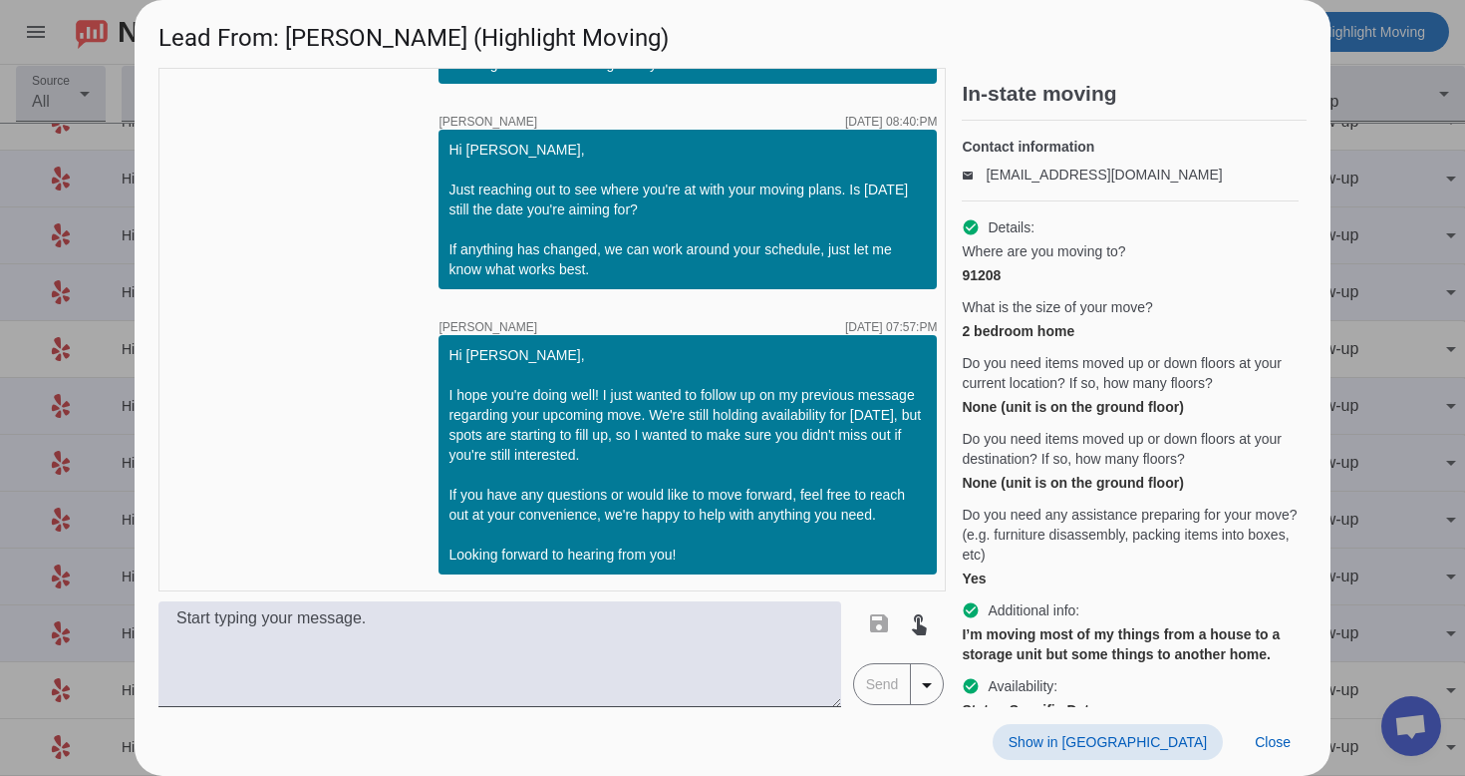
click at [1139, 738] on span "Show in [GEOGRAPHIC_DATA]" at bounding box center [1108, 742] width 198 height 16
click at [1288, 721] on div "Show in Yelp Close" at bounding box center [733, 741] width 1196 height 69
click at [1277, 741] on span "Close" at bounding box center [1273, 742] width 36 height 16
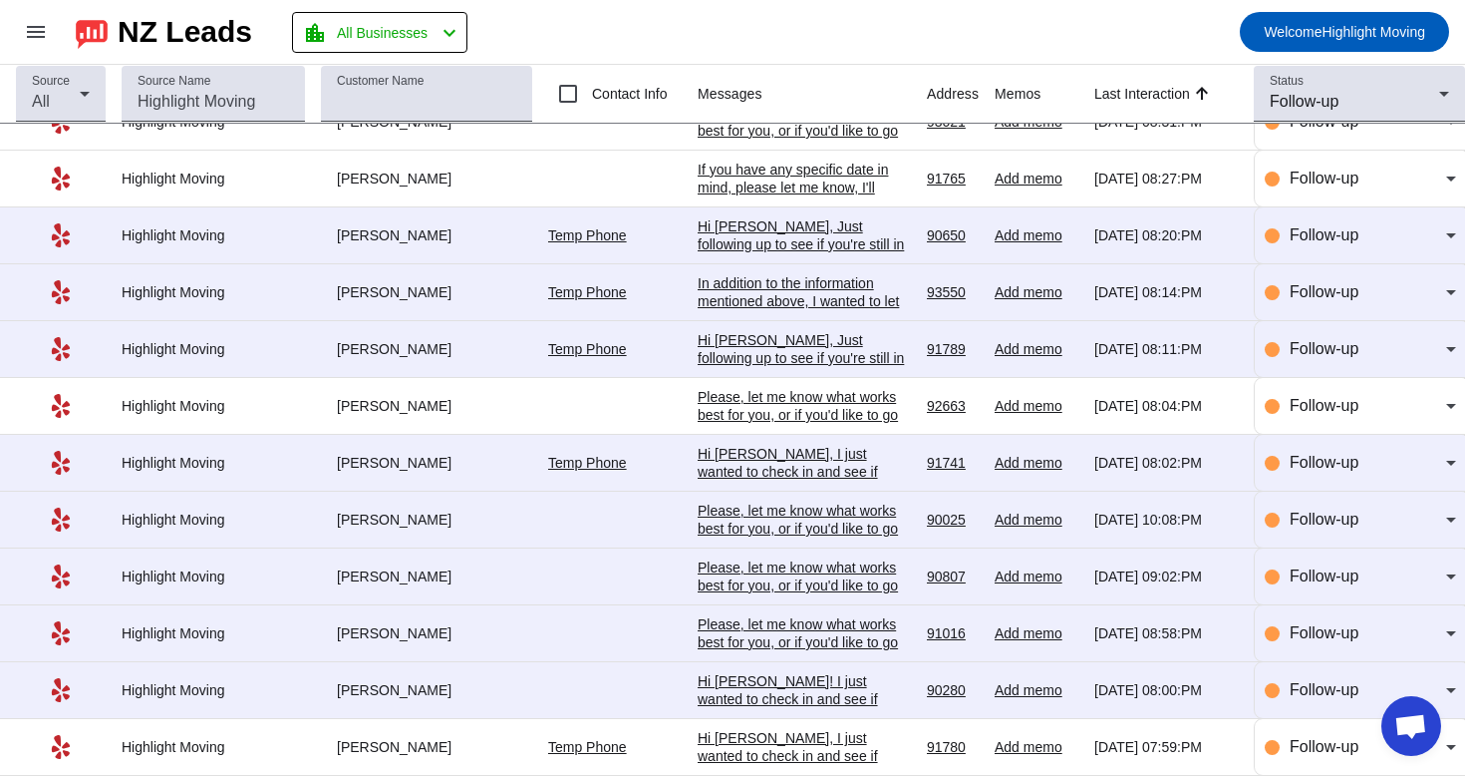
scroll to position [679, 0]
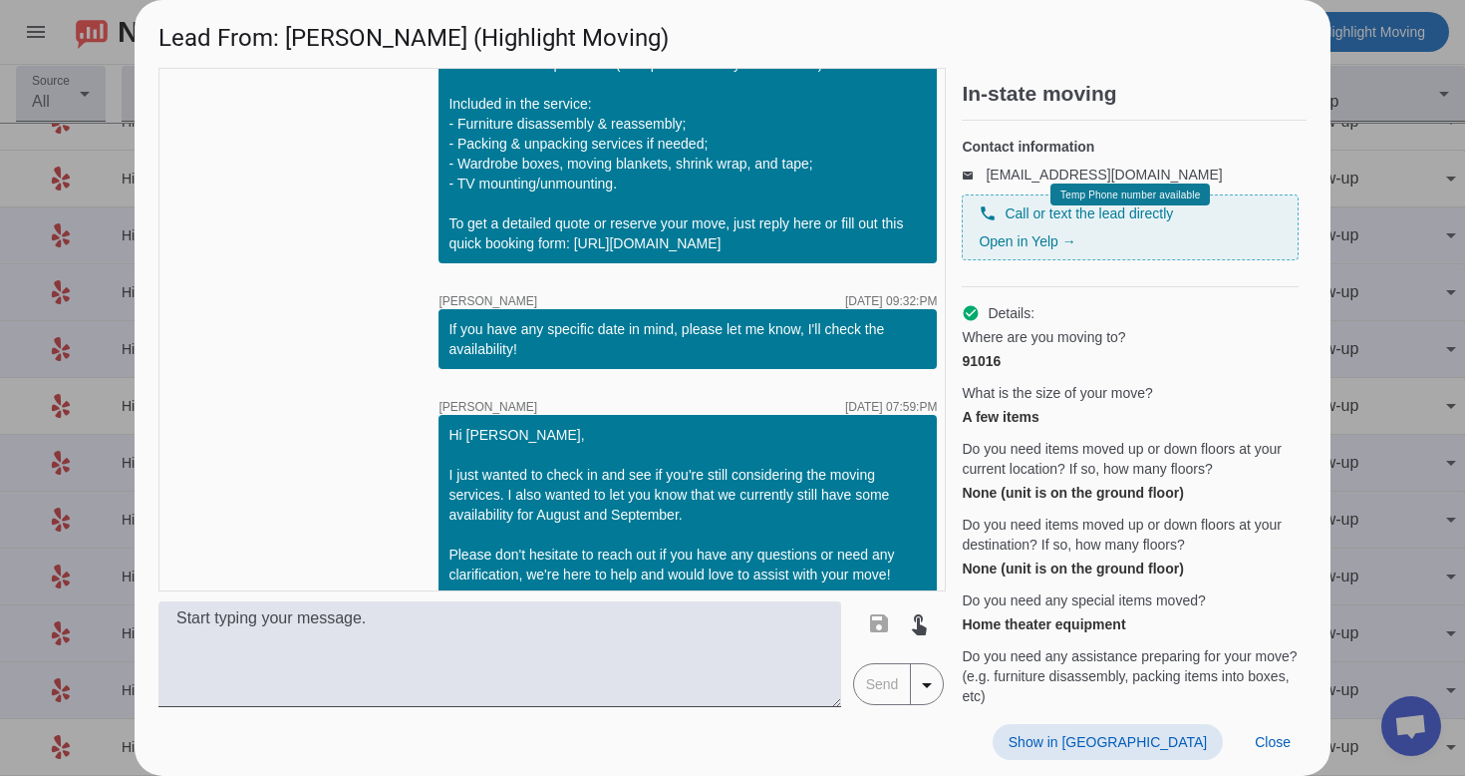
scroll to position [0, 0]
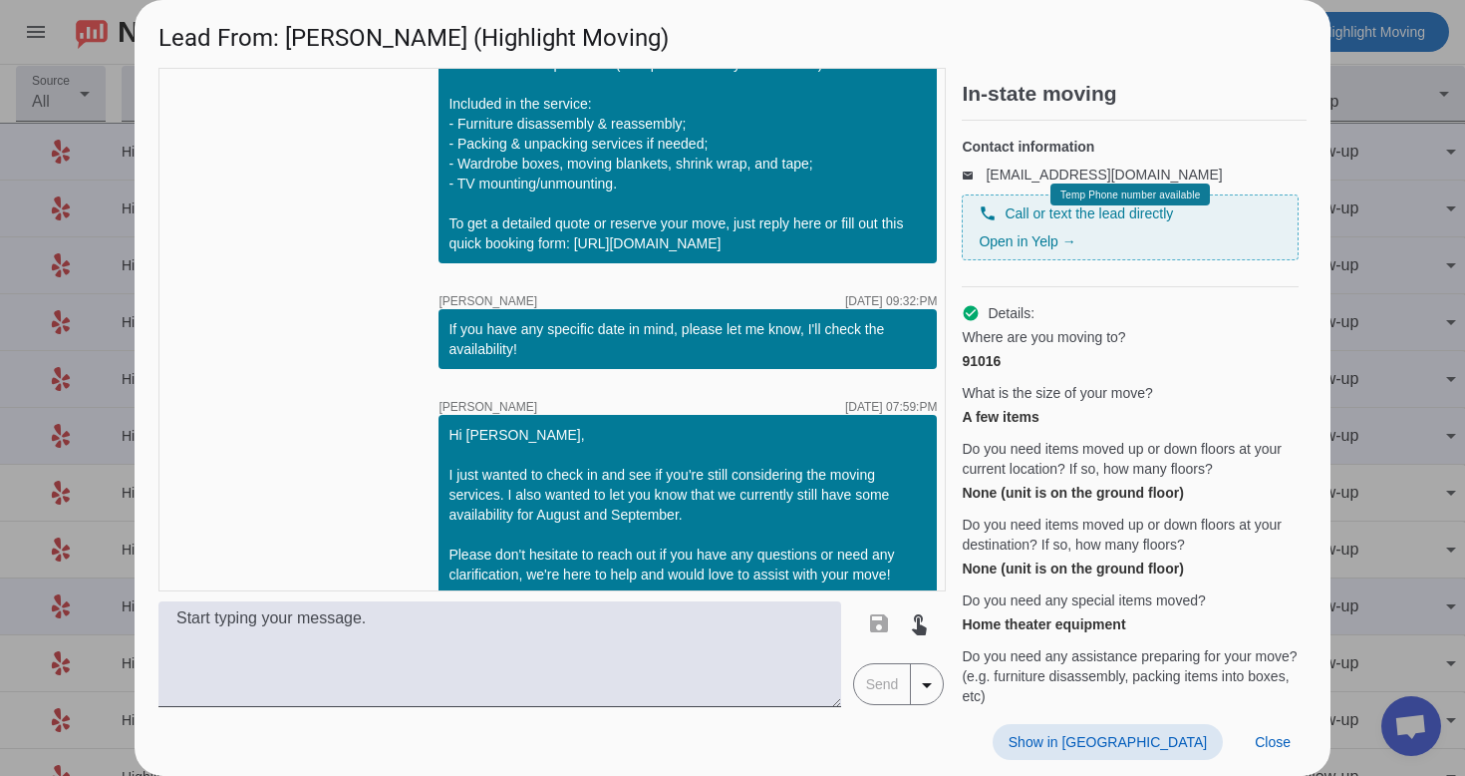
click at [1177, 746] on span "Show in [GEOGRAPHIC_DATA]" at bounding box center [1108, 742] width 198 height 16
click at [1268, 729] on span at bounding box center [1273, 742] width 68 height 36
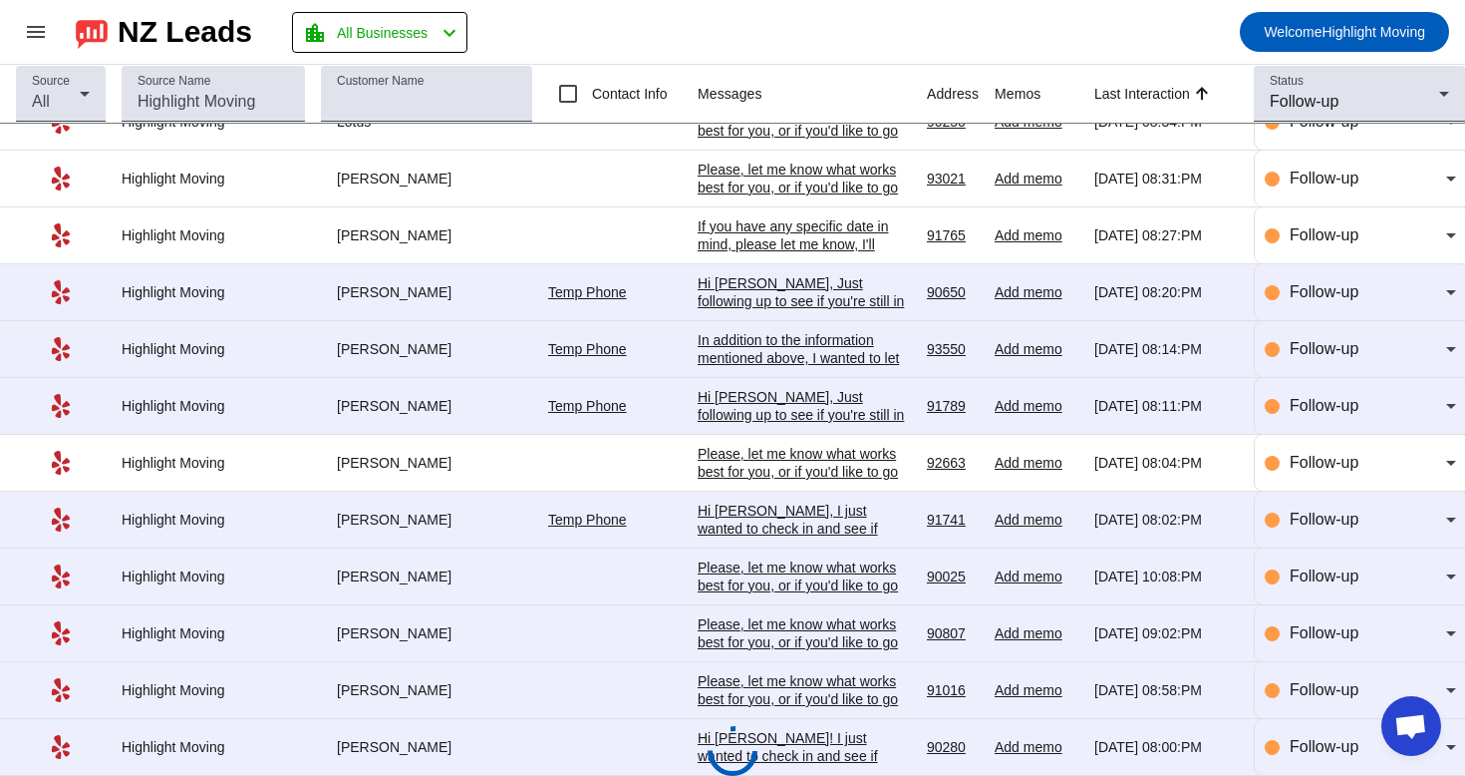
scroll to position [679, 0]
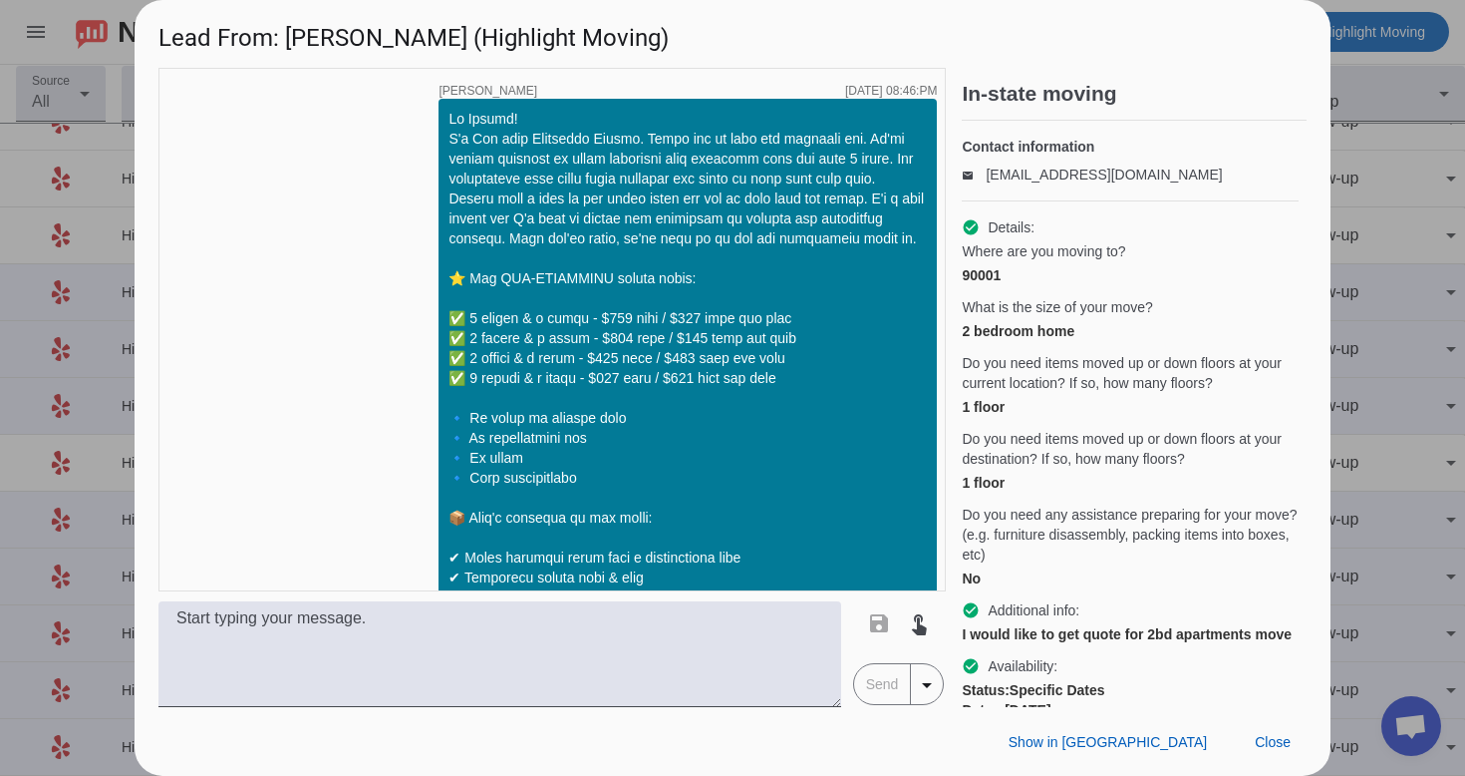
scroll to position [1436, 0]
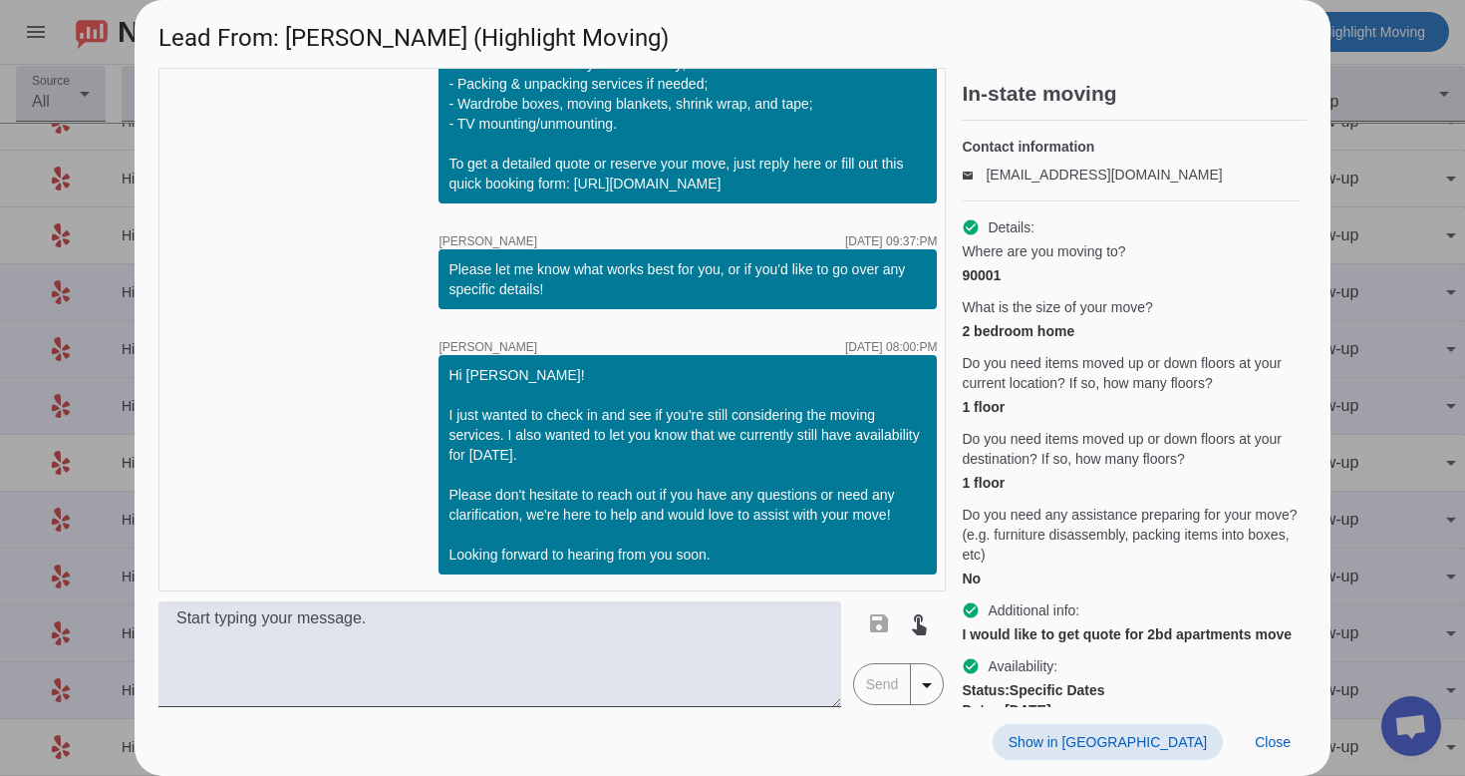
click at [1156, 746] on span "Show in [GEOGRAPHIC_DATA]" at bounding box center [1108, 742] width 198 height 16
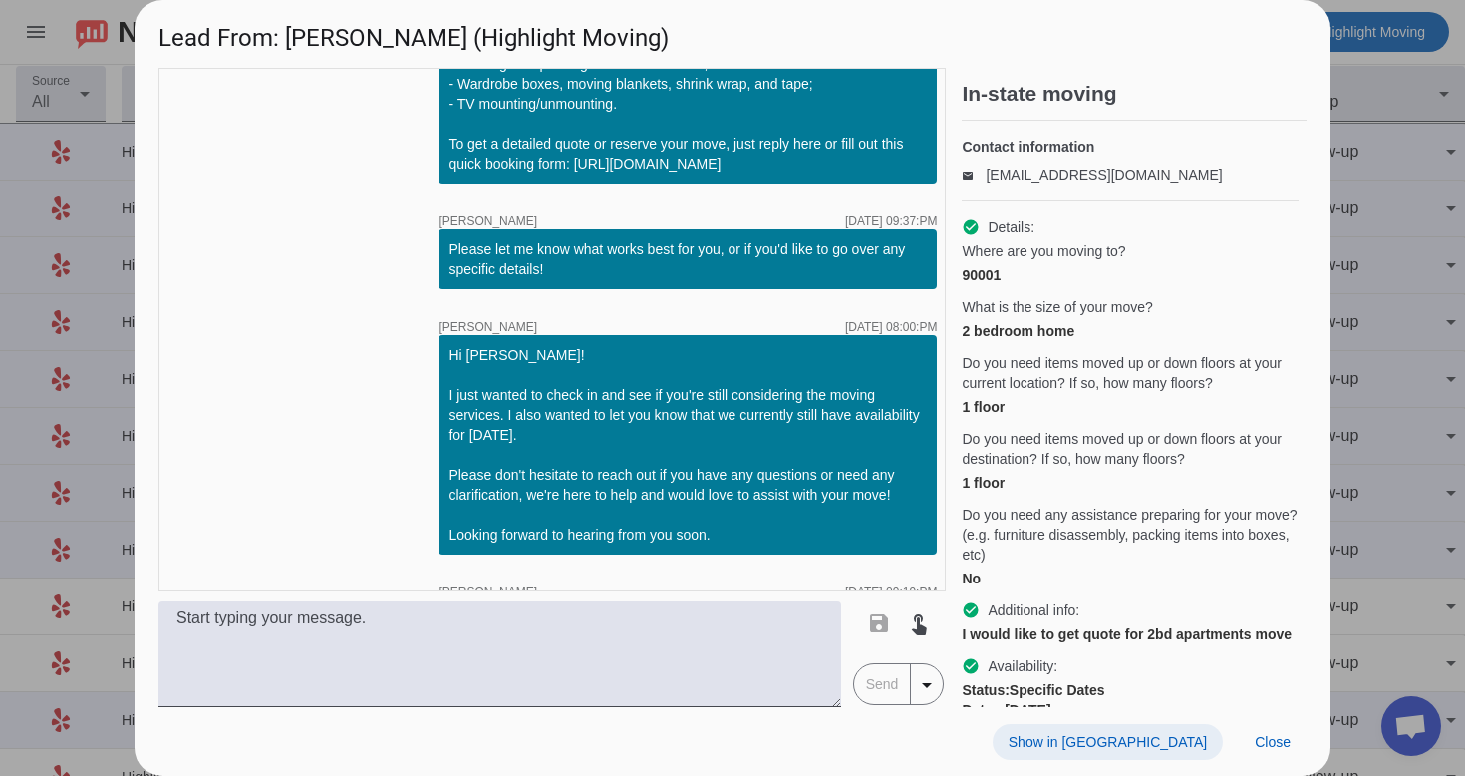
scroll to position [1702, 0]
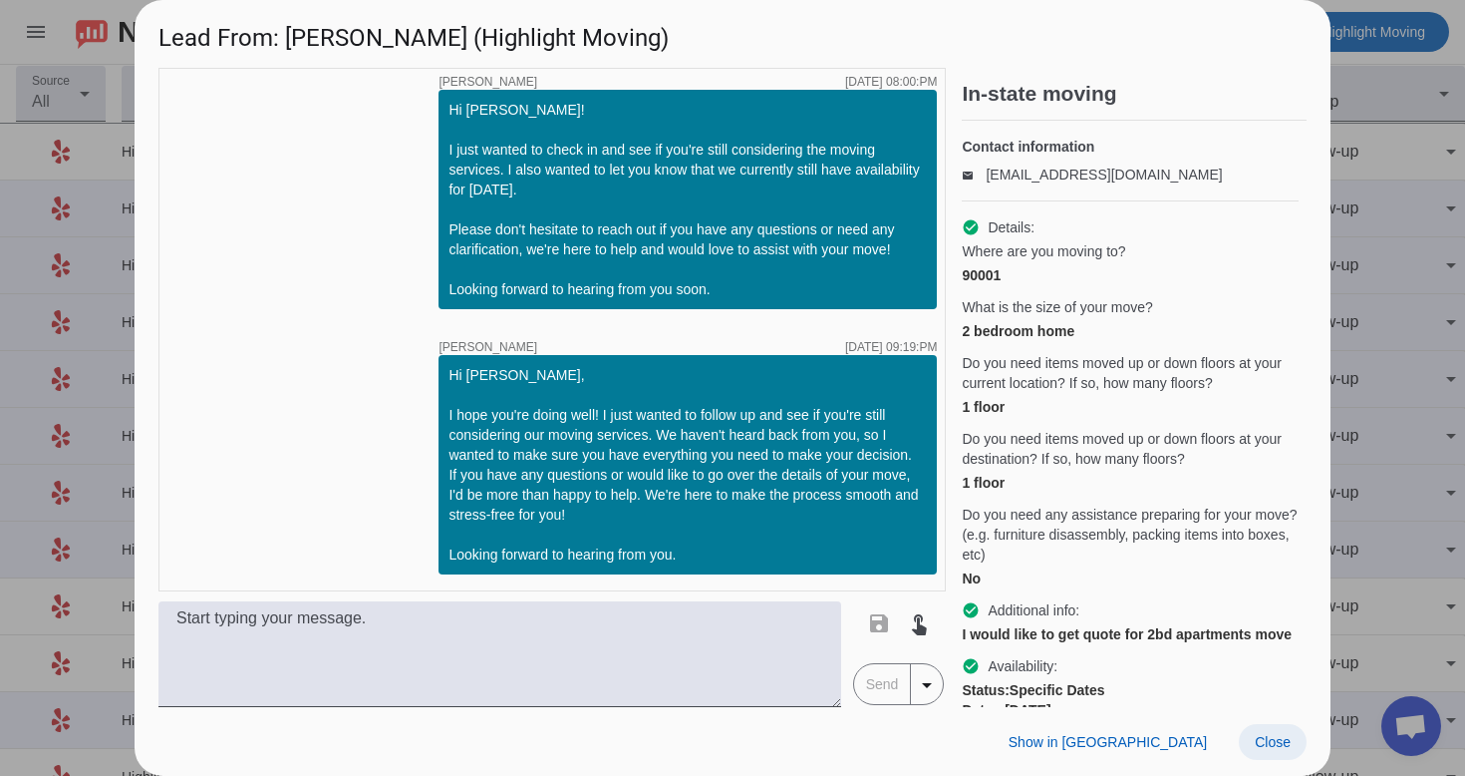
click at [1265, 746] on span "Close" at bounding box center [1273, 742] width 36 height 16
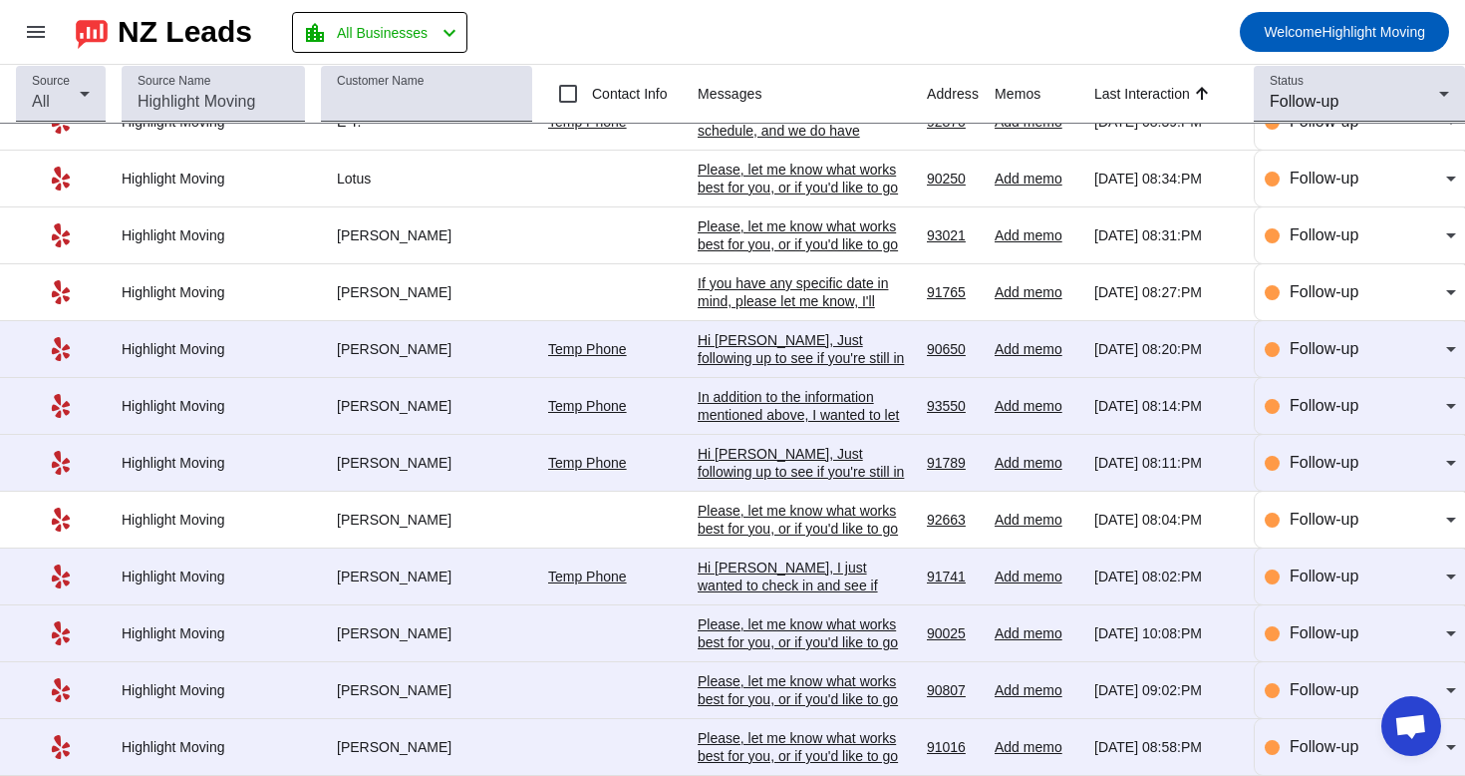
scroll to position [679, 0]
click at [789, 732] on div "Please, let me know what works best for you, or if you'd like to go over any sp…" at bounding box center [804, 756] width 213 height 54
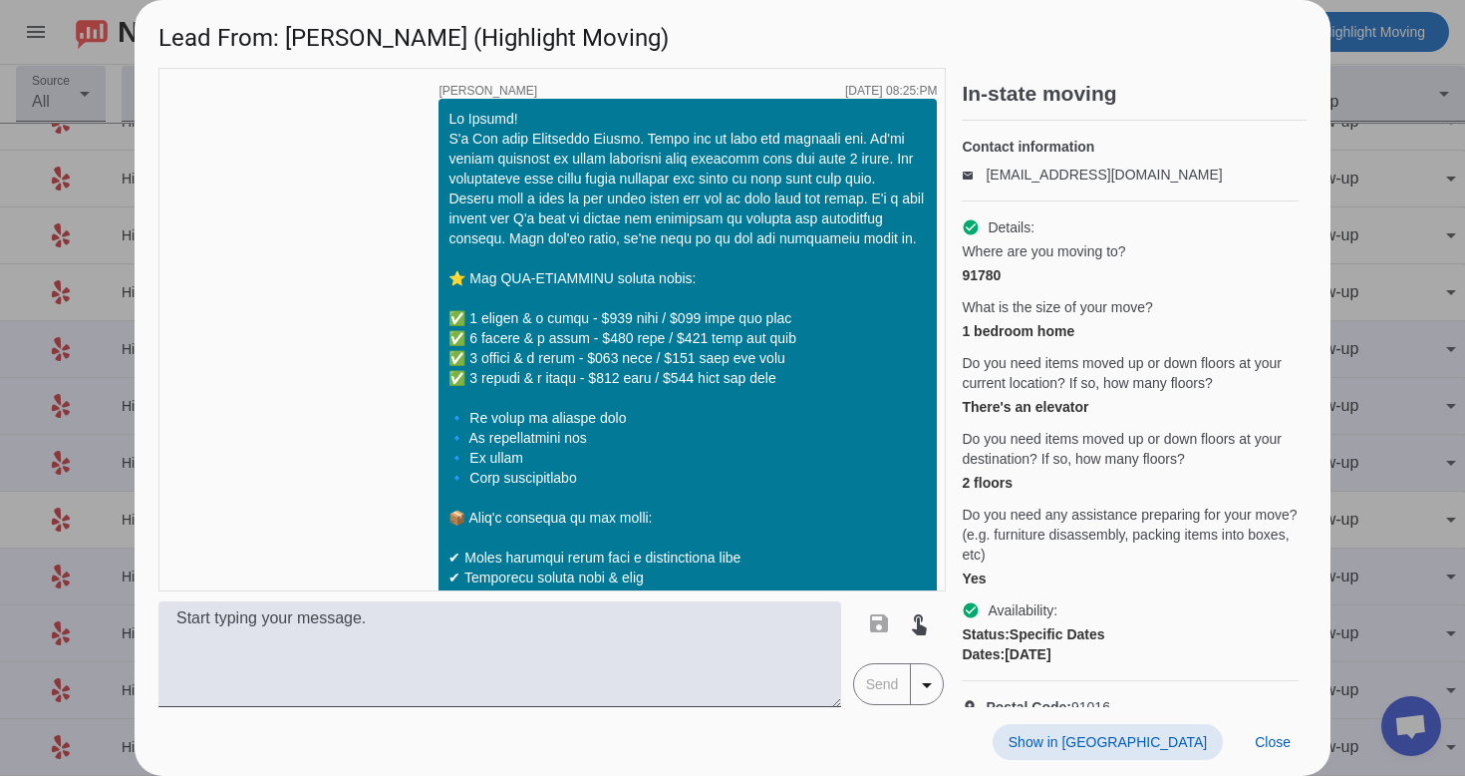
scroll to position [1191, 0]
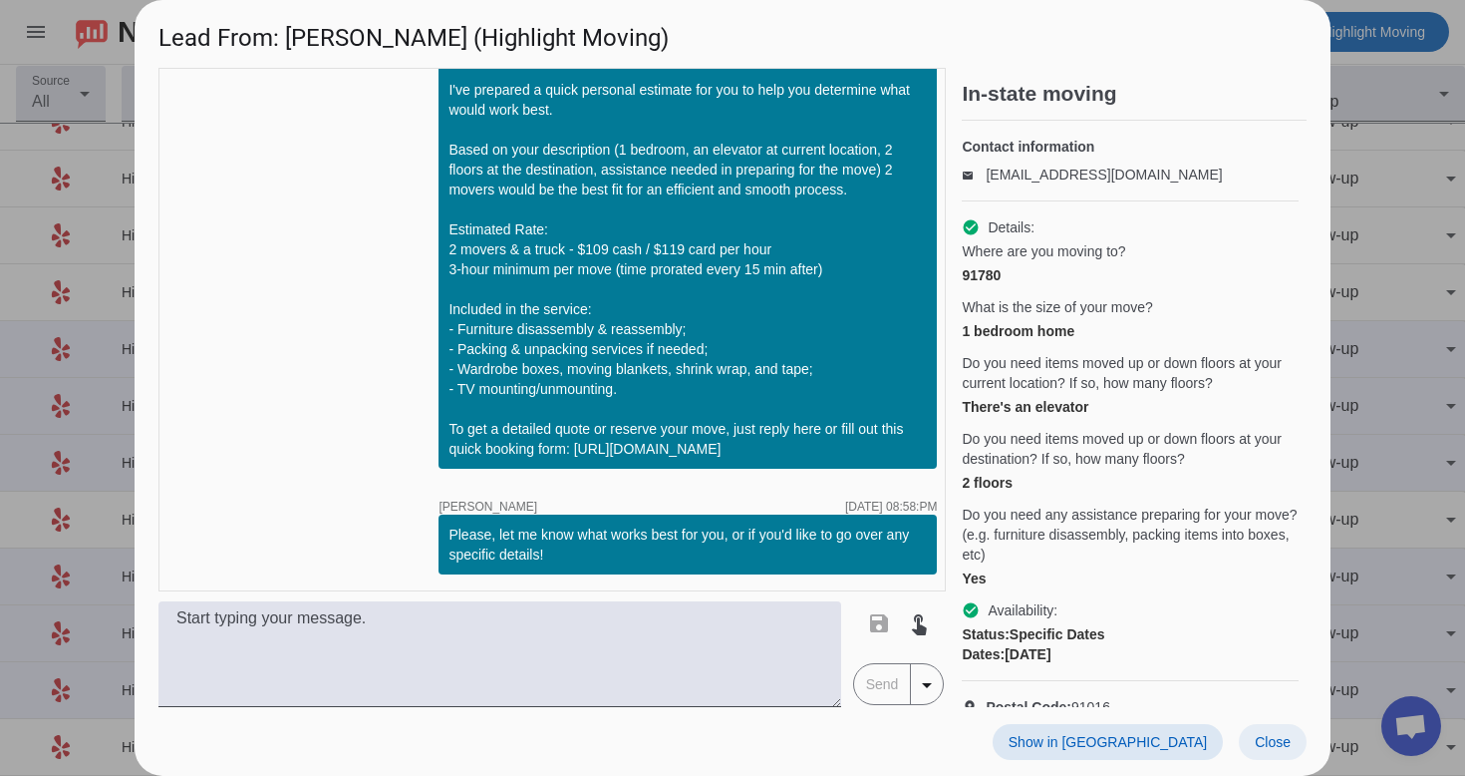
click at [1265, 738] on span "Close" at bounding box center [1273, 742] width 36 height 16
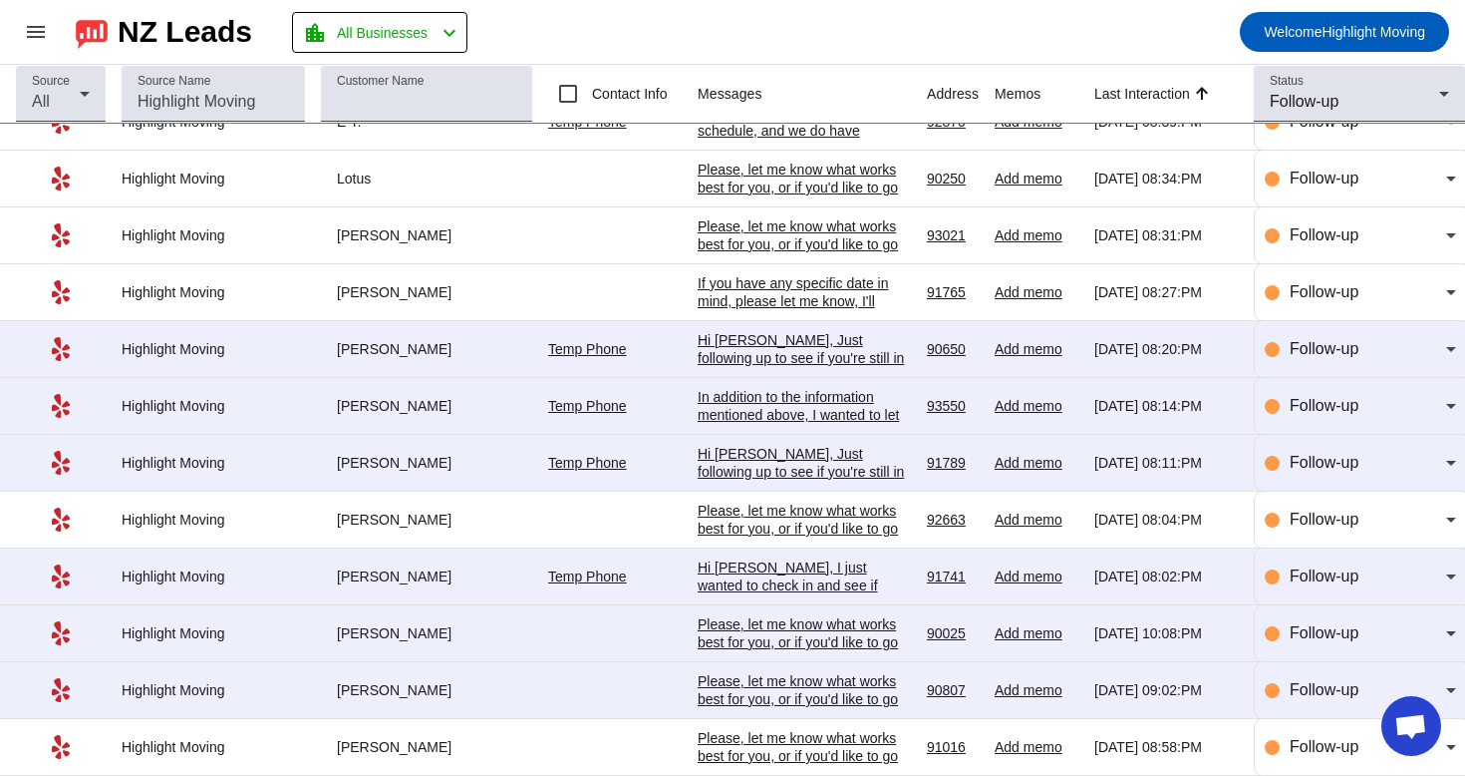
scroll to position [0, 0]
click at [818, 732] on div "Please, let me know what works best for you, or if you'd like to go over any sp…" at bounding box center [804, 756] width 213 height 54
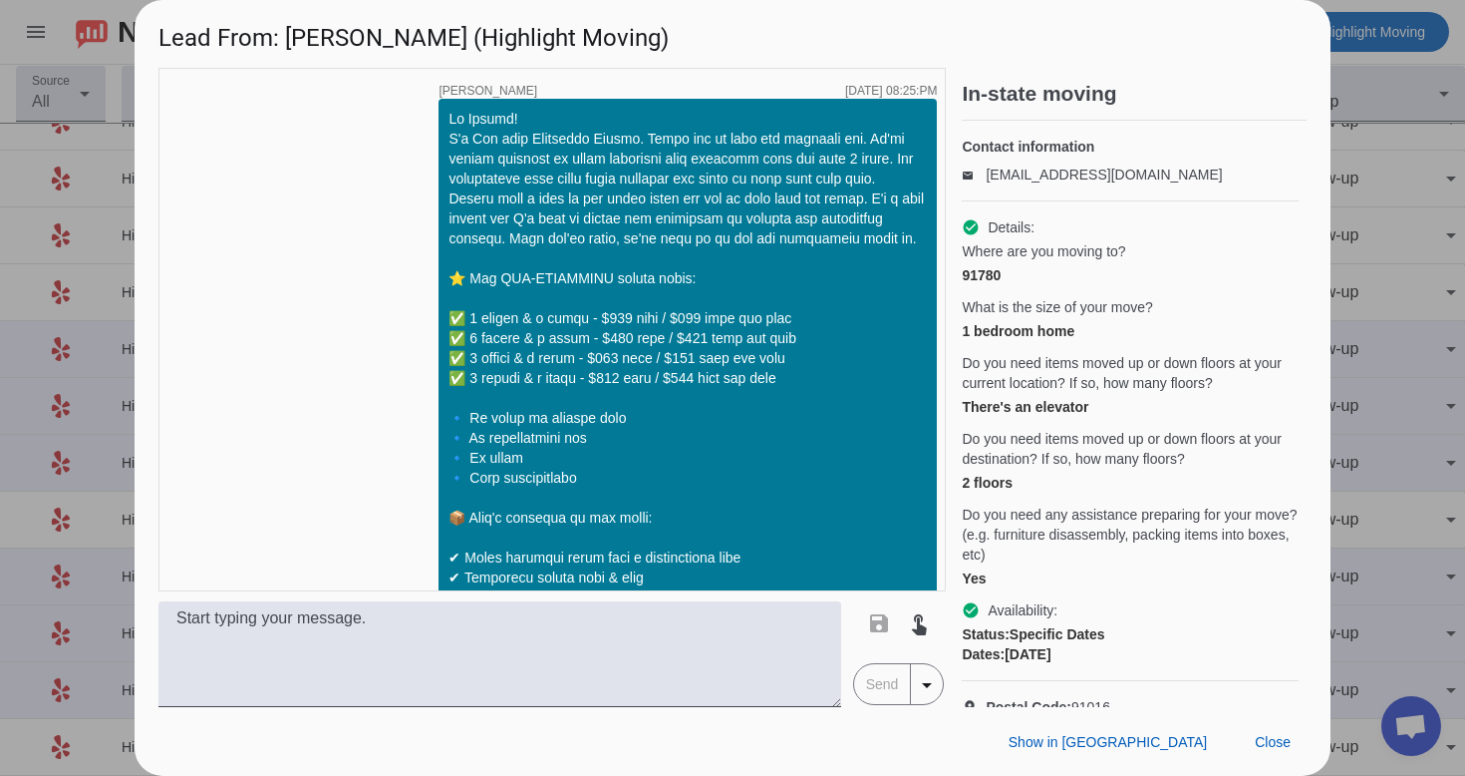
scroll to position [1191, 0]
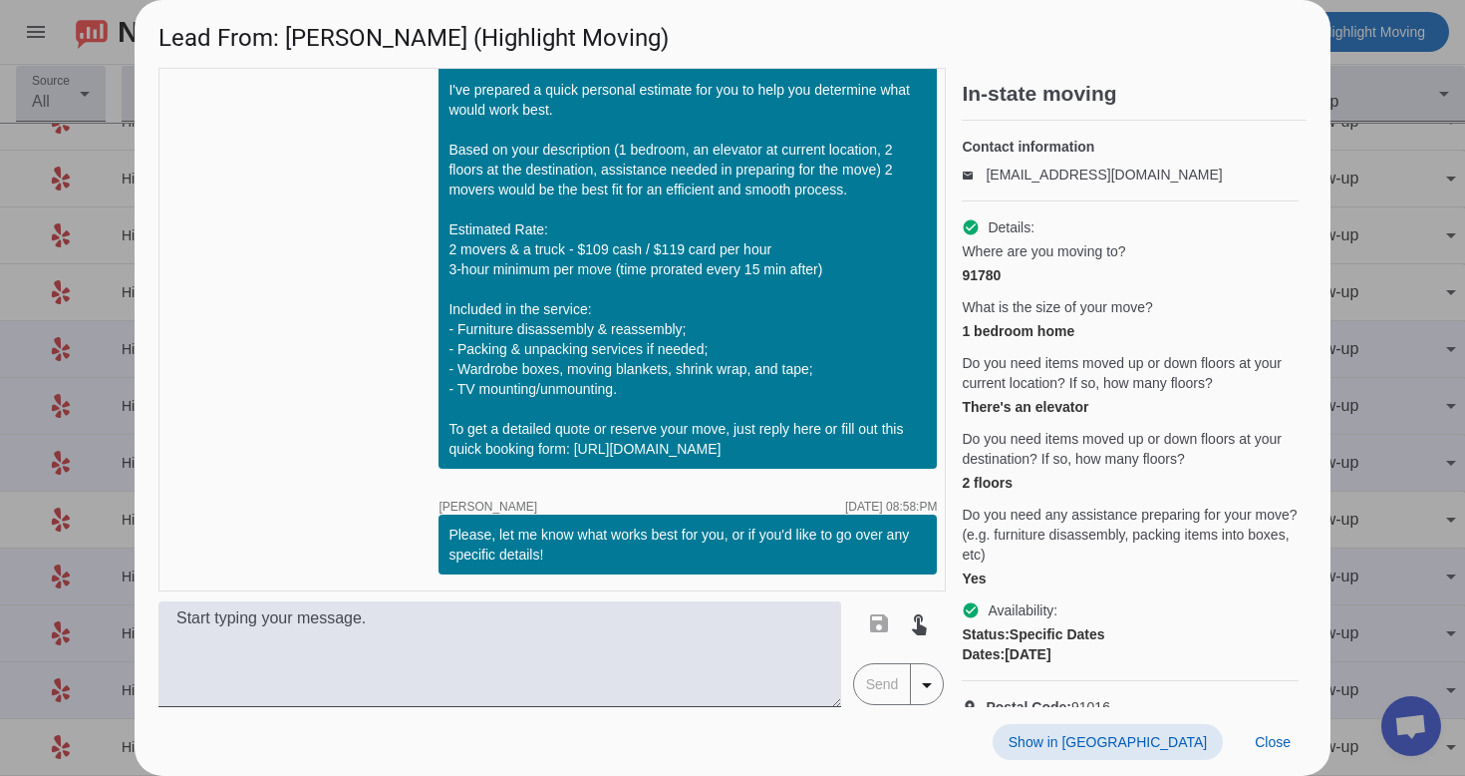
click at [1149, 736] on span "Show in [GEOGRAPHIC_DATA]" at bounding box center [1108, 742] width 198 height 16
click at [1273, 749] on span "Close" at bounding box center [1273, 742] width 36 height 16
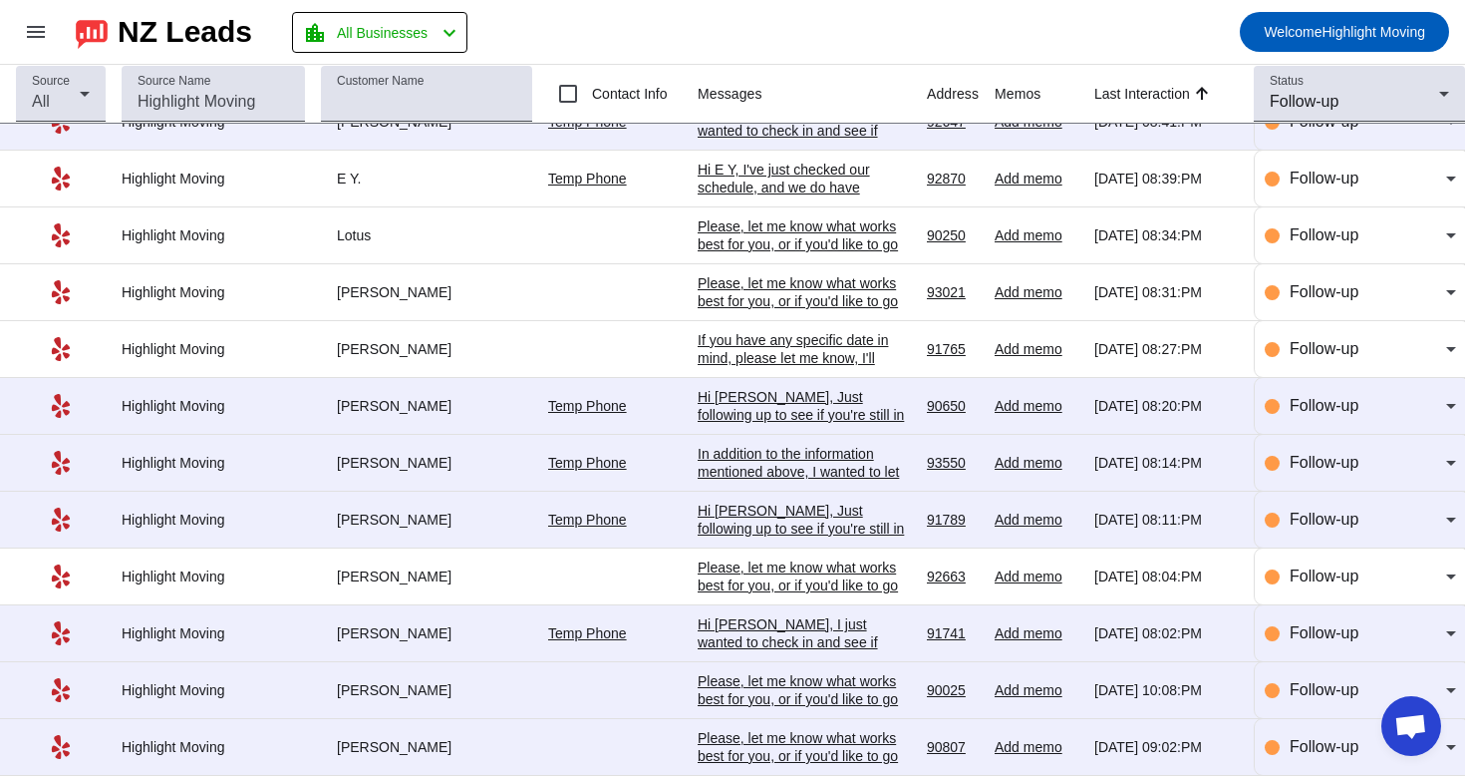
scroll to position [679, 0]
click at [860, 751] on div "Please, let me know what works best for you, or if you'd like to go over any sp…" at bounding box center [804, 756] width 213 height 54
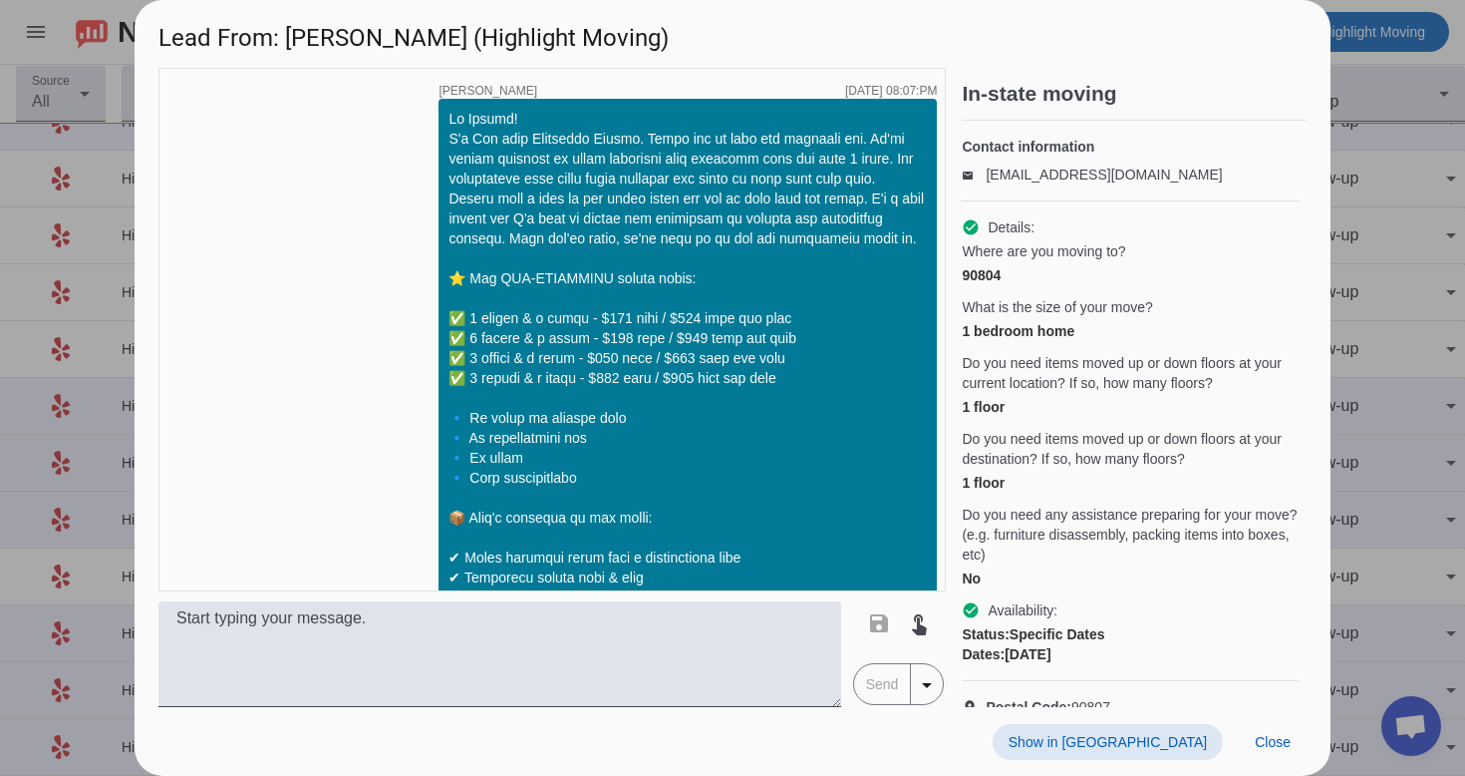
scroll to position [1191, 0]
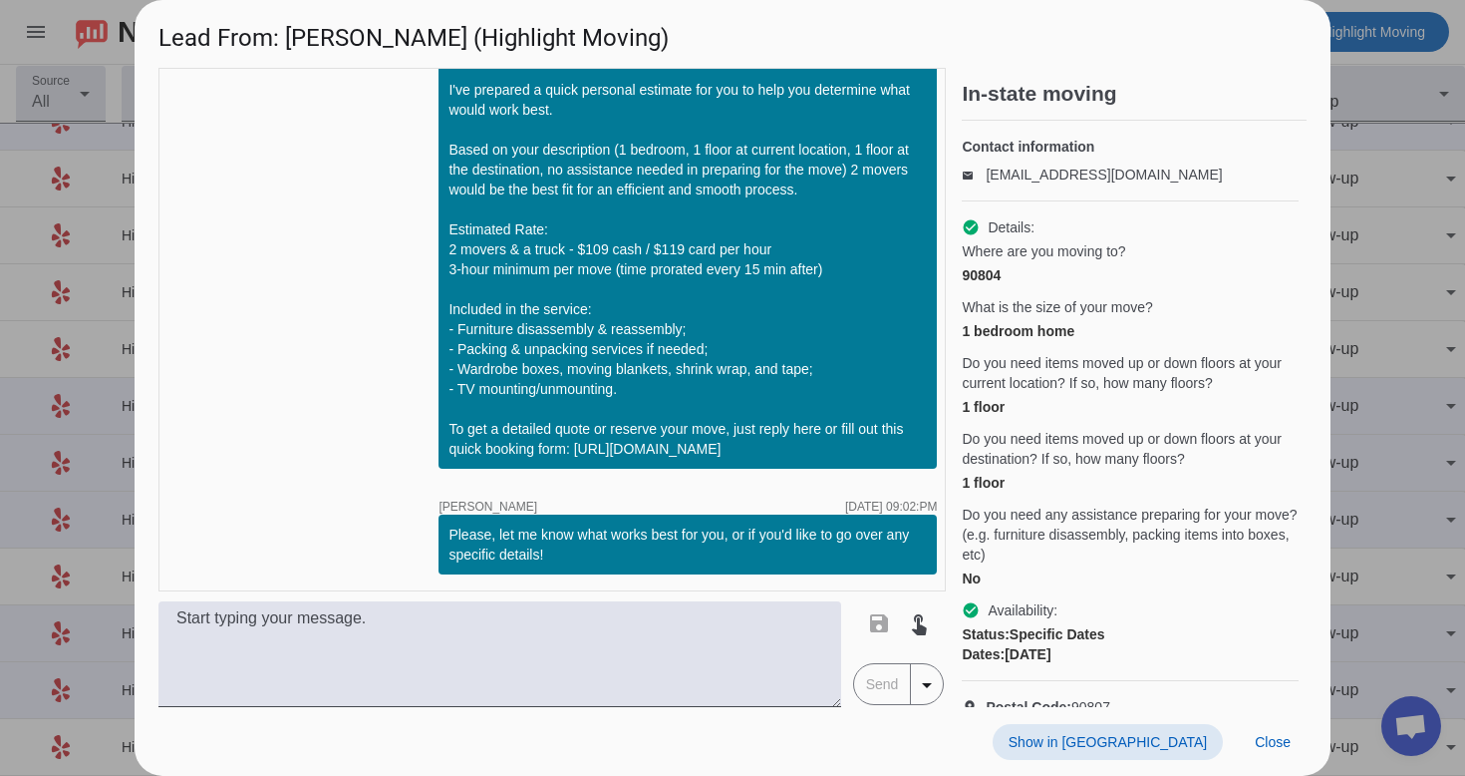
click at [1148, 738] on span "Show in [GEOGRAPHIC_DATA]" at bounding box center [1108, 742] width 198 height 16
click at [1274, 738] on span "Close" at bounding box center [1273, 742] width 36 height 16
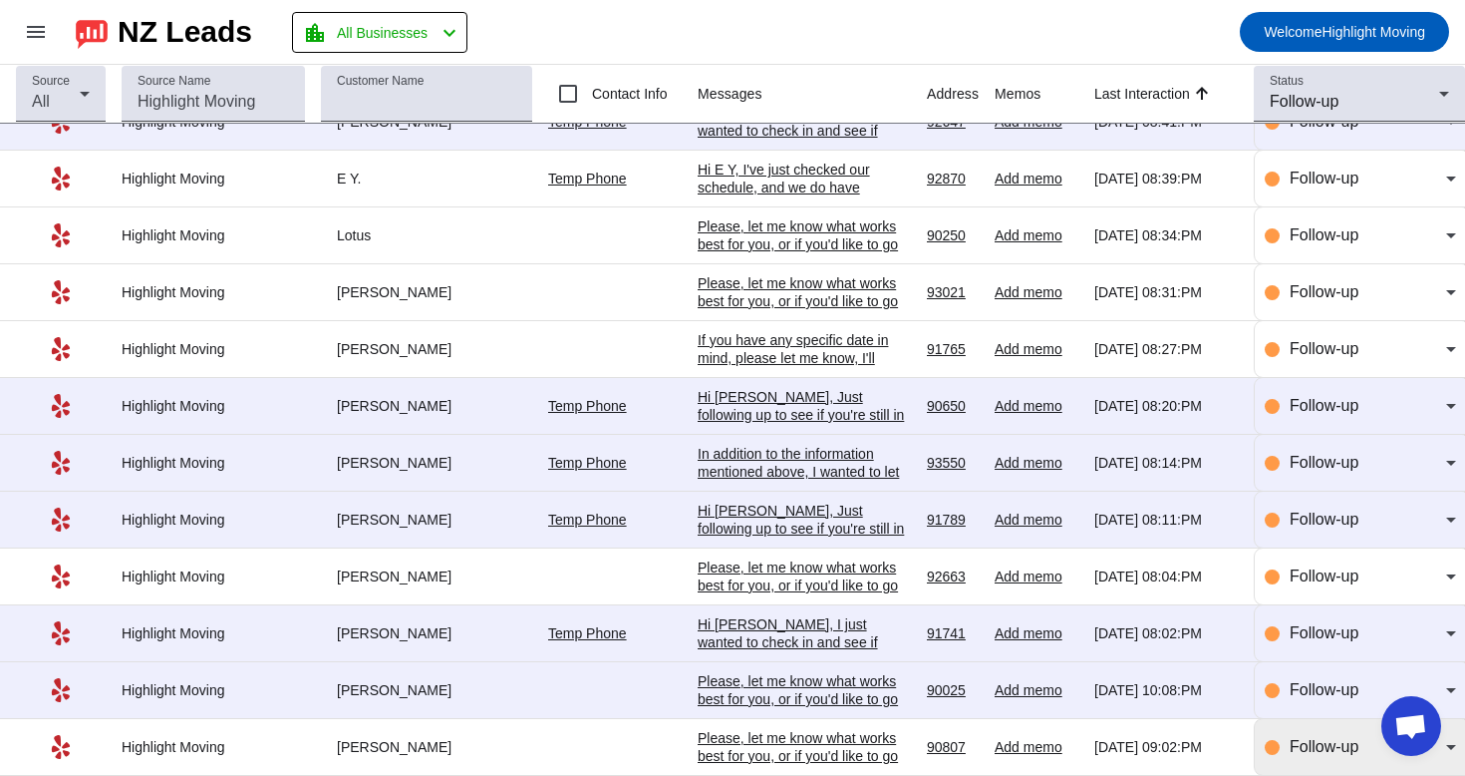
scroll to position [0, 0]
click at [1298, 758] on mat-select "Follow-up" at bounding box center [1373, 747] width 166 height 24
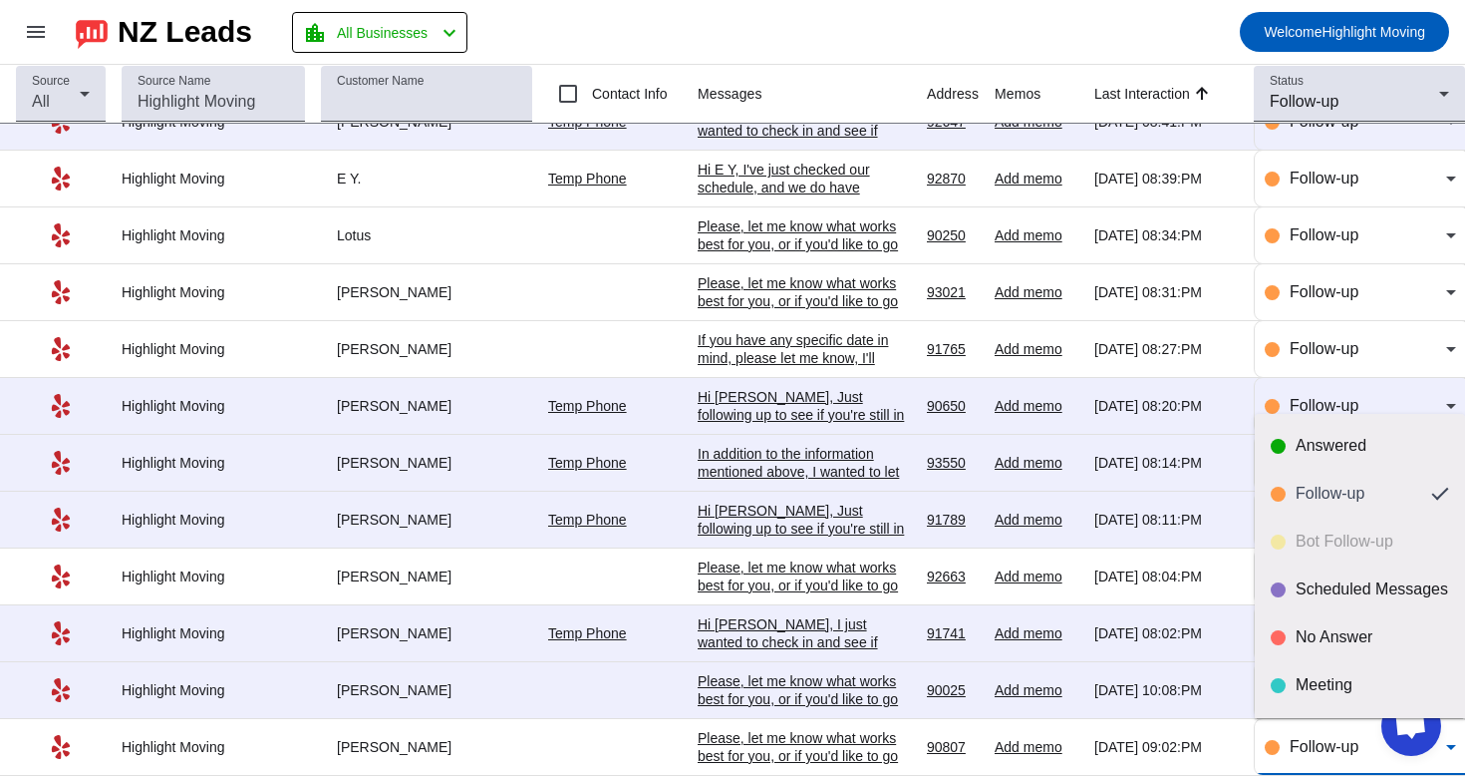
click at [826, 745] on div at bounding box center [732, 388] width 1465 height 776
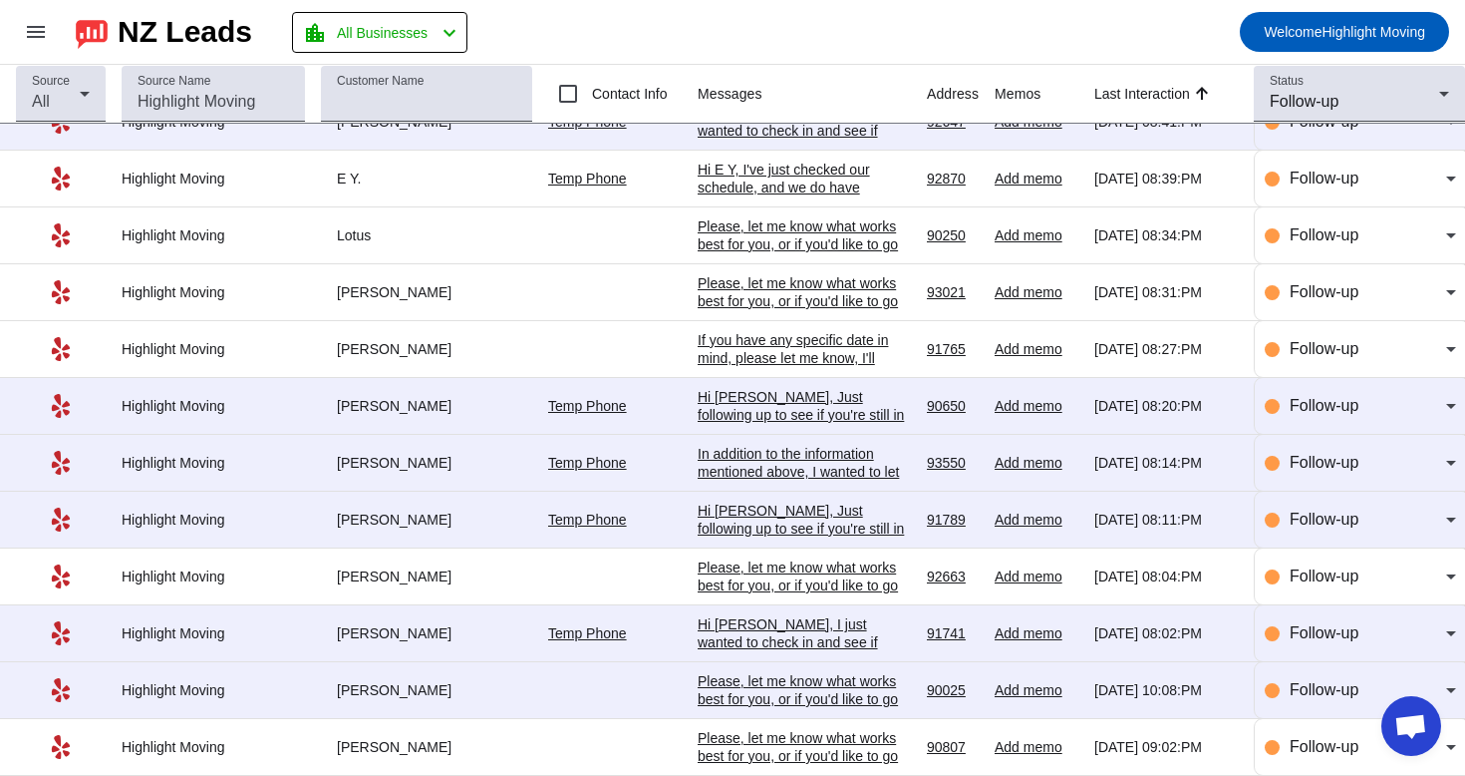
click at [848, 738] on div "Please, let me know what works best for you, or if you'd like to go over any sp…" at bounding box center [804, 756] width 213 height 54
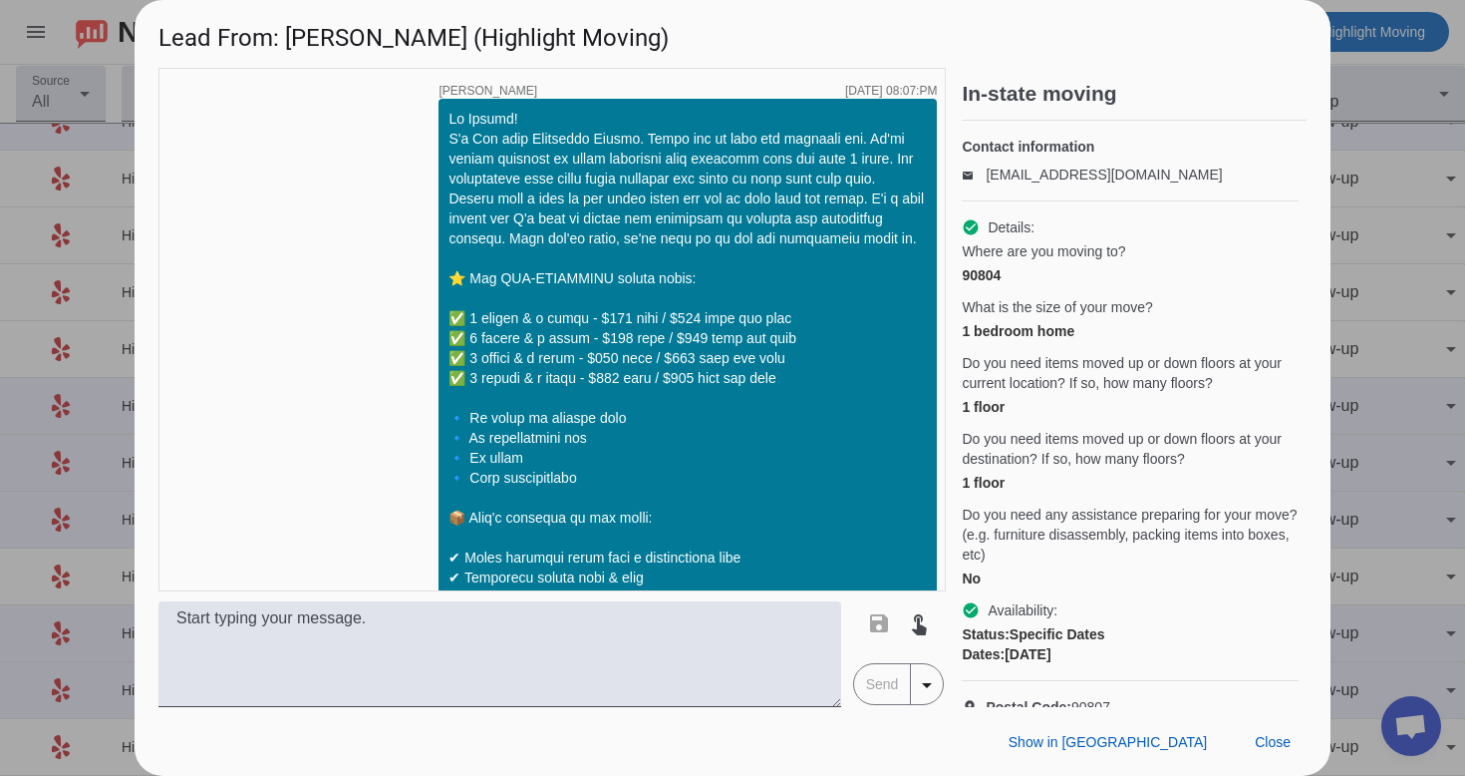
scroll to position [1191, 0]
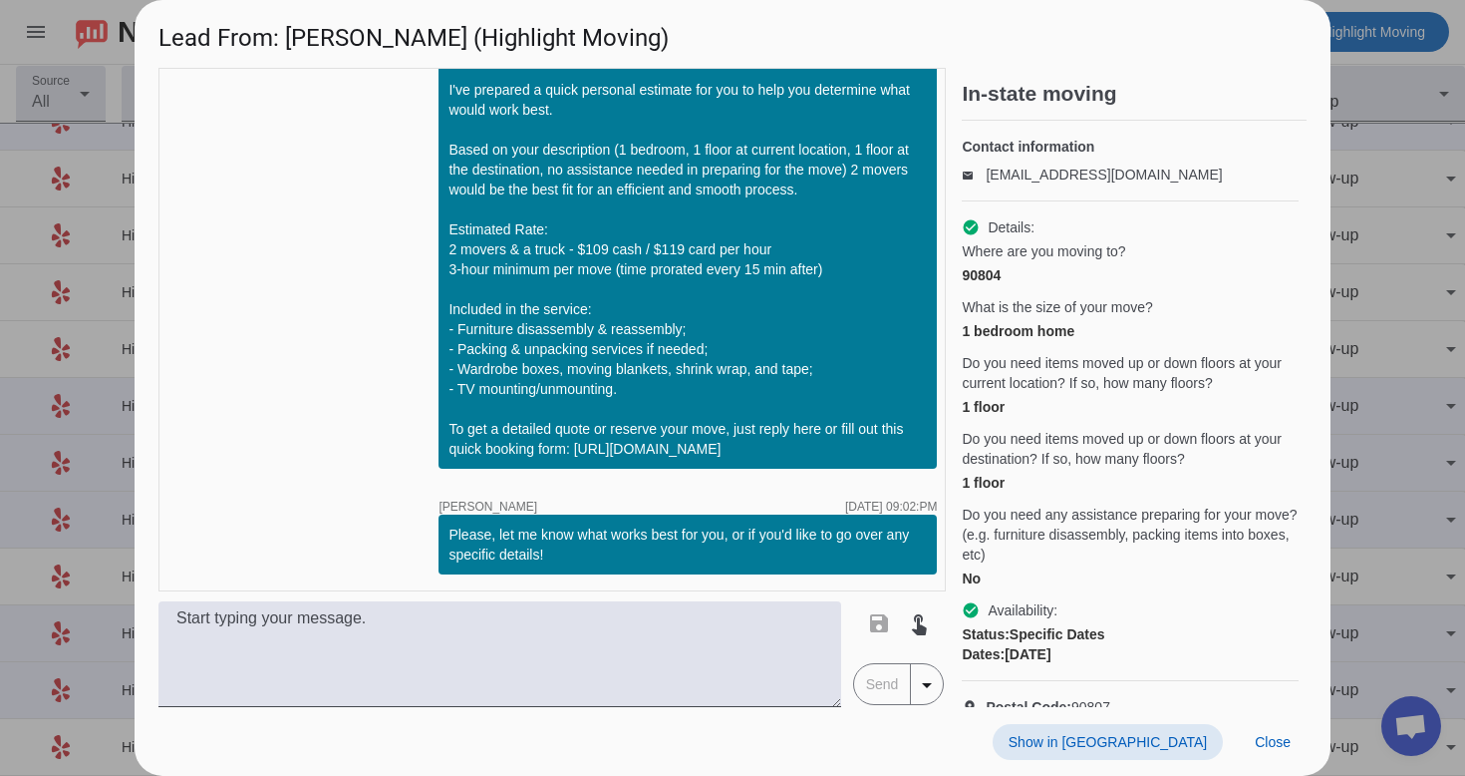
click at [1184, 746] on span "Show in [GEOGRAPHIC_DATA]" at bounding box center [1108, 742] width 198 height 16
click at [1260, 759] on span at bounding box center [1273, 742] width 68 height 36
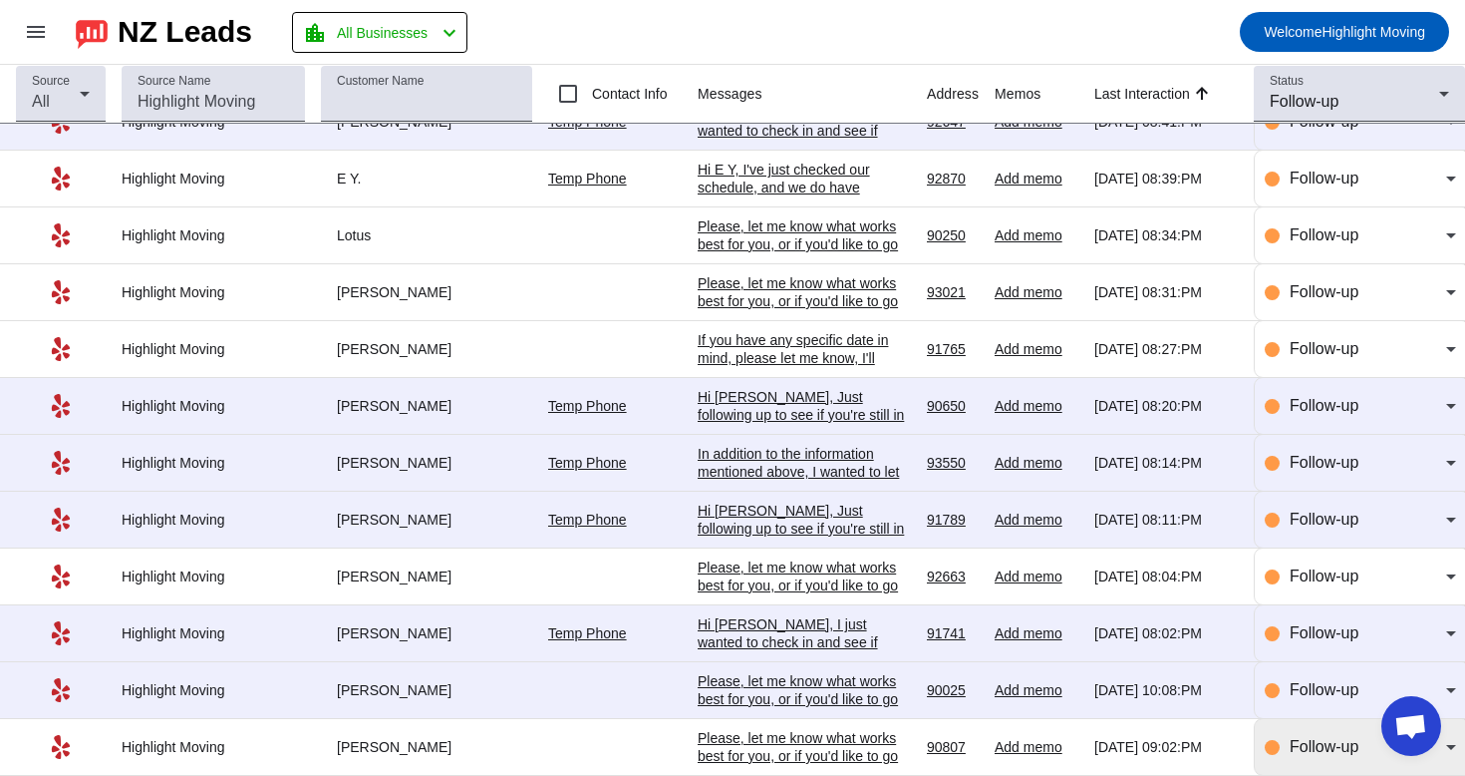
click at [1292, 752] on span "Follow-up" at bounding box center [1324, 746] width 69 height 17
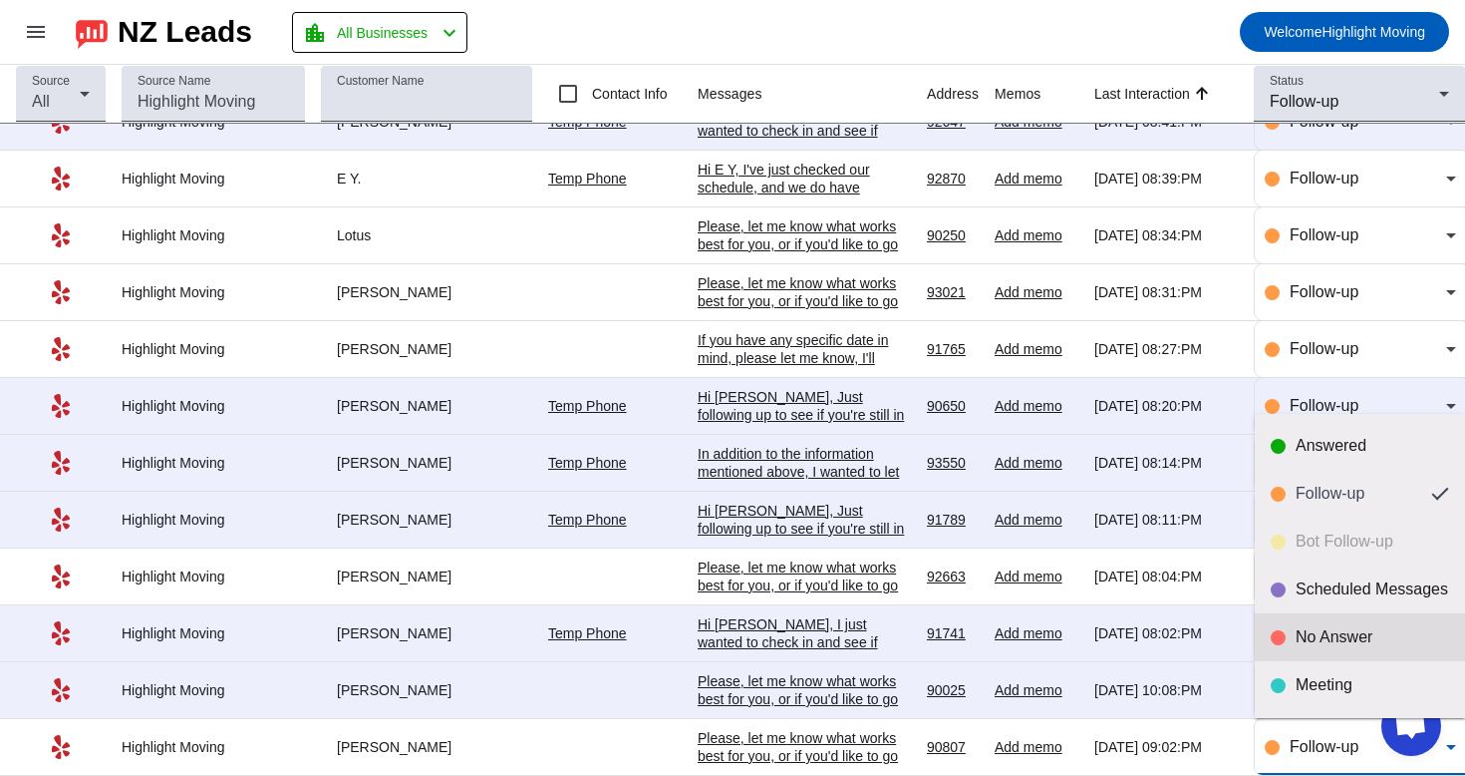
click at [1349, 635] on div "No Answer" at bounding box center [1373, 637] width 154 height 20
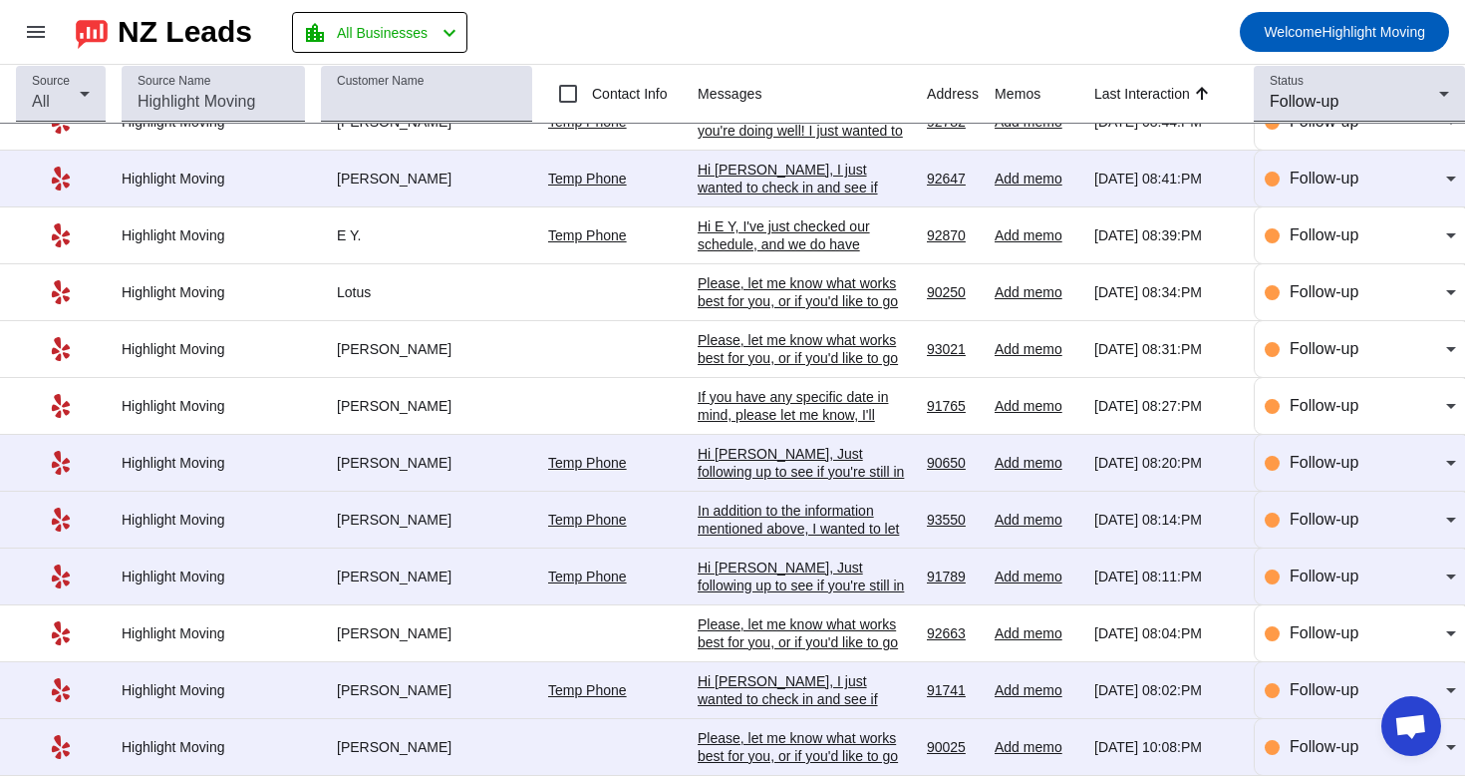
click at [835, 729] on div "Please, let me know what works best for you, or if you'd like to go over any sp…" at bounding box center [804, 756] width 213 height 54
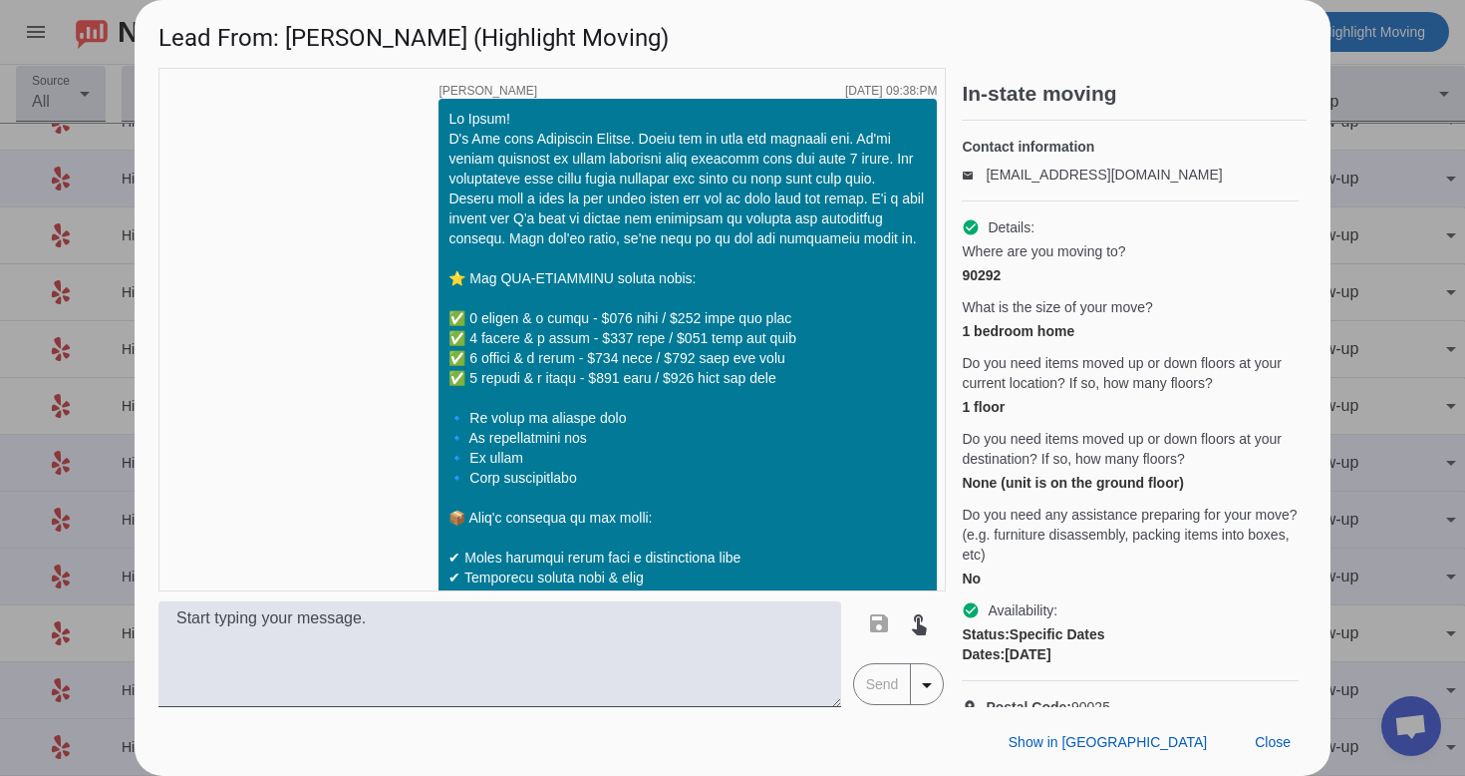
scroll to position [1211, 0]
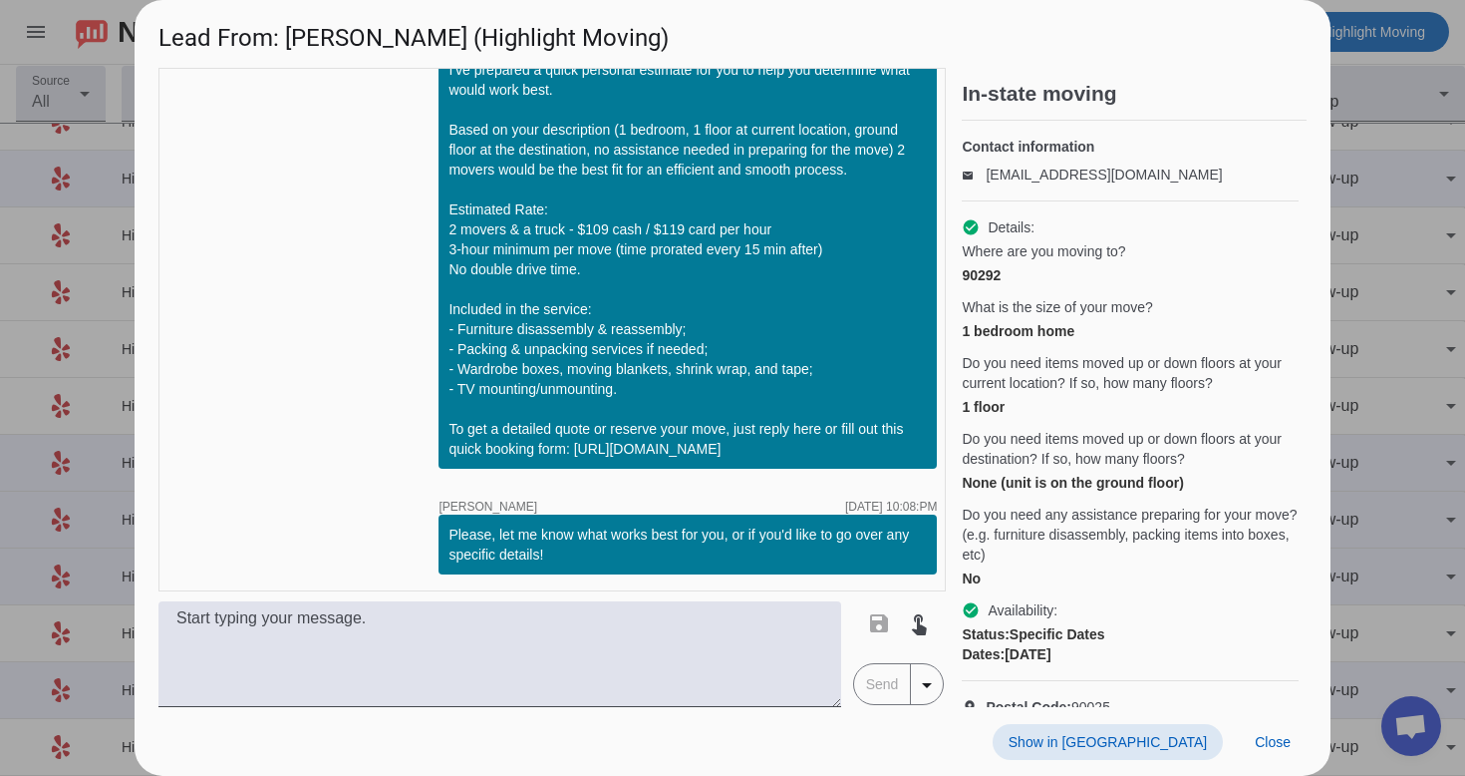
click at [1143, 729] on span at bounding box center [1108, 742] width 230 height 36
click at [1273, 748] on span "Close" at bounding box center [1273, 742] width 36 height 16
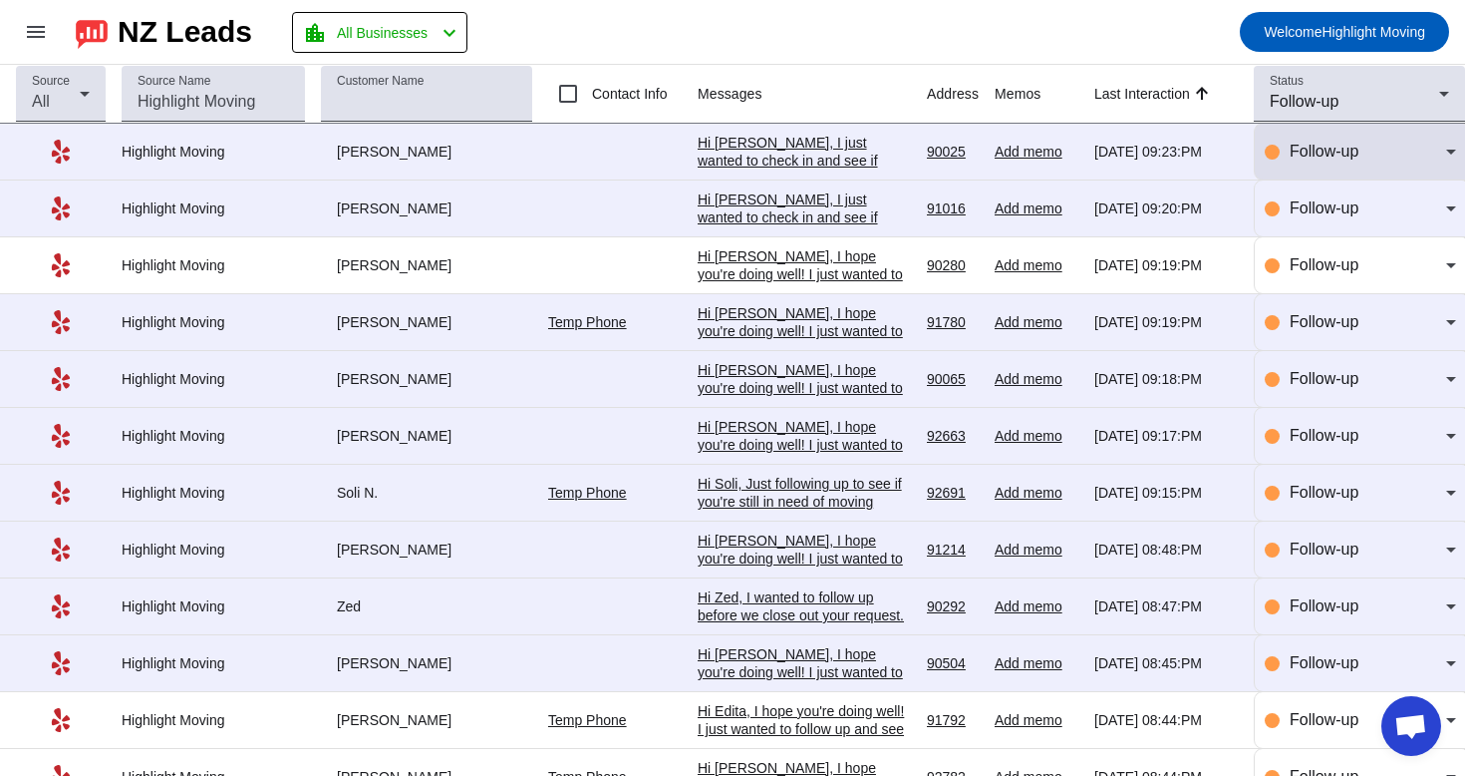
scroll to position [0, 0]
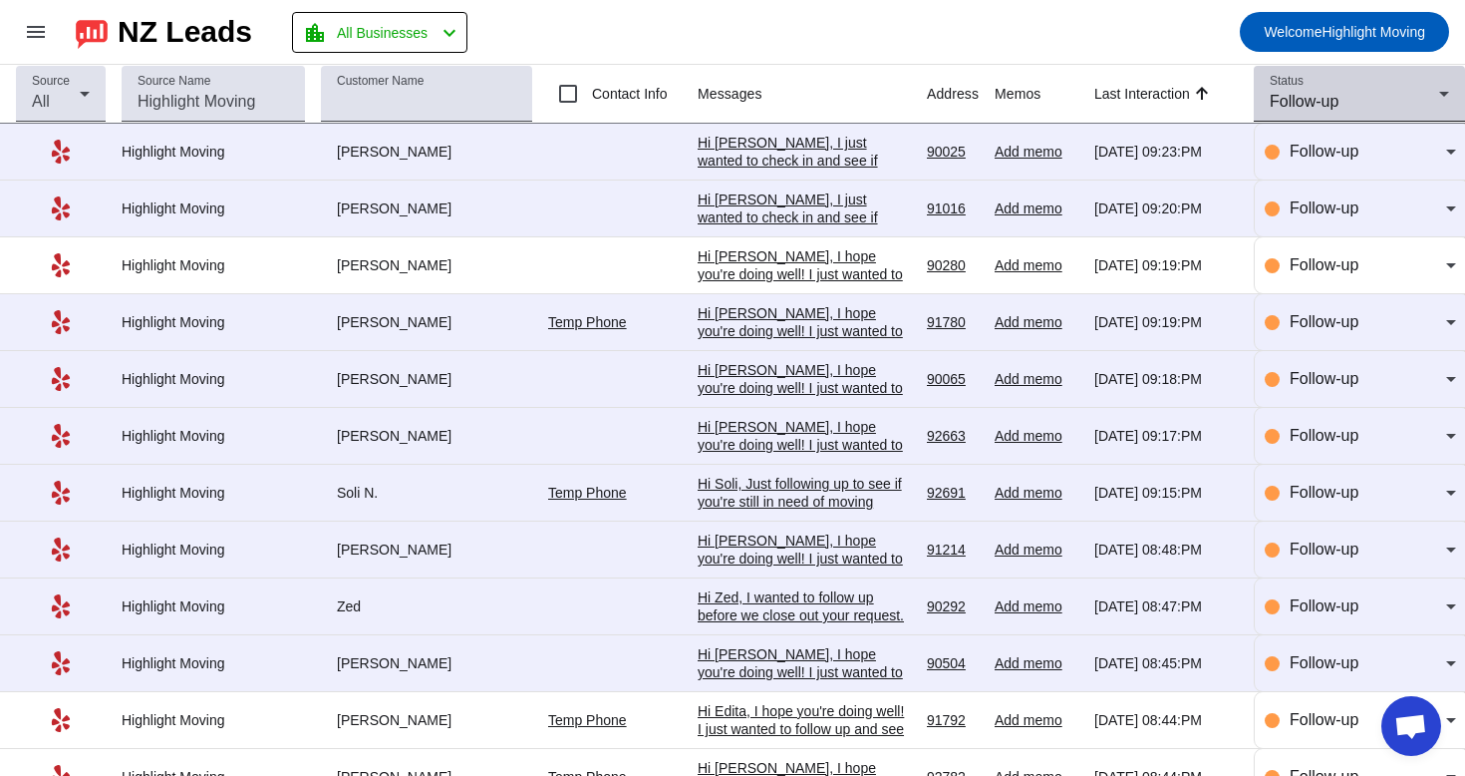
click at [1380, 96] on div "Follow-up" at bounding box center [1354, 102] width 169 height 24
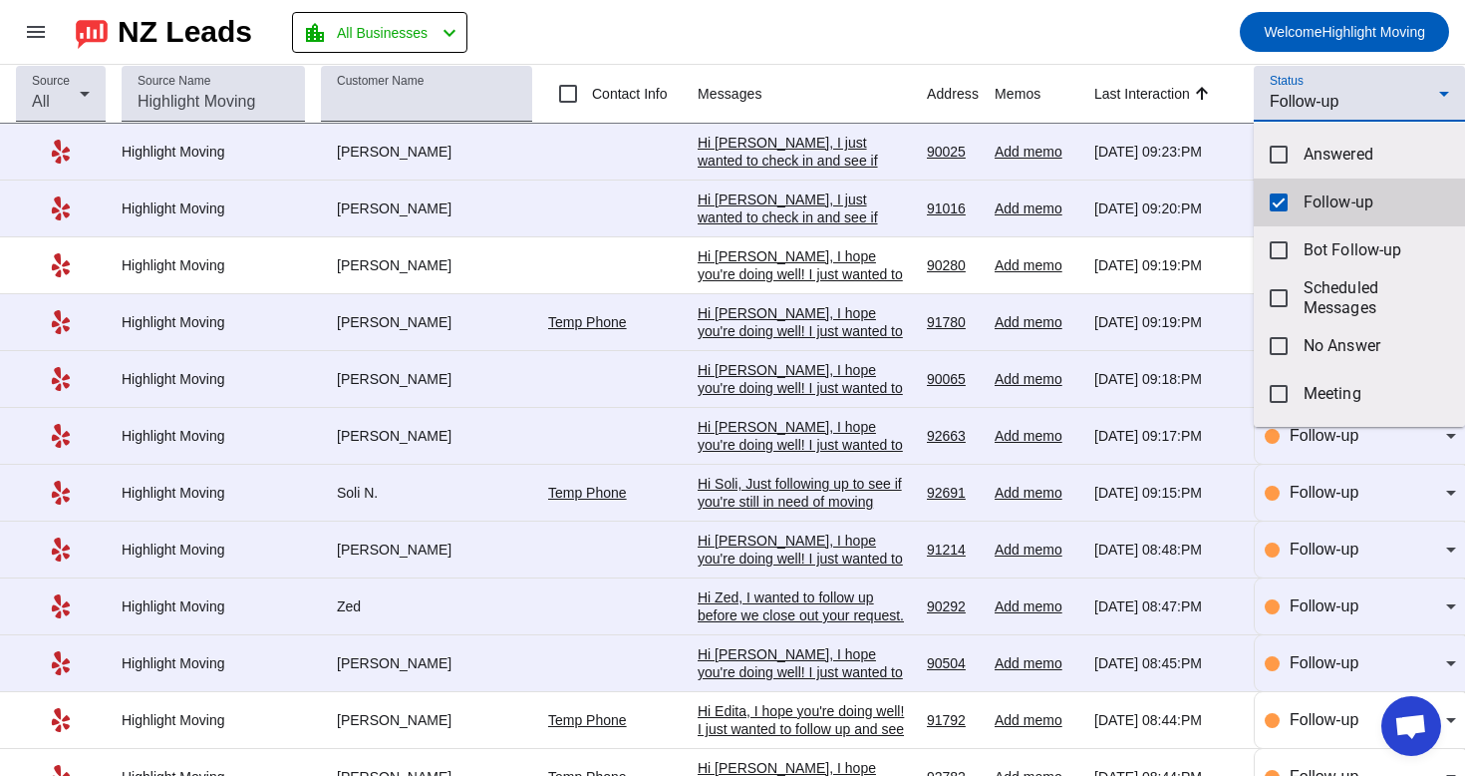
click at [1292, 212] on mat-option "Follow-up" at bounding box center [1359, 202] width 211 height 48
click at [1221, 60] on div at bounding box center [732, 388] width 1465 height 776
